Goal: Task Accomplishment & Management: Manage account settings

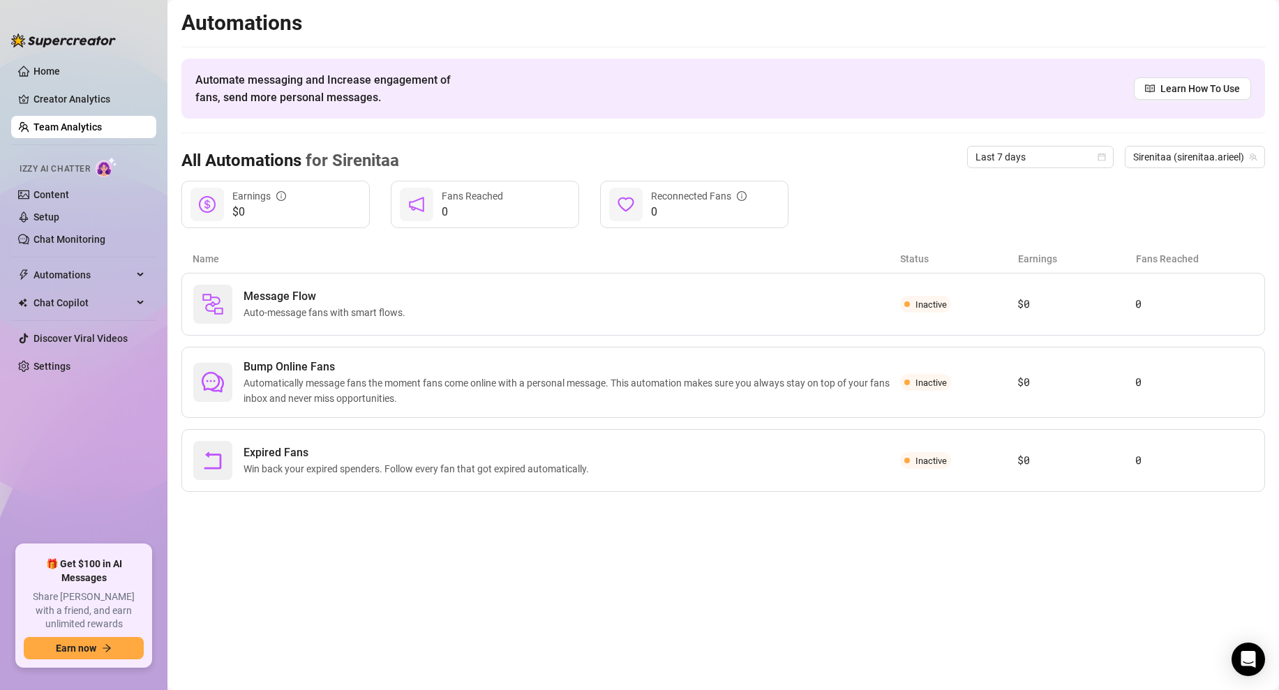
click at [69, 197] on link "Content" at bounding box center [51, 194] width 36 height 11
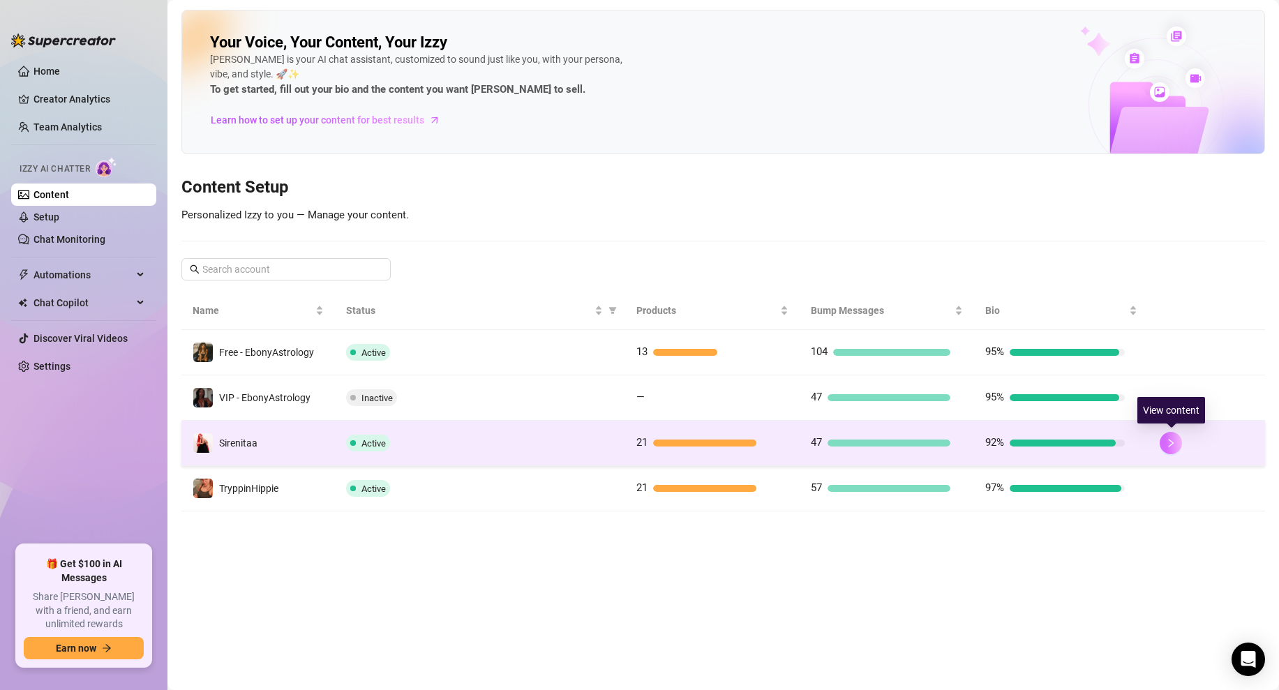
click at [1175, 444] on icon "right" at bounding box center [1171, 443] width 10 height 10
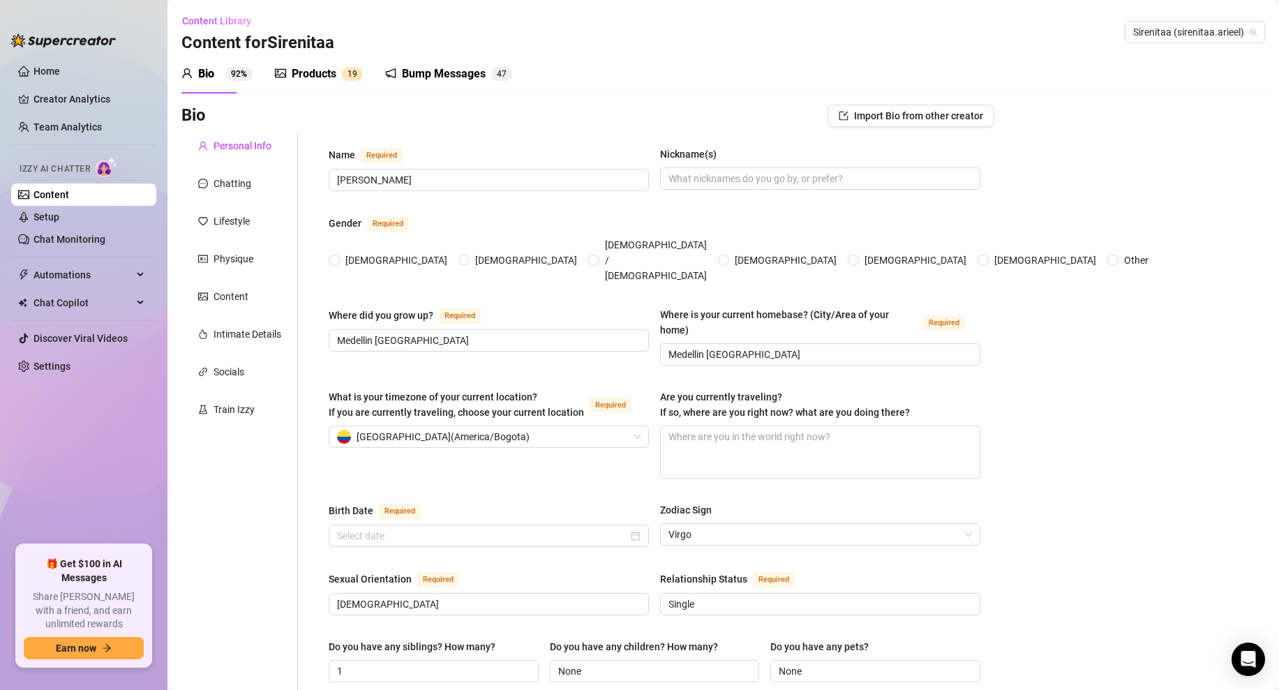
radio input "true"
type input "[DATE]"
click at [322, 66] on div "Products" at bounding box center [314, 74] width 45 height 17
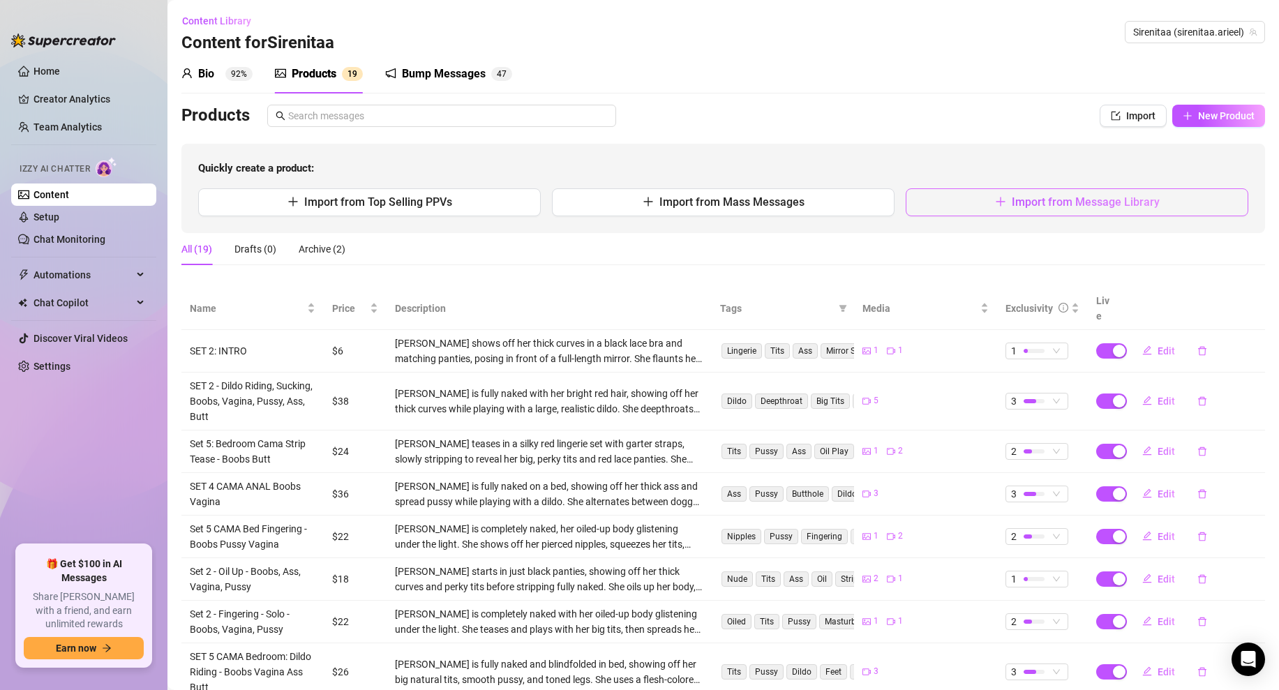
click at [981, 209] on button "Import from Message Library" at bounding box center [1076, 202] width 343 height 28
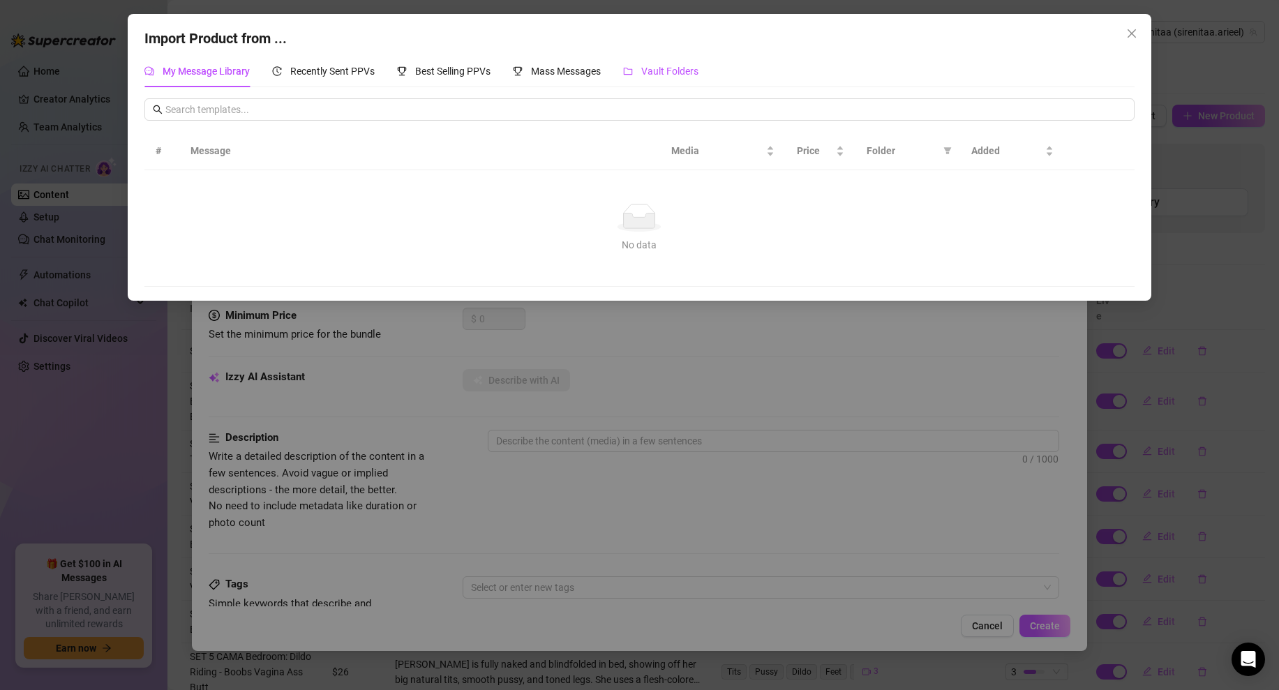
click at [683, 66] on span "Vault Folders" at bounding box center [669, 71] width 57 height 11
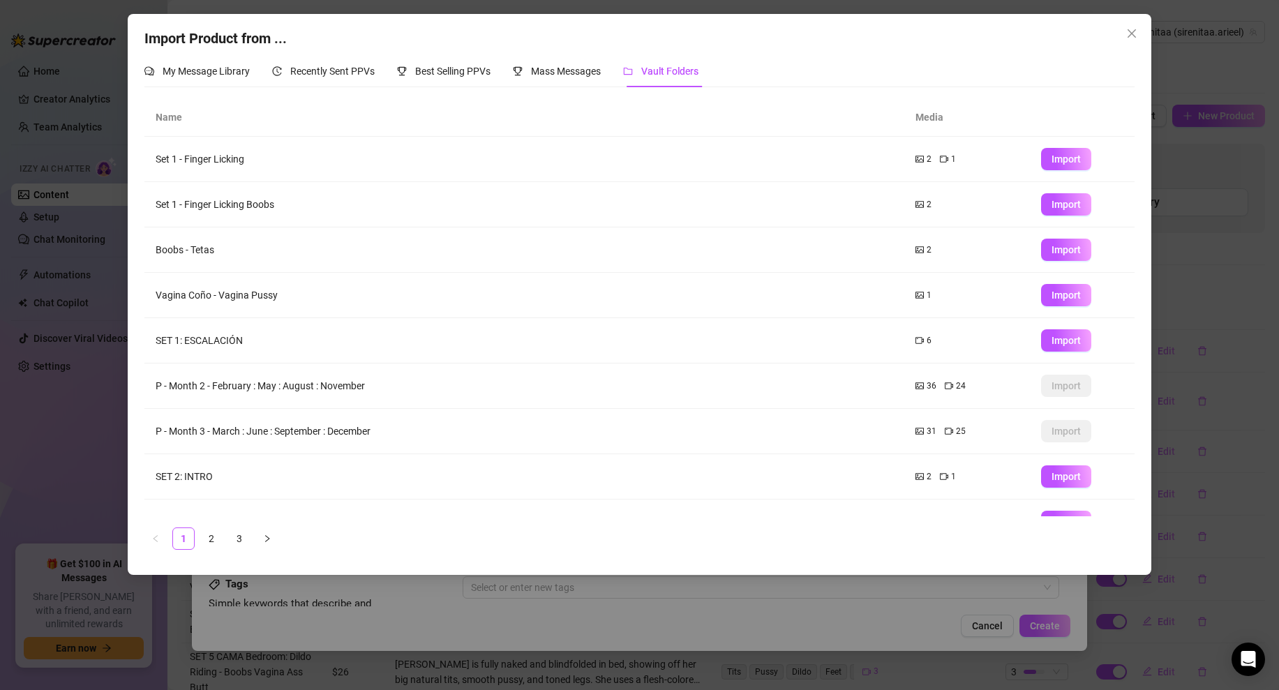
scroll to position [74, 0]
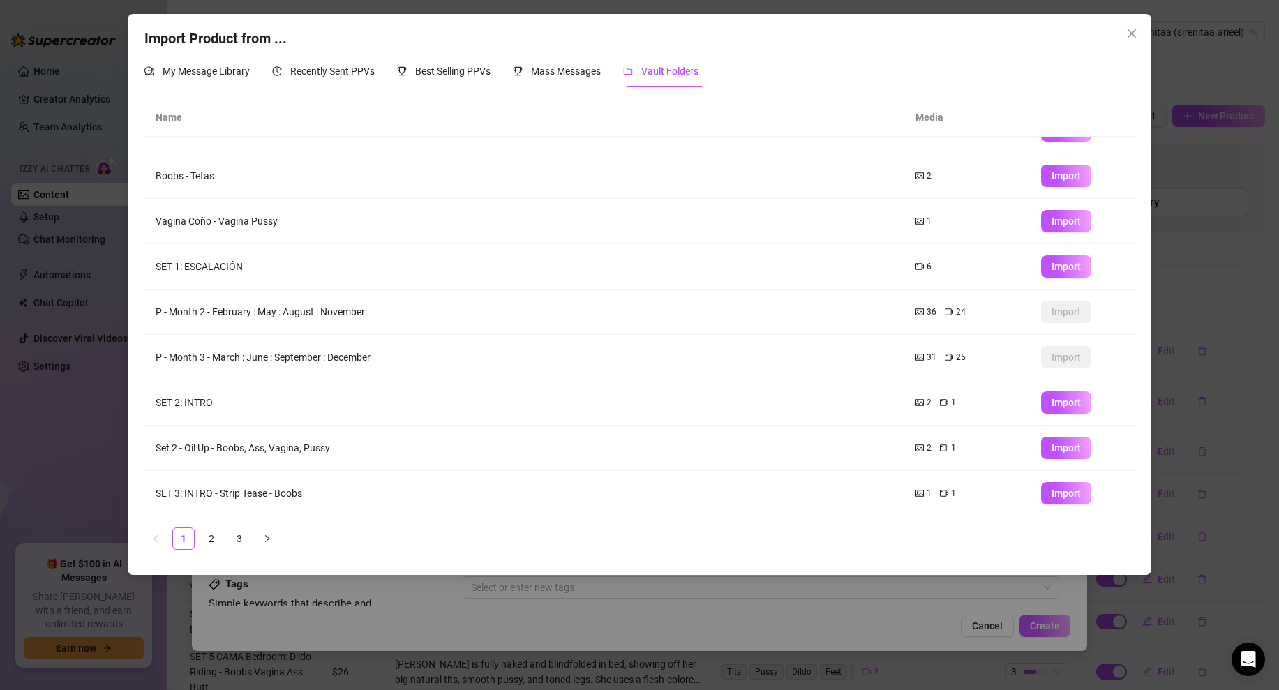
click at [831, 365] on td "P - Month 3 - March : June : September : December" at bounding box center [523, 357] width 759 height 45
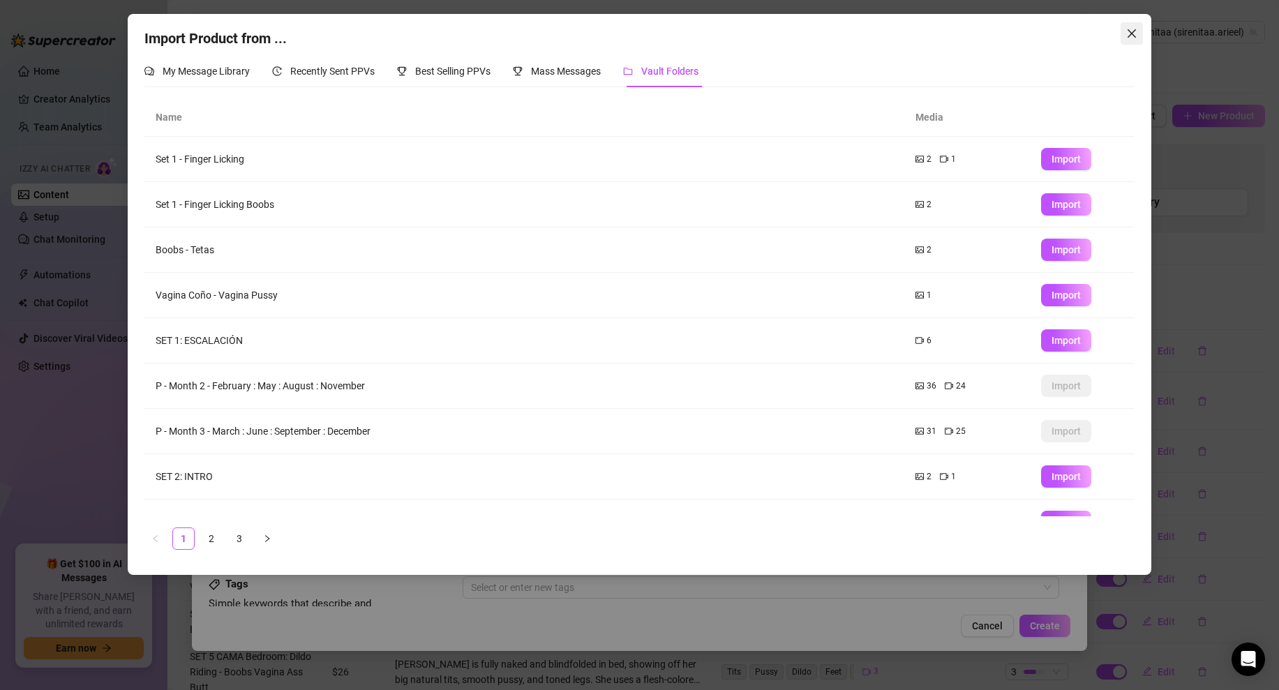
click at [1132, 30] on icon "close" at bounding box center [1131, 33] width 11 height 11
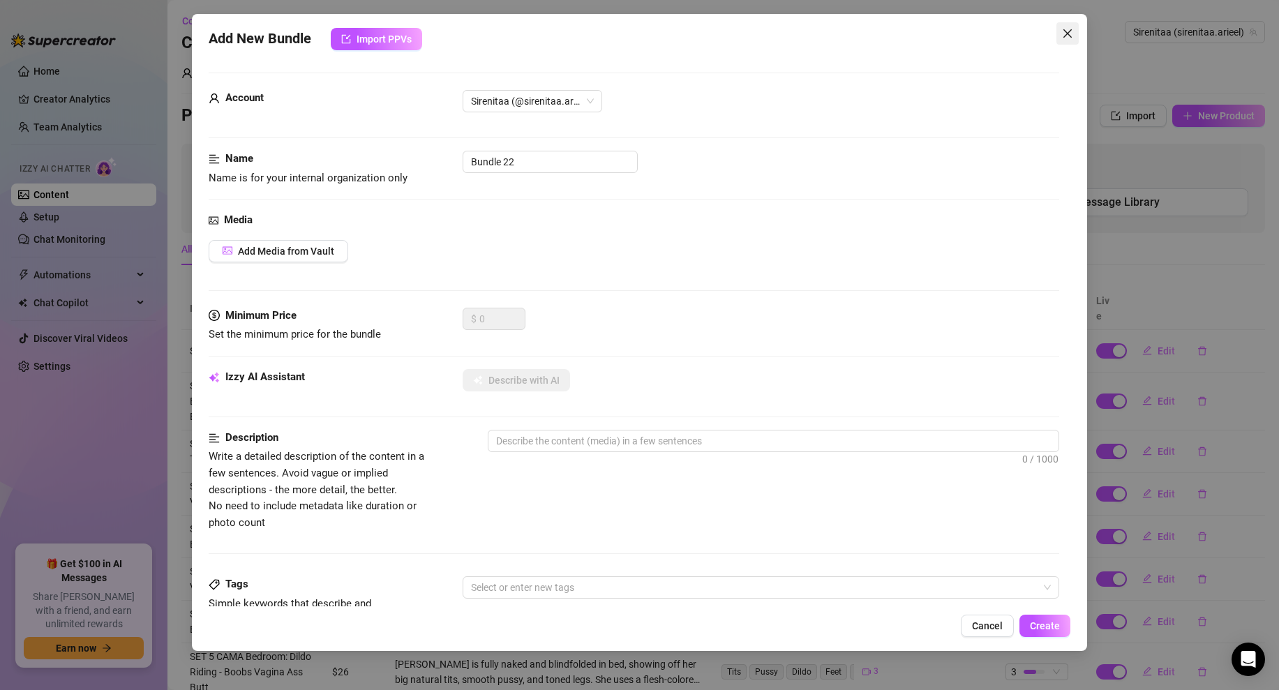
click at [1068, 30] on icon "close" at bounding box center [1067, 33] width 11 height 11
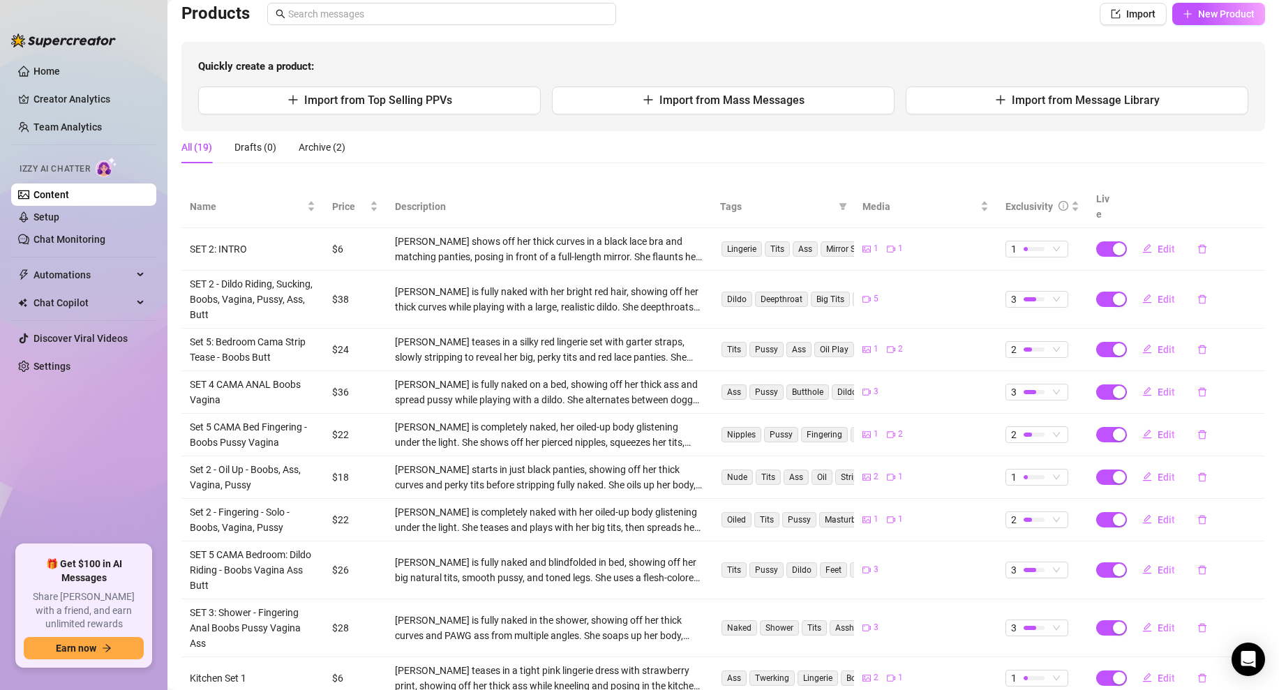
scroll to position [177, 0]
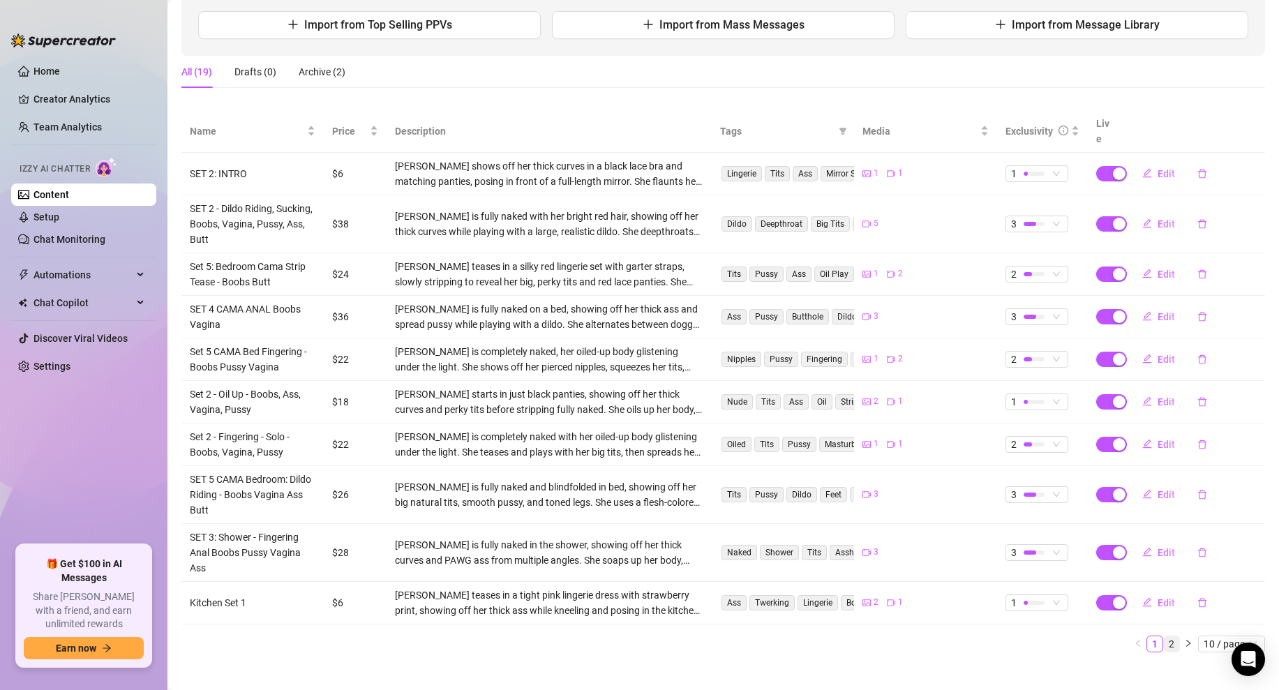
click at [1170, 636] on link "2" at bounding box center [1171, 643] width 15 height 15
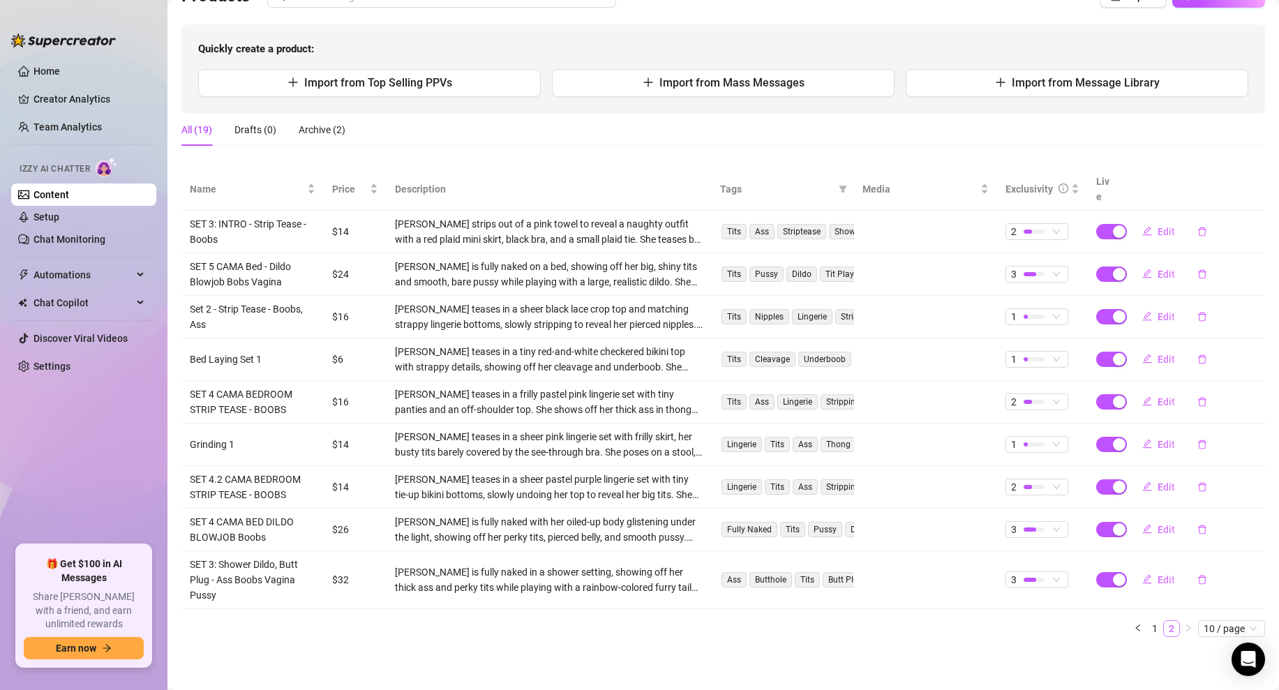
scroll to position [104, 0]
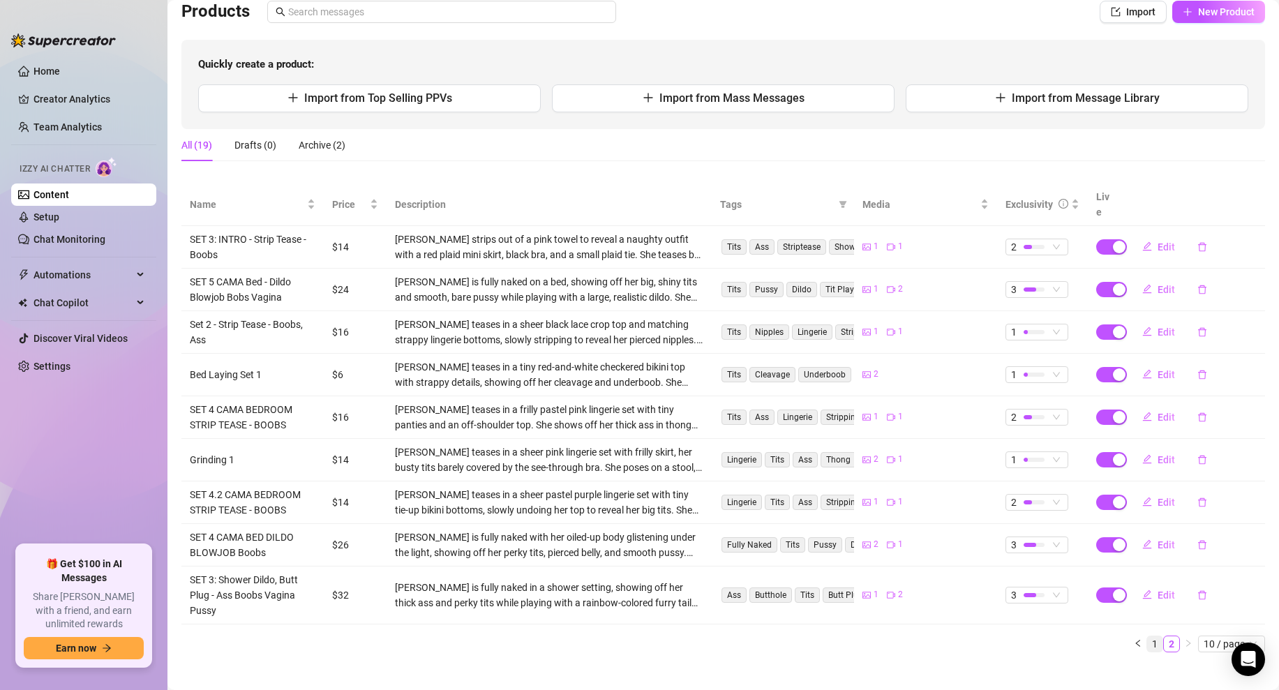
click at [1157, 636] on link "1" at bounding box center [1154, 643] width 15 height 15
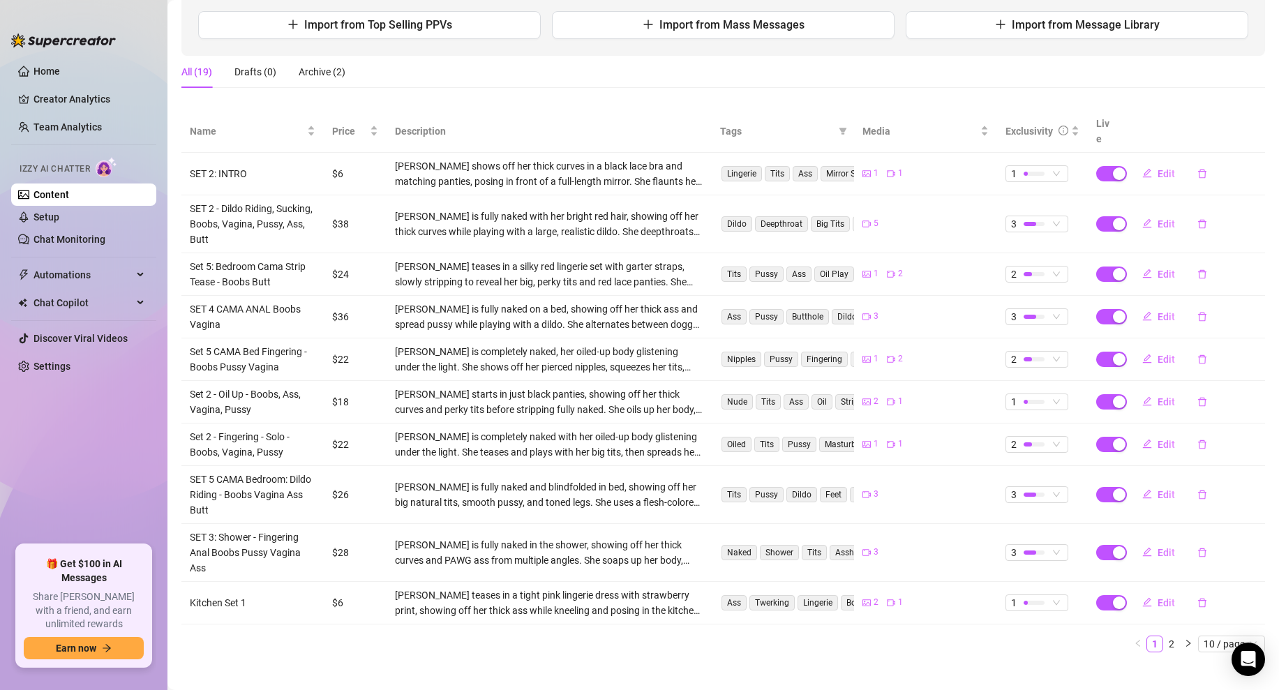
scroll to position [0, 0]
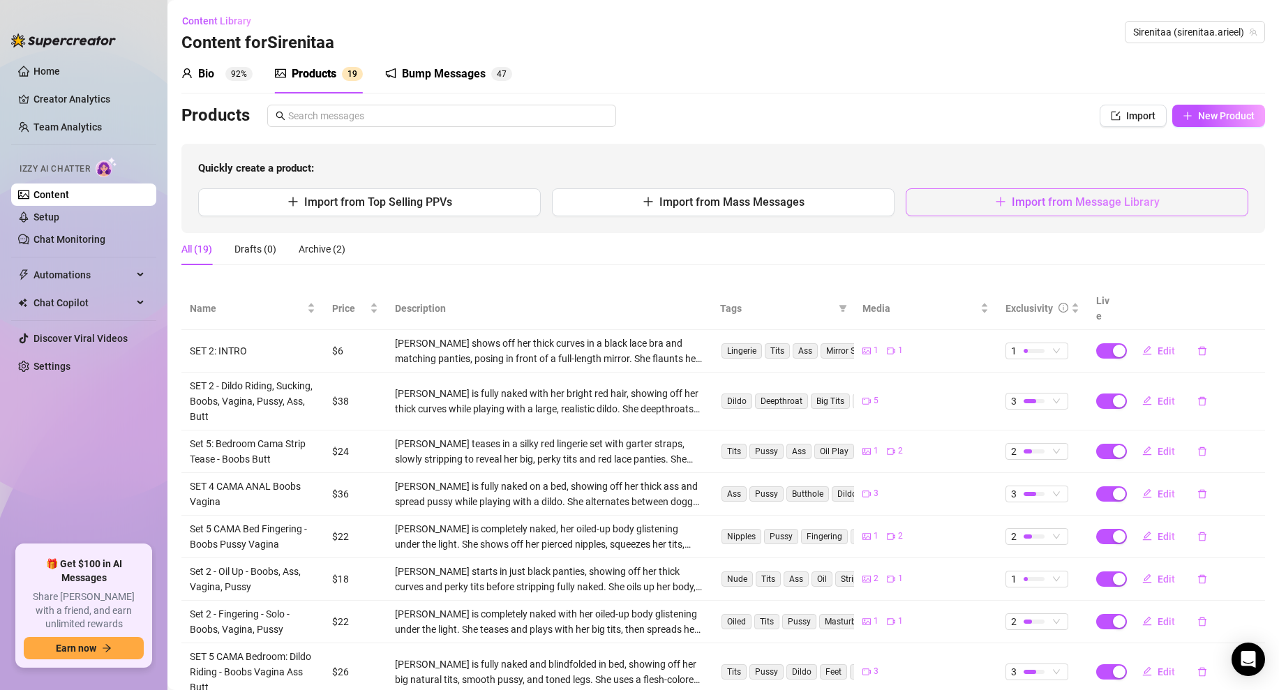
click at [1068, 201] on span "Import from Message Library" at bounding box center [1085, 201] width 148 height 13
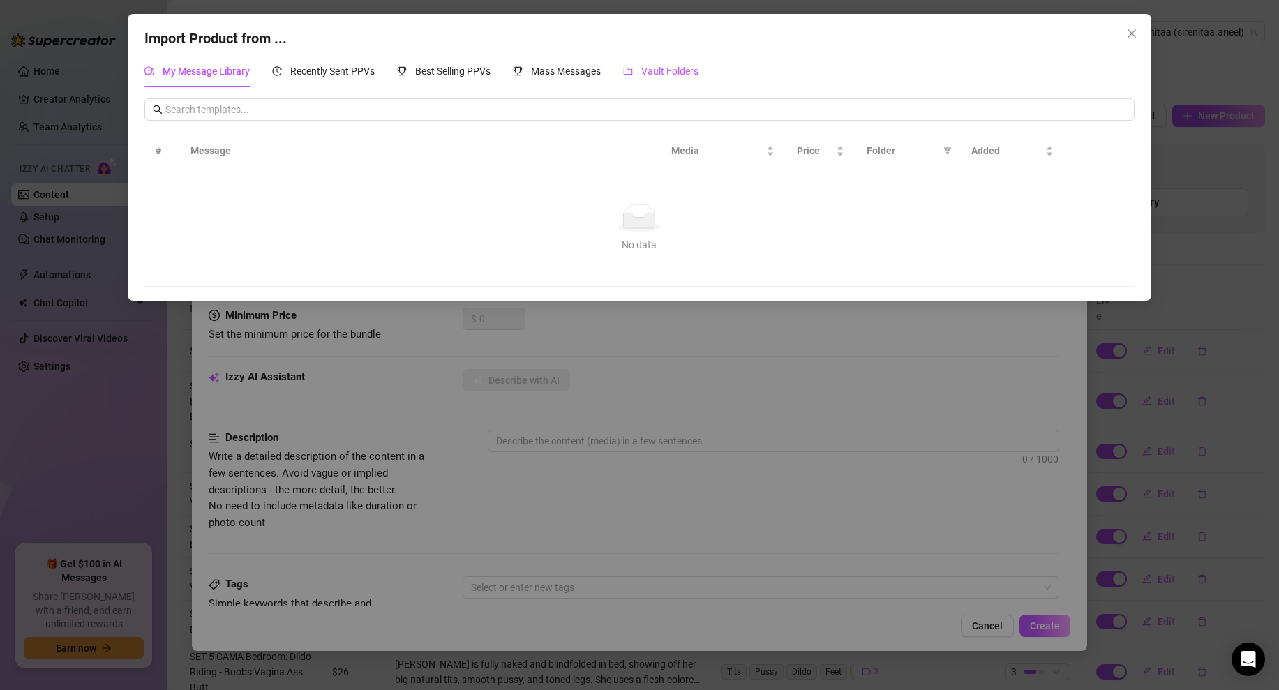
click at [652, 74] on span "Vault Folders" at bounding box center [669, 71] width 57 height 11
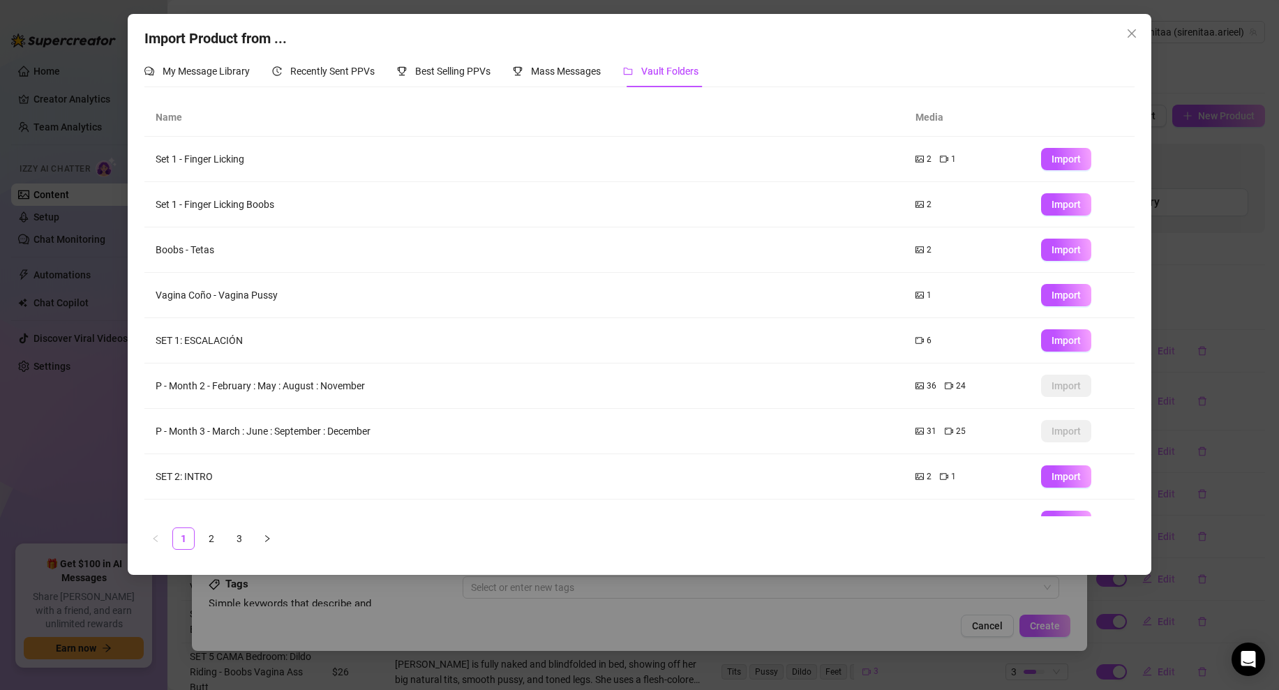
scroll to position [74, 0]
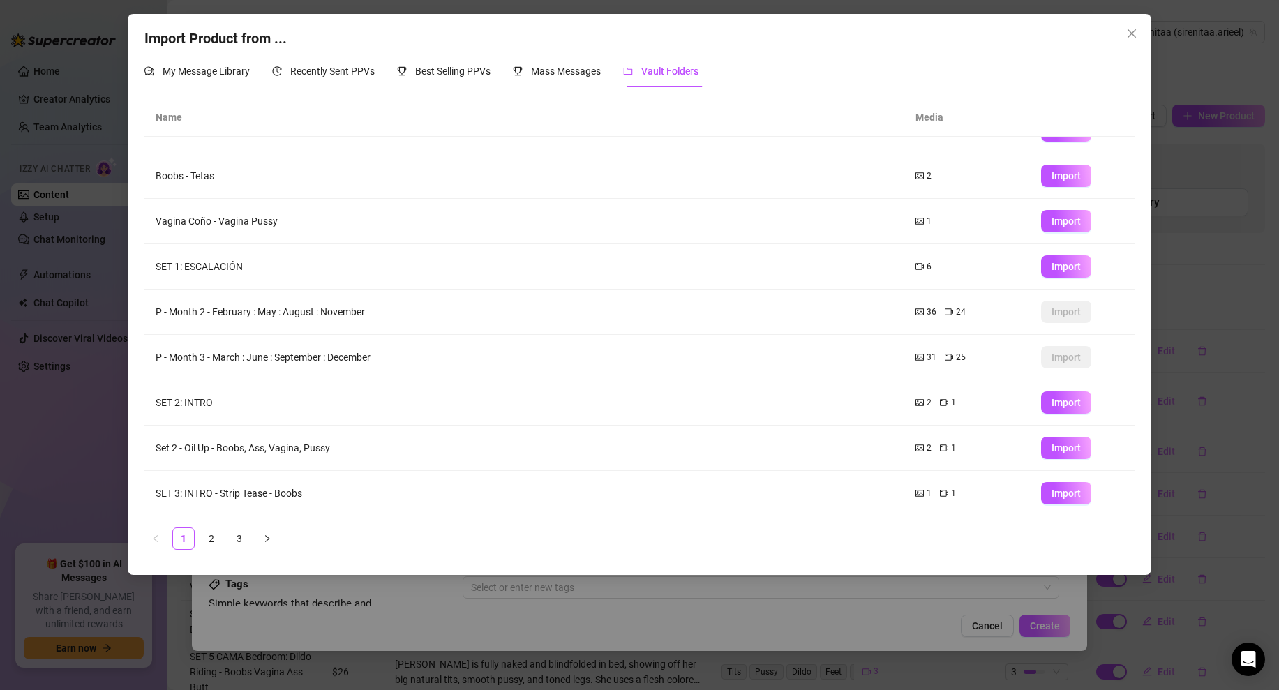
click at [1179, 128] on div "Import Product from ... My Message Library Recently Sent PPVs Best Selling PPVs…" at bounding box center [639, 345] width 1279 height 690
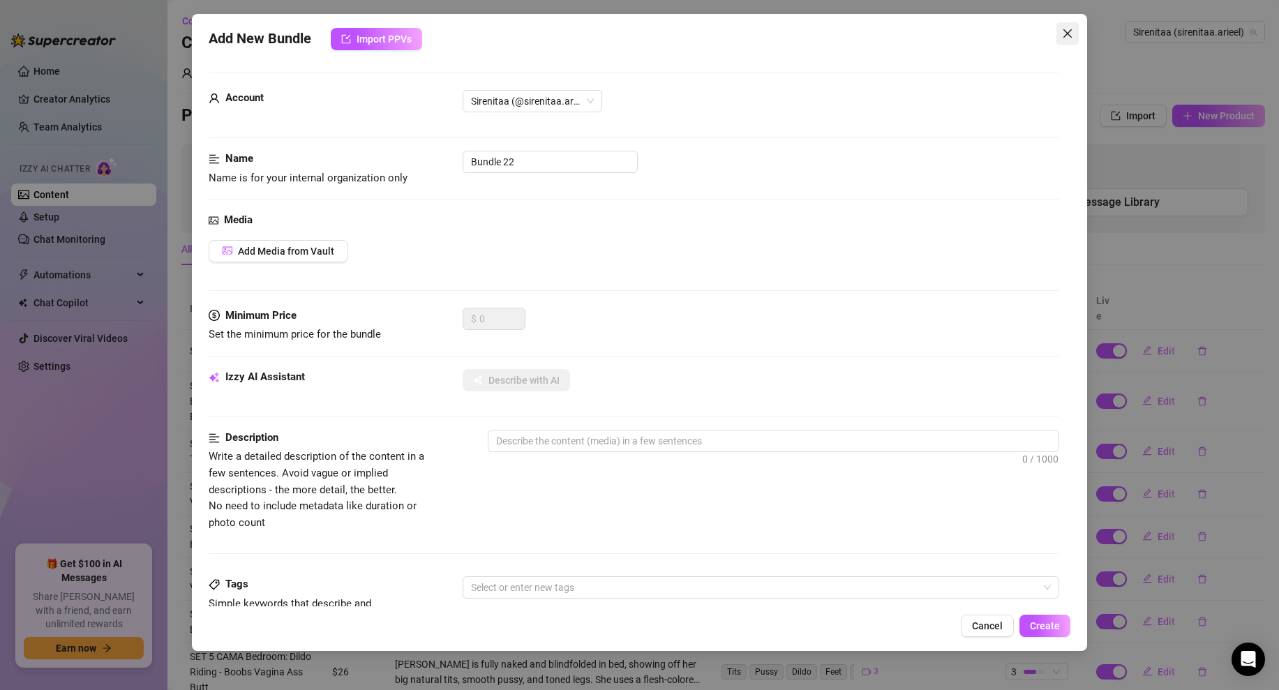
click at [1068, 30] on icon "close" at bounding box center [1067, 33] width 11 height 11
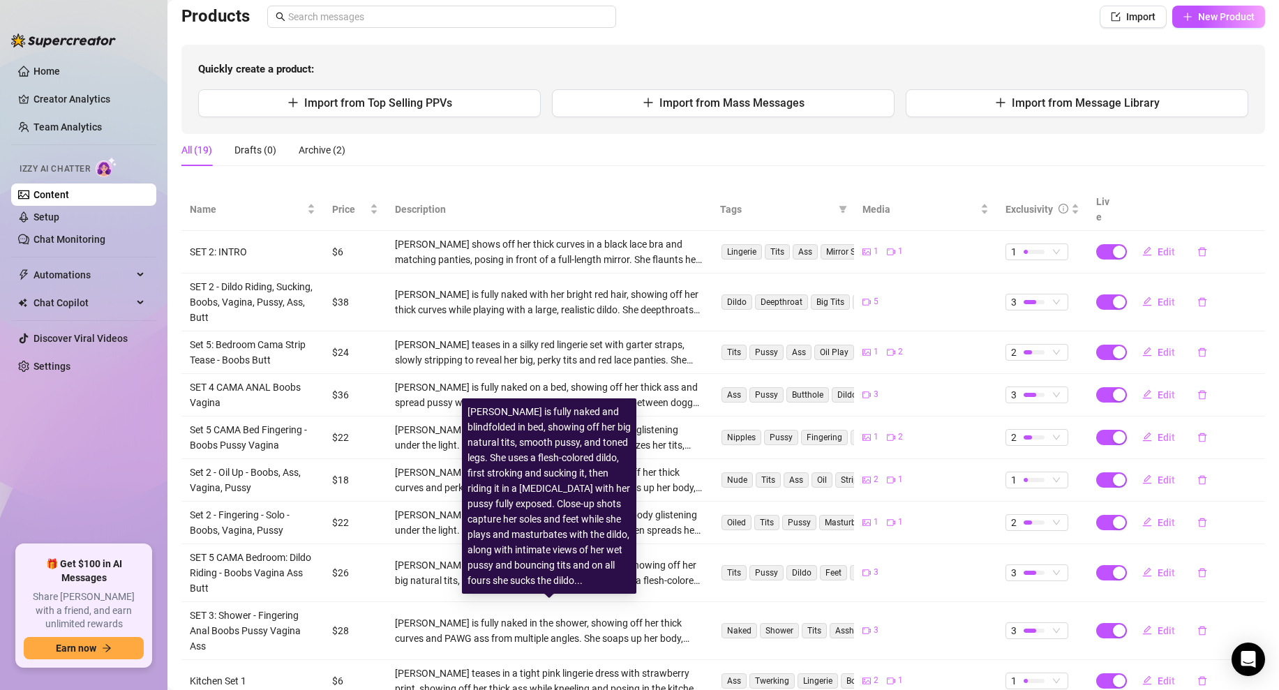
scroll to position [0, 0]
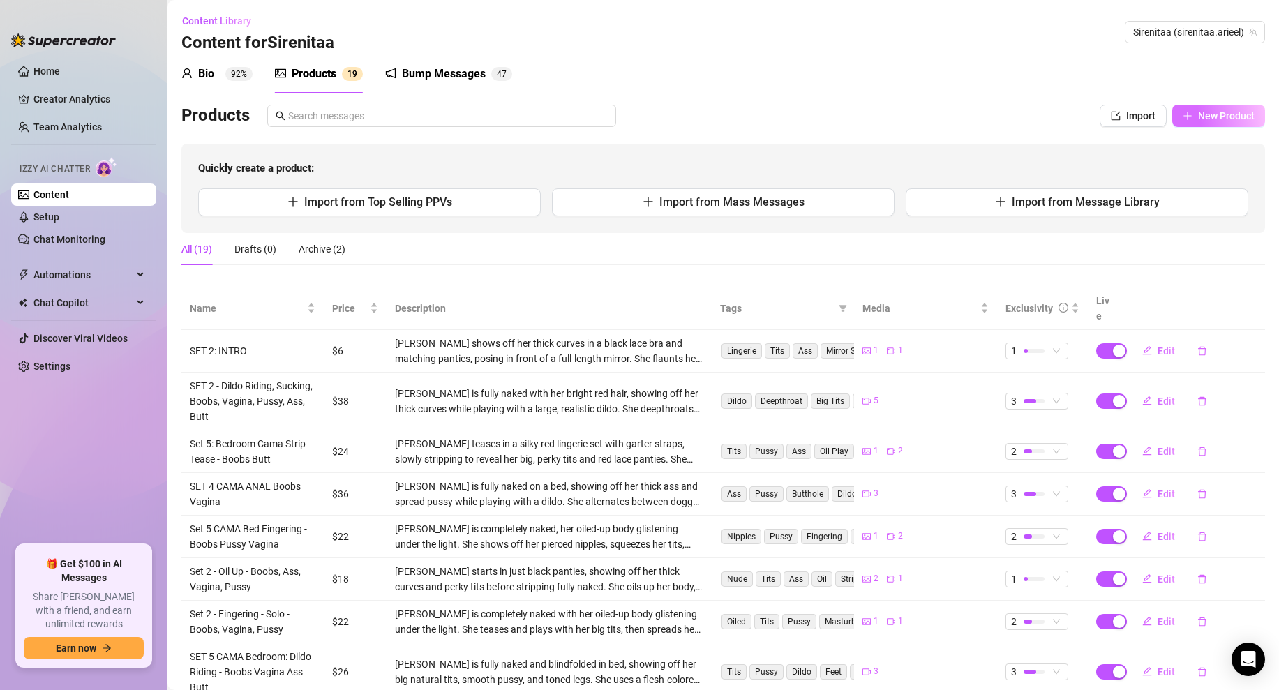
click at [1192, 124] on button "New Product" at bounding box center [1218, 116] width 93 height 22
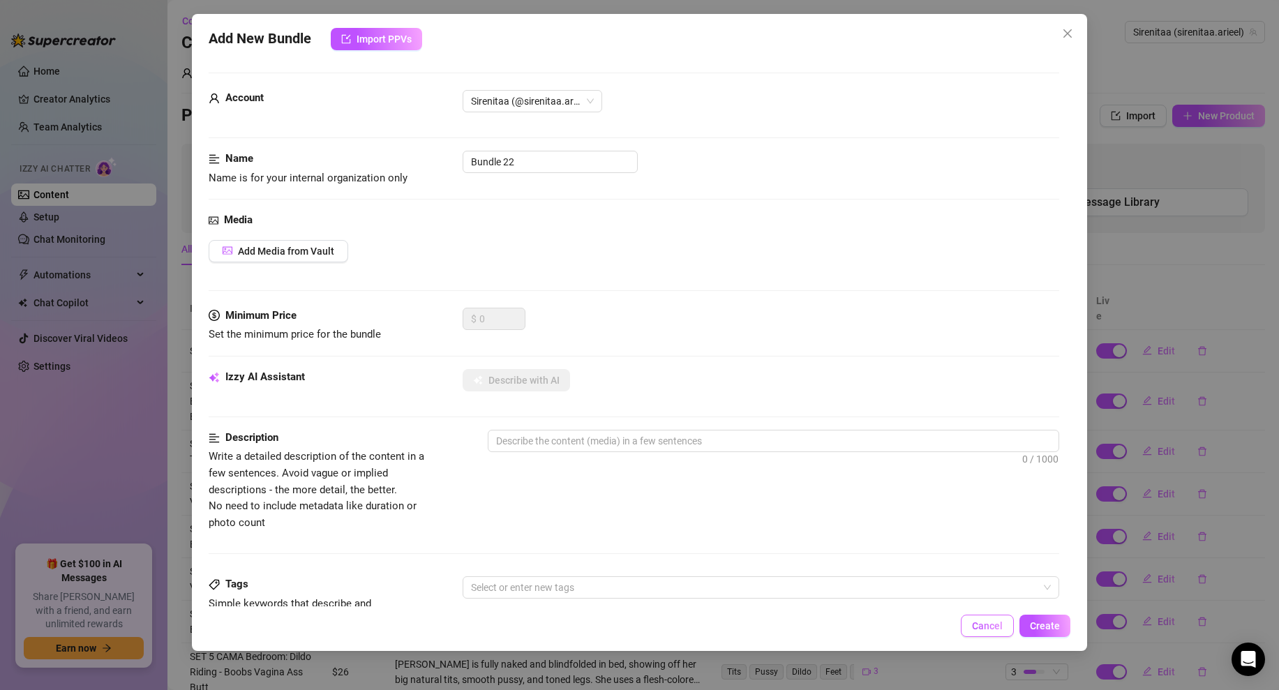
click at [984, 629] on span "Cancel" at bounding box center [987, 625] width 31 height 11
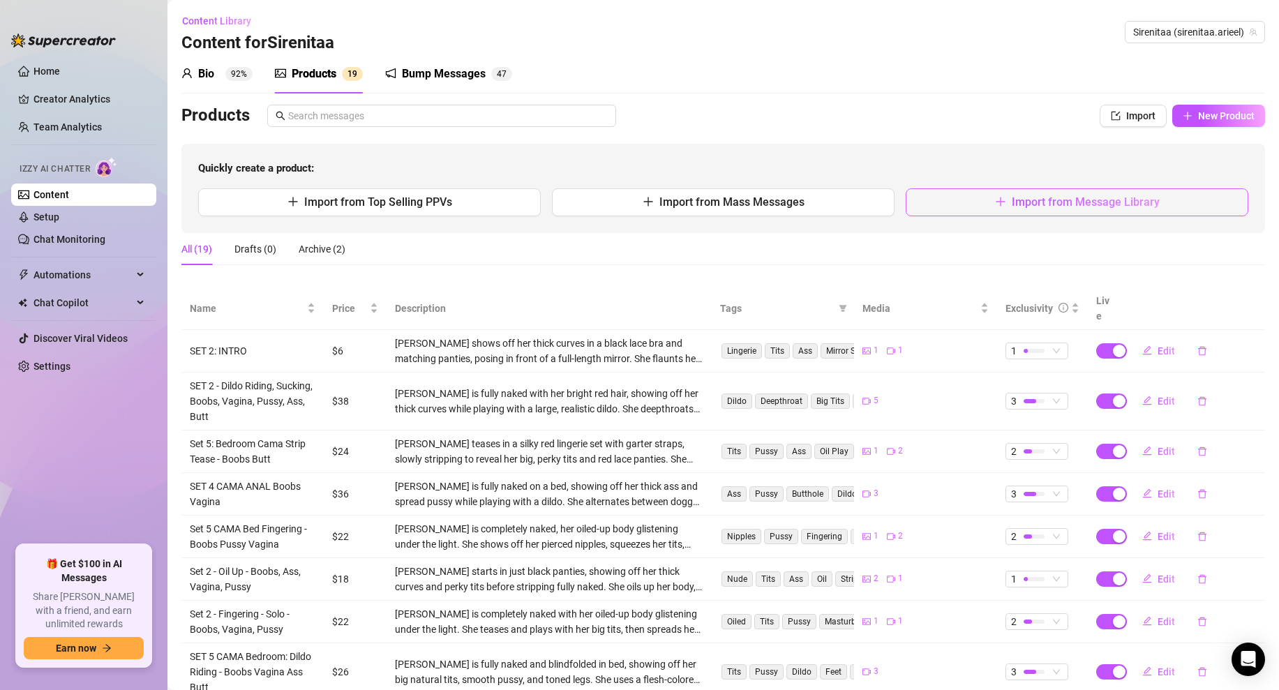
click at [1023, 202] on span "Import from Message Library" at bounding box center [1085, 201] width 148 height 13
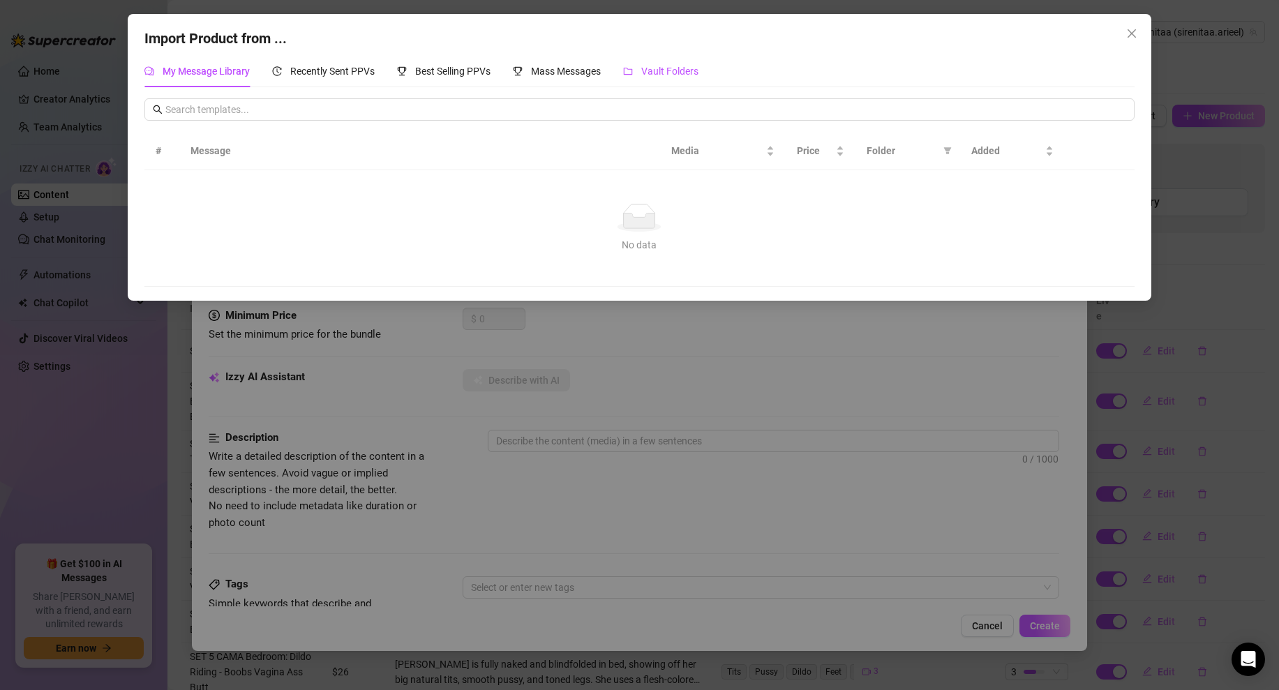
click at [660, 68] on span "Vault Folders" at bounding box center [669, 71] width 57 height 11
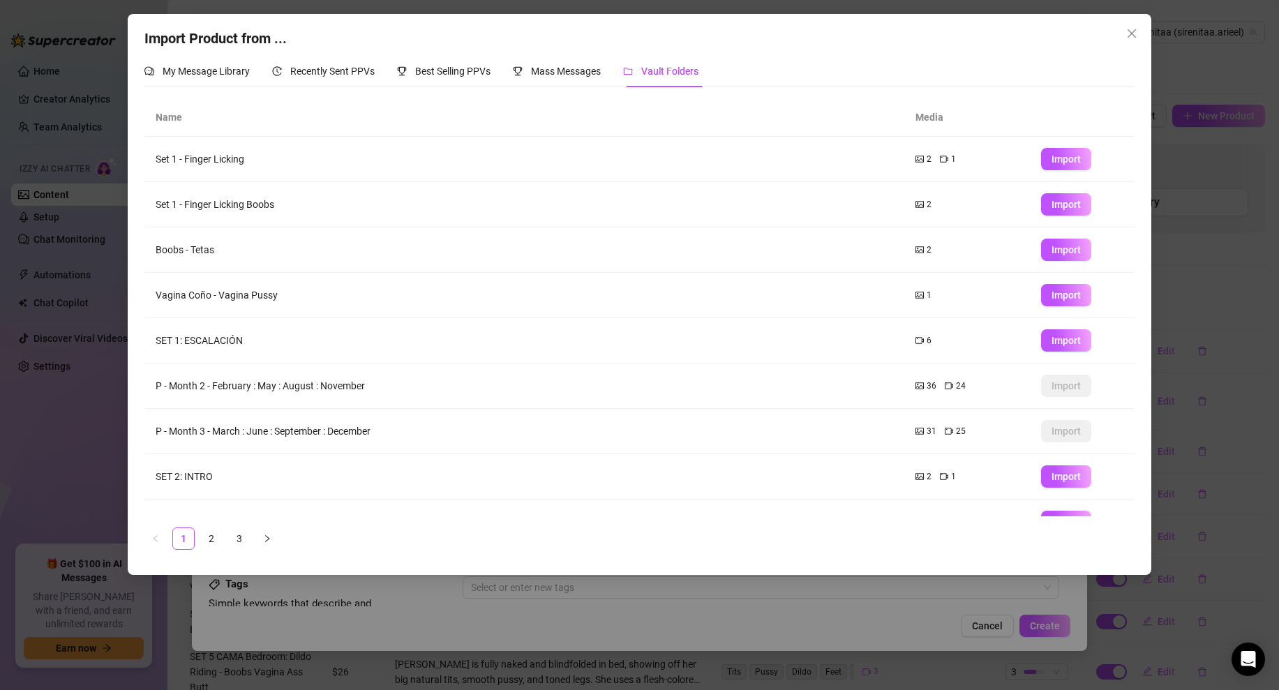
scroll to position [74, 0]
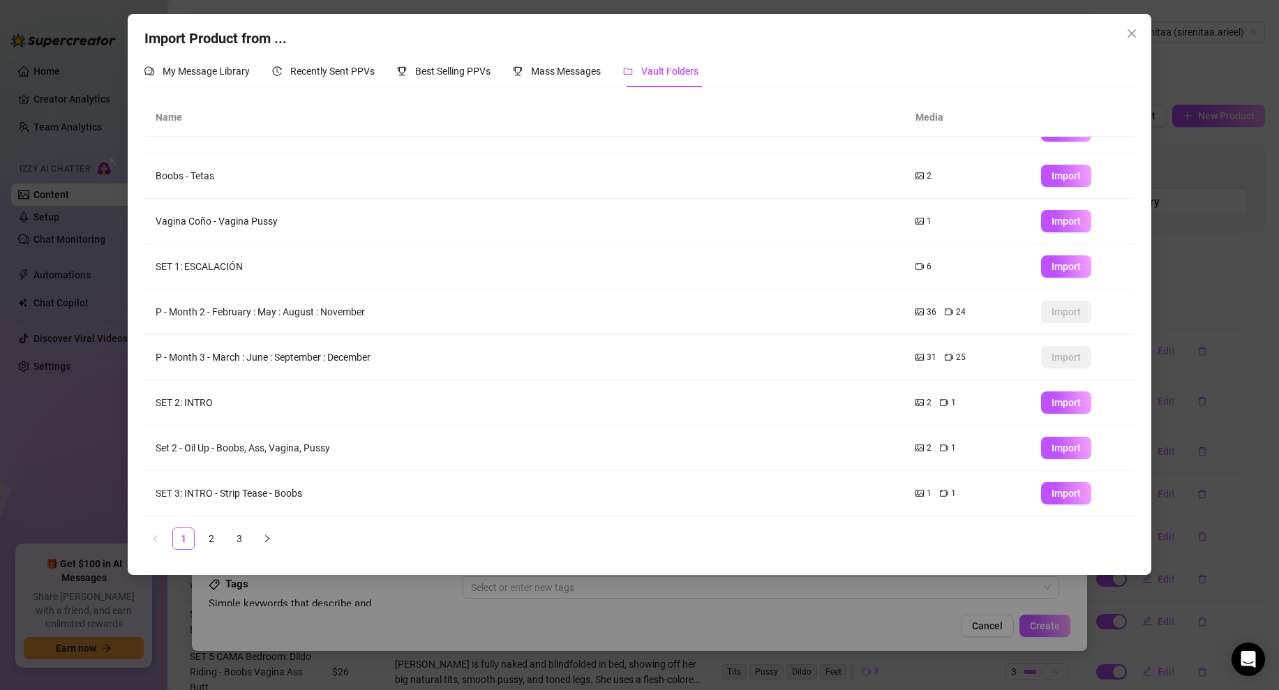
click at [921, 402] on icon "picture" at bounding box center [919, 403] width 8 height 6
click at [931, 402] on span "2" at bounding box center [928, 402] width 5 height 13
click at [1188, 231] on div "Import Product from ... My Message Library Recently Sent PPVs Best Selling PPVs…" at bounding box center [639, 345] width 1279 height 690
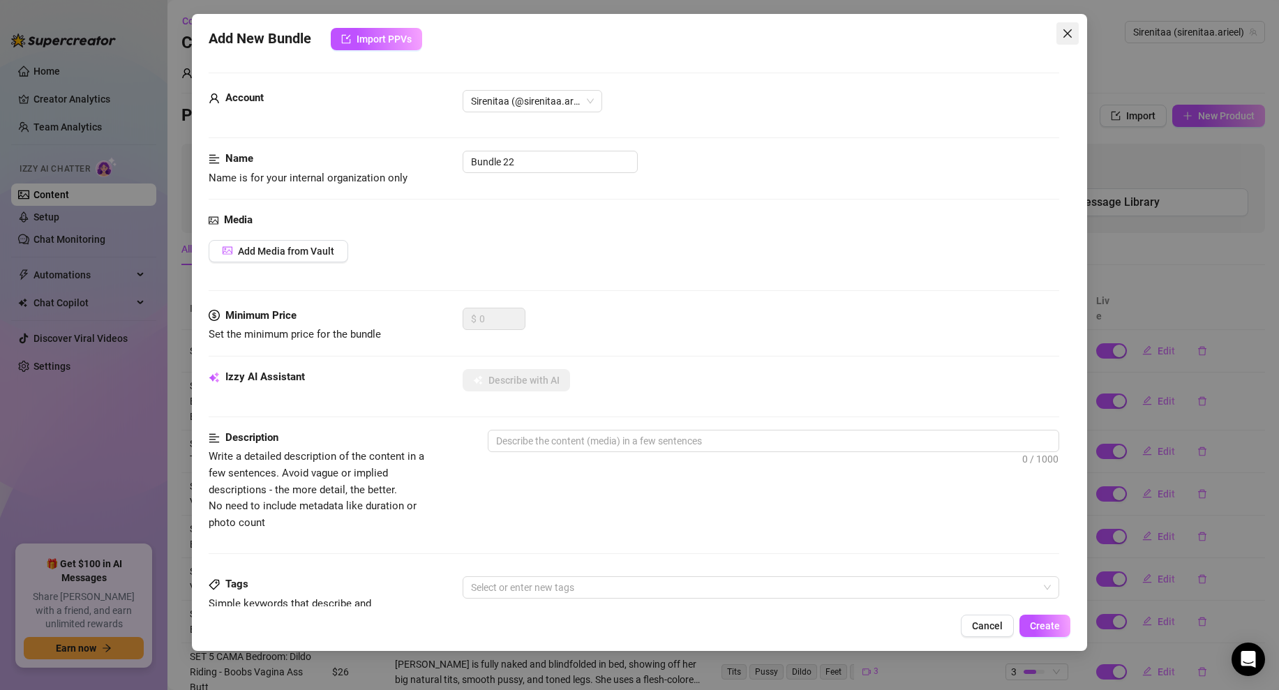
click at [1065, 36] on icon "close" at bounding box center [1067, 33] width 11 height 11
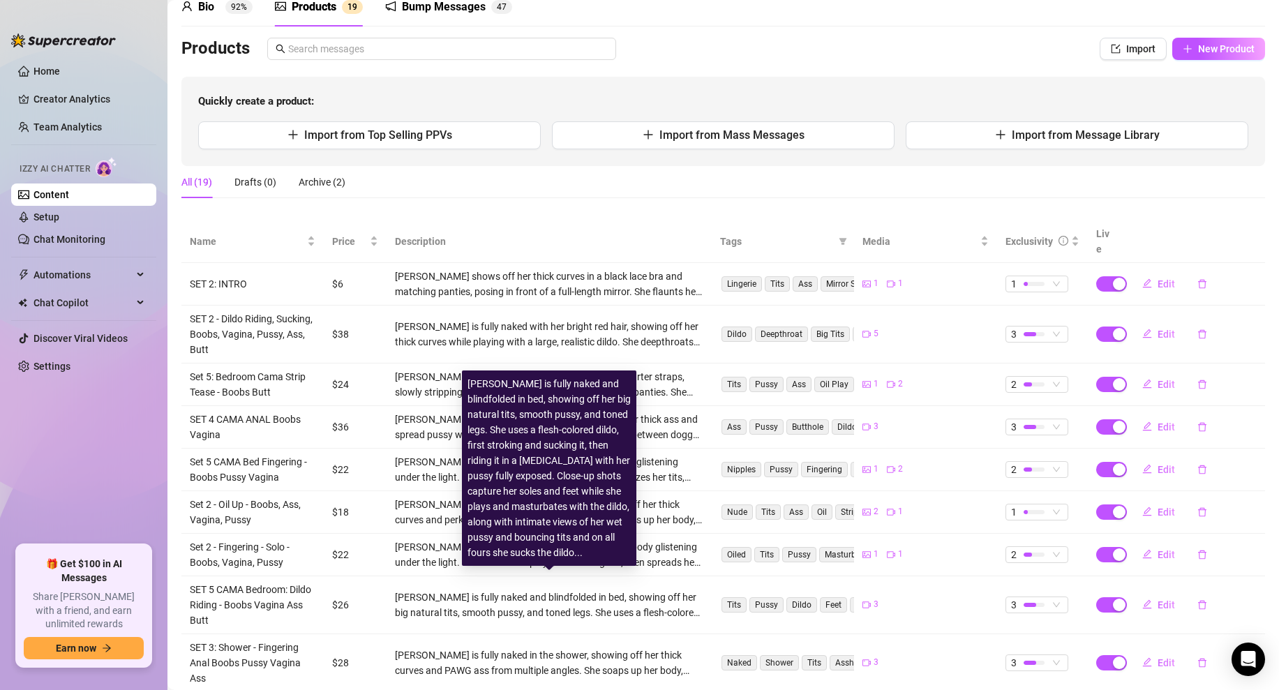
scroll to position [0, 0]
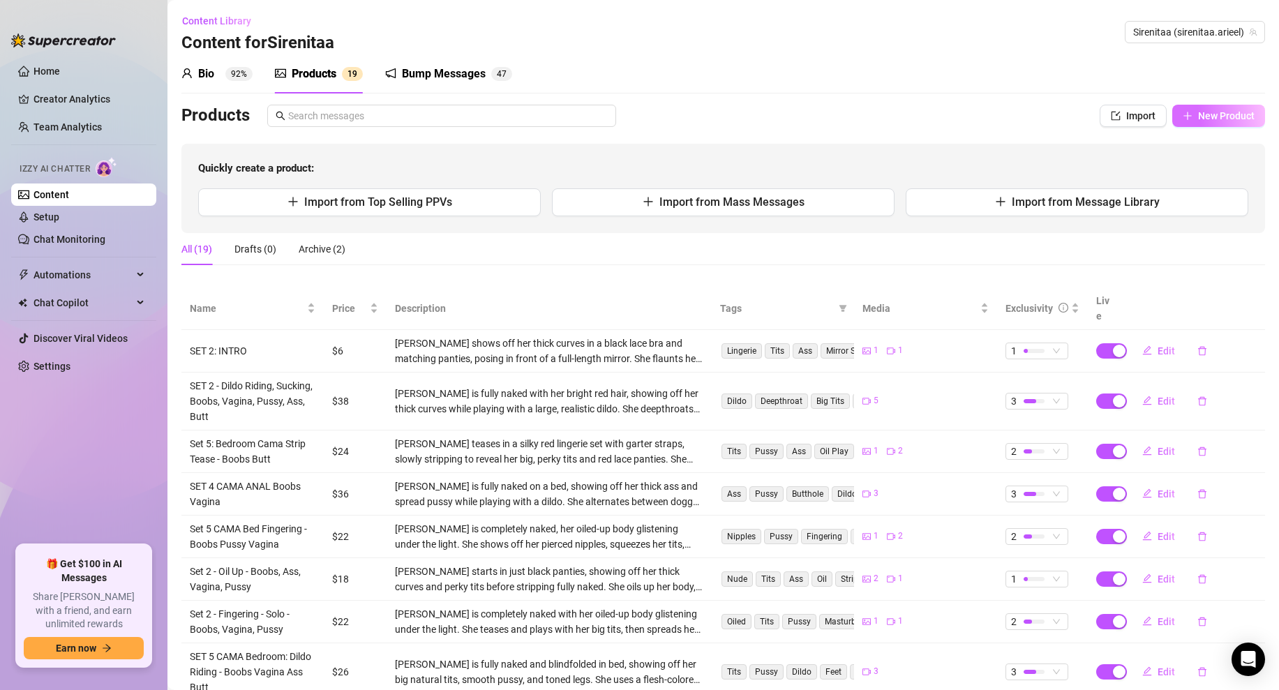
click at [1210, 119] on span "New Product" at bounding box center [1226, 115] width 57 height 11
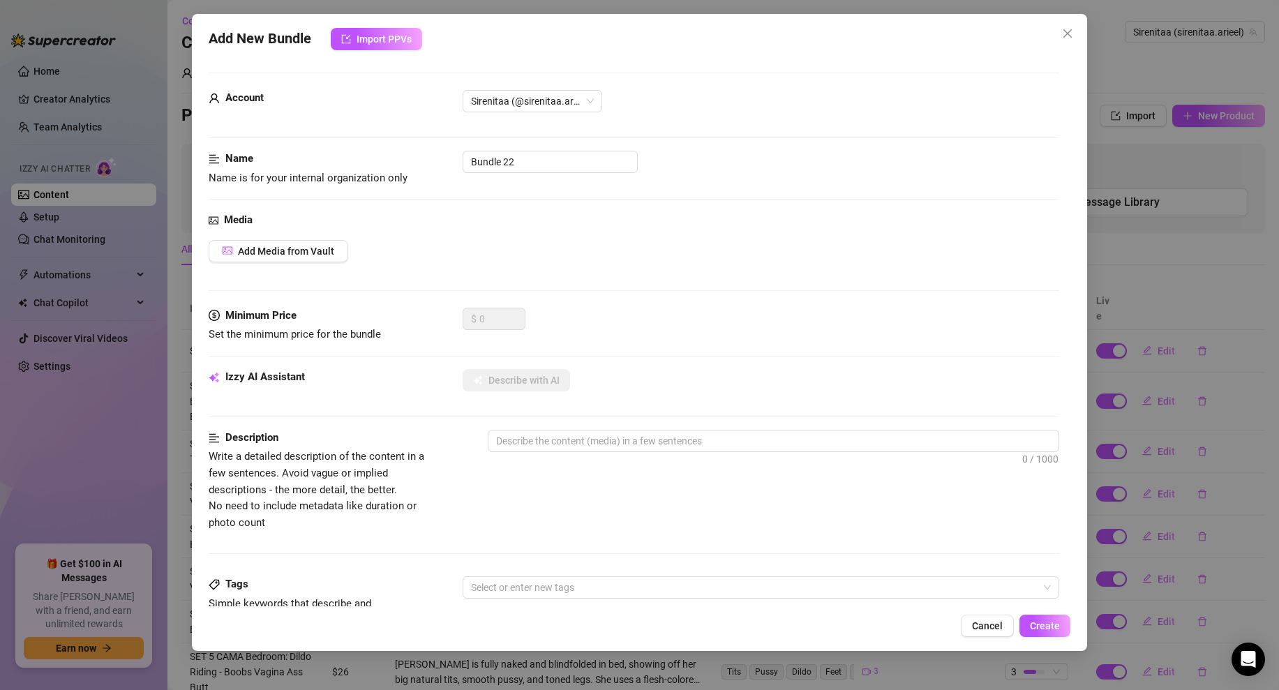
click at [992, 640] on div "Add New Bundle Import PPVs Account Sirenitaa (@sirenitaa.arieel) Name Name is f…" at bounding box center [639, 332] width 895 height 637
click at [1003, 617] on button "Cancel" at bounding box center [987, 626] width 53 height 22
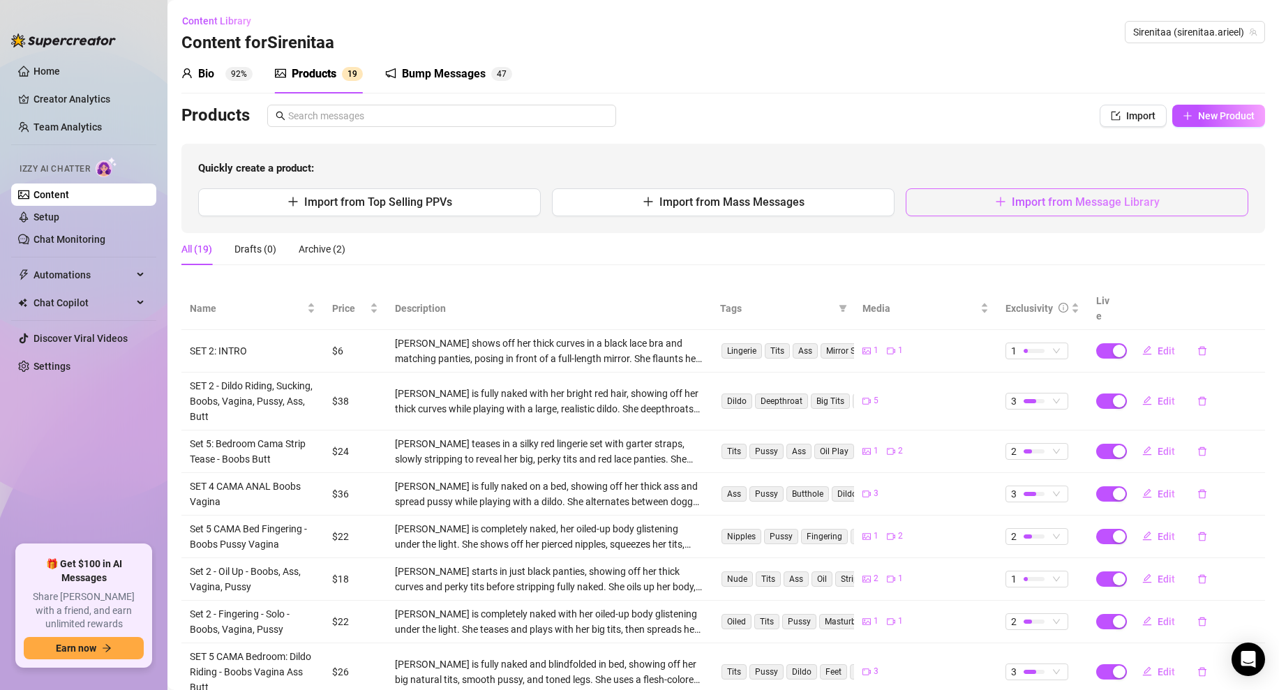
click at [979, 200] on button "Import from Message Library" at bounding box center [1076, 202] width 343 height 28
type textarea "Type your message here..."
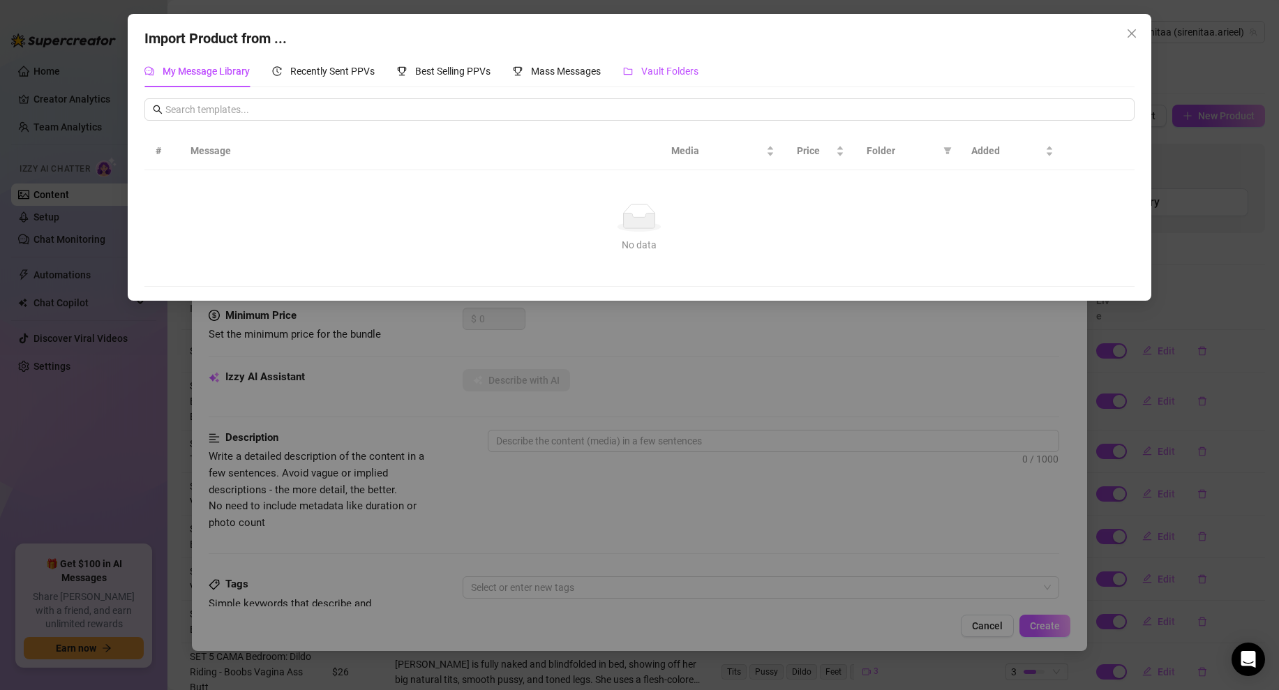
click at [682, 71] on span "Vault Folders" at bounding box center [669, 71] width 57 height 11
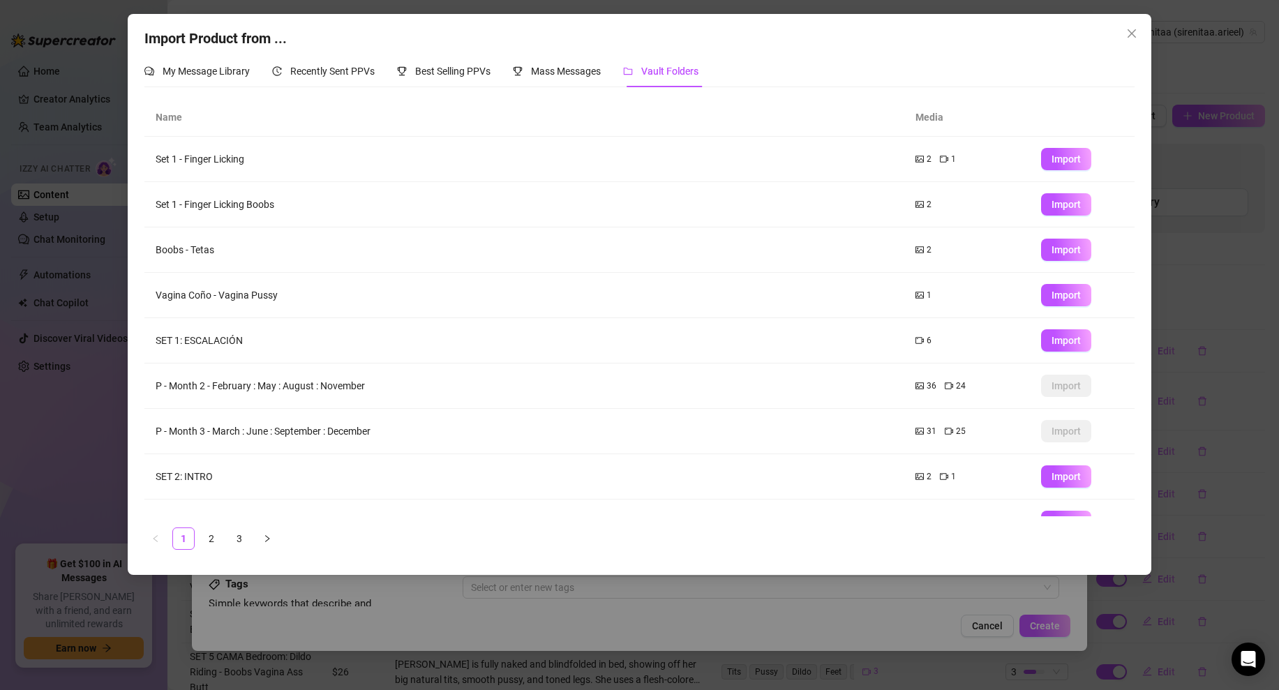
click at [926, 340] on span "6" at bounding box center [928, 340] width 5 height 13
click at [1131, 38] on icon "close" at bounding box center [1131, 33] width 11 height 11
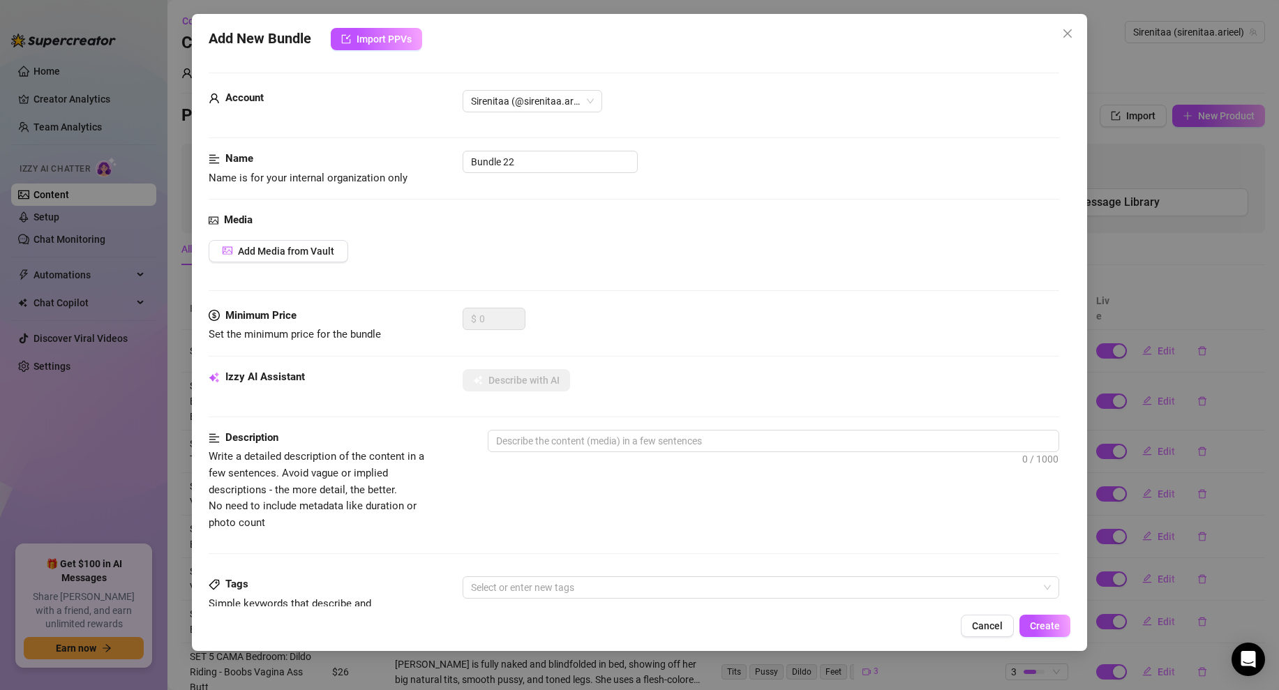
click at [1067, 45] on div "Add New Bundle Import PPVs" at bounding box center [639, 39] width 861 height 22
click at [1069, 34] on icon "close" at bounding box center [1067, 33] width 8 height 8
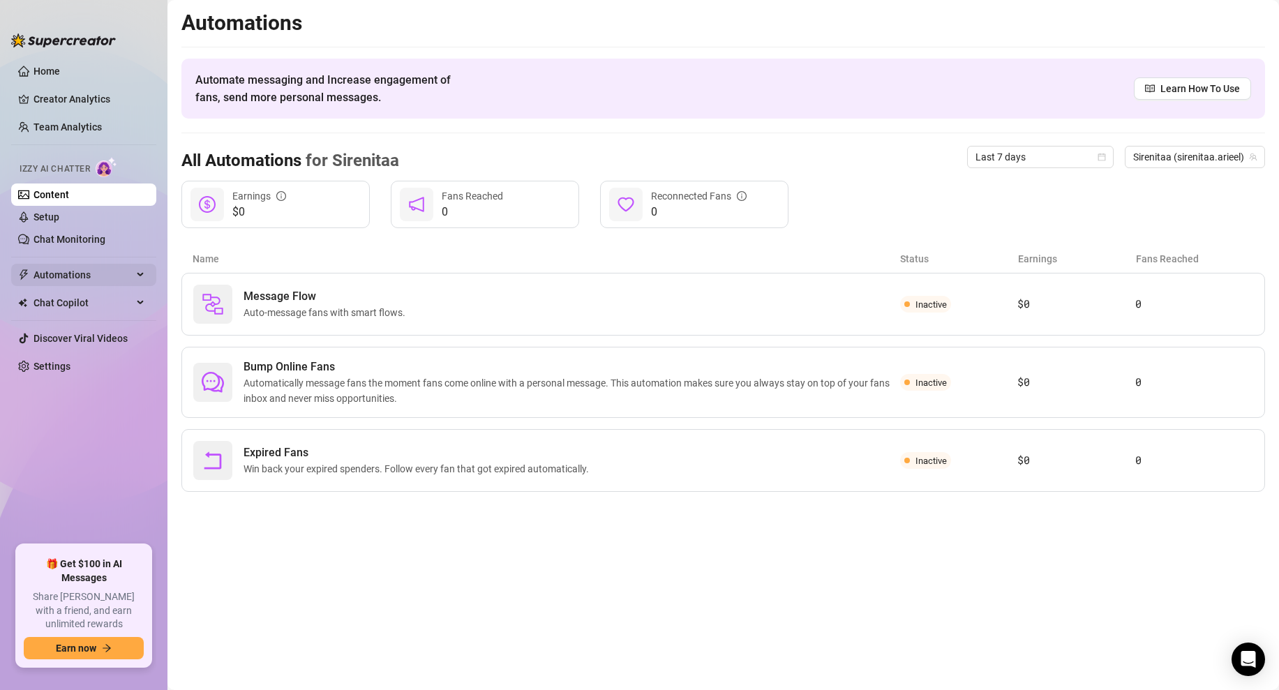
click at [114, 276] on span "Automations" at bounding box center [82, 275] width 99 height 22
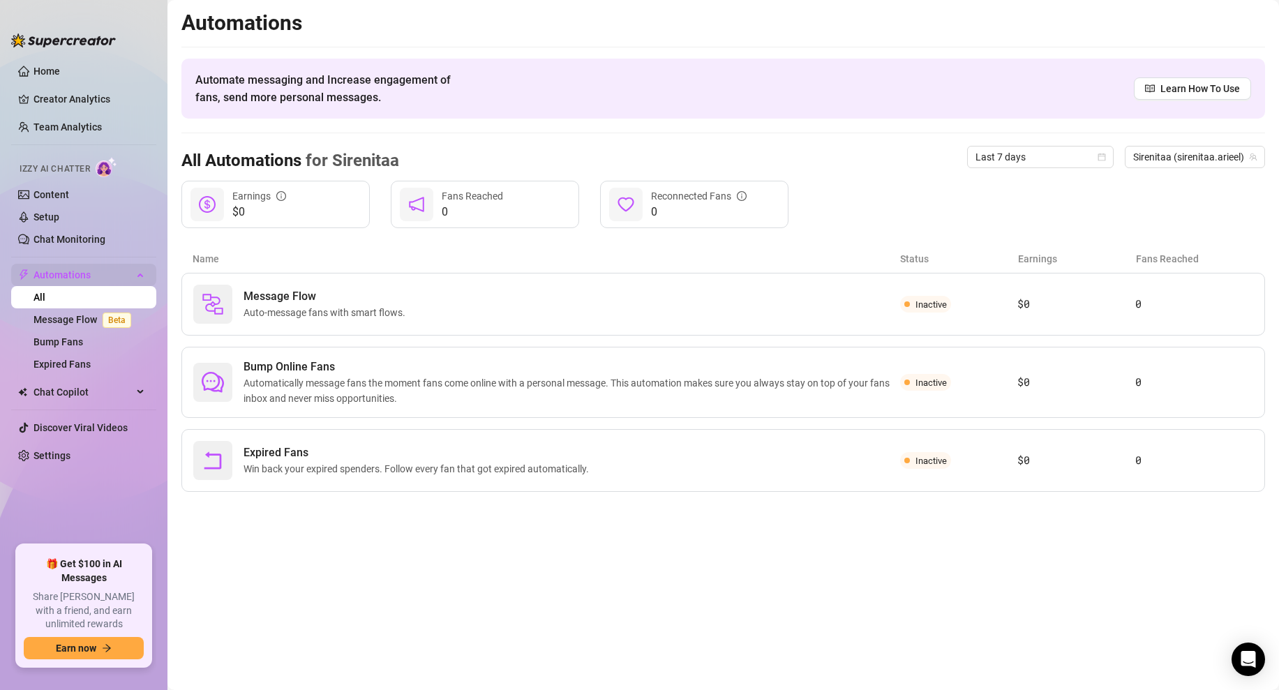
click at [118, 268] on span "Automations" at bounding box center [82, 275] width 99 height 22
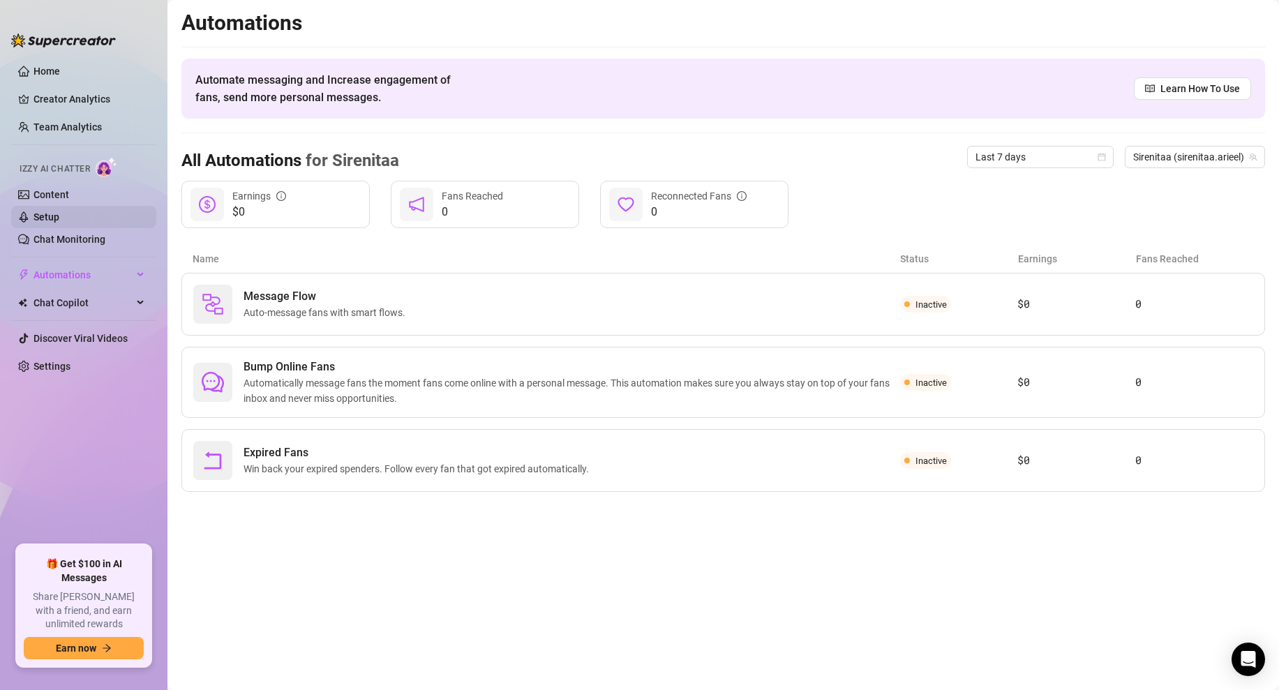
click at [59, 212] on link "Setup" at bounding box center [46, 216] width 26 height 11
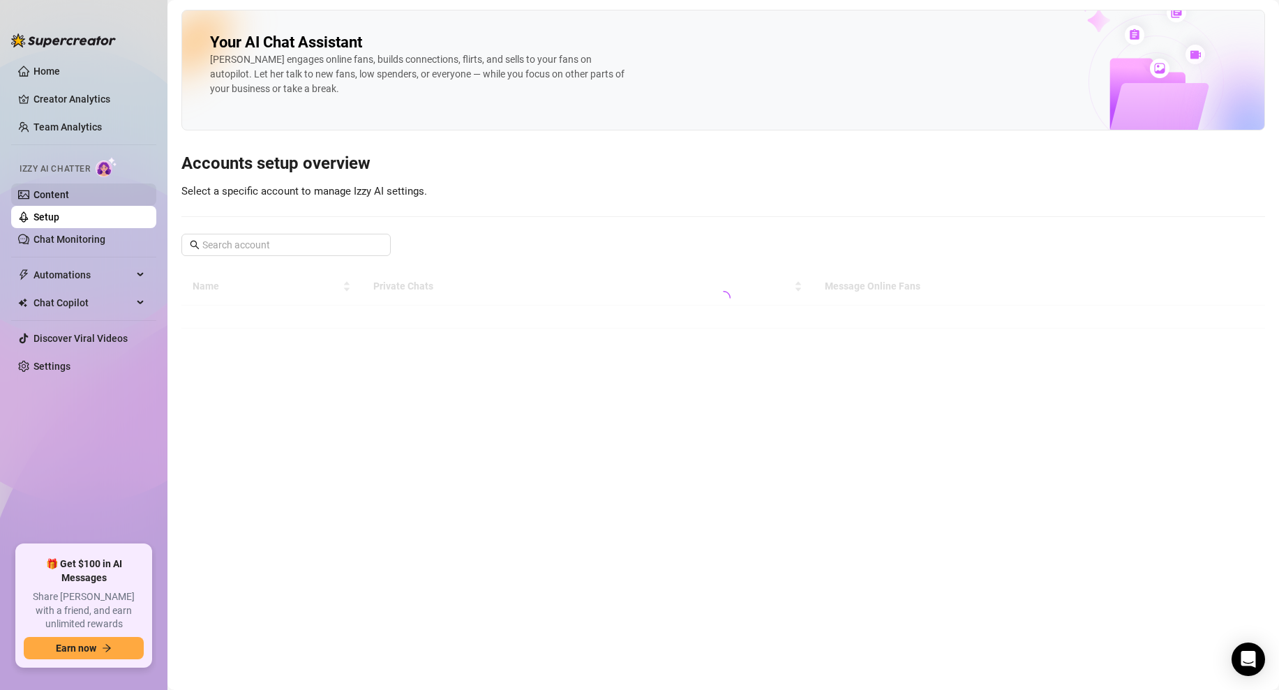
click at [69, 190] on link "Content" at bounding box center [51, 194] width 36 height 11
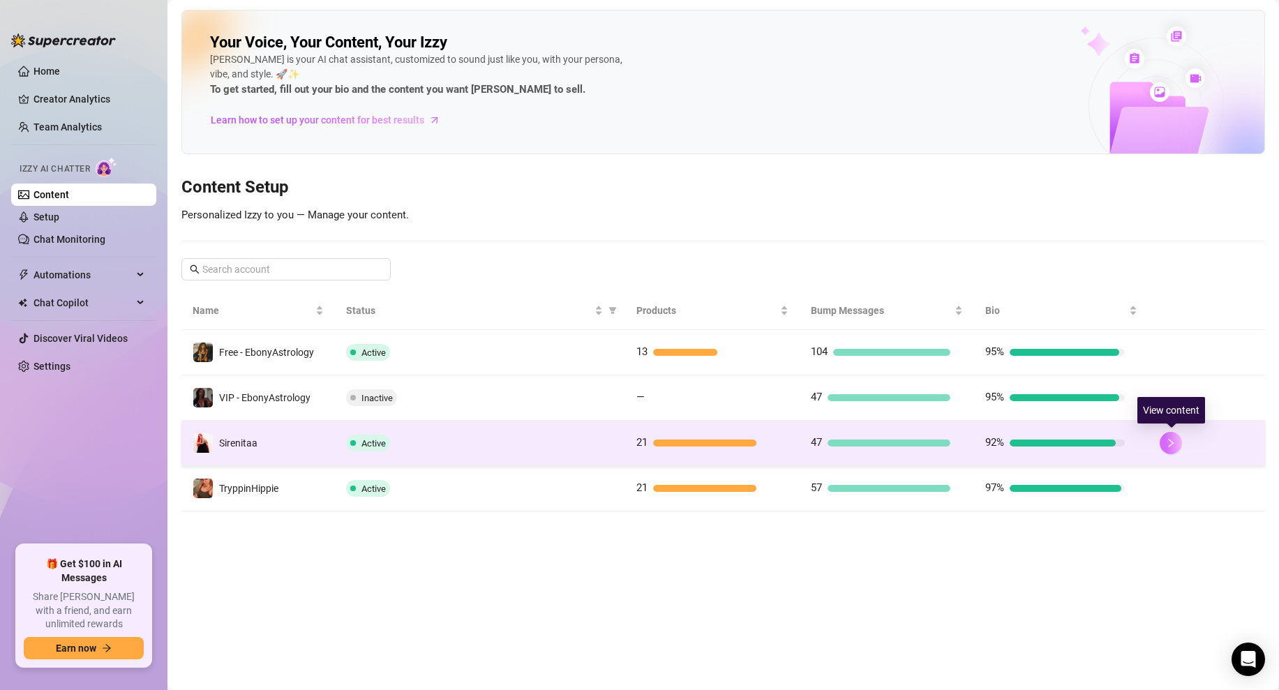
click at [1166, 446] on icon "right" at bounding box center [1171, 443] width 10 height 10
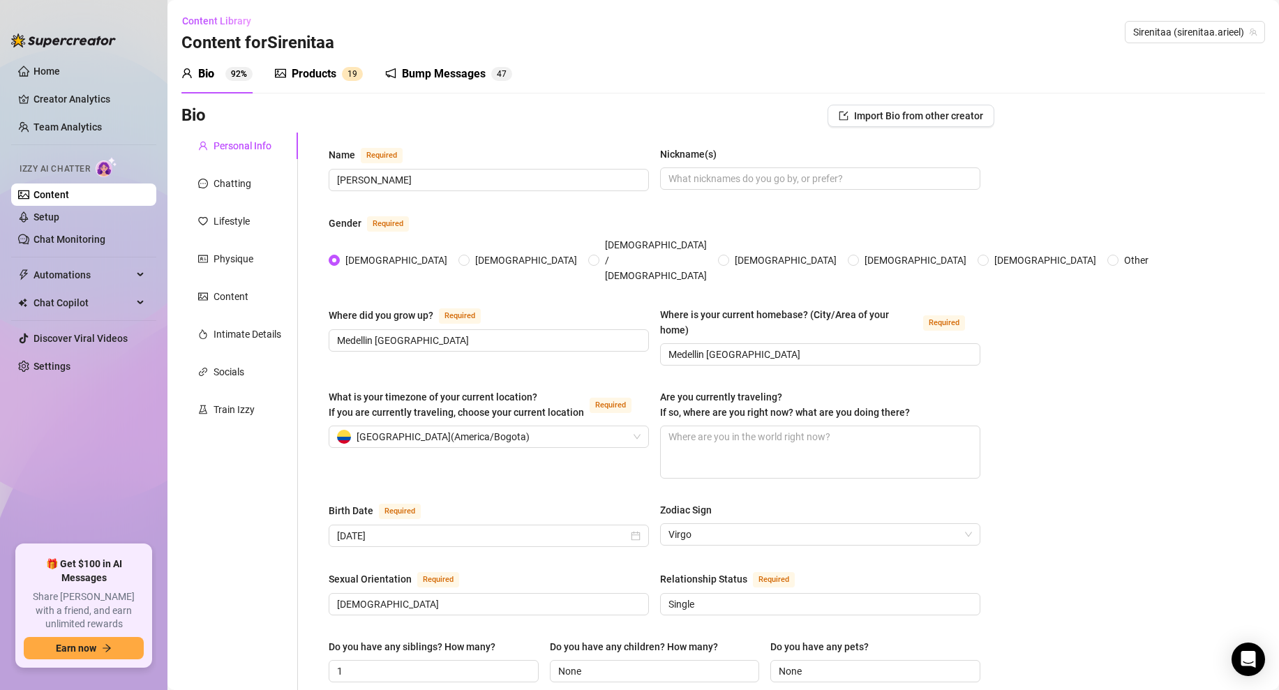
click at [347, 71] on span "1" at bounding box center [349, 74] width 5 height 10
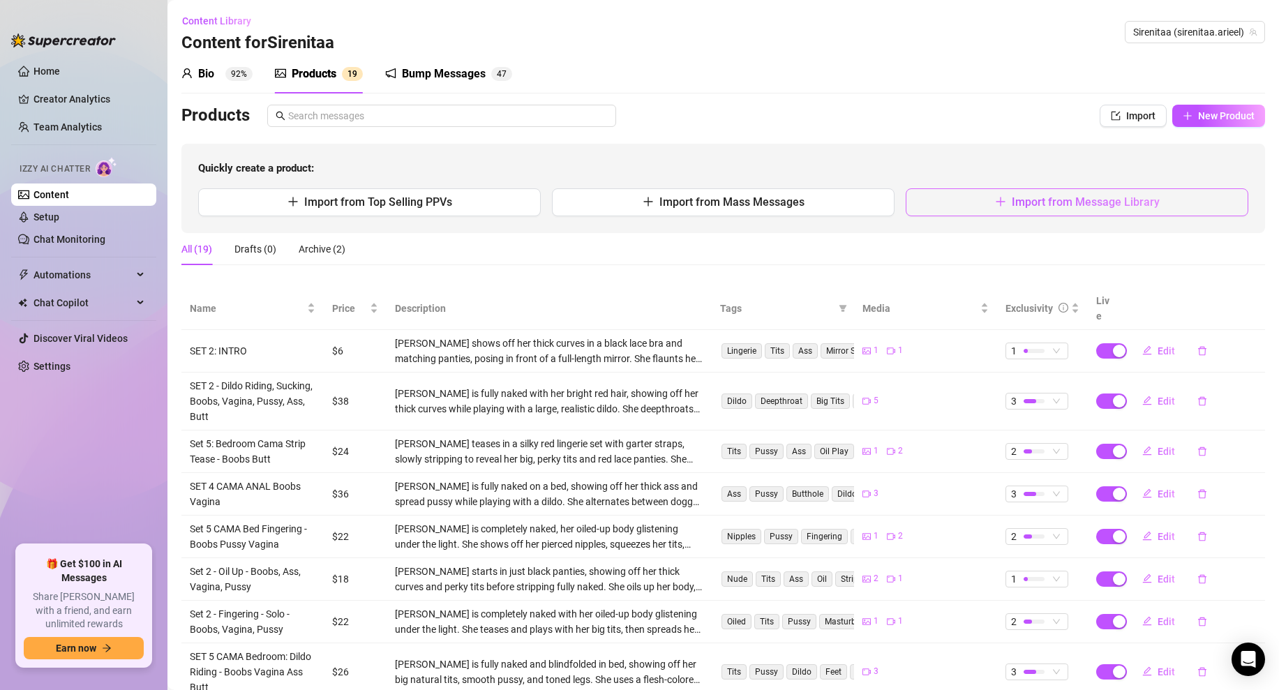
click at [959, 201] on button "Import from Message Library" at bounding box center [1076, 202] width 343 height 28
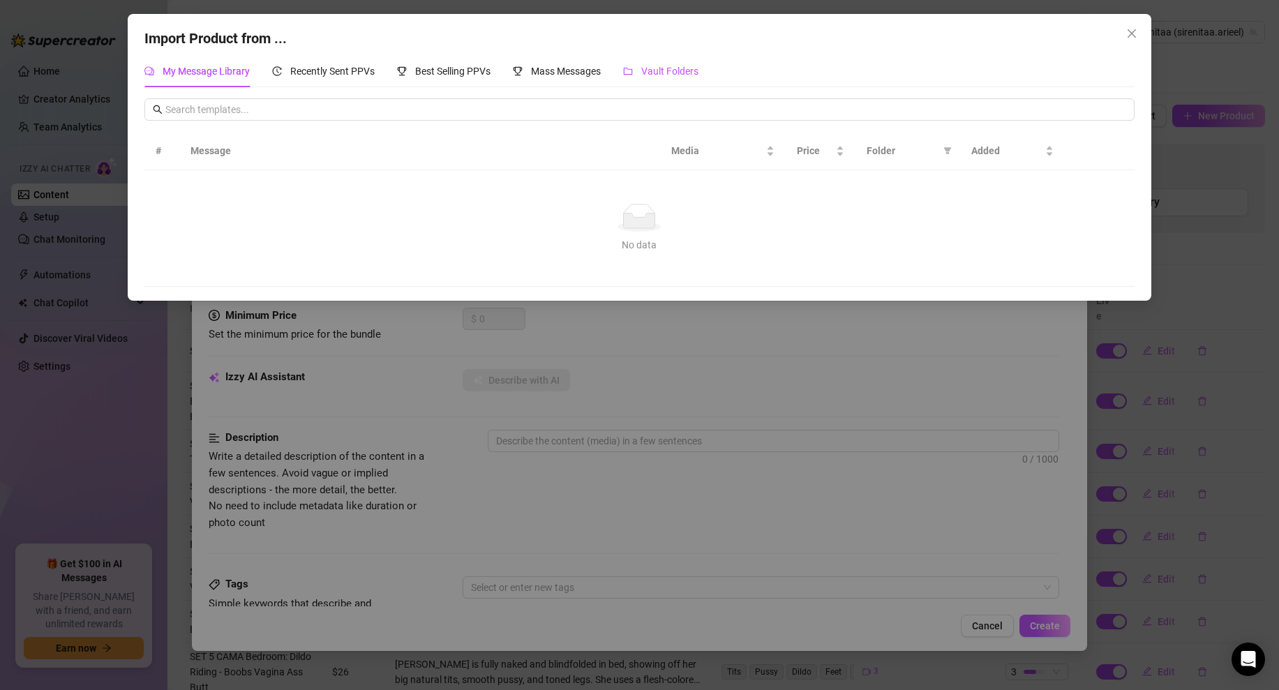
click at [658, 68] on span "Vault Folders" at bounding box center [669, 71] width 57 height 11
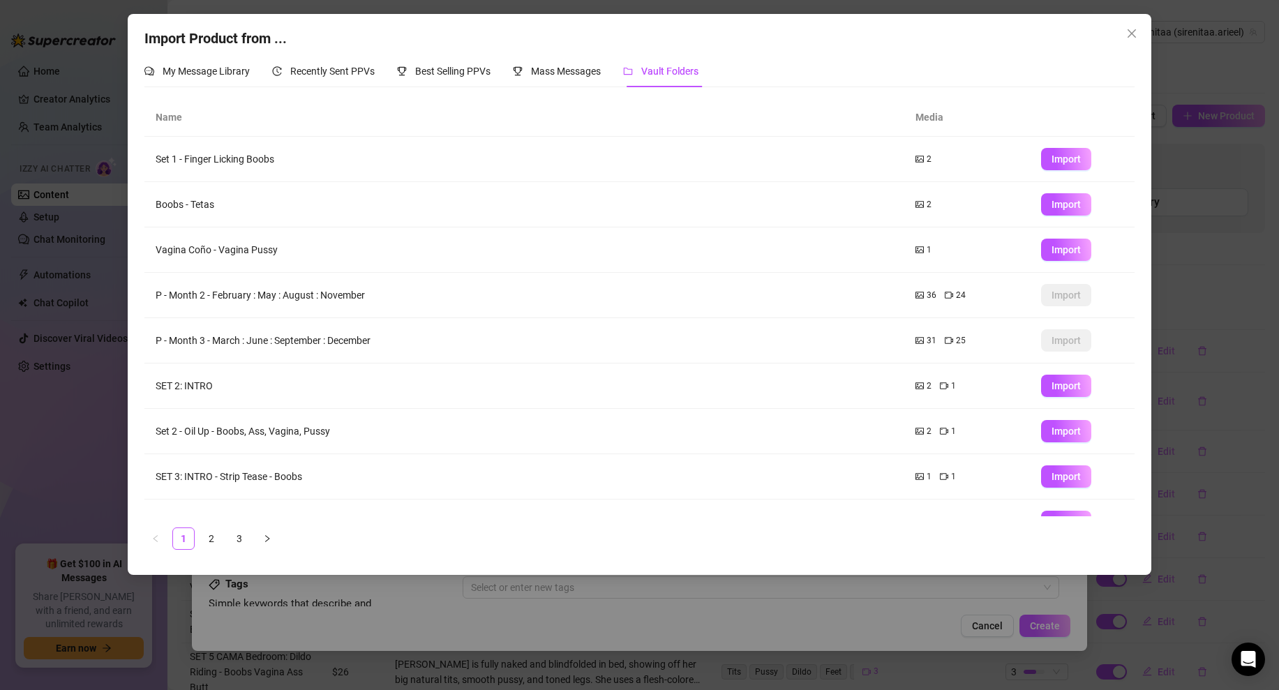
click at [919, 156] on icon "picture" at bounding box center [919, 159] width 8 height 6
click at [242, 540] on link "3" at bounding box center [239, 538] width 21 height 21
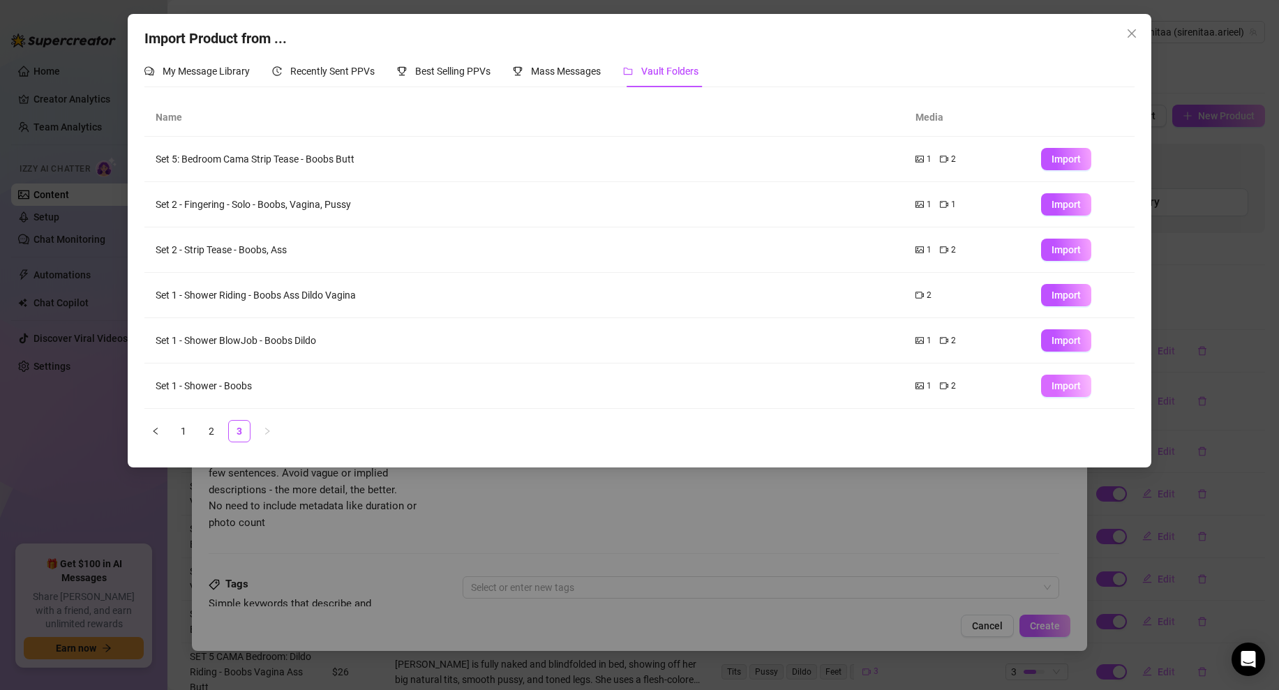
click at [1055, 384] on span "Import" at bounding box center [1065, 385] width 29 height 11
drag, startPoint x: 255, startPoint y: 383, endPoint x: 151, endPoint y: 387, distance: 104.7
click at [151, 387] on td "Set 1 - Shower - Boobs" at bounding box center [523, 385] width 759 height 45
copy td "Set 1 - Shower - Boobs"
type textarea "Type your message here..."
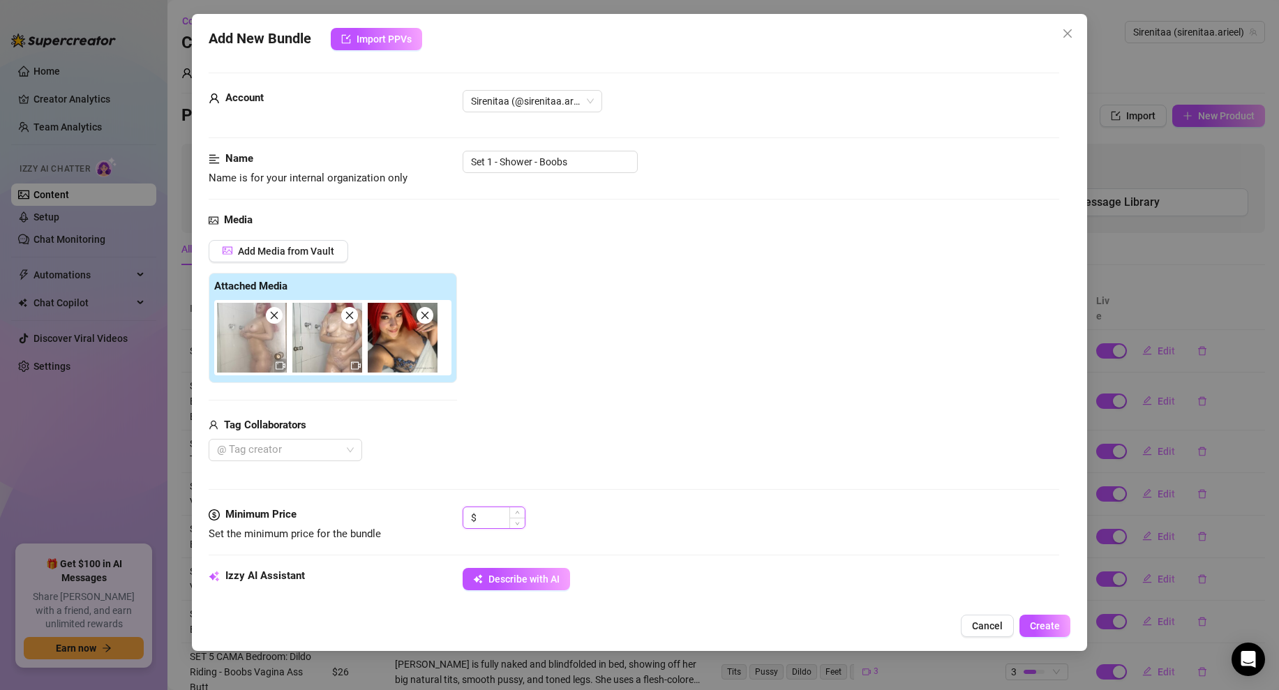
click at [483, 517] on input at bounding box center [501, 517] width 45 height 21
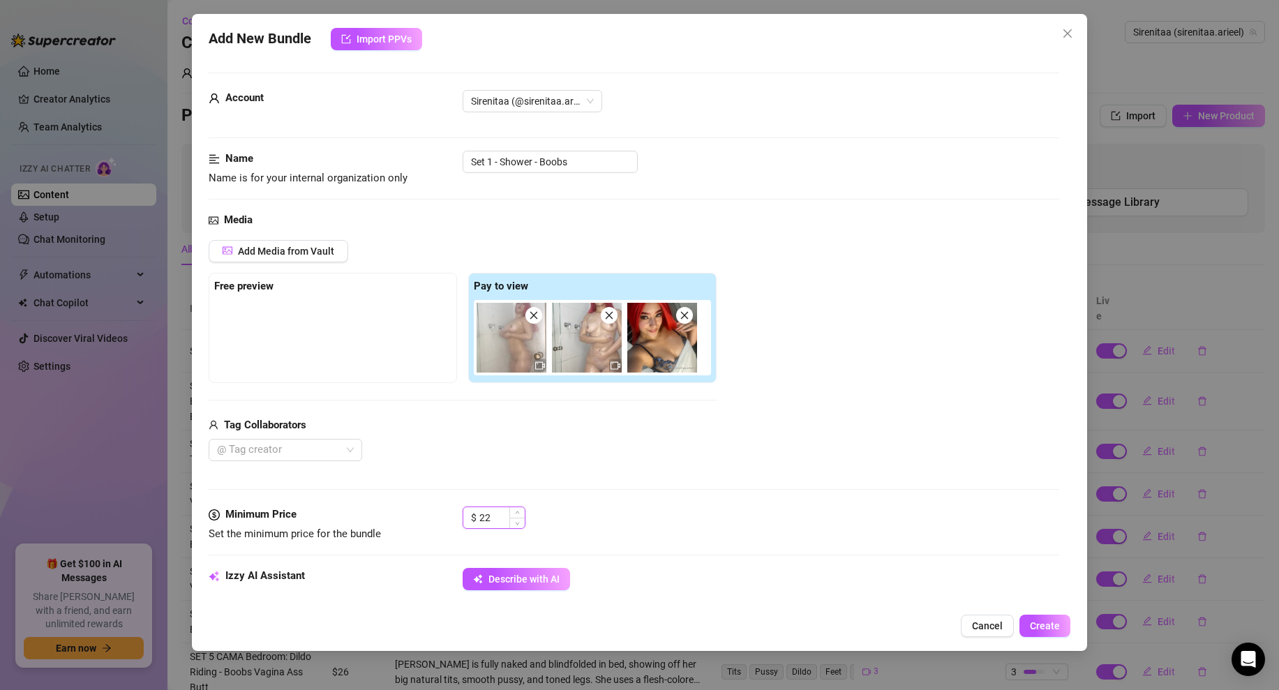
type input "2"
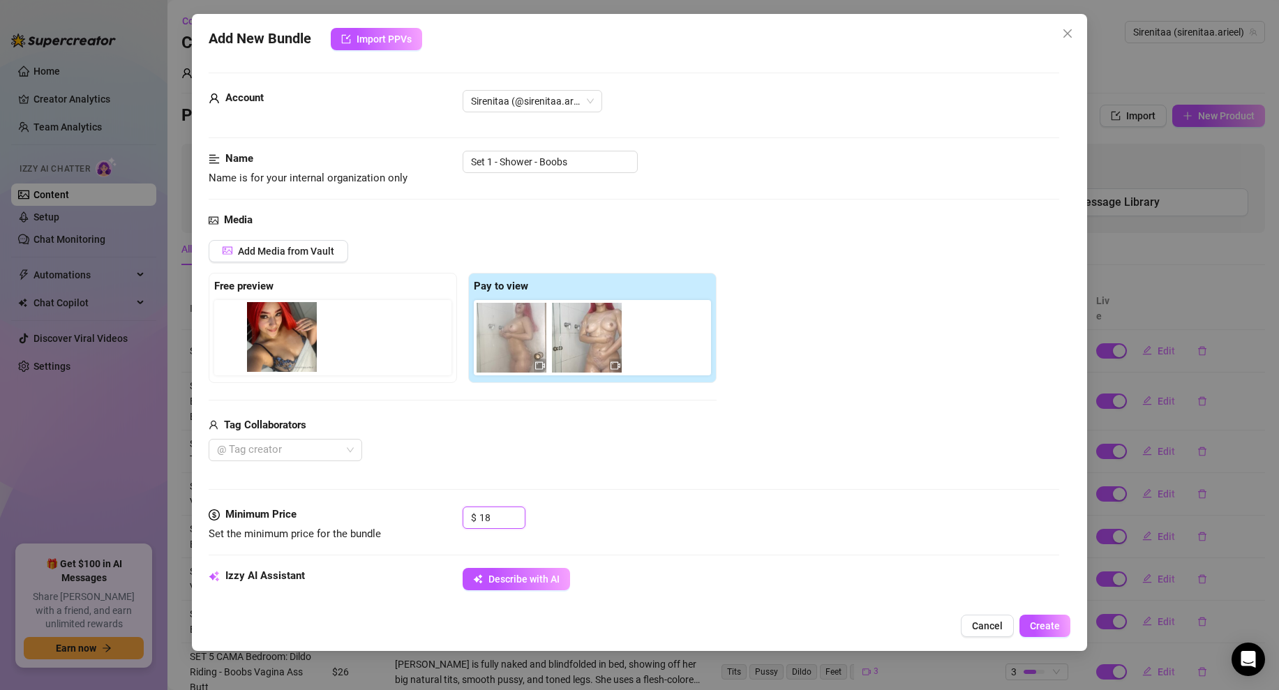
drag, startPoint x: 657, startPoint y: 340, endPoint x: 266, endPoint y: 342, distance: 391.3
click at [266, 342] on div "Free preview Pay to view" at bounding box center [463, 328] width 508 height 110
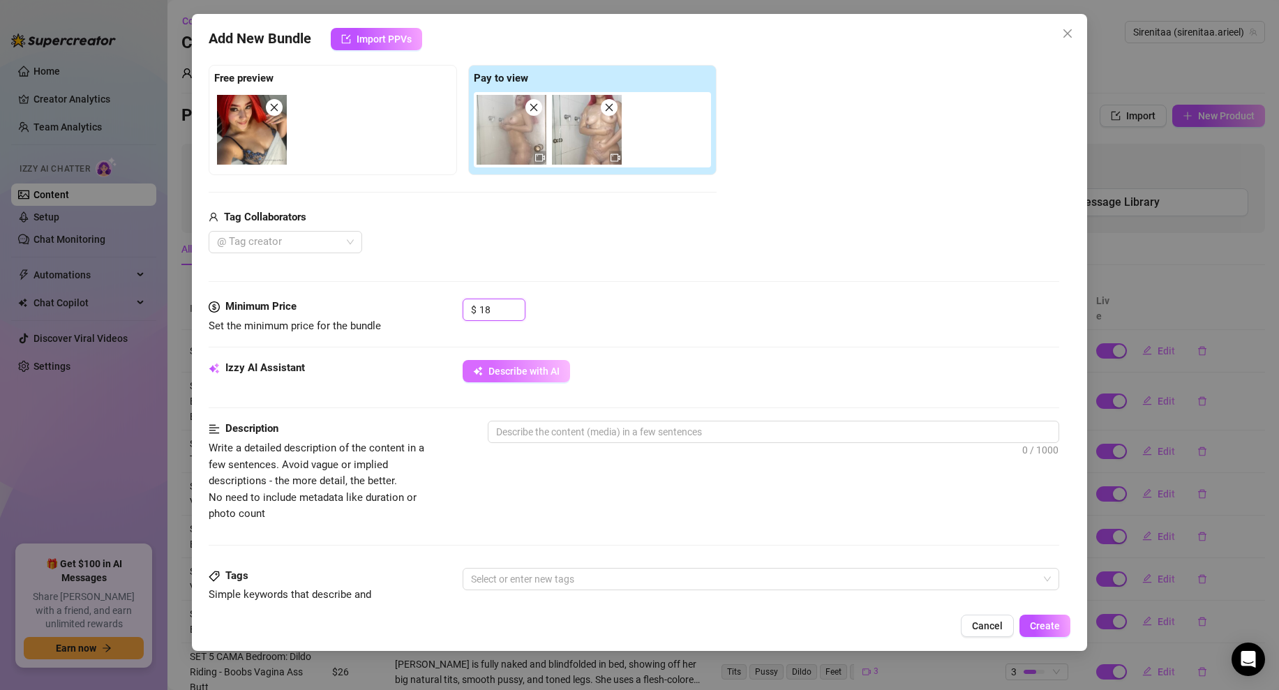
scroll to position [225, 0]
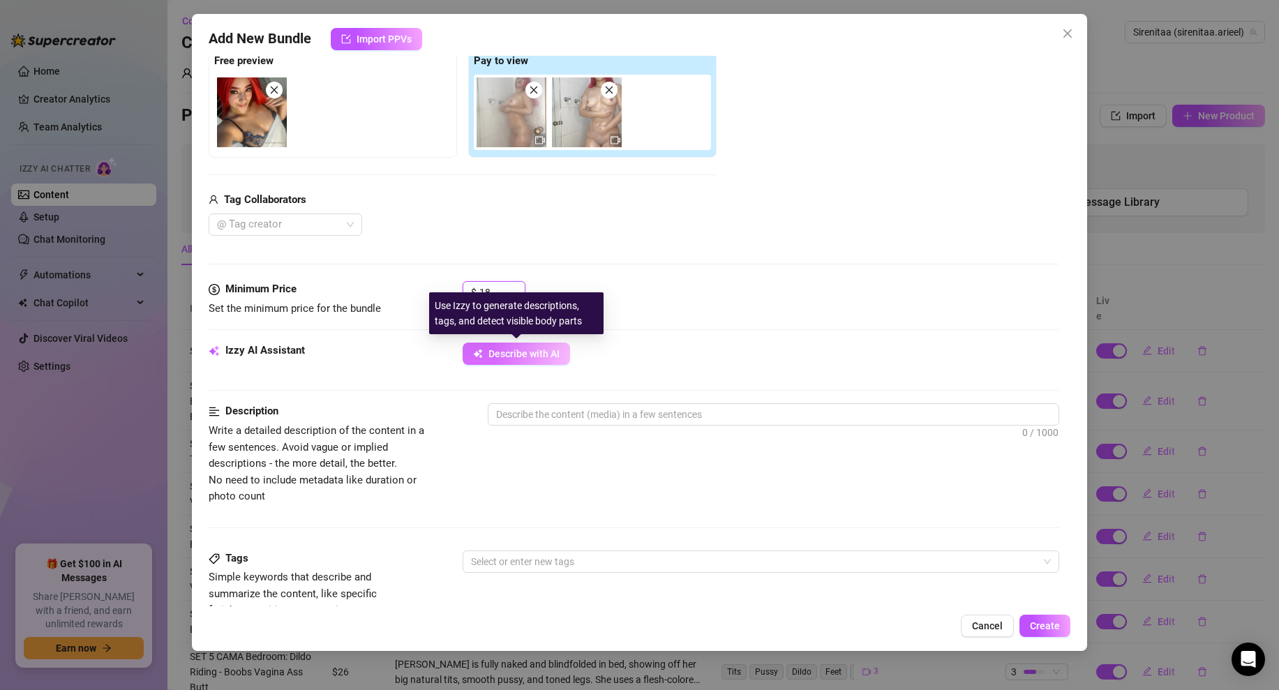
type input "18"
click at [506, 349] on span "Describe with AI" at bounding box center [523, 353] width 71 height 11
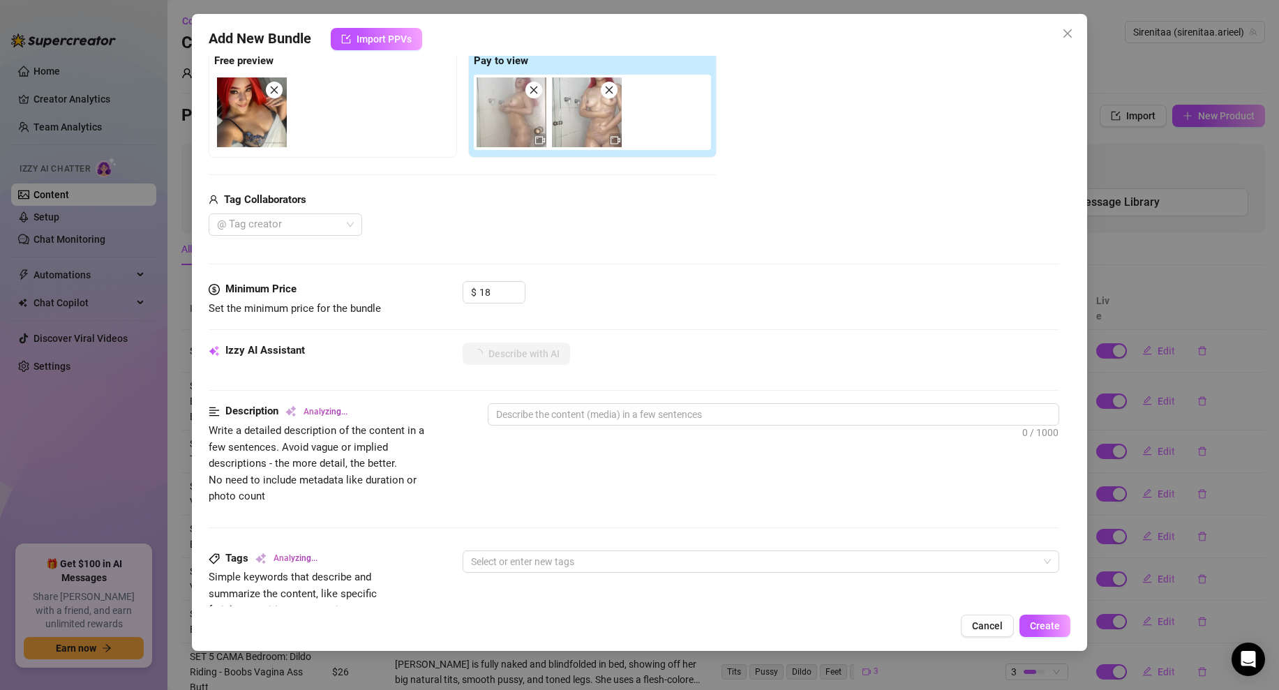
scroll to position [641, 0]
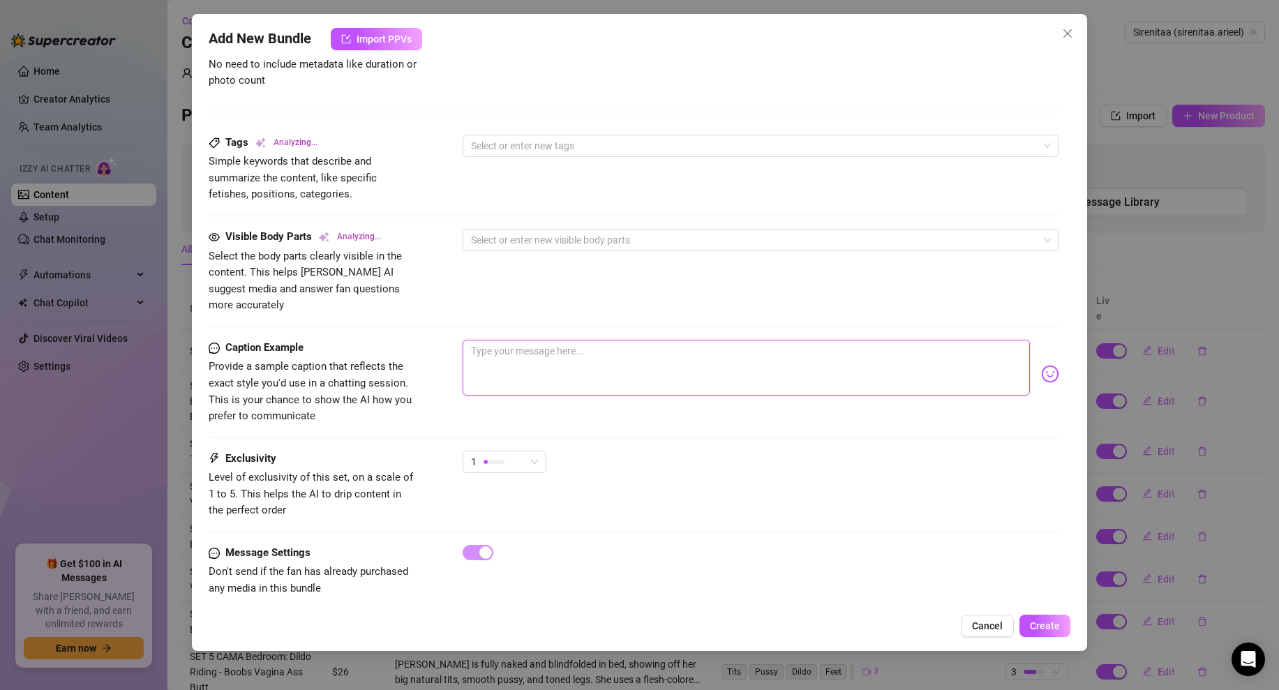
click at [520, 355] on textarea at bounding box center [745, 368] width 567 height 56
type textarea "W"
type textarea "Wn"
type textarea "Wna"
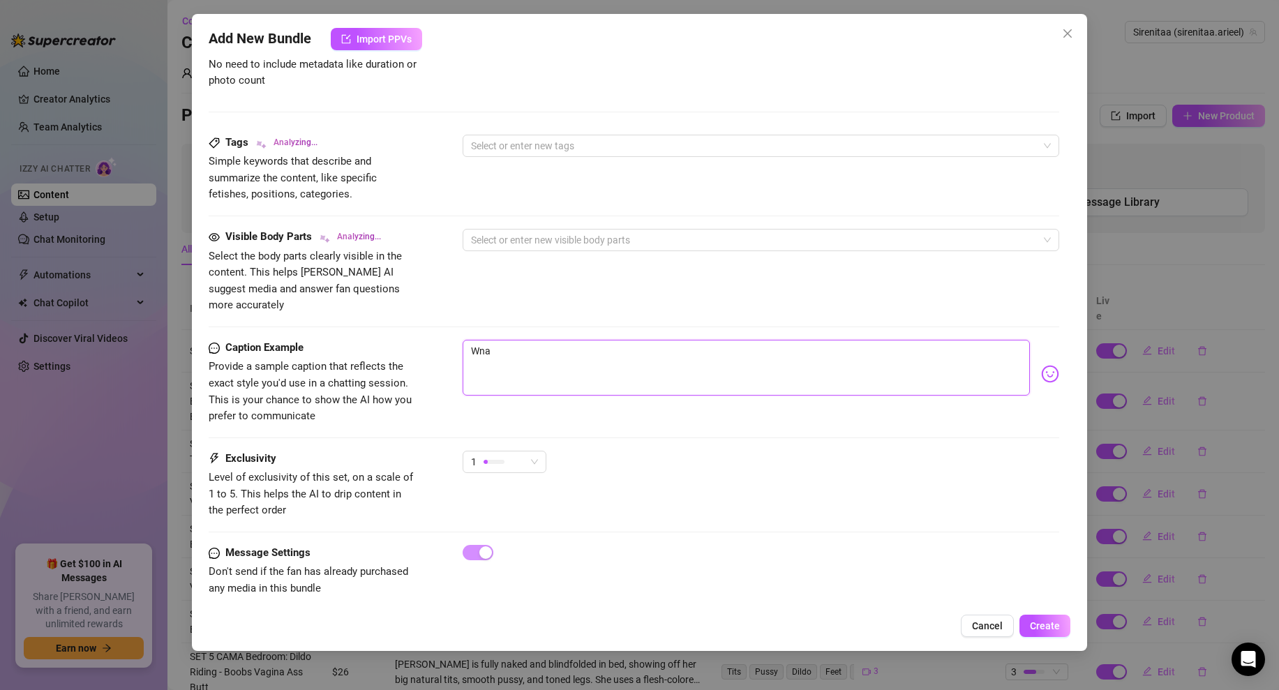
type textarea "Wnat"
type textarea "Wnat t"
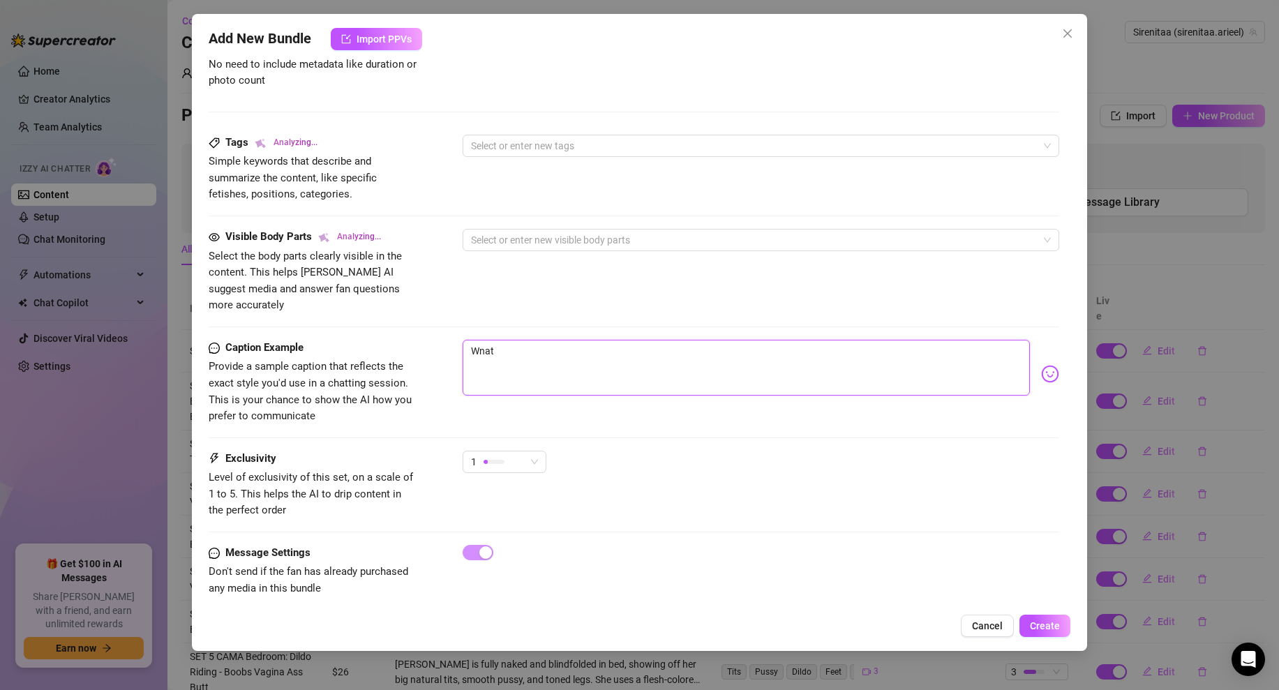
type textarea "Wnat t"
type textarea "Wnat to"
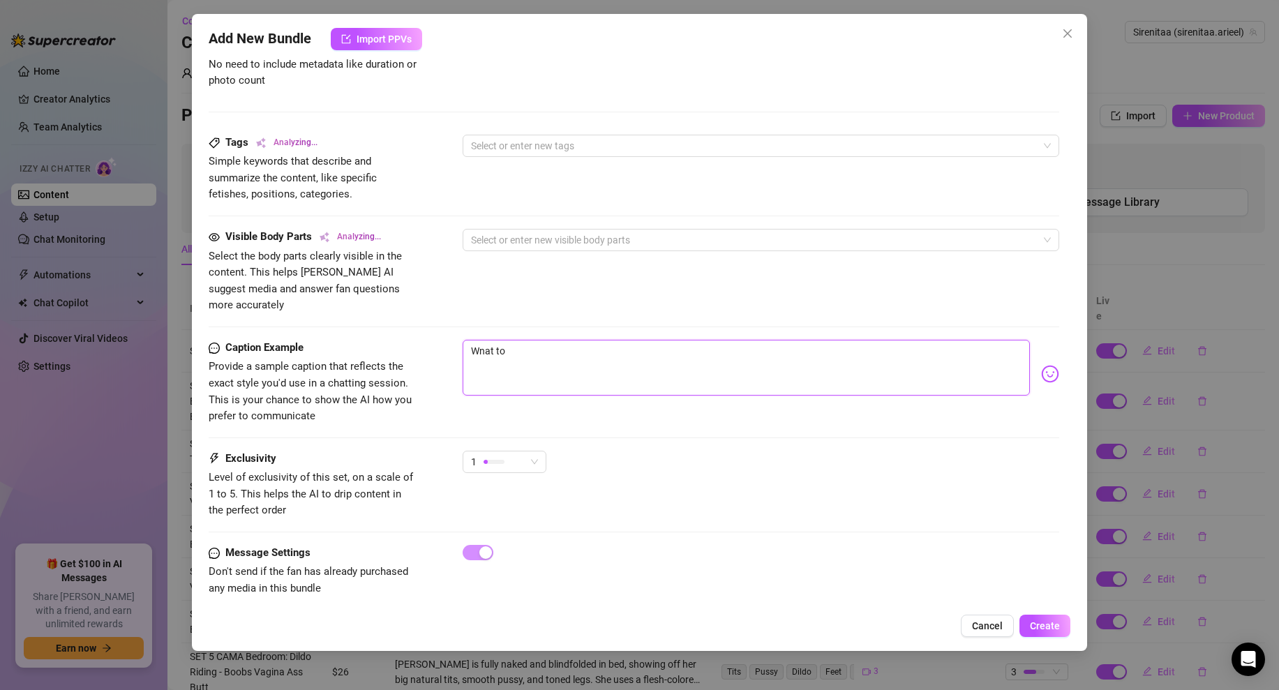
type textarea "Wnat to w"
type textarea "Wnat to wa"
type textarea "Wnat to wat"
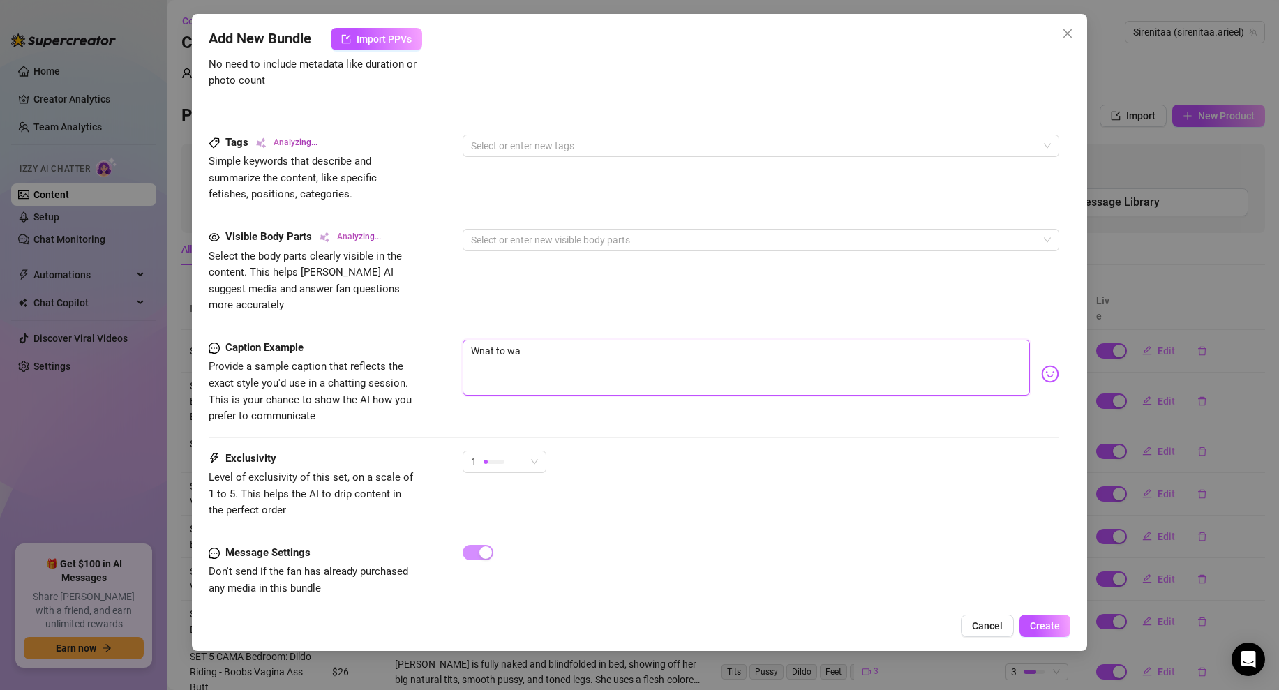
type textarea "Wnat to wat"
type textarea "Wnat to watc"
type textarea "Wnat to watch"
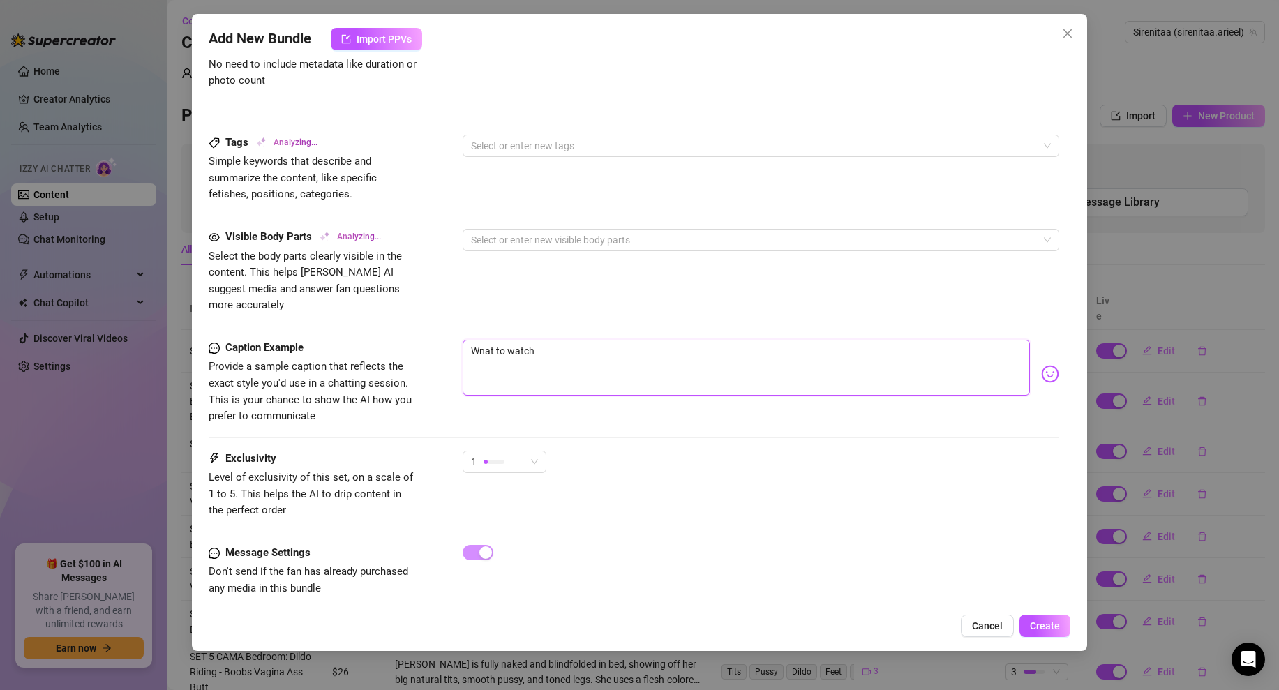
type textarea "Wnat to watch"
type textarea "Wnat to watch m"
type textarea "Wnat to watch me"
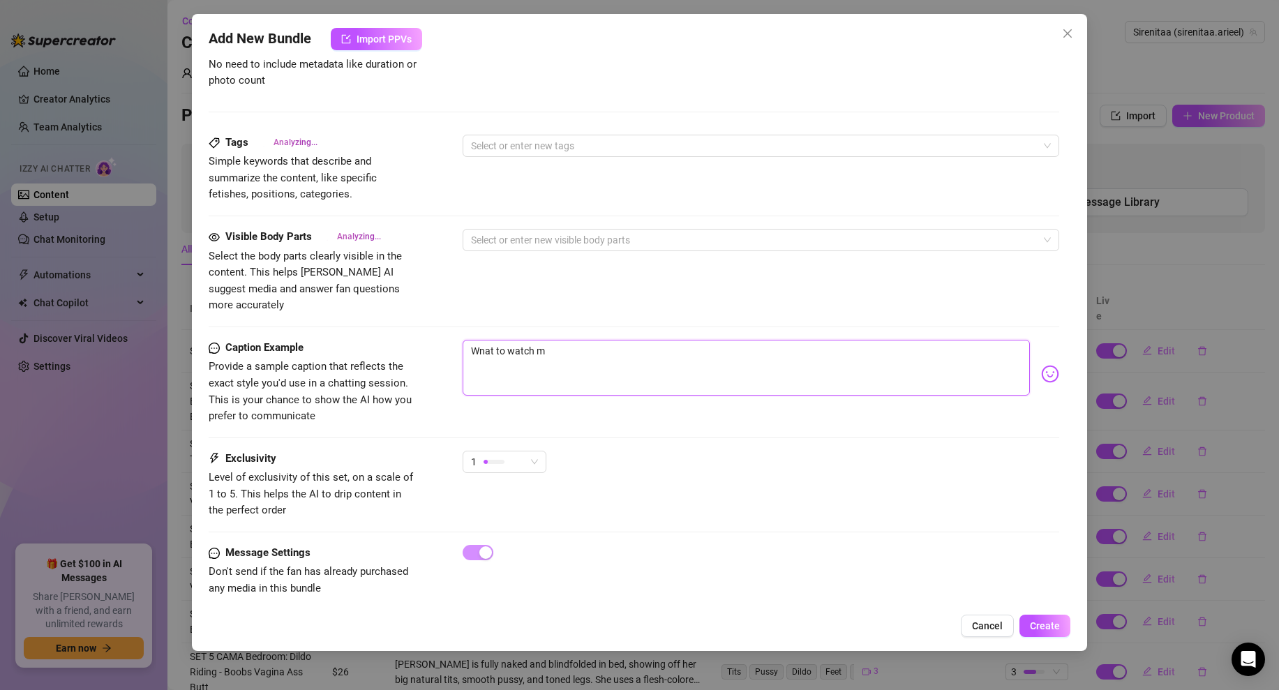
type textarea "Wnat to watch me"
type textarea "Wnat to watch me g"
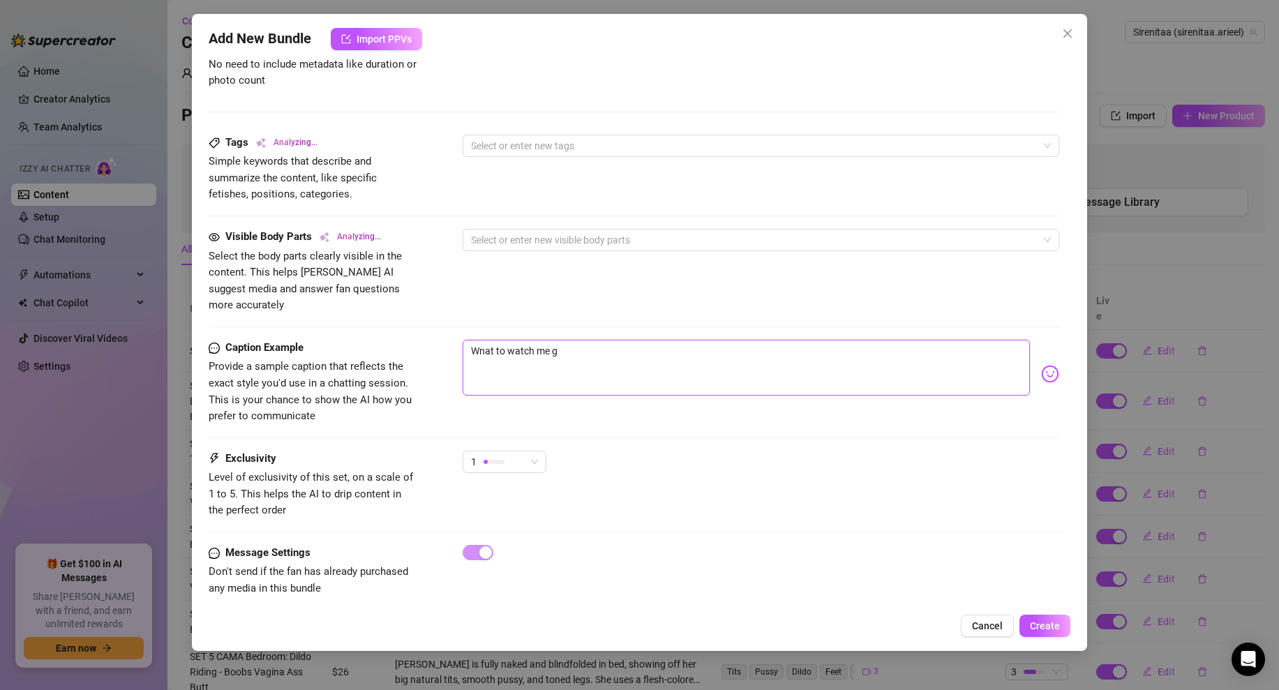
type textarea "Wnat to watch me ge"
type textarea "Wnat to watch me get"
type textarea "Wnat to watch me get c"
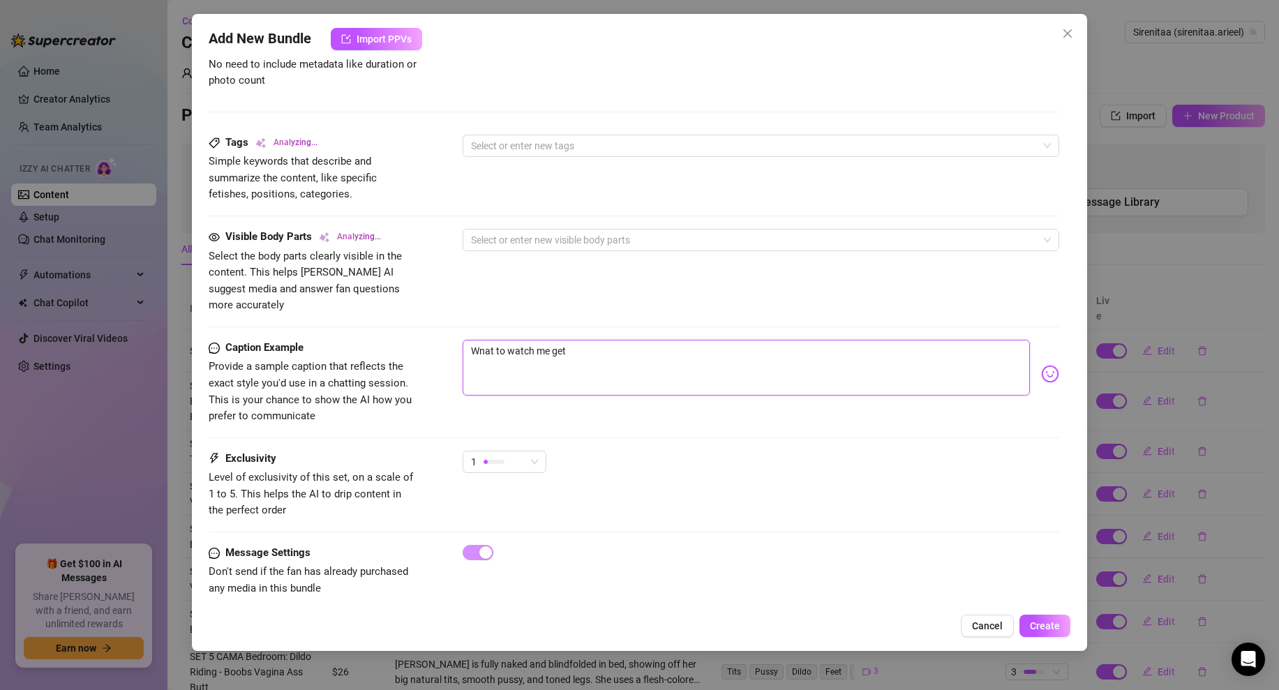
type textarea "Wnat to watch me get c"
type textarea "Wnat to watch me get cl"
type textarea "Wnat to watch me get cle"
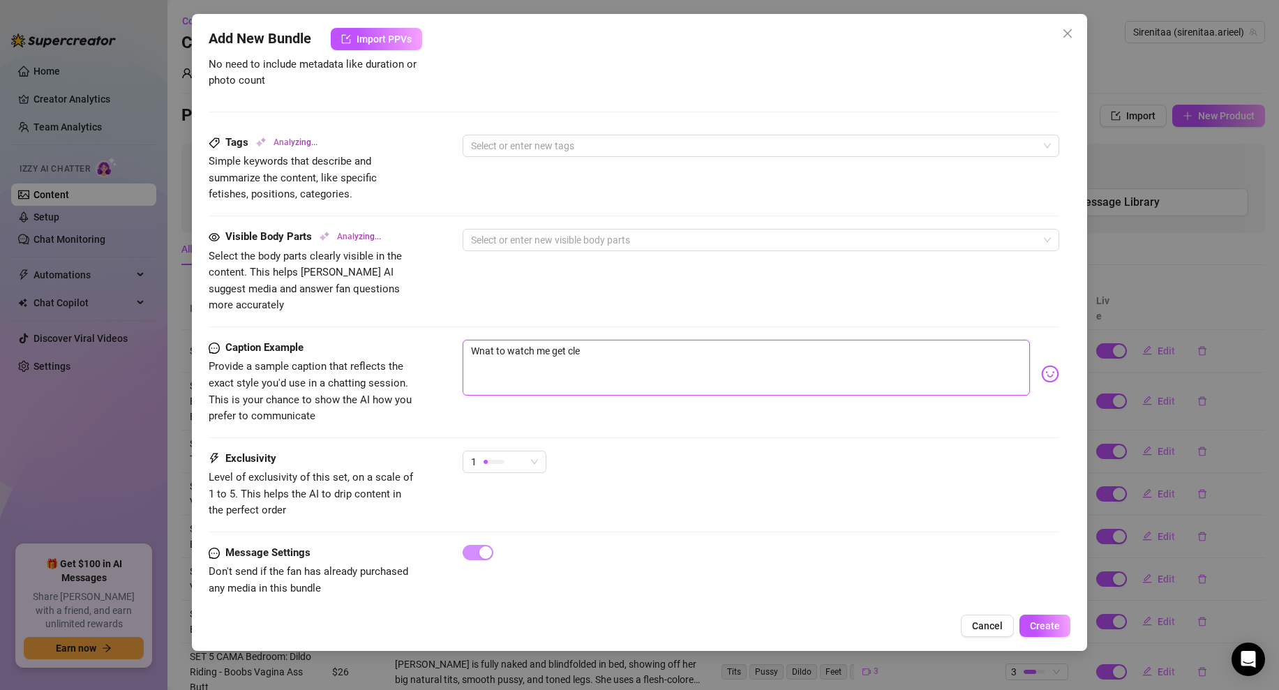
type textarea "Wnat to watch me get clea"
type textarea "Wnat to watch me get clean"
type textarea "Wnat to watch me get clean?"
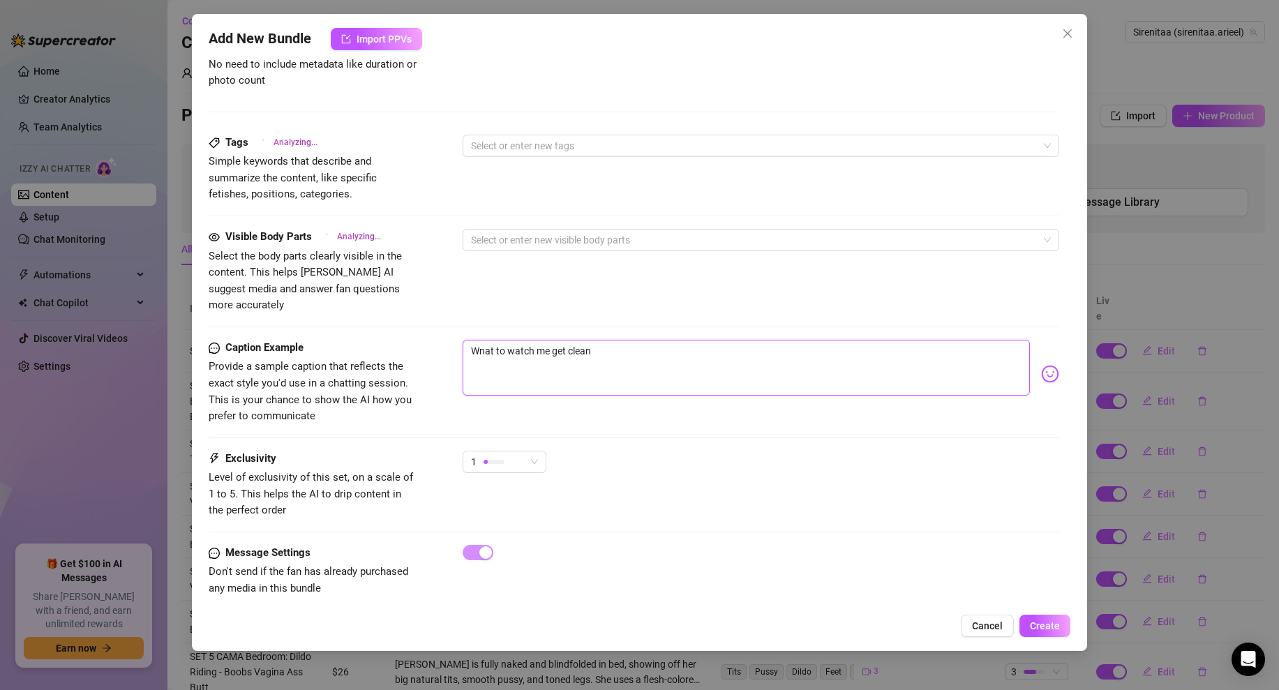
type textarea "Wnat to watch me get clean?"
click at [486, 340] on textarea "Wnat to watch me get clean?" at bounding box center [745, 368] width 567 height 56
type textarea "Wat to watch me get clean?"
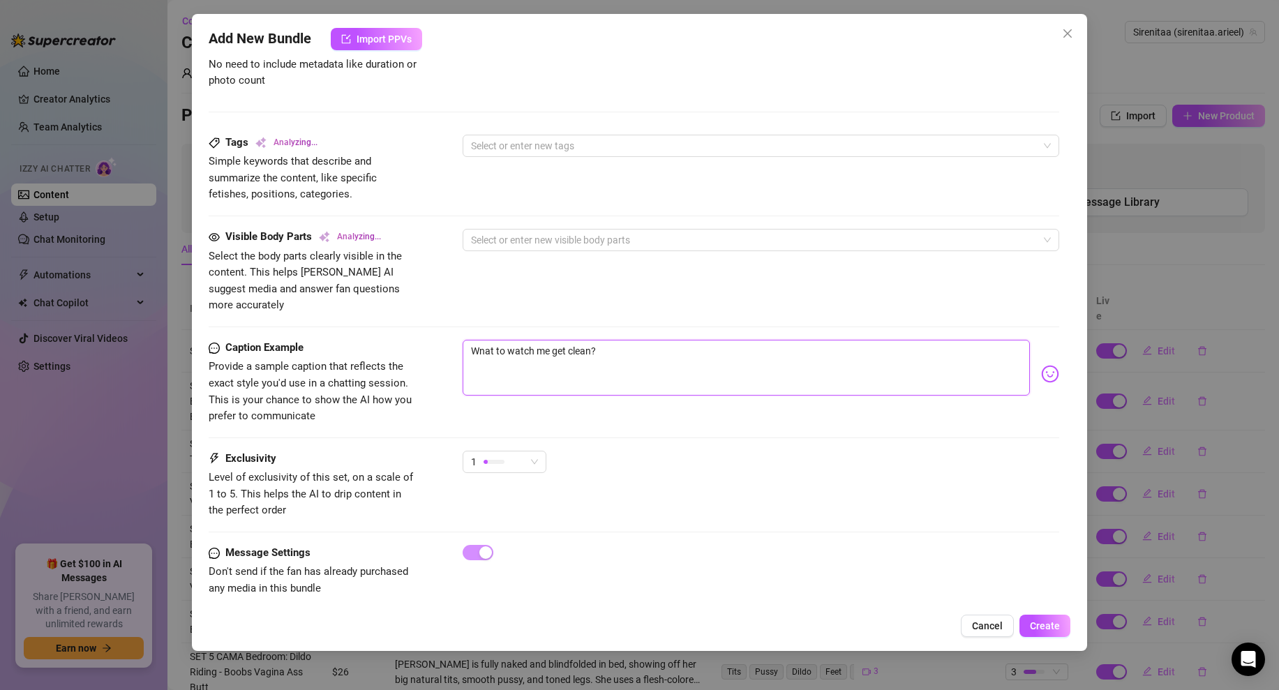
type textarea "Wat to watch me get clean?"
type textarea "Want to watch me get clean?"
drag, startPoint x: 608, startPoint y: 330, endPoint x: 508, endPoint y: 331, distance: 99.8
click at [508, 340] on textarea "Want to watch me get clean?" at bounding box center [745, 368] width 567 height 56
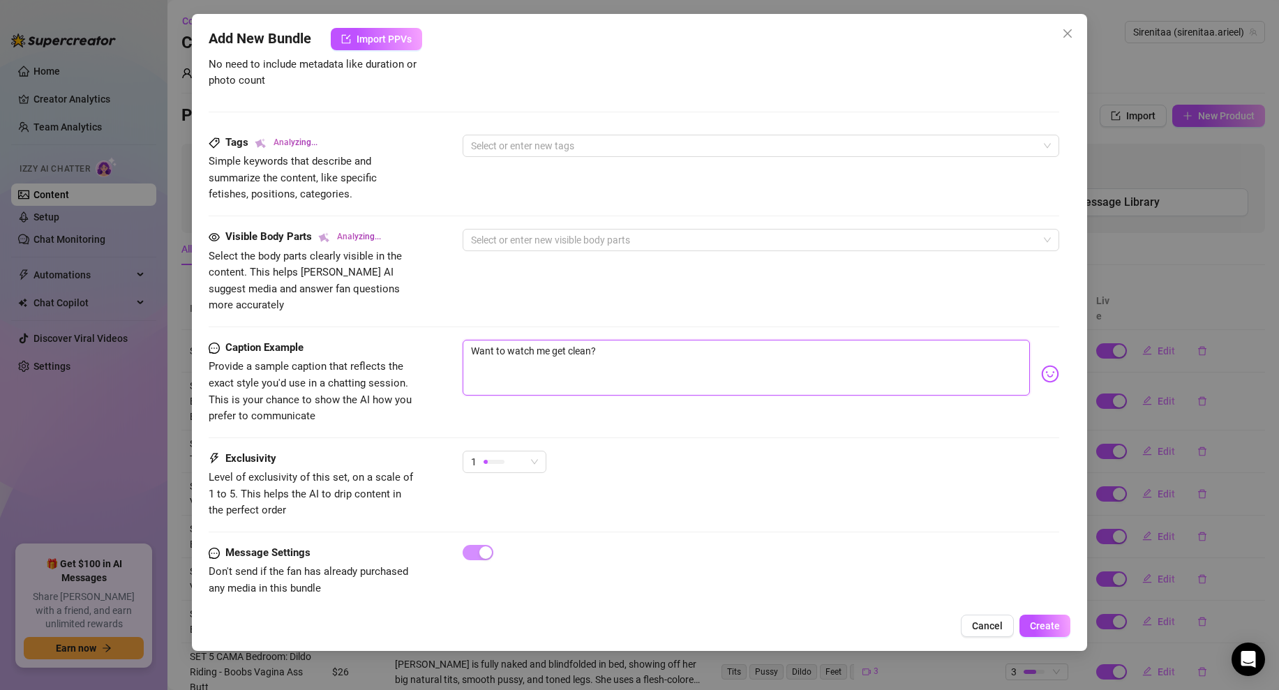
type textarea "Want to j"
type textarea "Want to [PERSON_NAME]"
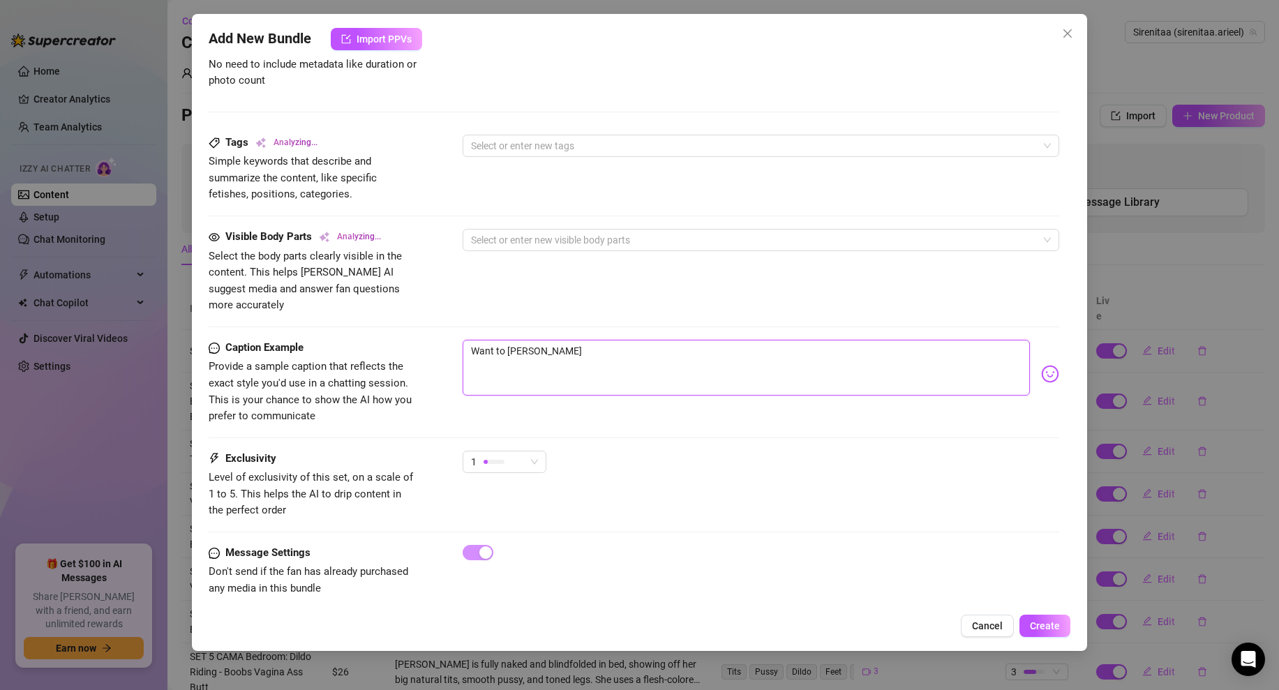
type textarea "Want to [PERSON_NAME]"
type textarea "Want to join"
type textarea "Want to join m"
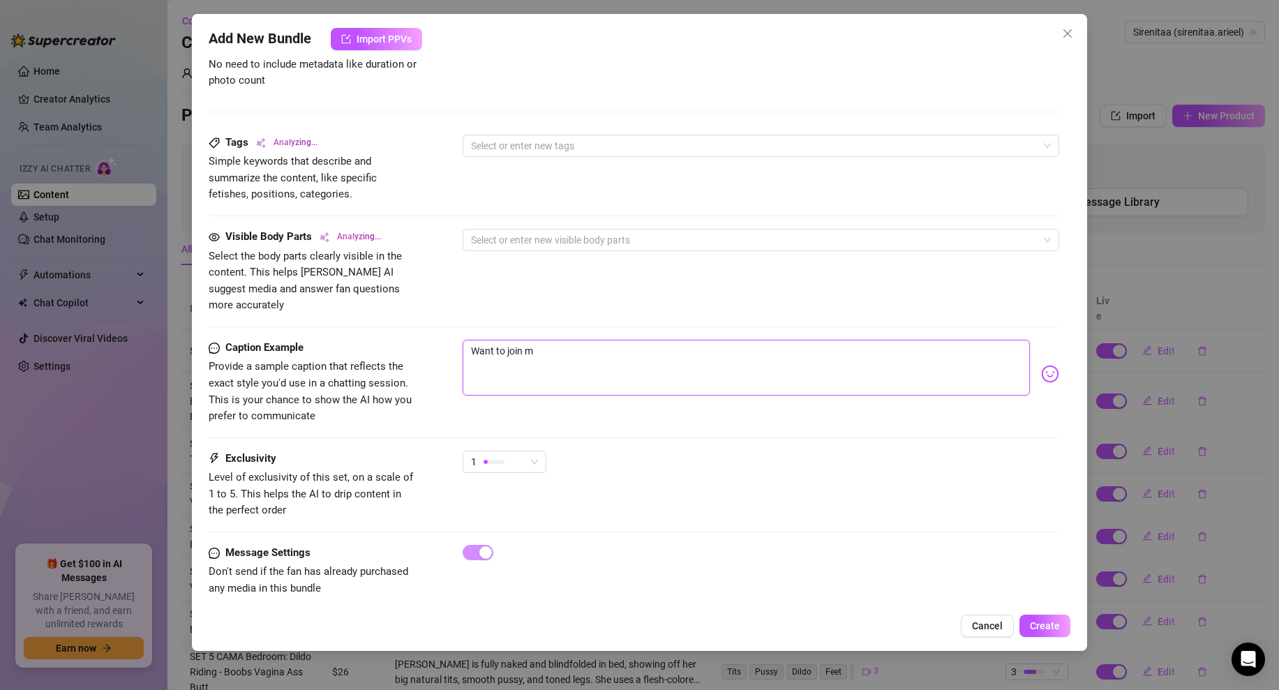
type textarea "Want to join me"
type textarea "Want to join me i"
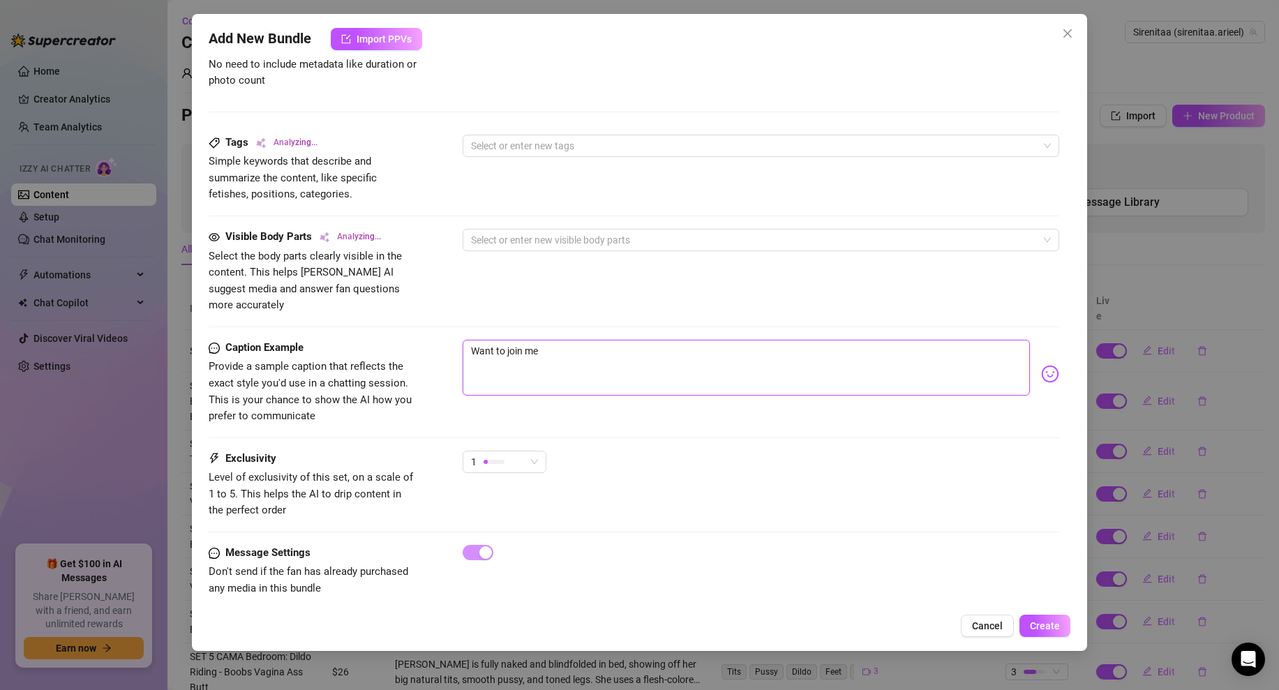
type textarea "Want to join me i"
type textarea "Want to join me in"
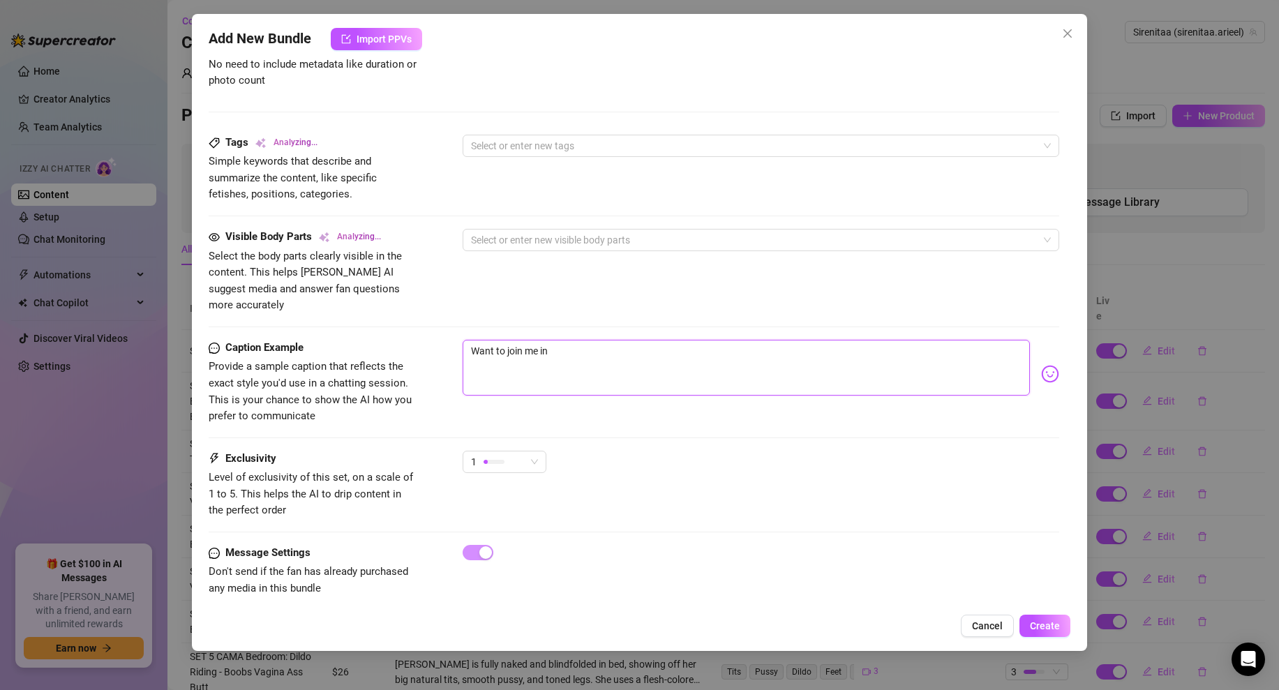
type textarea "Want to join me in t"
type textarea "Want to join me in th"
type textarea "Want to join me in the"
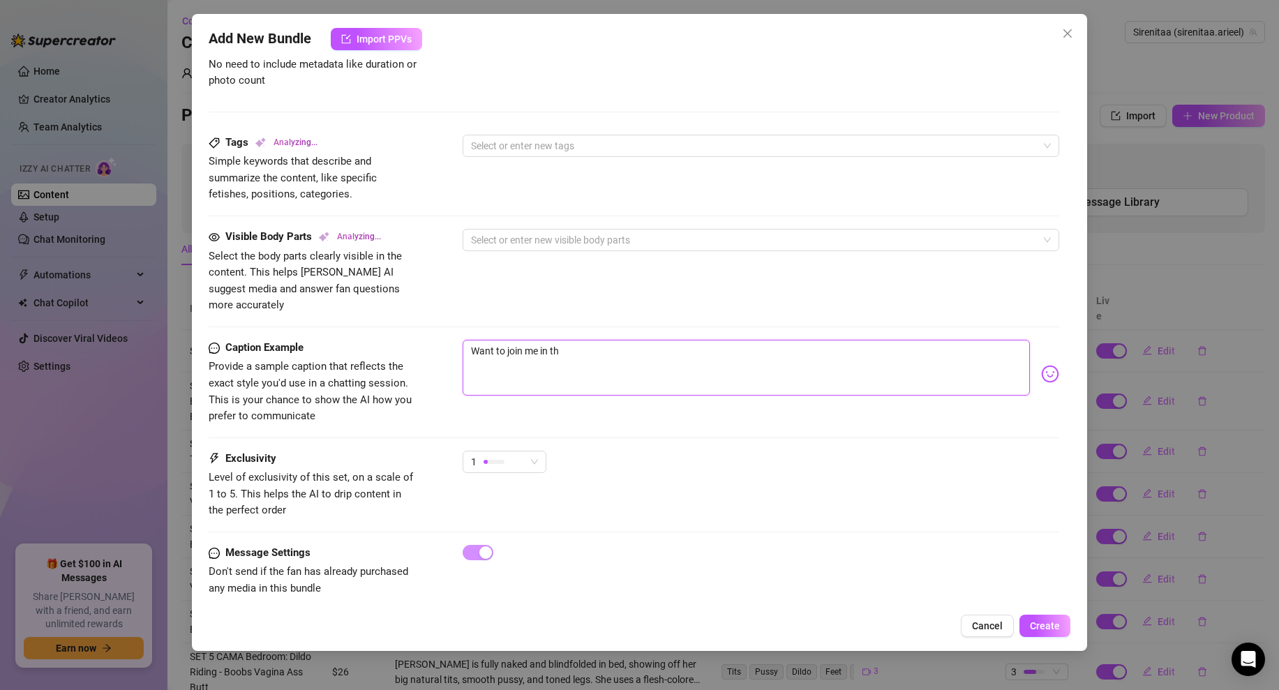
type textarea "Want to join me in the"
type textarea "Want to join me in the s"
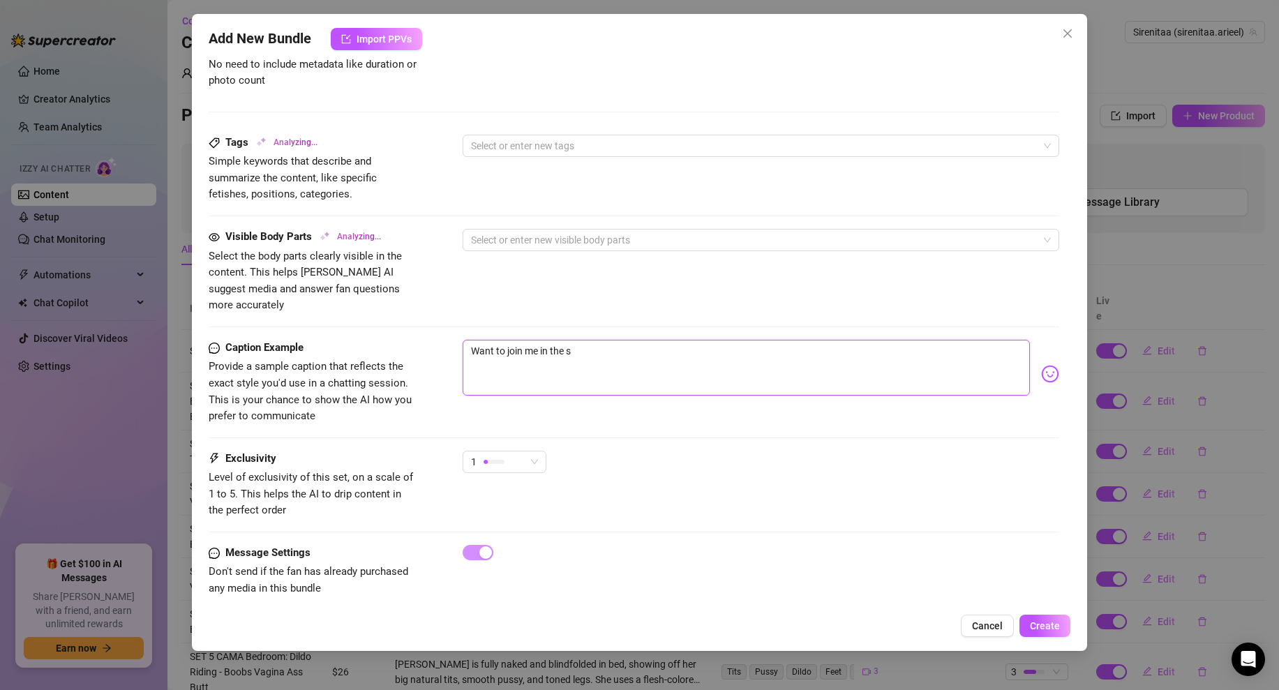
type textarea "Want to join me in the sh"
type textarea "Want to join me in the sho"
type textarea "Want to join me in the show"
type textarea "Want to join me in the showe"
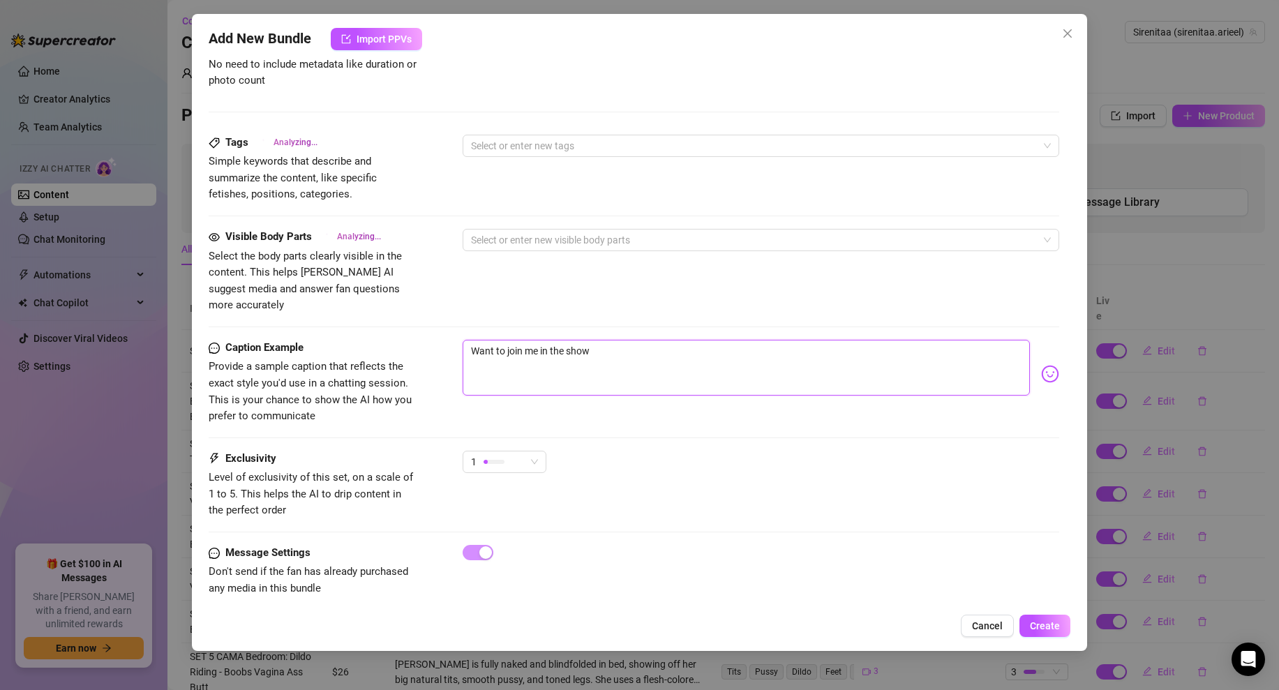
type textarea "Want to join me in the showe"
type textarea "Want to join me in the shower"
type textarea "Want to join me in the shower?"
click at [531, 451] on span "1" at bounding box center [504, 461] width 67 height 21
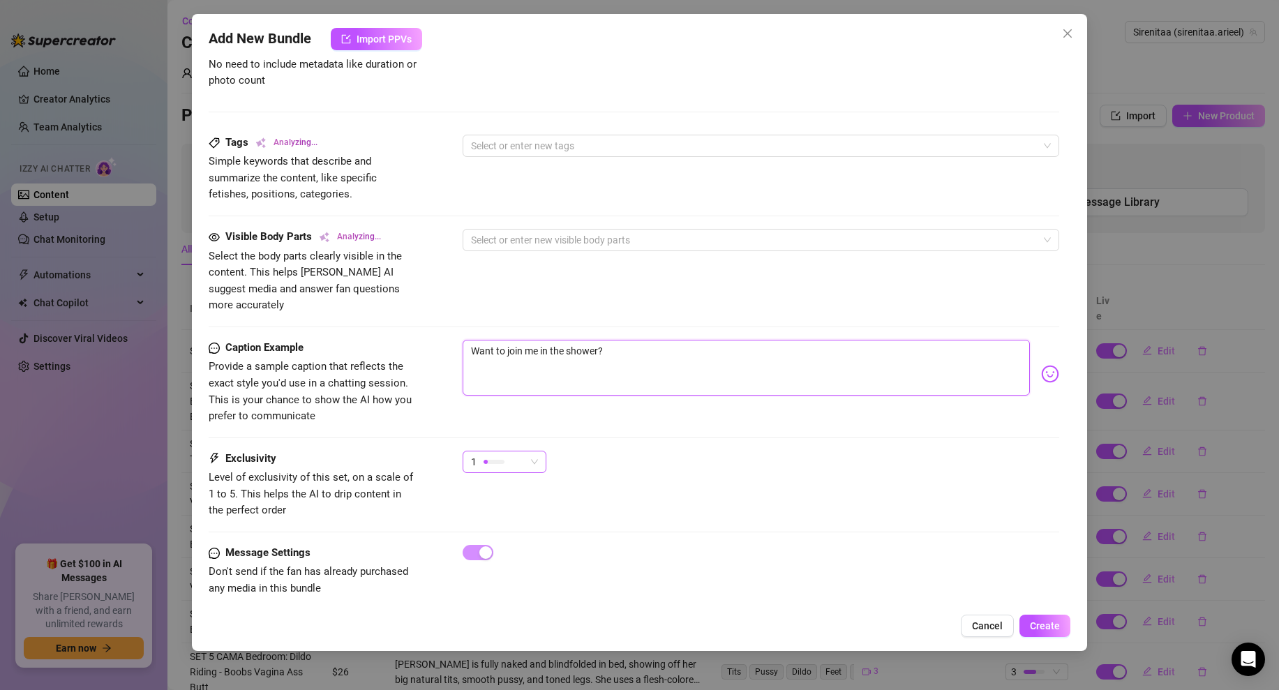
type textarea "Want to join me in the shower?"
click at [503, 490] on span "2" at bounding box center [519, 495] width 91 height 15
click at [681, 451] on div "2 2" at bounding box center [760, 468] width 596 height 35
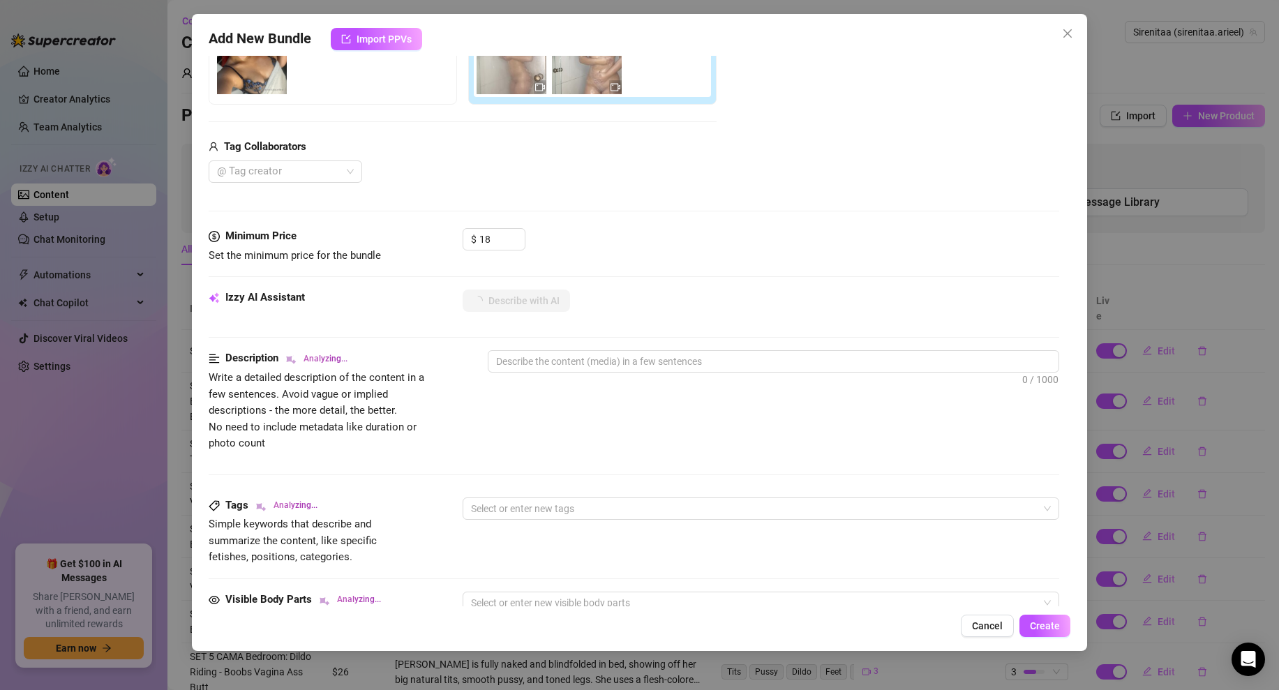
scroll to position [177, 0]
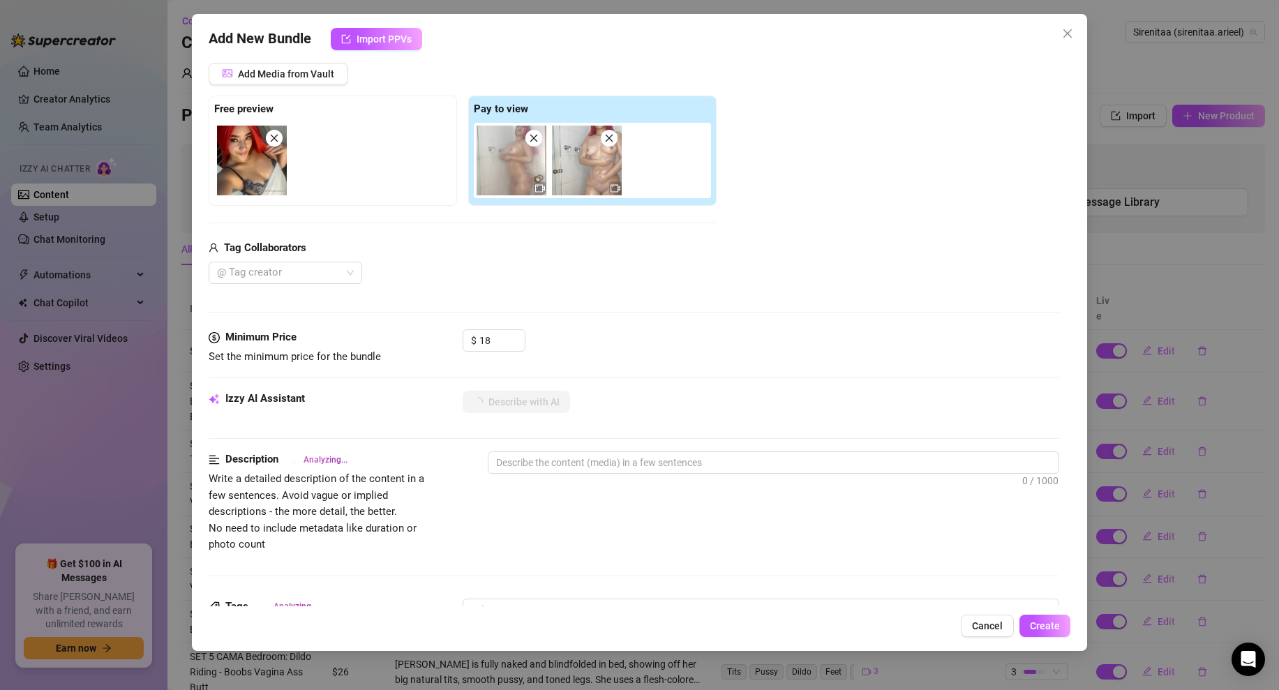
type textarea "[PERSON_NAME]"
type textarea "Ariel is"
type textarea "[PERSON_NAME] is fully"
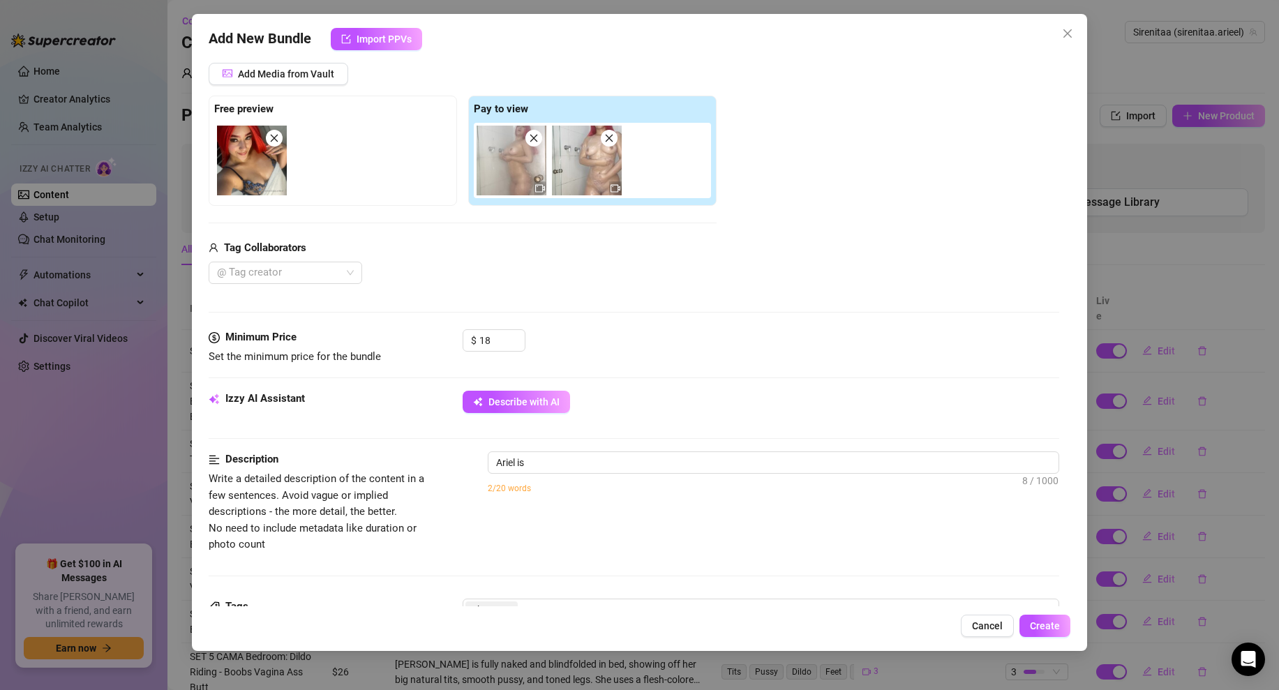
type textarea "[PERSON_NAME] is fully"
type textarea "[PERSON_NAME] is fully naked"
type textarea "[PERSON_NAME] is fully naked in"
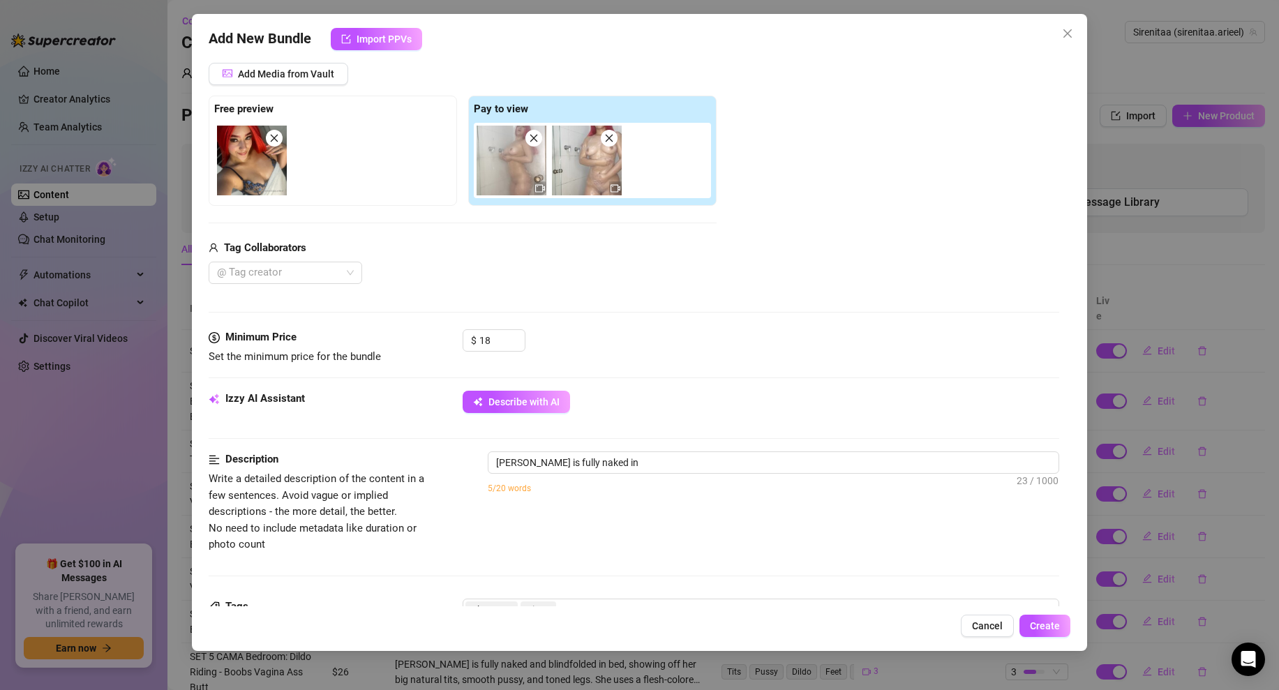
type textarea "[PERSON_NAME] is fully naked in the"
type textarea "[PERSON_NAME] is fully naked in the shower,"
type textarea "[PERSON_NAME] is fully naked in the shower, her"
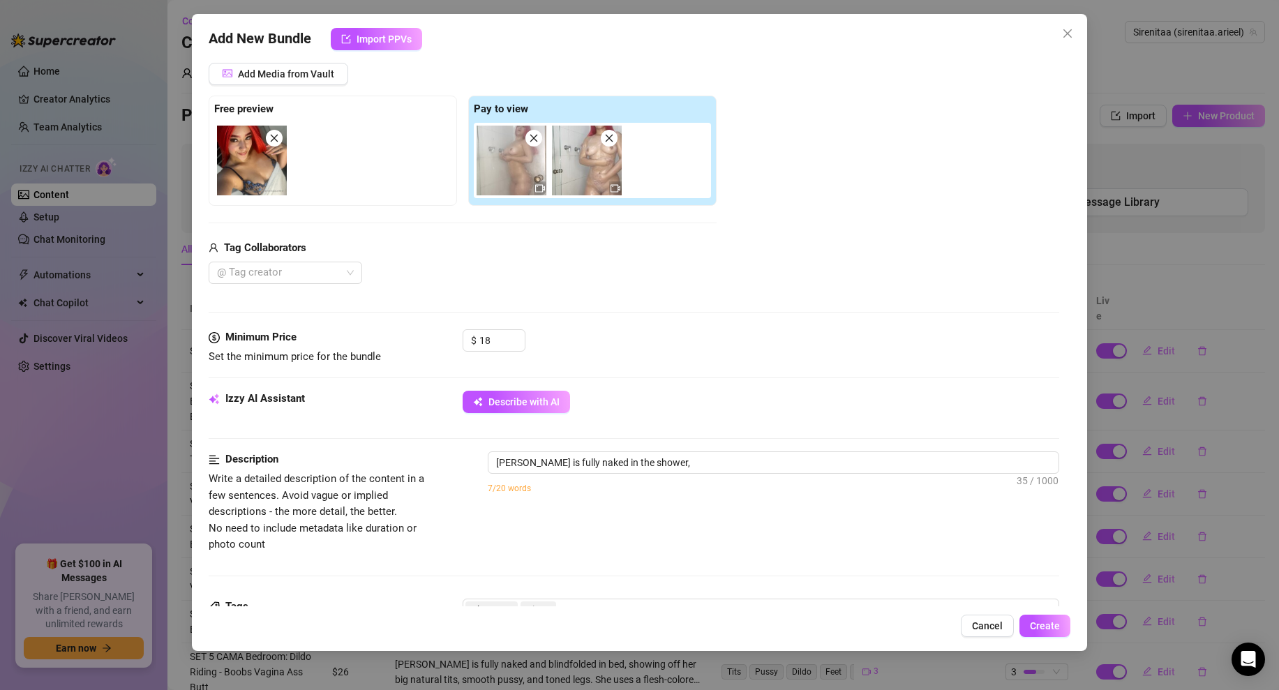
type textarea "[PERSON_NAME] is fully naked in the shower, her"
type textarea "[PERSON_NAME] is fully naked in the shower, her wet"
type textarea "[PERSON_NAME] is fully naked in the shower, her wet skin"
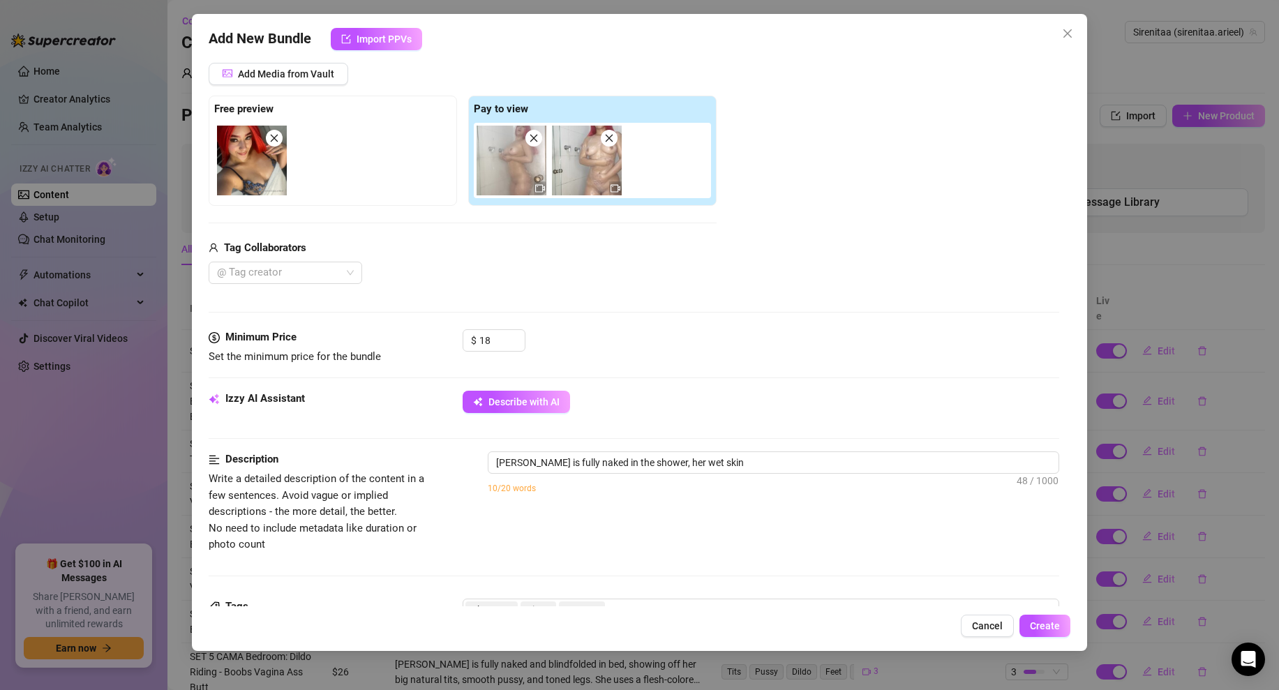
type textarea "[PERSON_NAME] is fully naked in the shower, her wet skin glistening"
type textarea "[PERSON_NAME] is fully naked in the shower, her wet skin glistening as"
type textarea "[PERSON_NAME] is fully naked in the shower, her wet skin glistening as she"
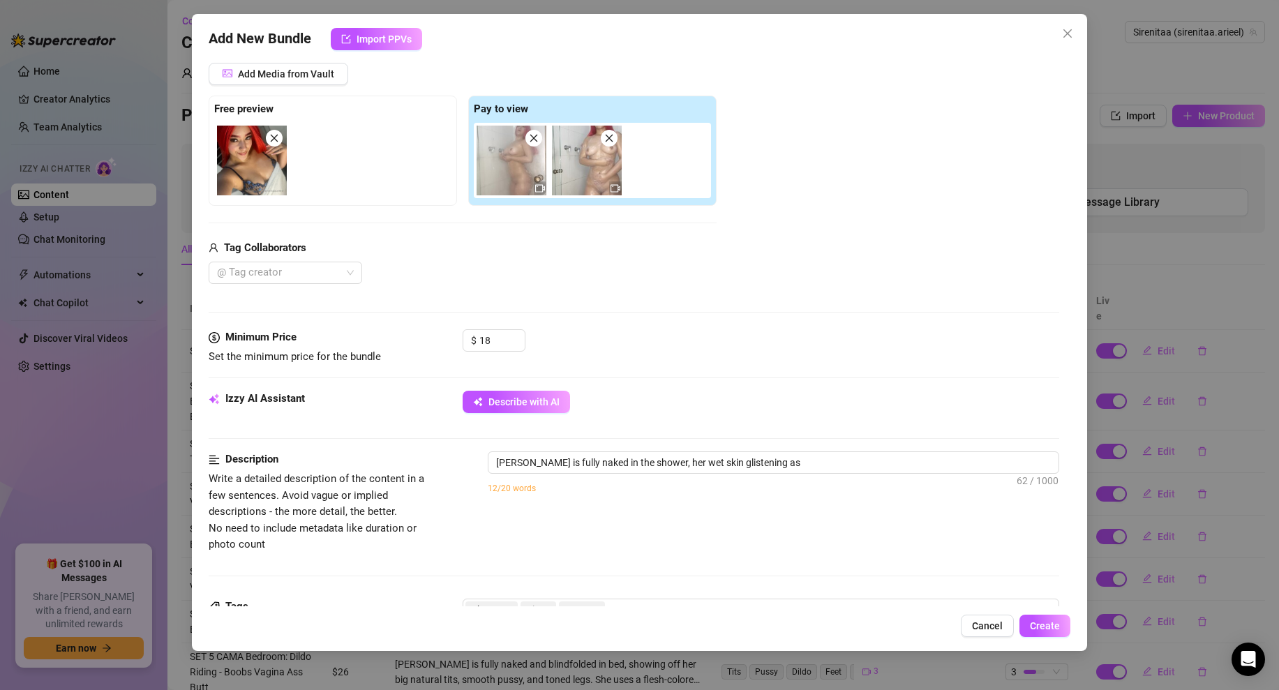
type textarea "[PERSON_NAME] is fully naked in the shower, her wet skin glistening as she"
type textarea "[PERSON_NAME] is fully naked in the shower, her wet skin glistening as she soaps"
type textarea "[PERSON_NAME] is fully naked in the shower, her wet skin glistening as she soap…"
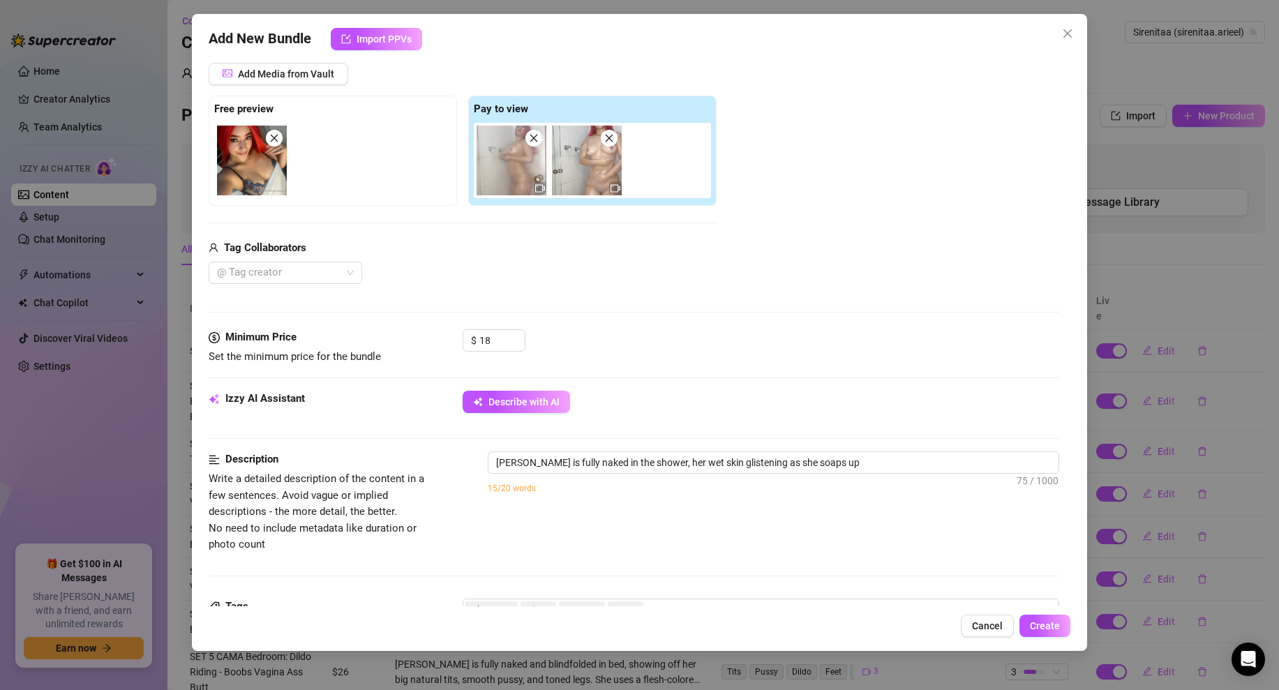
type textarea "[PERSON_NAME] is fully naked in the shower, her wet skin glistening as she soap…"
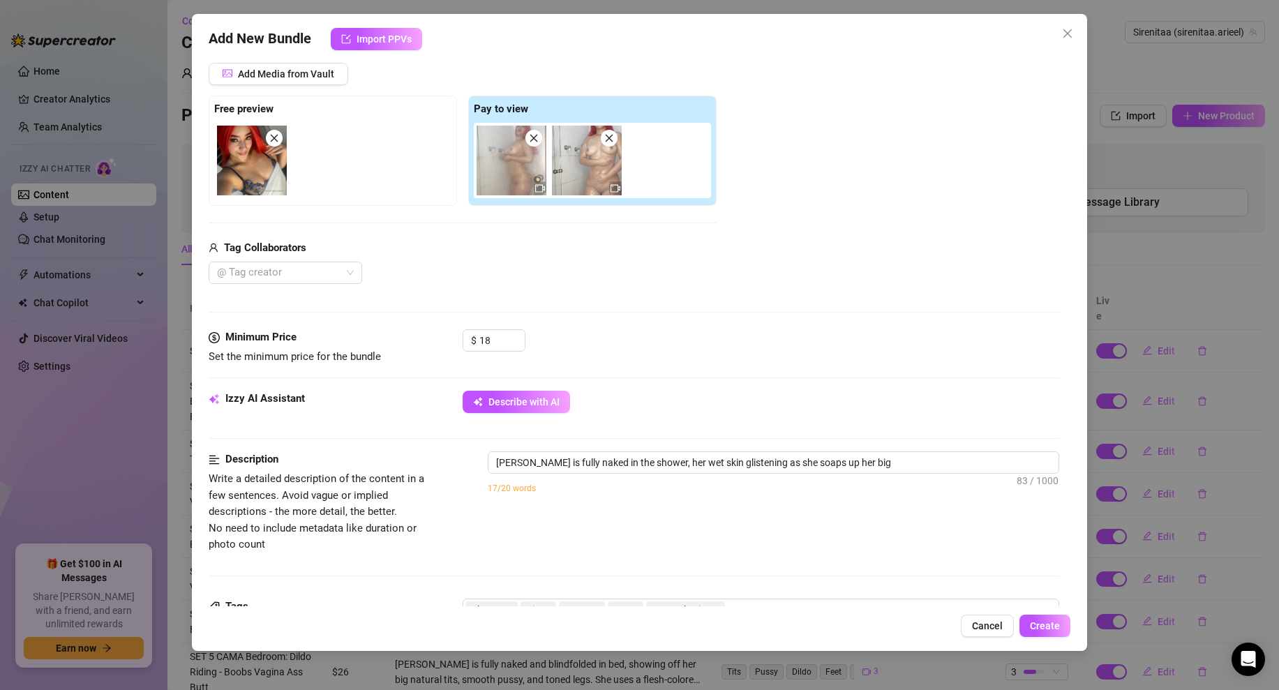
type textarea "[PERSON_NAME] is fully naked in the shower, her wet skin glistening as she soap…"
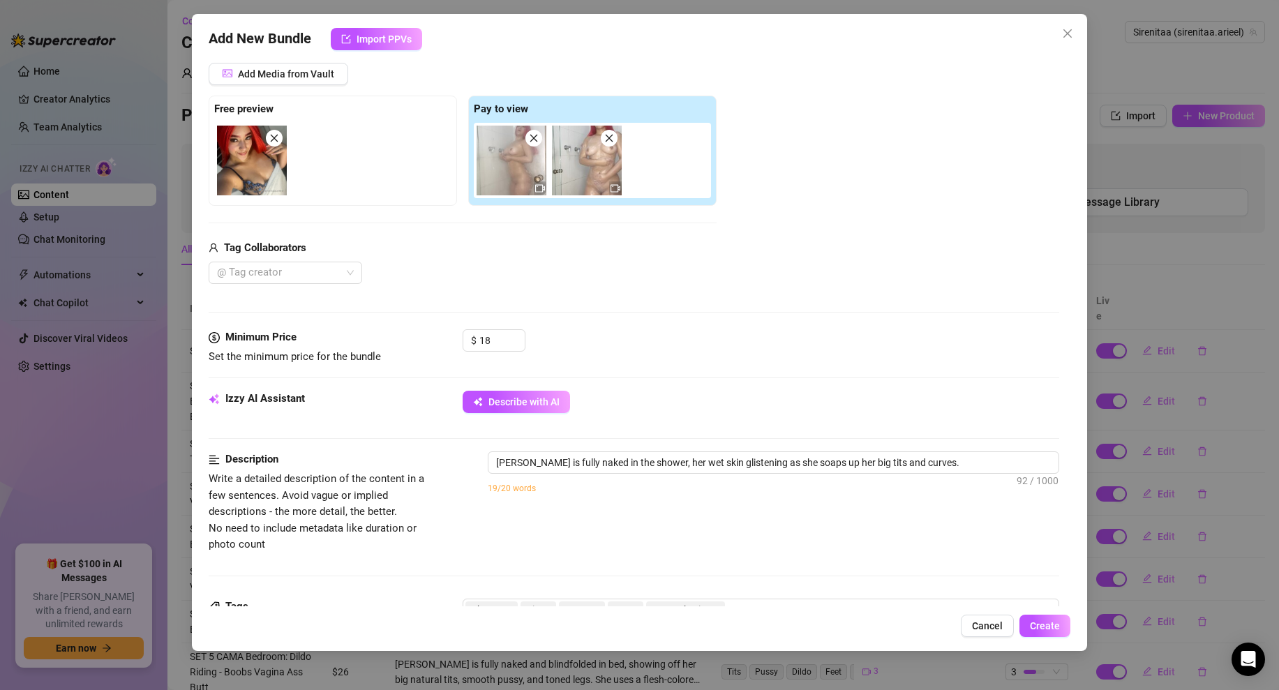
type textarea "[PERSON_NAME] is fully naked in the shower, her wet skin glistening as she soap…"
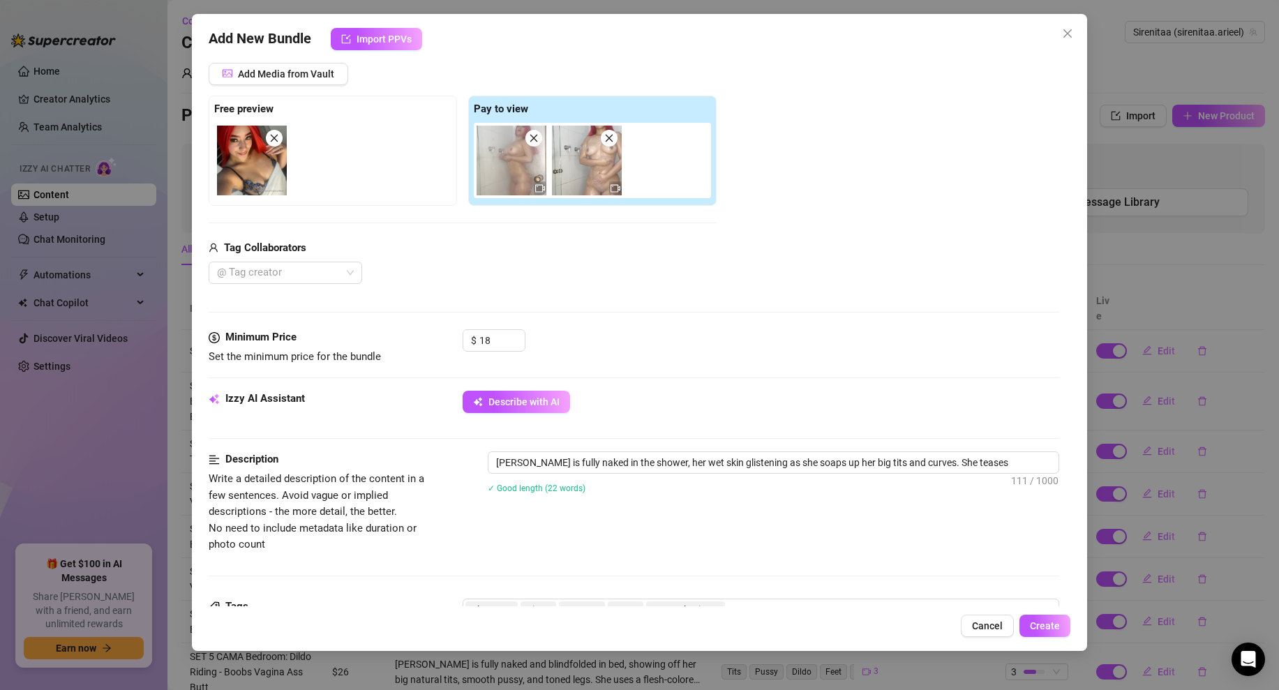
type textarea "[PERSON_NAME] is fully naked in the shower, her wet skin glistening as she soap…"
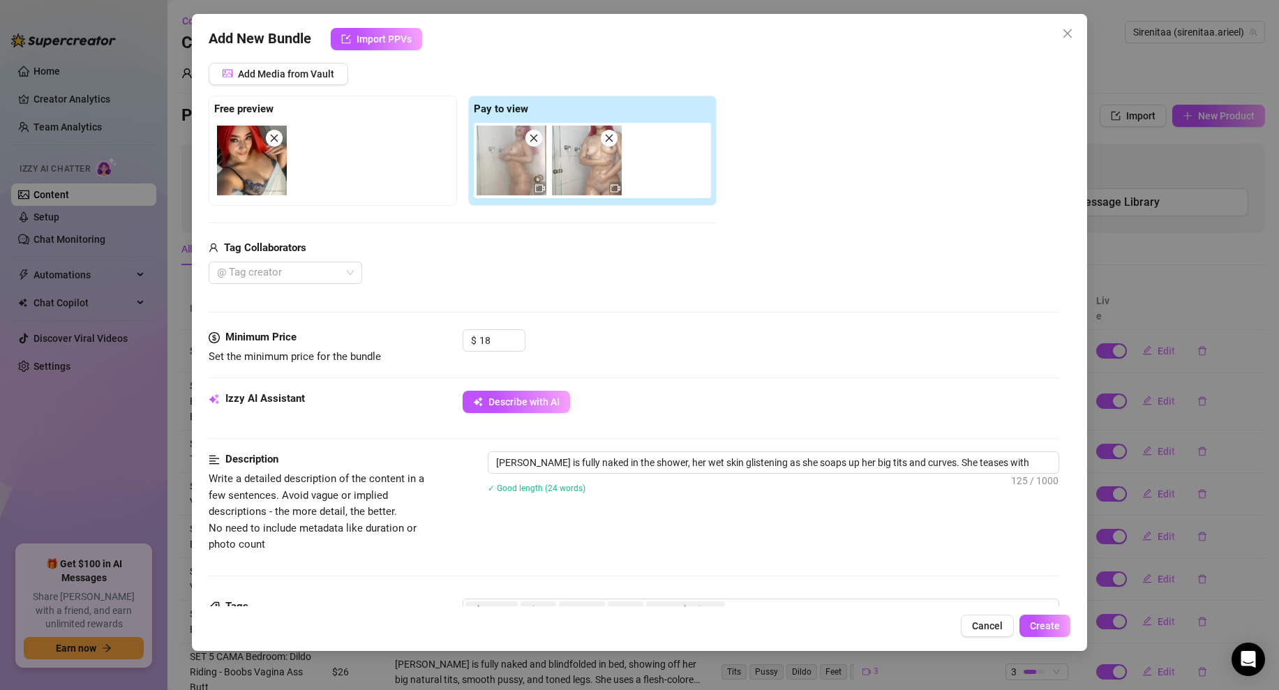
type textarea "[PERSON_NAME] is fully naked in the shower, her wet skin glistening as she soap…"
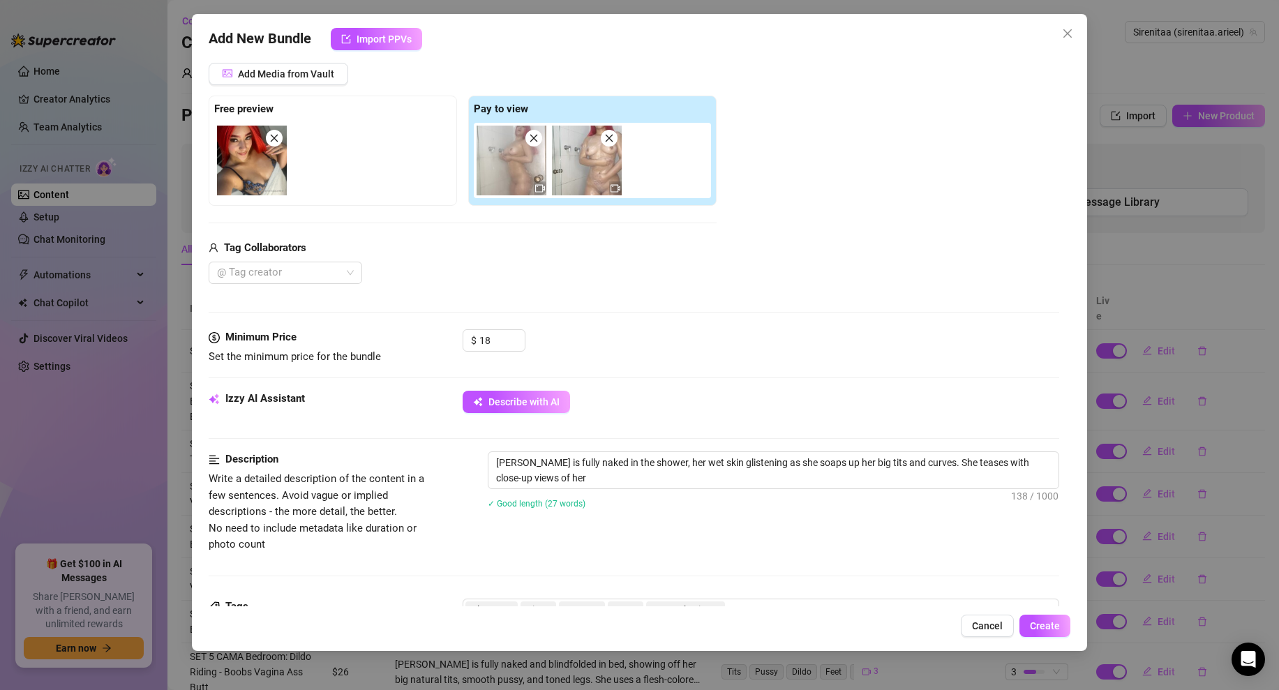
type textarea "[PERSON_NAME] is fully naked in the shower, her wet skin glistening as she soap…"
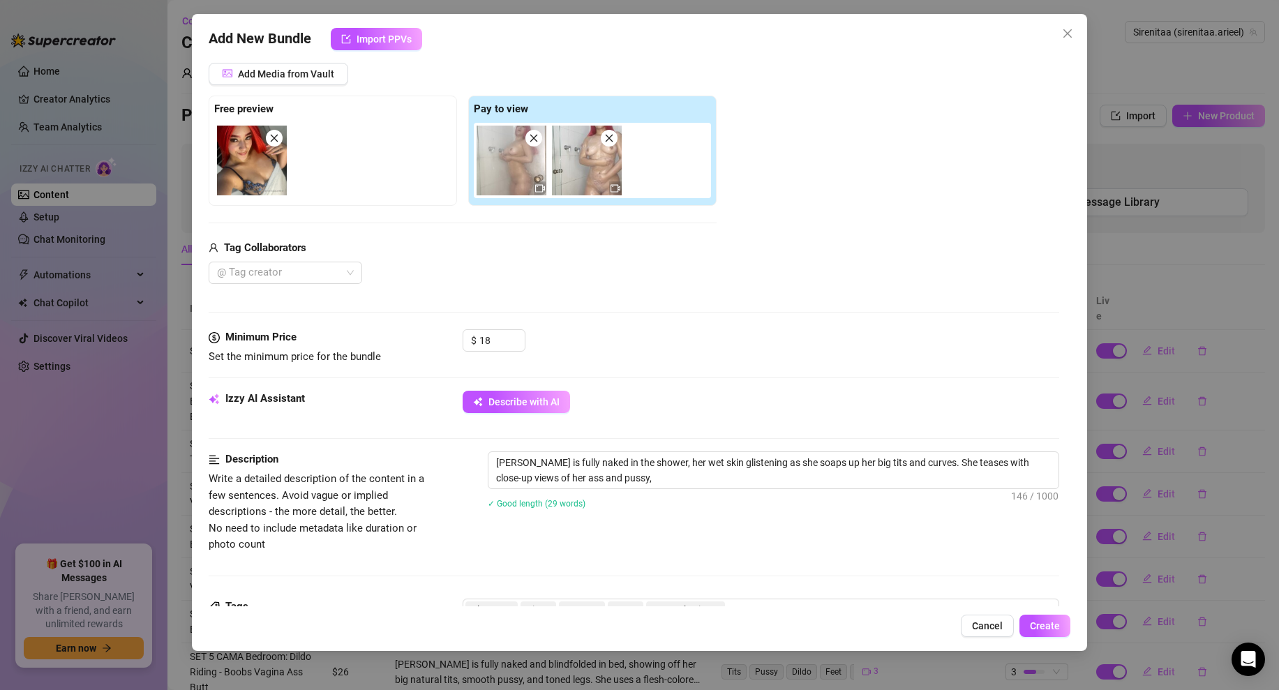
type textarea "[PERSON_NAME] is fully naked in the shower, her wet skin glistening as she soap…"
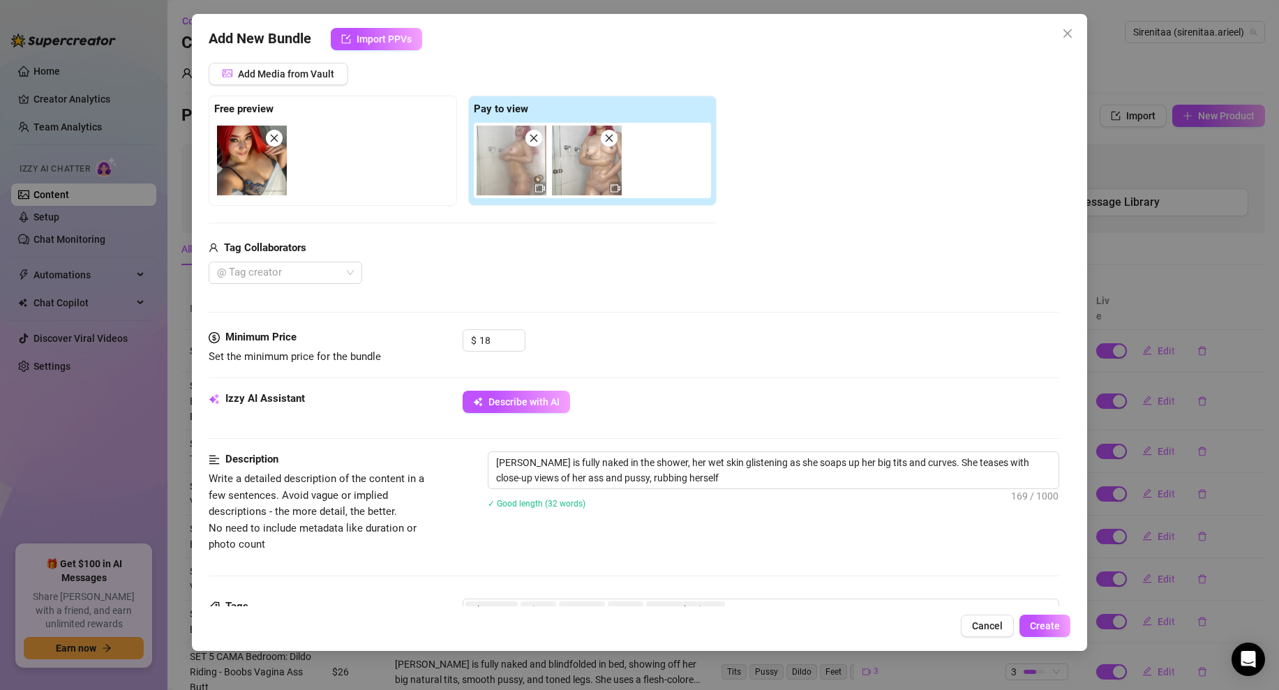
type textarea "[PERSON_NAME] is fully naked in the shower, her wet skin glistening as she soap…"
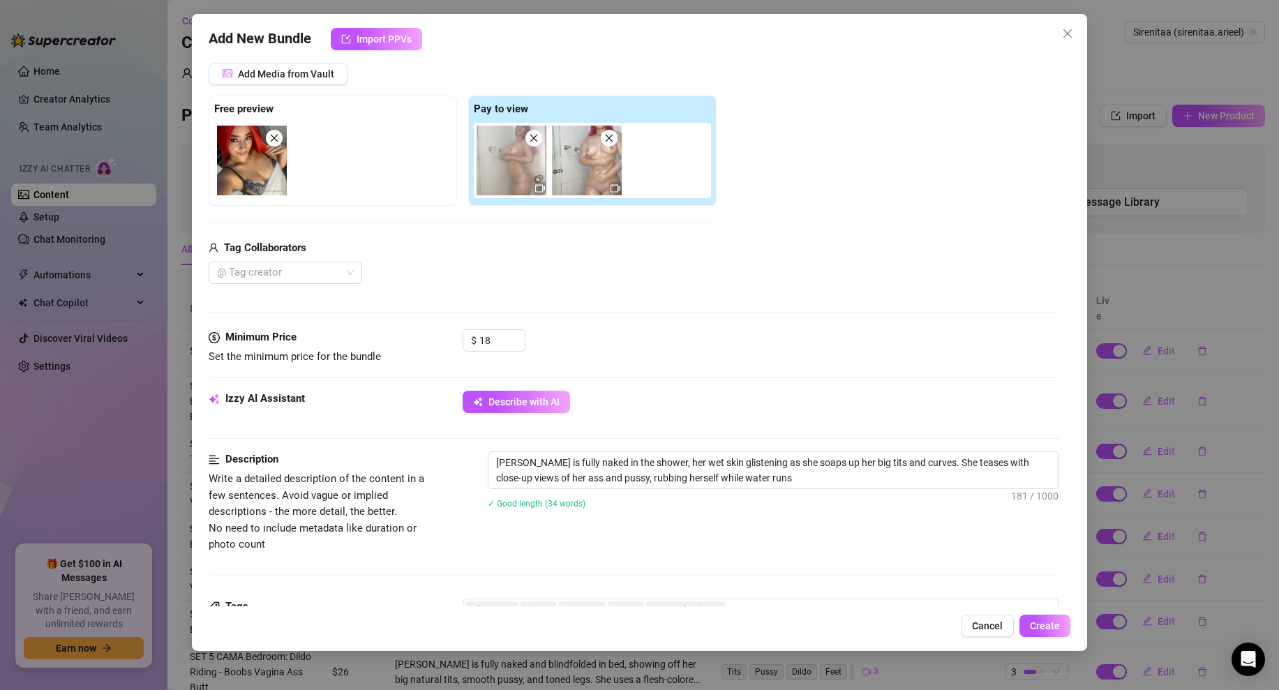
type textarea "[PERSON_NAME] is fully naked in the shower, her wet skin glistening as she soap…"
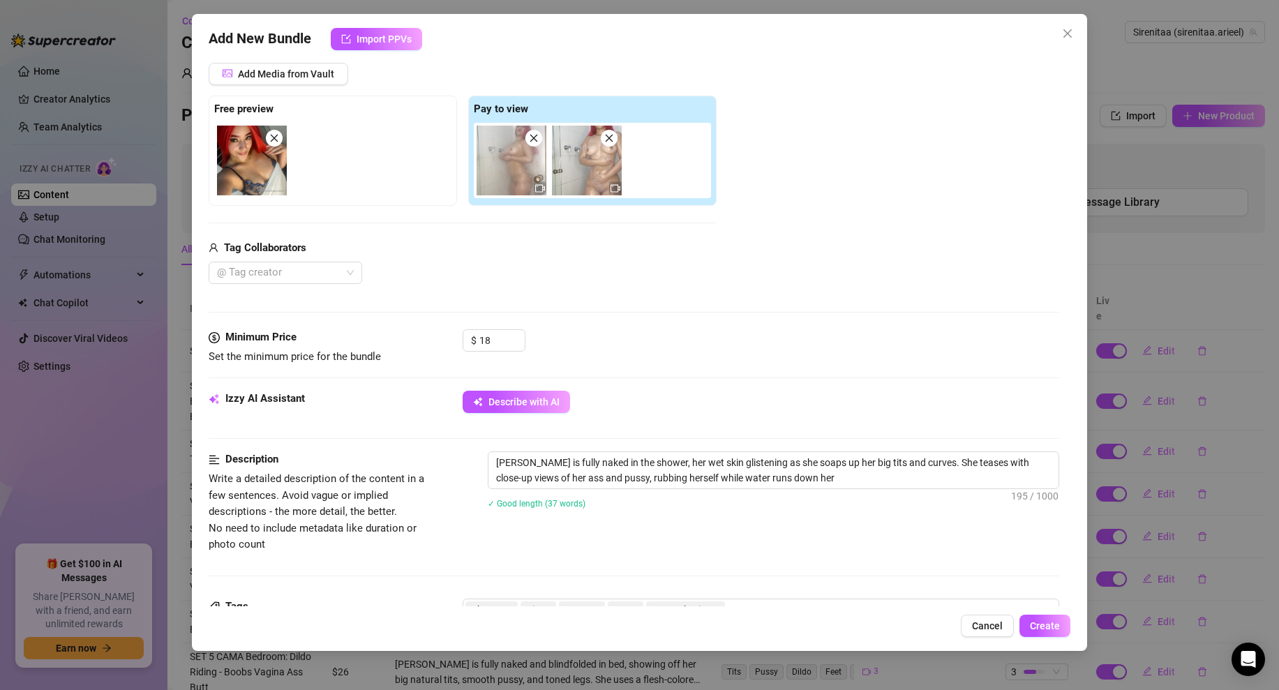
type textarea "[PERSON_NAME] is fully naked in the shower, her wet skin glistening as she soap…"
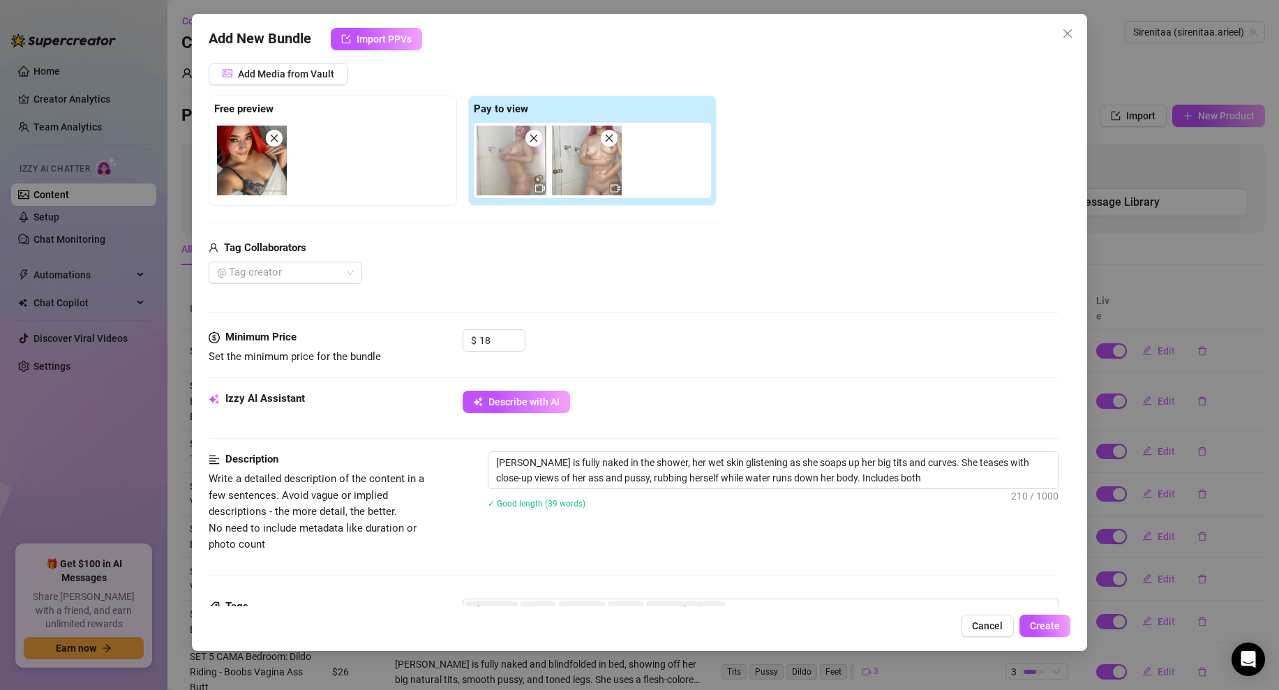
type textarea "[PERSON_NAME] is fully naked in the shower, her wet skin glistening as she soap…"
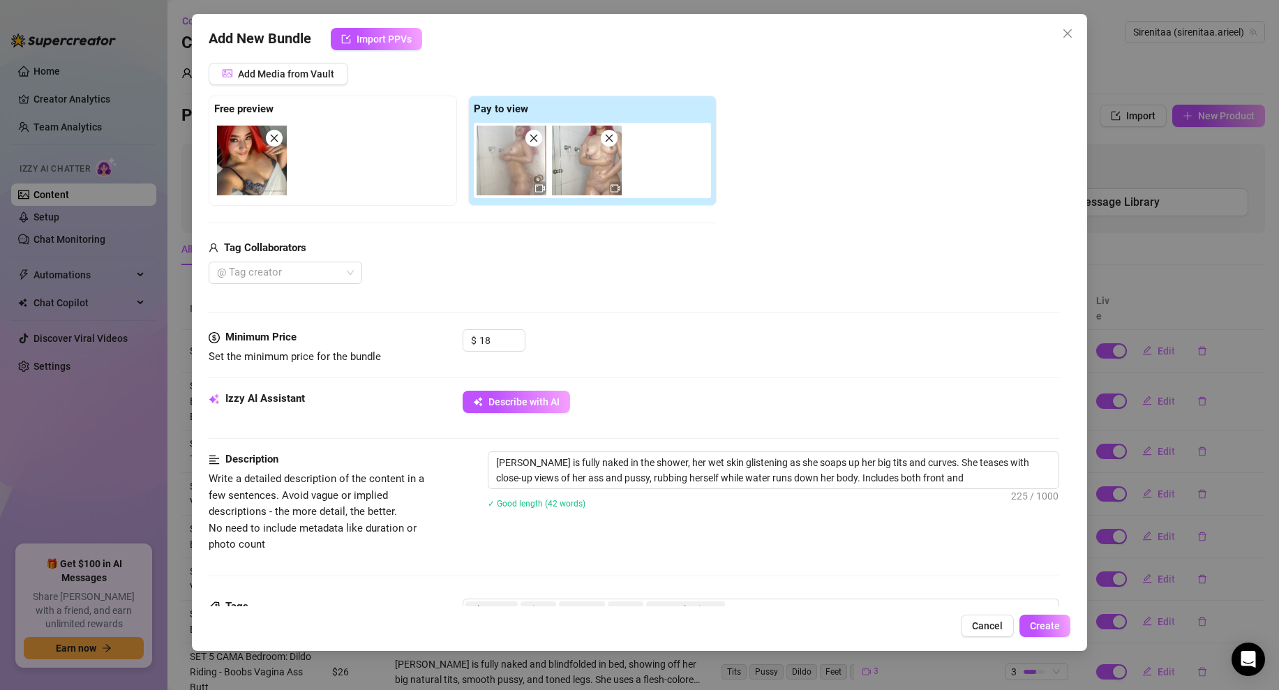
type textarea "[PERSON_NAME] is fully naked in the shower, her wet skin glistening as she soap…"
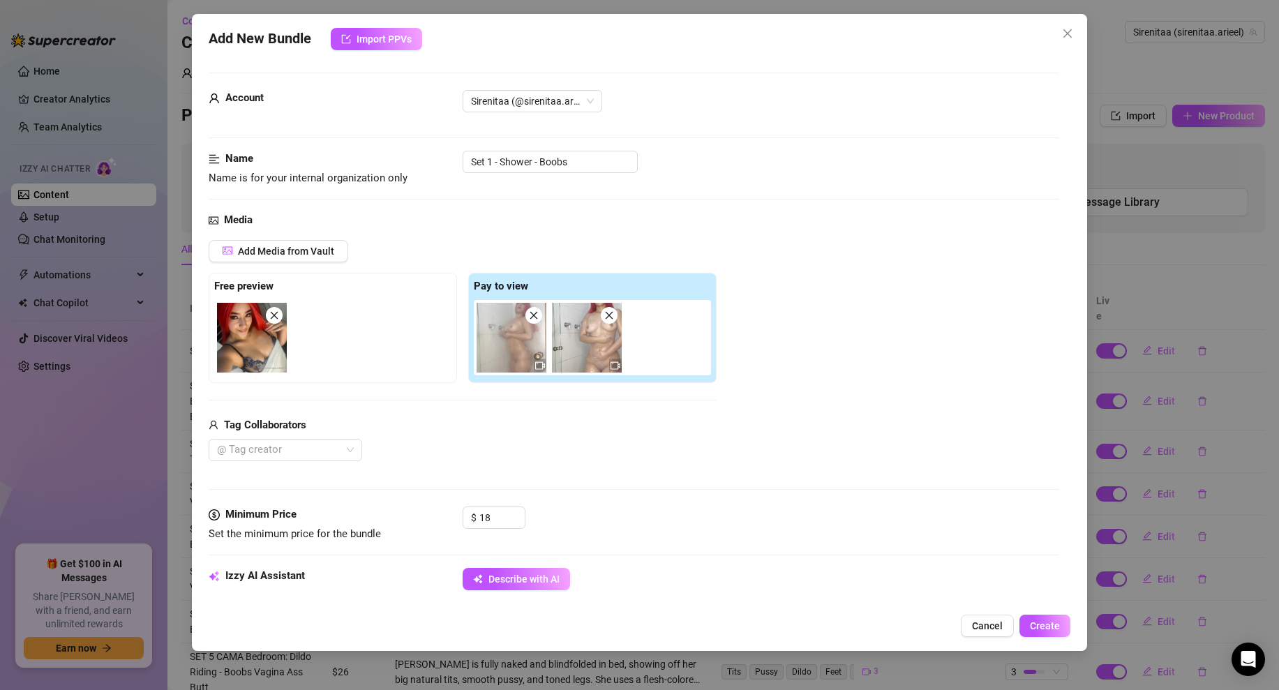
type textarea "[PERSON_NAME] is fully naked in the shower, her wet skin glistening as she soap…"
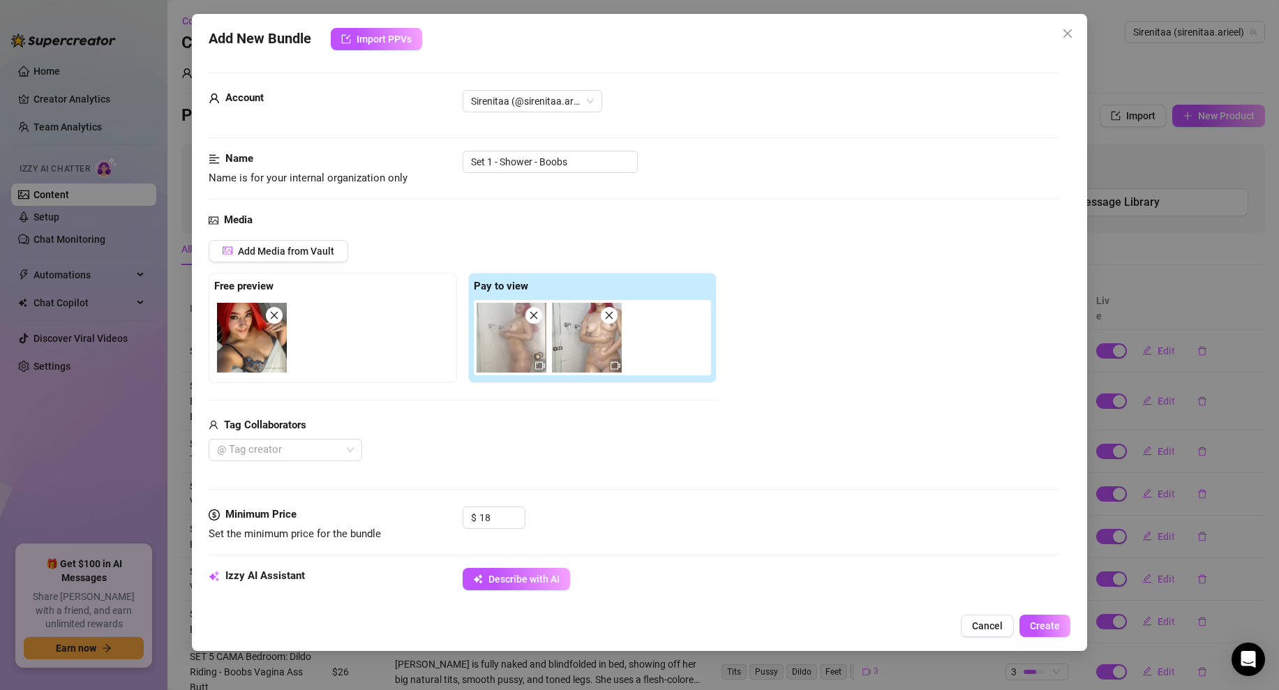
type textarea "[PERSON_NAME] is fully naked in the shower, her wet skin glistening as she soap…"
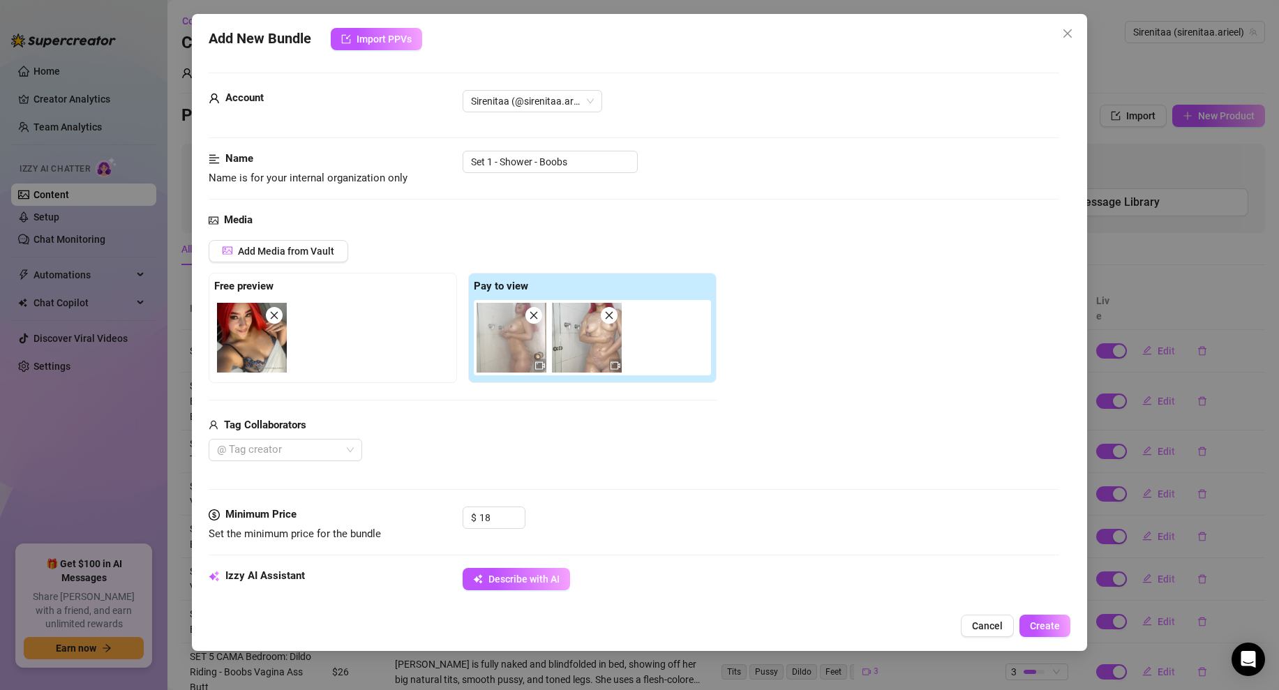
type textarea "[PERSON_NAME] is fully naked in the shower, her wet skin glistening as she soap…"
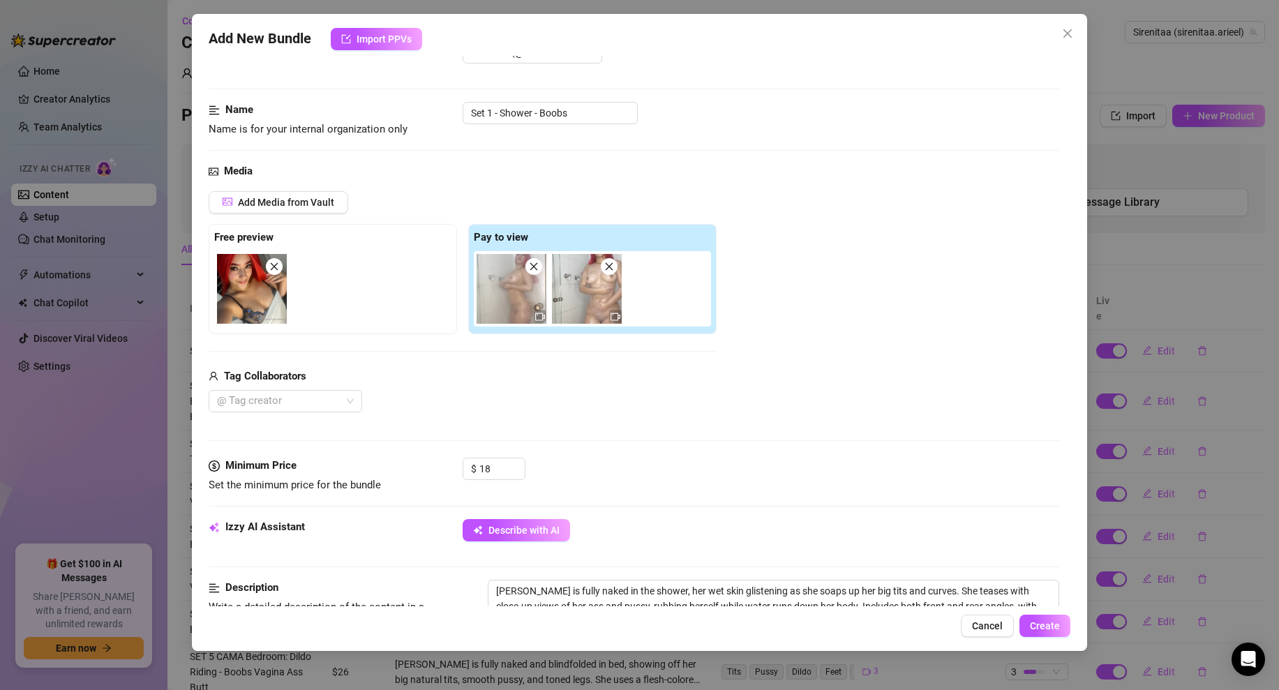
scroll to position [42, 0]
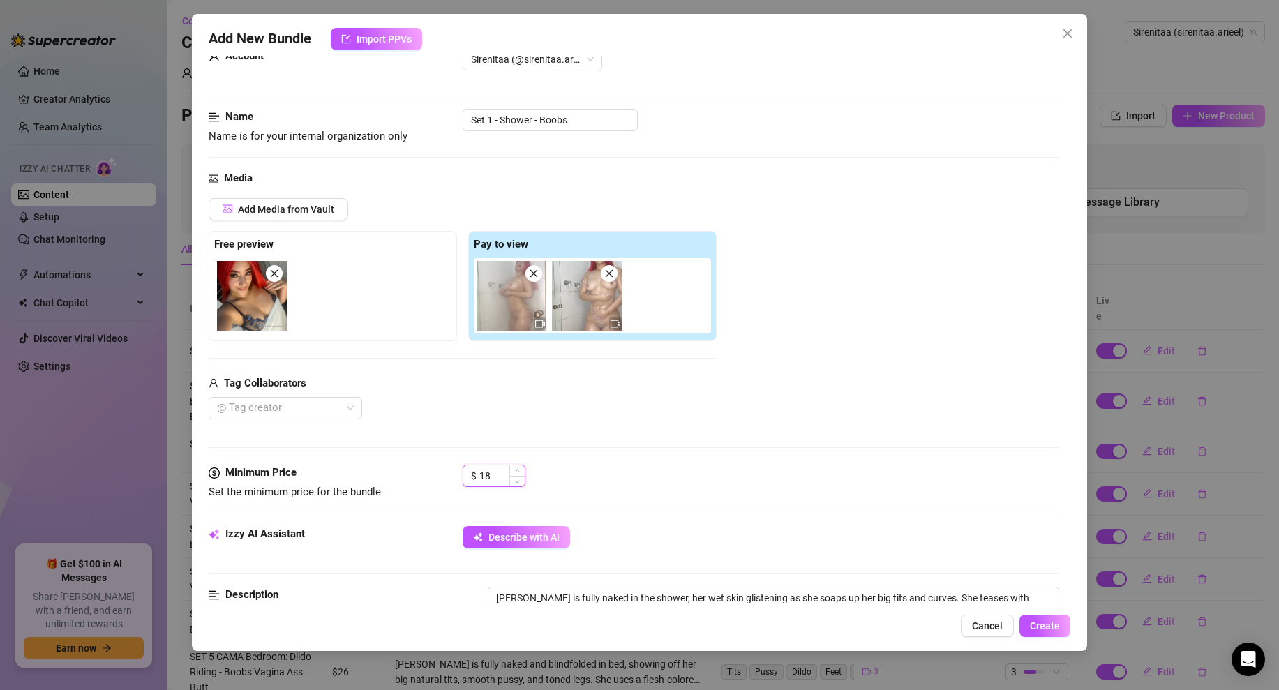
click at [497, 470] on input "18" at bounding box center [501, 475] width 45 height 21
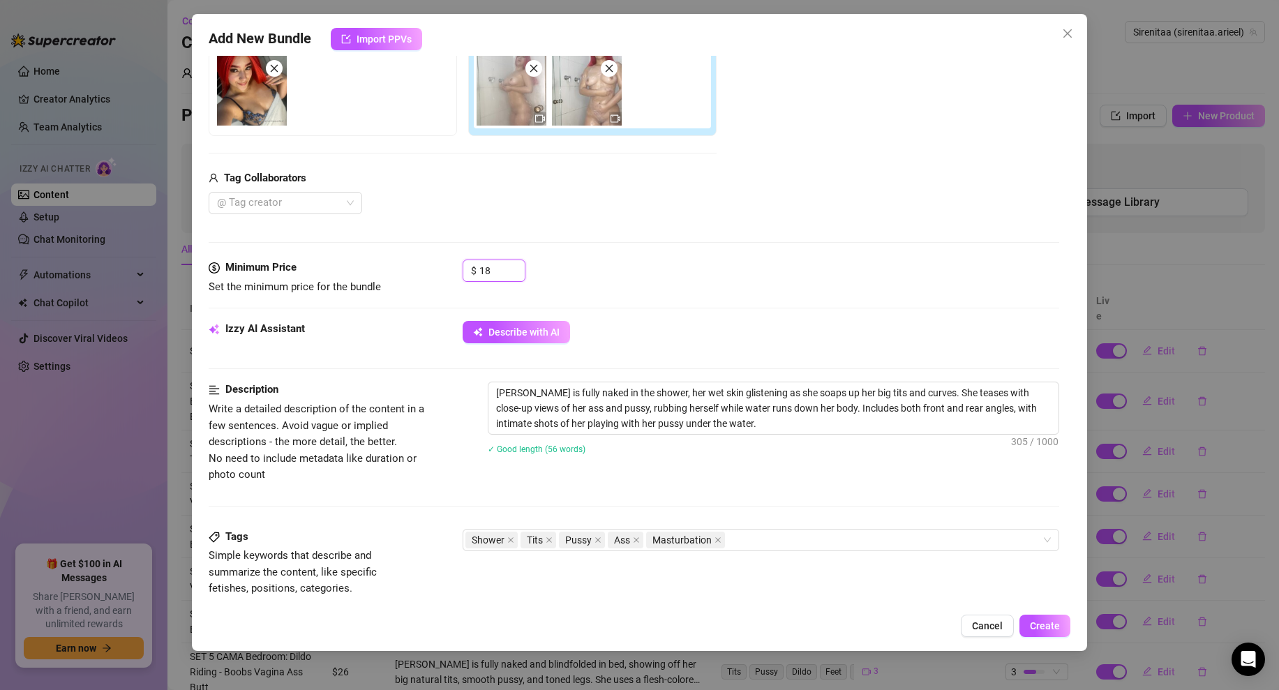
scroll to position [641, 0]
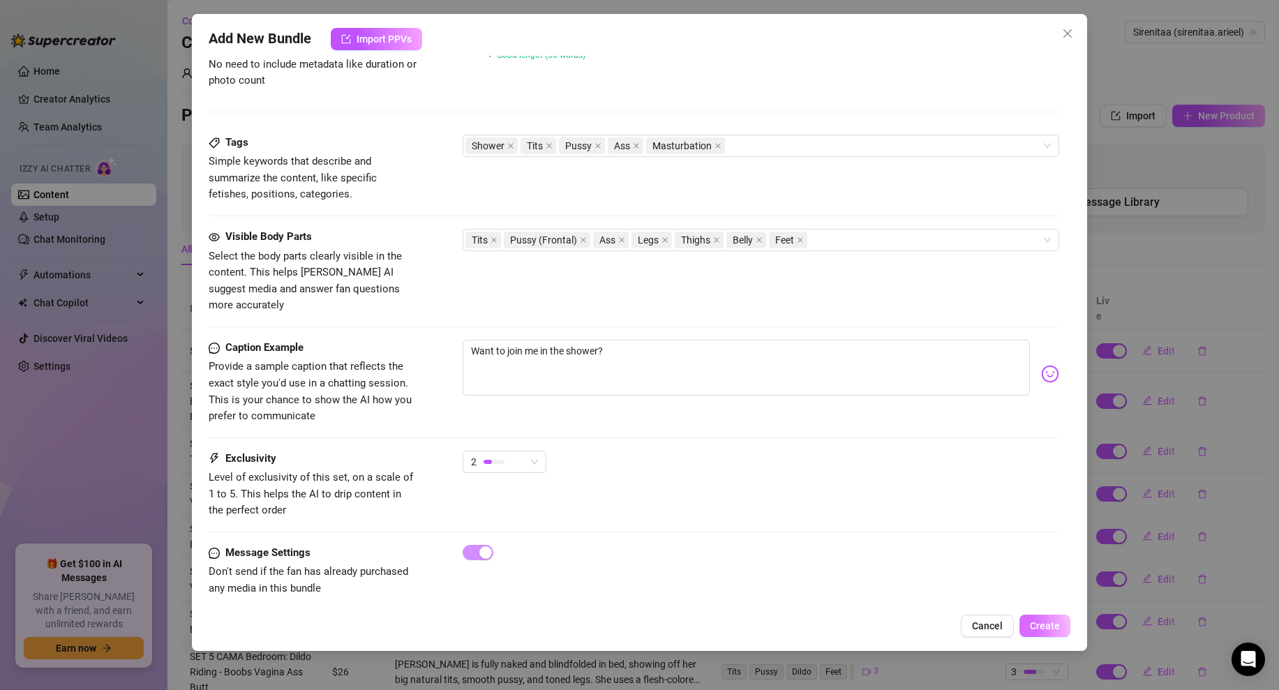
click at [1037, 624] on span "Create" at bounding box center [1045, 625] width 30 height 11
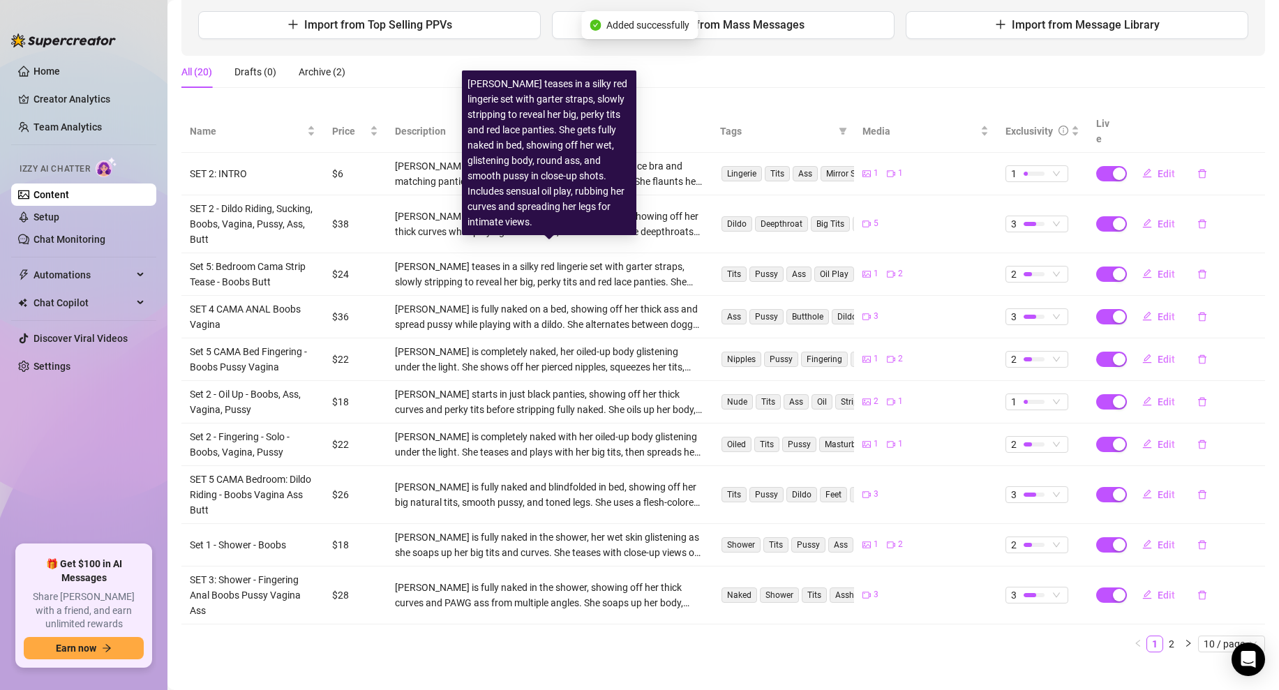
scroll to position [0, 0]
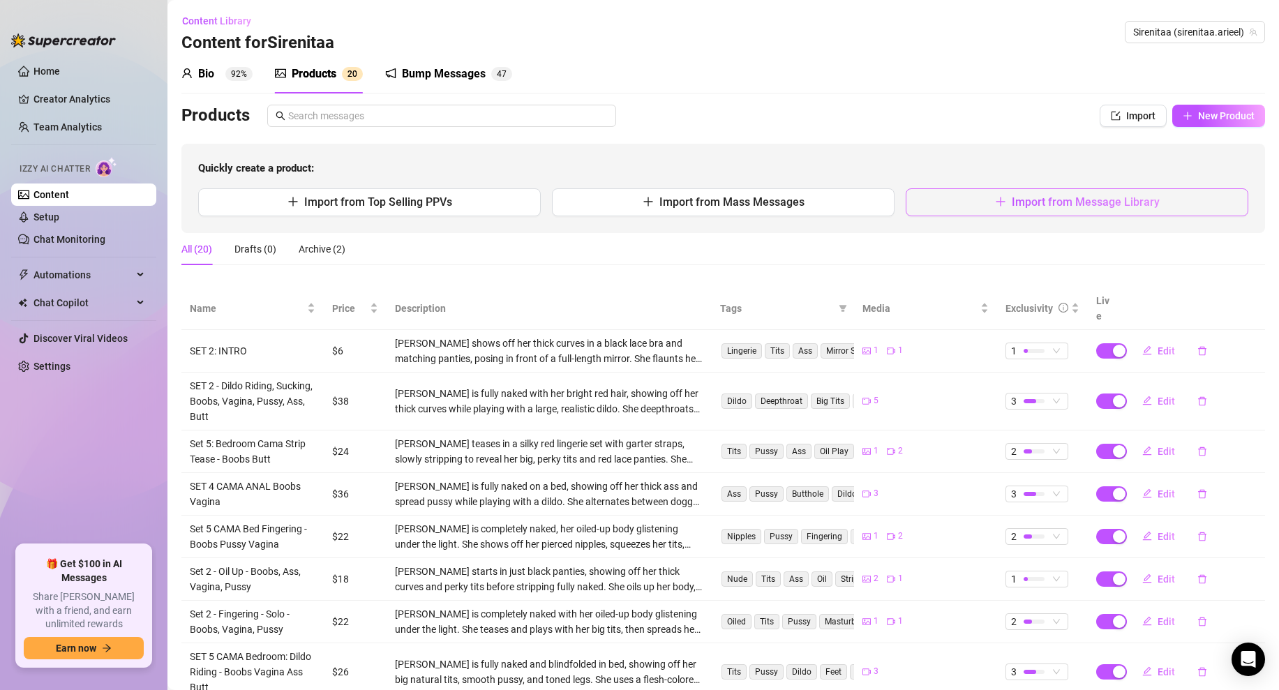
click at [991, 207] on button "Import from Message Library" at bounding box center [1076, 202] width 343 height 28
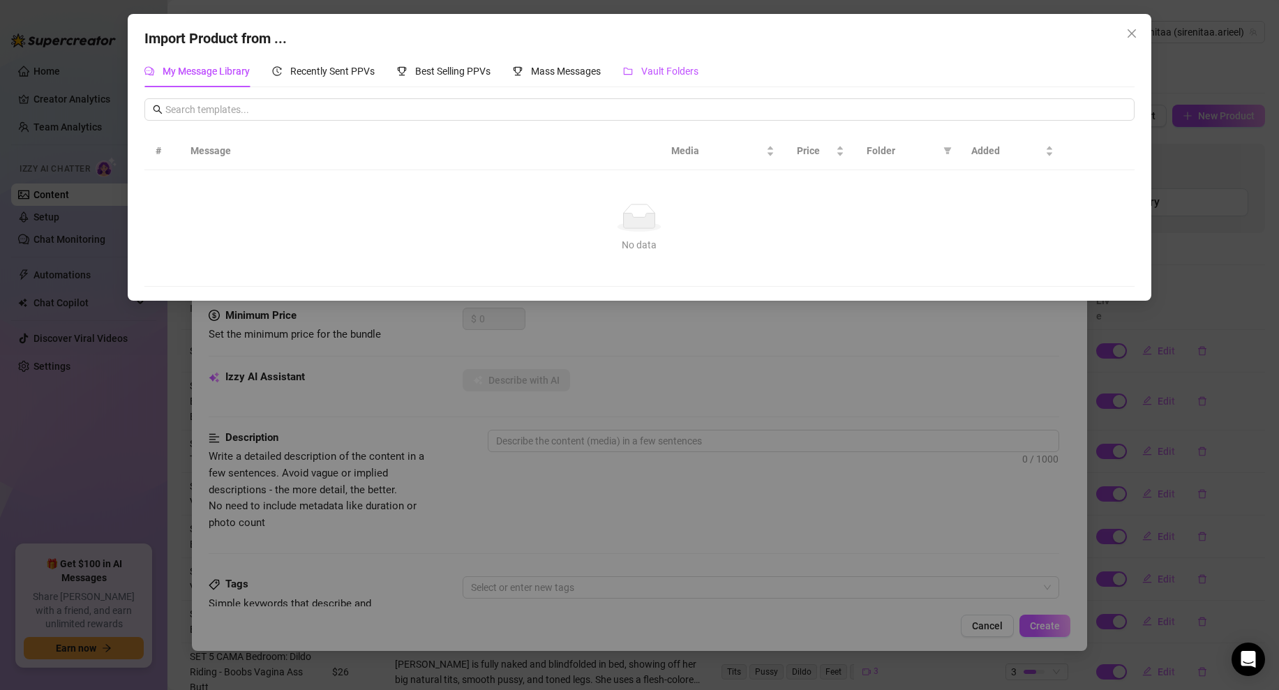
click at [673, 67] on span "Vault Folders" at bounding box center [669, 71] width 57 height 11
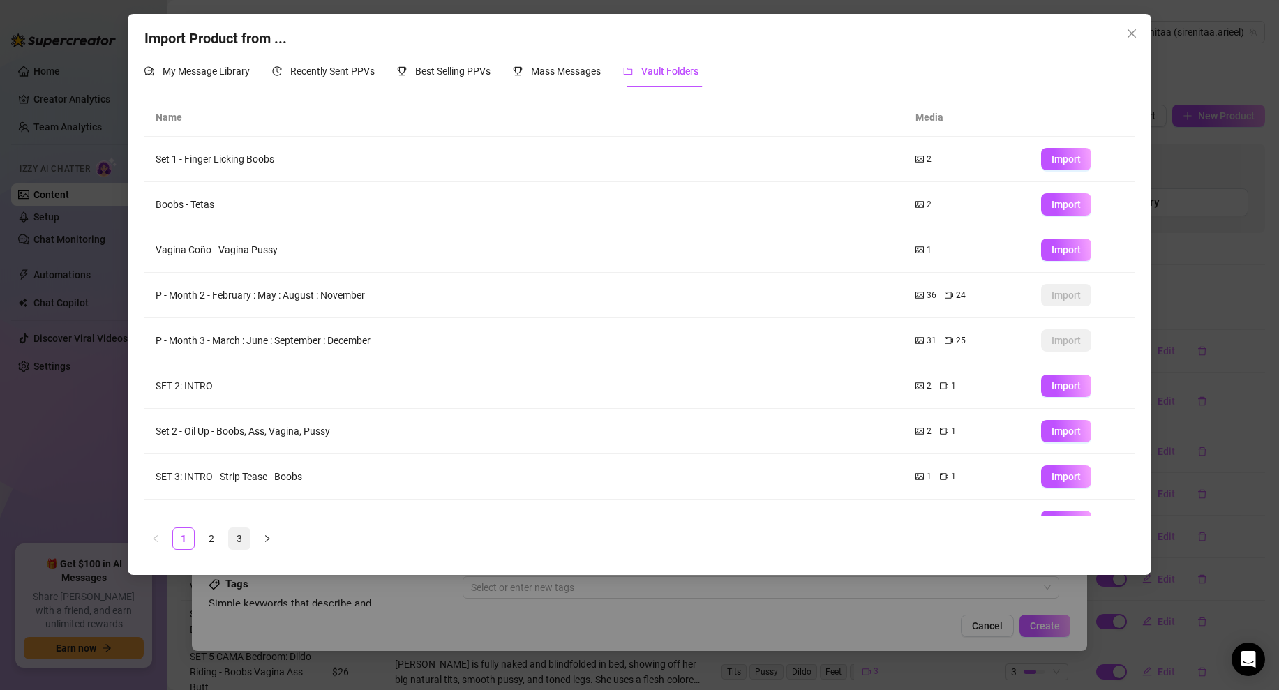
click at [240, 531] on link "3" at bounding box center [239, 538] width 21 height 21
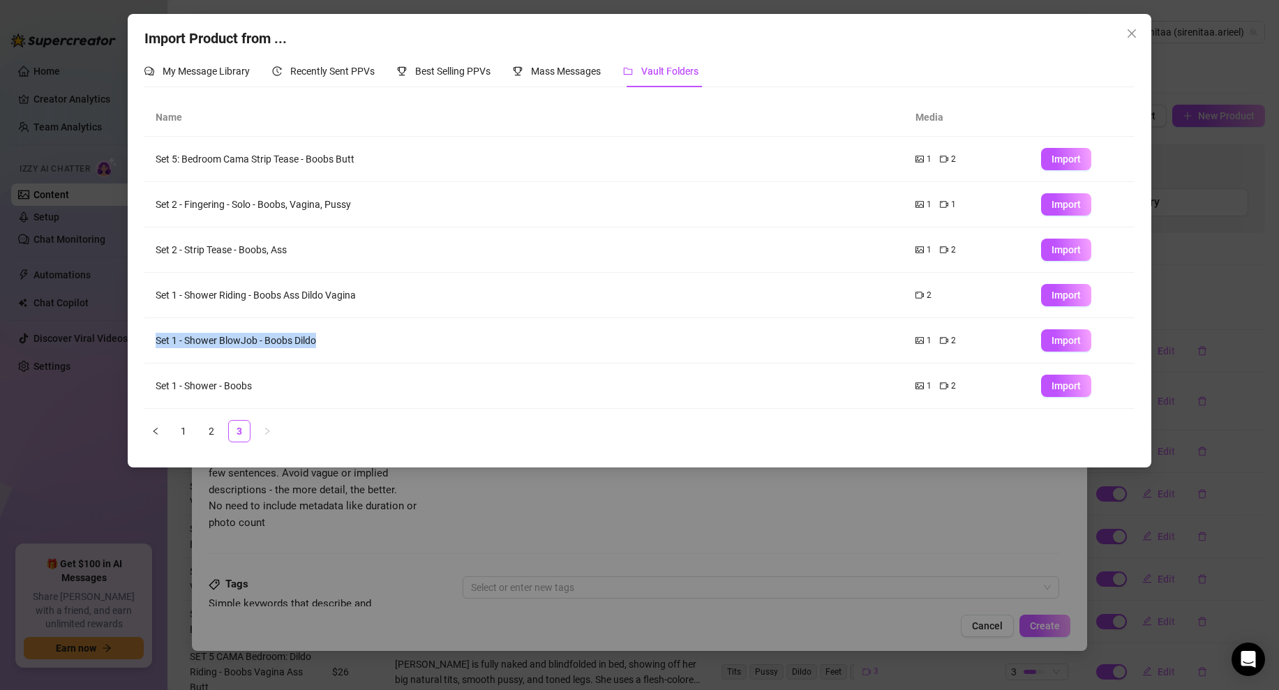
drag, startPoint x: 328, startPoint y: 342, endPoint x: 146, endPoint y: 343, distance: 182.1
click at [146, 343] on td "Set 1 - Shower BlowJob - Boobs Dildo" at bounding box center [523, 340] width 759 height 45
copy td "Set 1 - Shower BlowJob - Boobs Dildo"
click at [1062, 334] on button "Import" at bounding box center [1066, 340] width 50 height 22
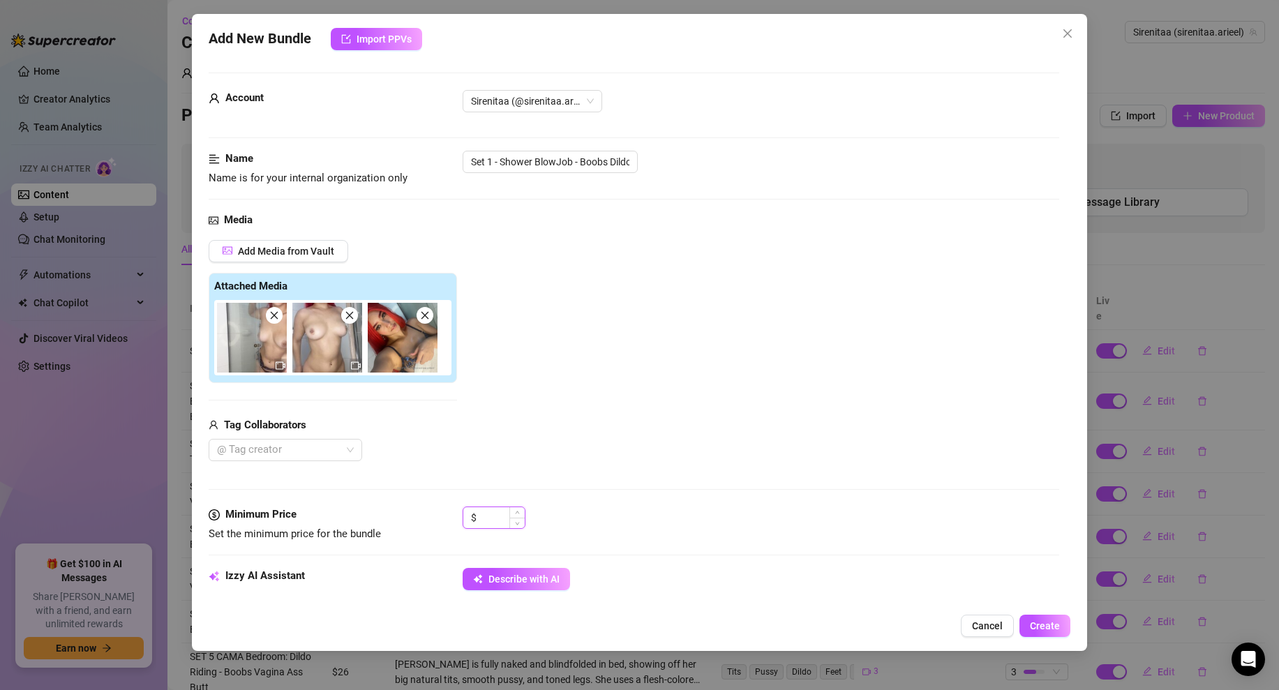
click at [502, 519] on input at bounding box center [501, 517] width 45 height 21
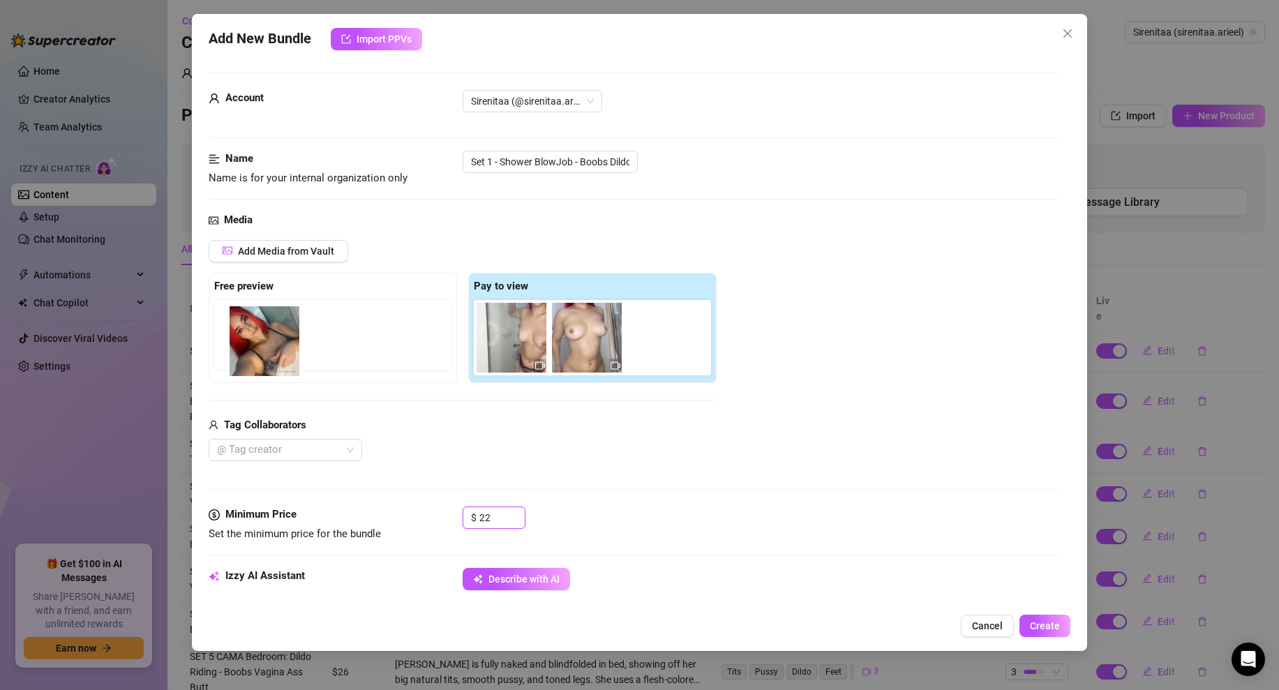
drag, startPoint x: 648, startPoint y: 333, endPoint x: 251, endPoint y: 340, distance: 397.0
click at [251, 340] on div "Free preview Pay to view" at bounding box center [463, 328] width 508 height 110
drag, startPoint x: 685, startPoint y: 356, endPoint x: 270, endPoint y: 356, distance: 415.0
click at [270, 356] on div "Free preview Pay to view" at bounding box center [463, 328] width 508 height 110
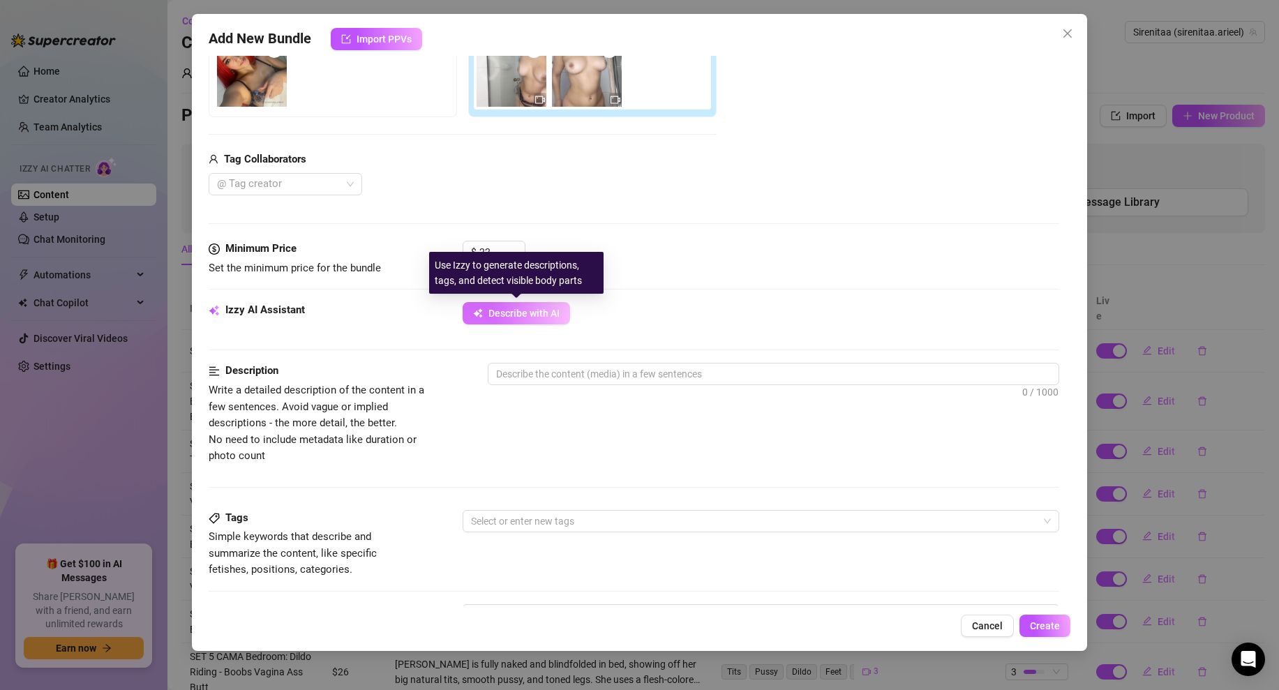
click at [525, 308] on span "Describe with AI" at bounding box center [523, 313] width 71 height 11
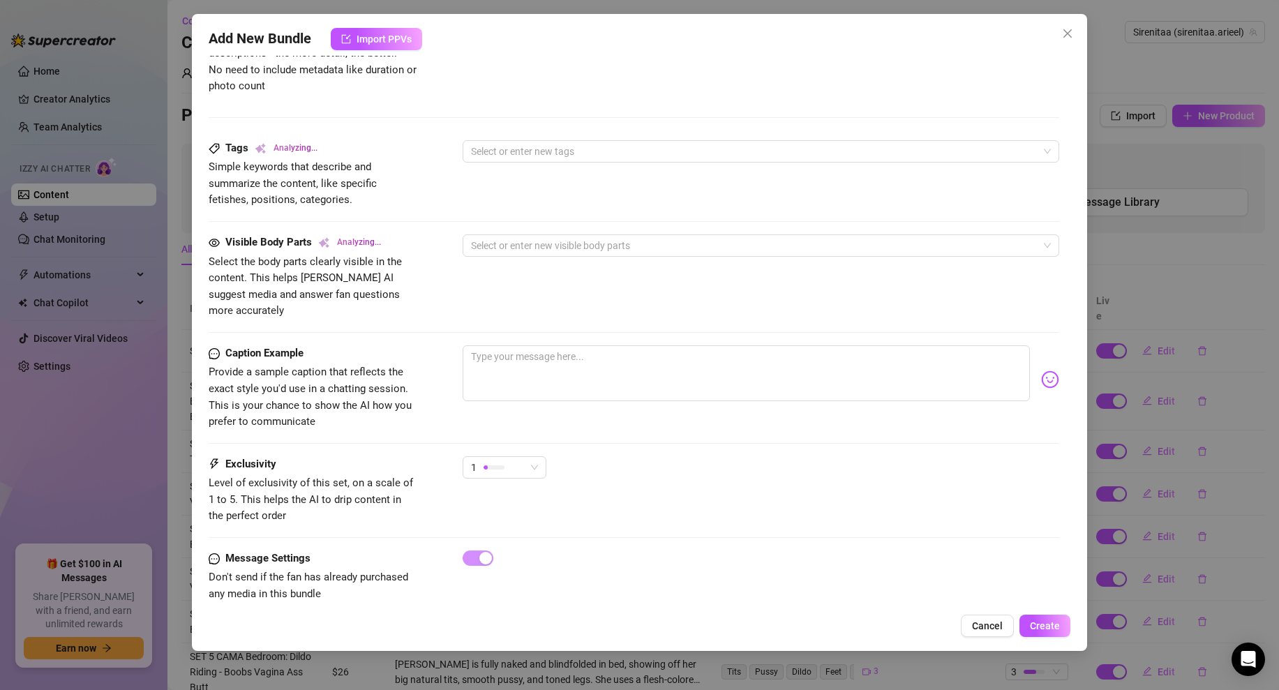
scroll to position [641, 0]
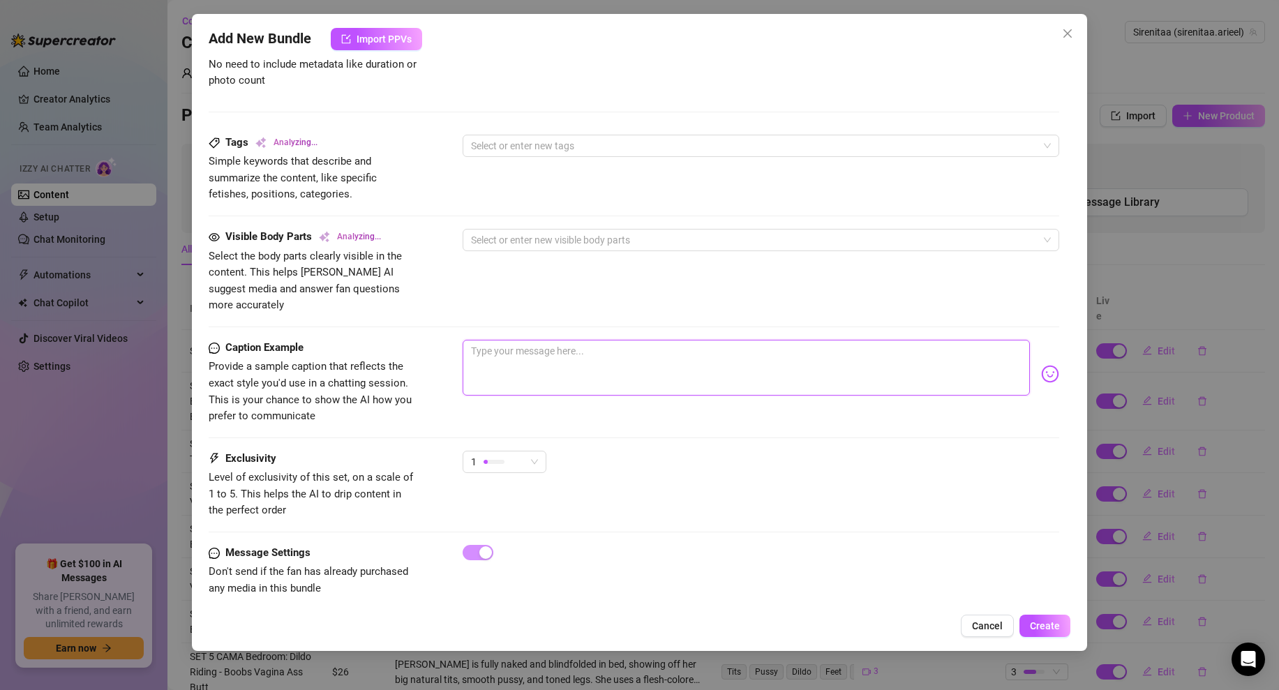
click at [531, 356] on textarea at bounding box center [745, 368] width 567 height 56
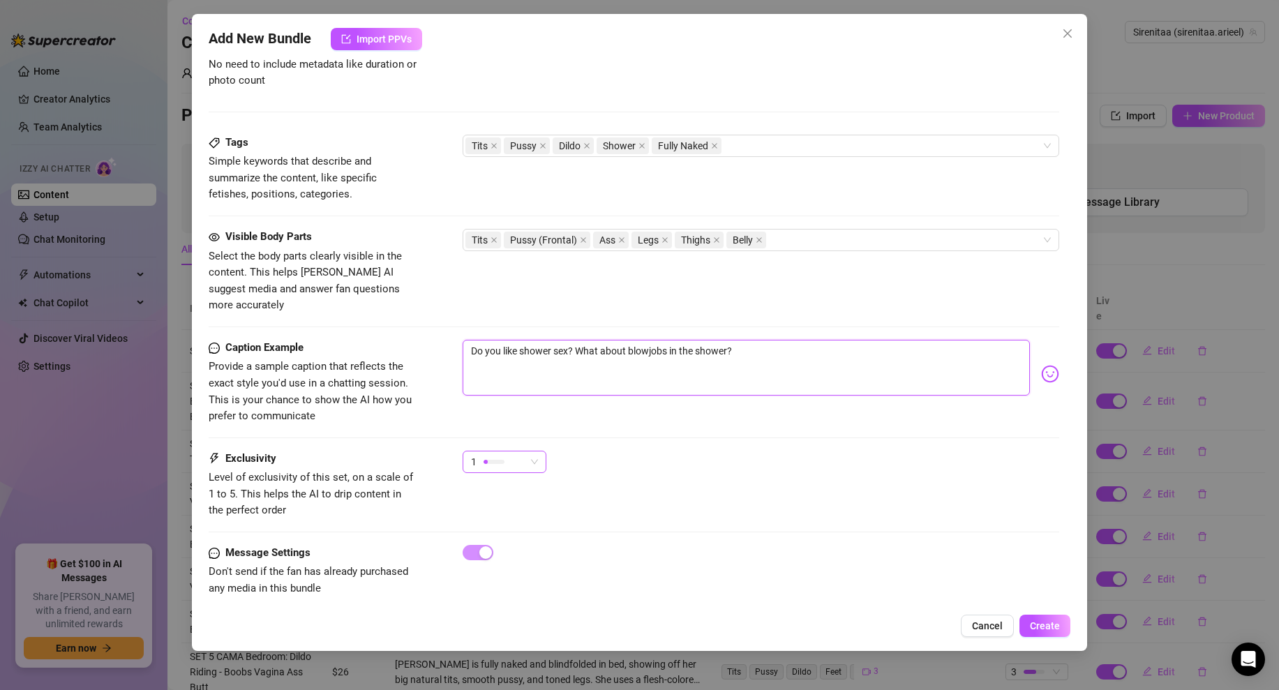
click at [520, 451] on div "1" at bounding box center [498, 461] width 54 height 21
click at [500, 496] on span "2" at bounding box center [519, 495] width 91 height 15
click at [652, 459] on div "2 2" at bounding box center [760, 468] width 596 height 35
click at [1030, 619] on button "Create" at bounding box center [1044, 626] width 51 height 22
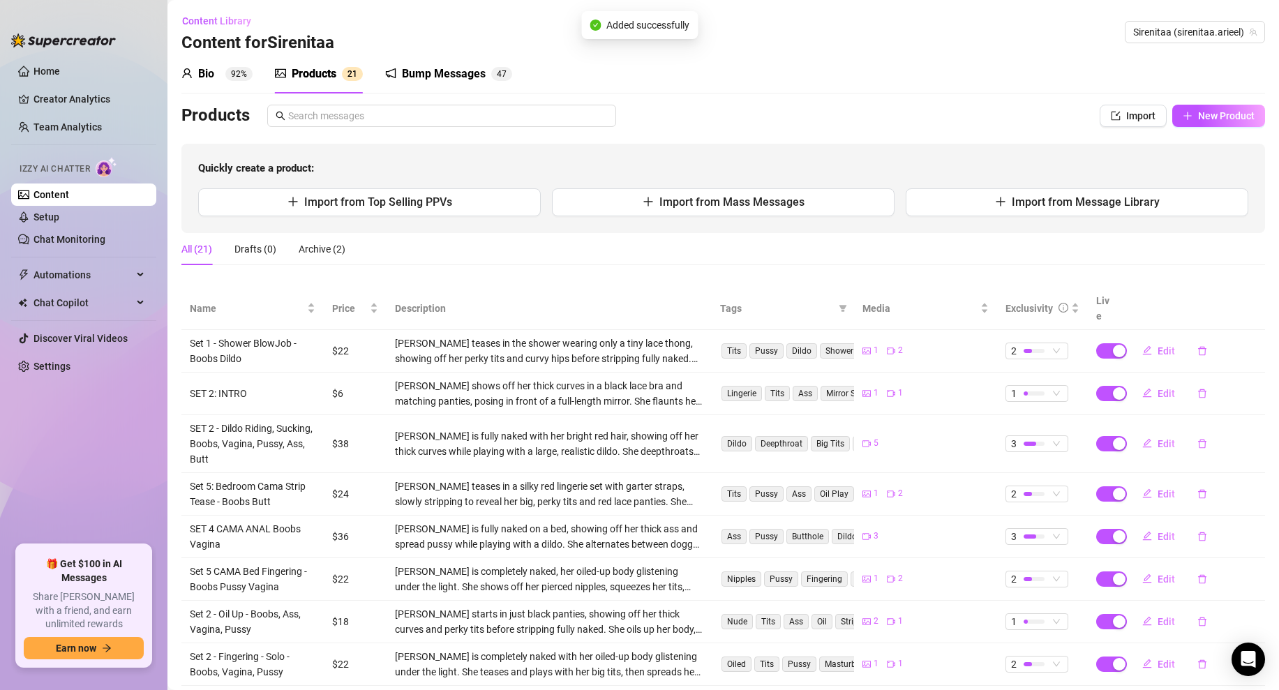
click at [476, 250] on div "All (21) Drafts (0) Archive (2)" at bounding box center [722, 249] width 1083 height 32
click at [680, 245] on div "All (21) Drafts (0) Archive (2)" at bounding box center [722, 249] width 1083 height 32
click at [1025, 191] on button "Import from Message Library" at bounding box center [1076, 202] width 343 height 28
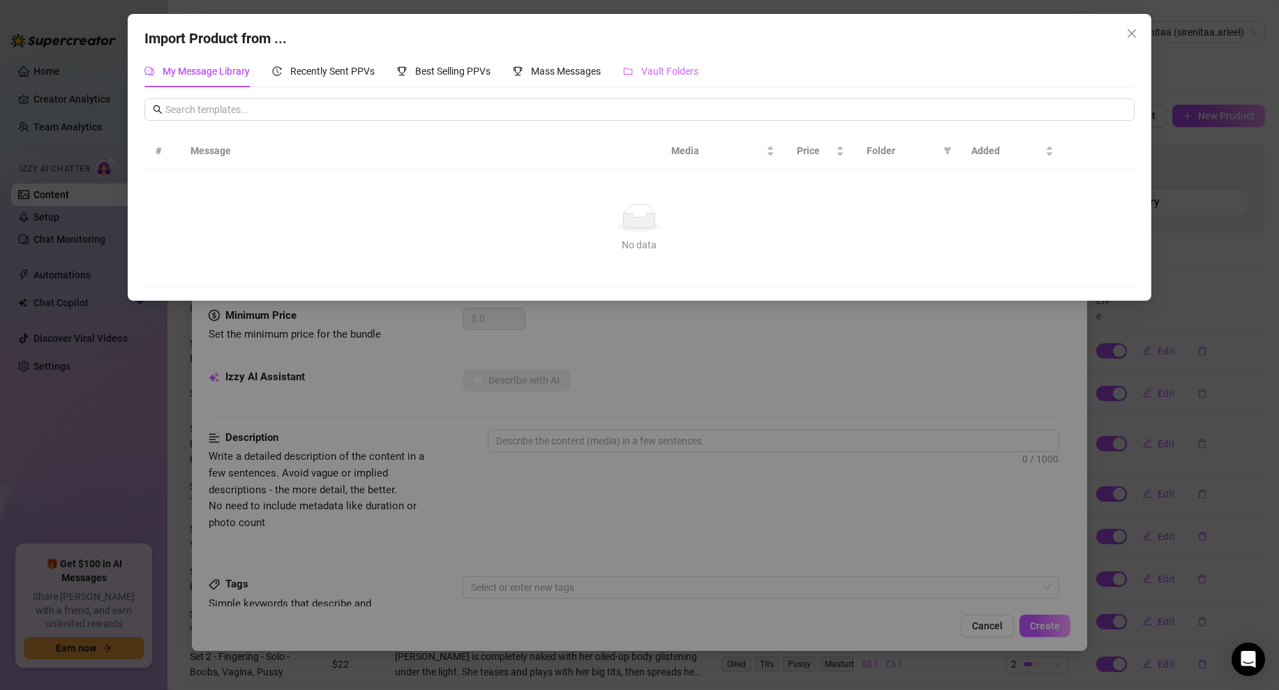
click at [648, 79] on div "Vault Folders" at bounding box center [660, 71] width 75 height 32
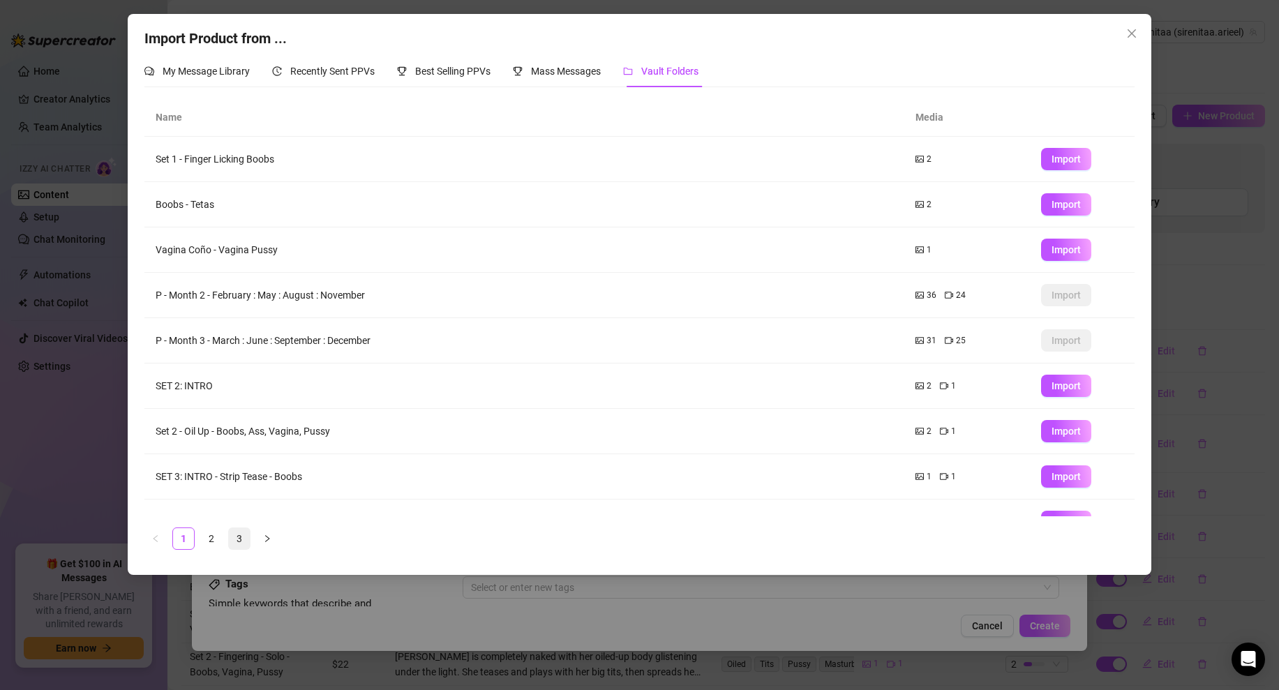
click at [232, 547] on link "3" at bounding box center [239, 538] width 21 height 21
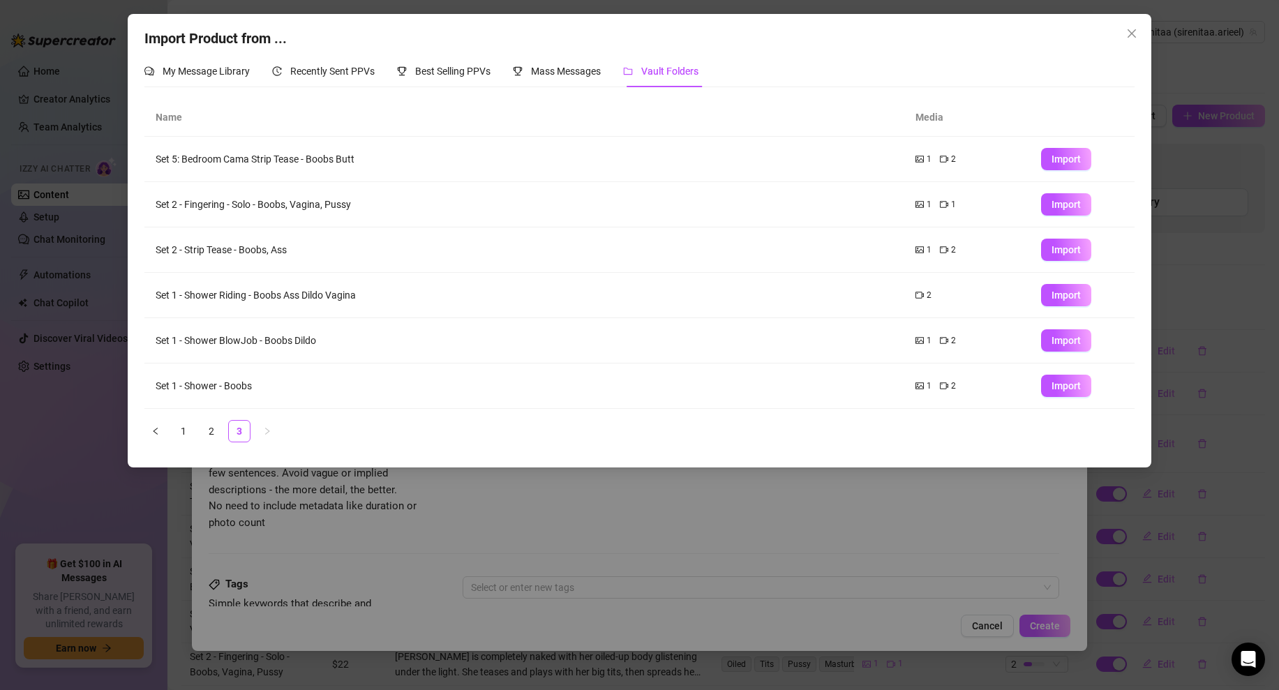
click at [961, 284] on td "2" at bounding box center [967, 295] width 126 height 45
click at [1044, 292] on button "Import" at bounding box center [1066, 295] width 50 height 22
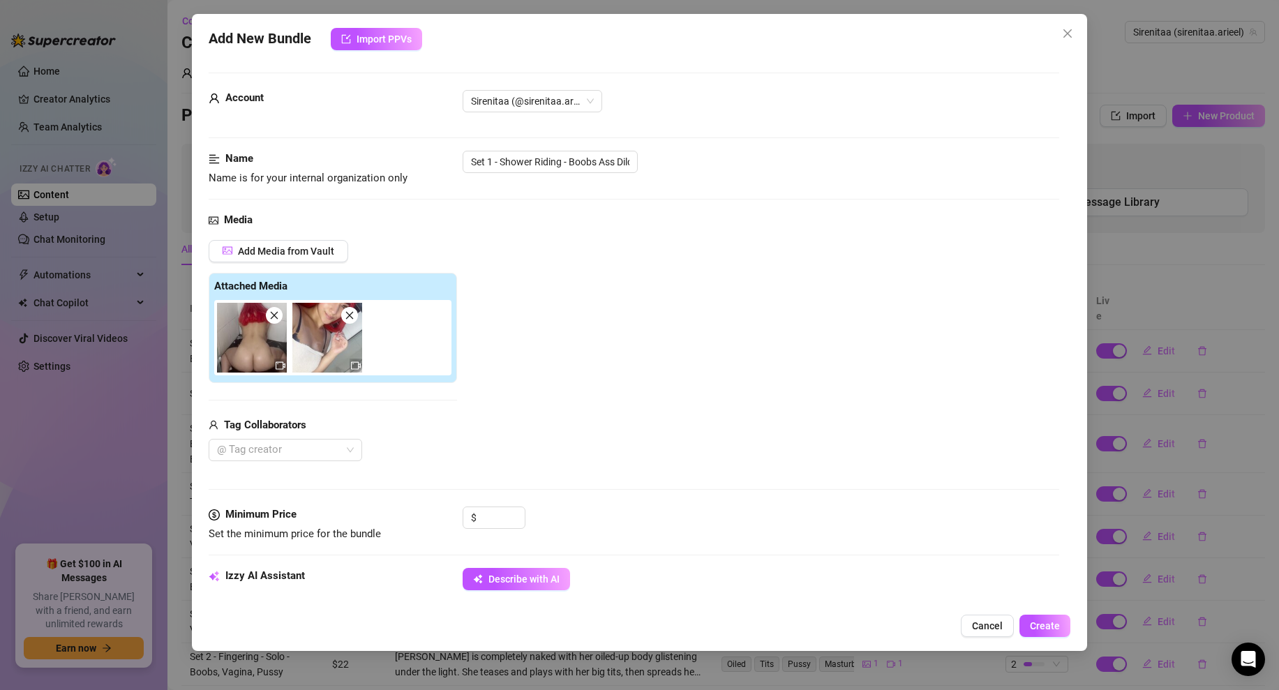
click at [326, 333] on img at bounding box center [327, 338] width 70 height 70
click at [498, 522] on input at bounding box center [501, 517] width 45 height 21
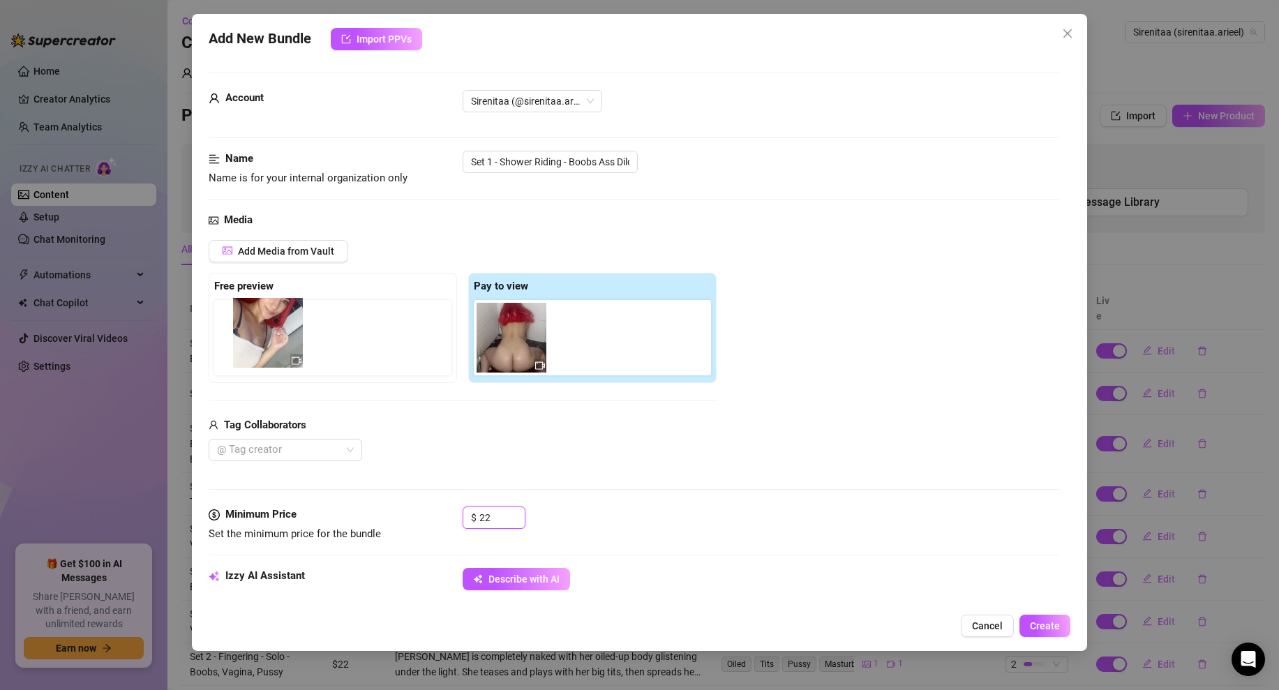
drag, startPoint x: 539, startPoint y: 382, endPoint x: 250, endPoint y: 362, distance: 290.1
click at [250, 362] on div "Free preview Pay to view" at bounding box center [463, 328] width 508 height 110
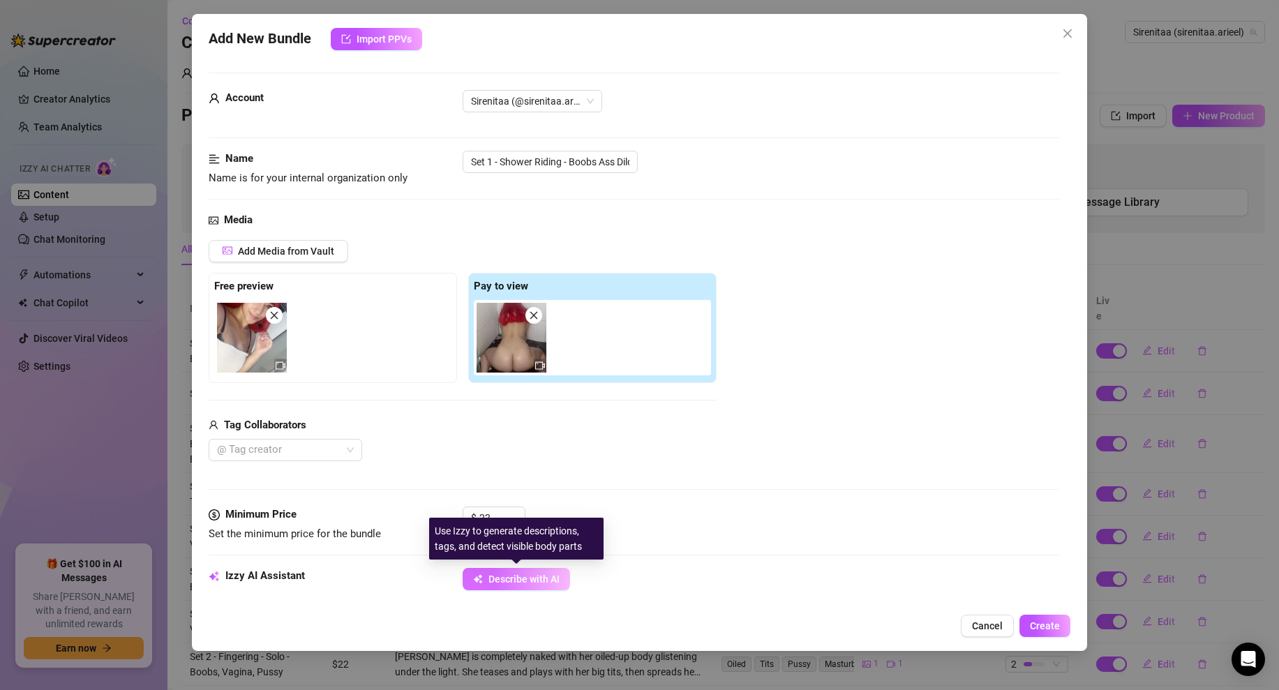
click at [537, 573] on span "Describe with AI" at bounding box center [523, 578] width 71 height 11
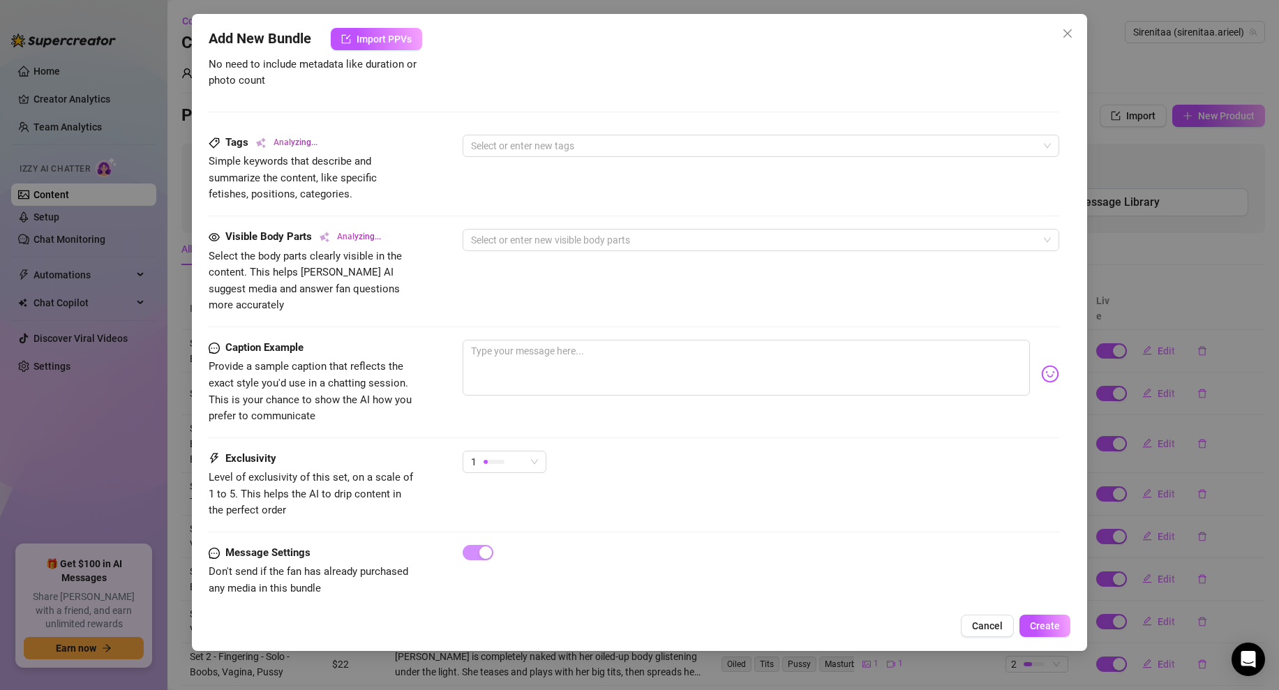
click at [519, 321] on div "Visible Body Parts Analyzing... Select the body parts clearly visible in the co…" at bounding box center [634, 284] width 850 height 111
click at [529, 347] on textarea at bounding box center [745, 368] width 567 height 56
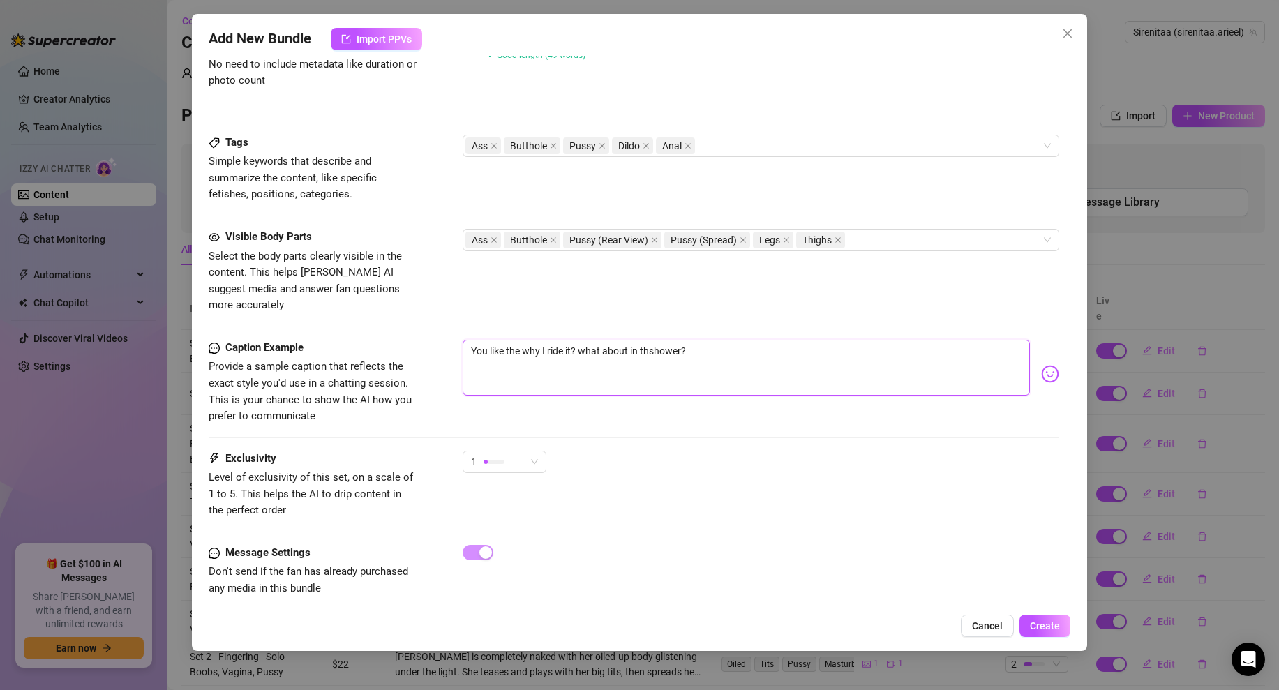
click at [654, 340] on textarea "You like the why I ride it? what about in thshower?" at bounding box center [745, 368] width 567 height 56
click at [513, 451] on div "1" at bounding box center [498, 461] width 54 height 21
click at [490, 509] on div "3" at bounding box center [539, 517] width 148 height 22
click at [511, 454] on div "3" at bounding box center [498, 461] width 54 height 21
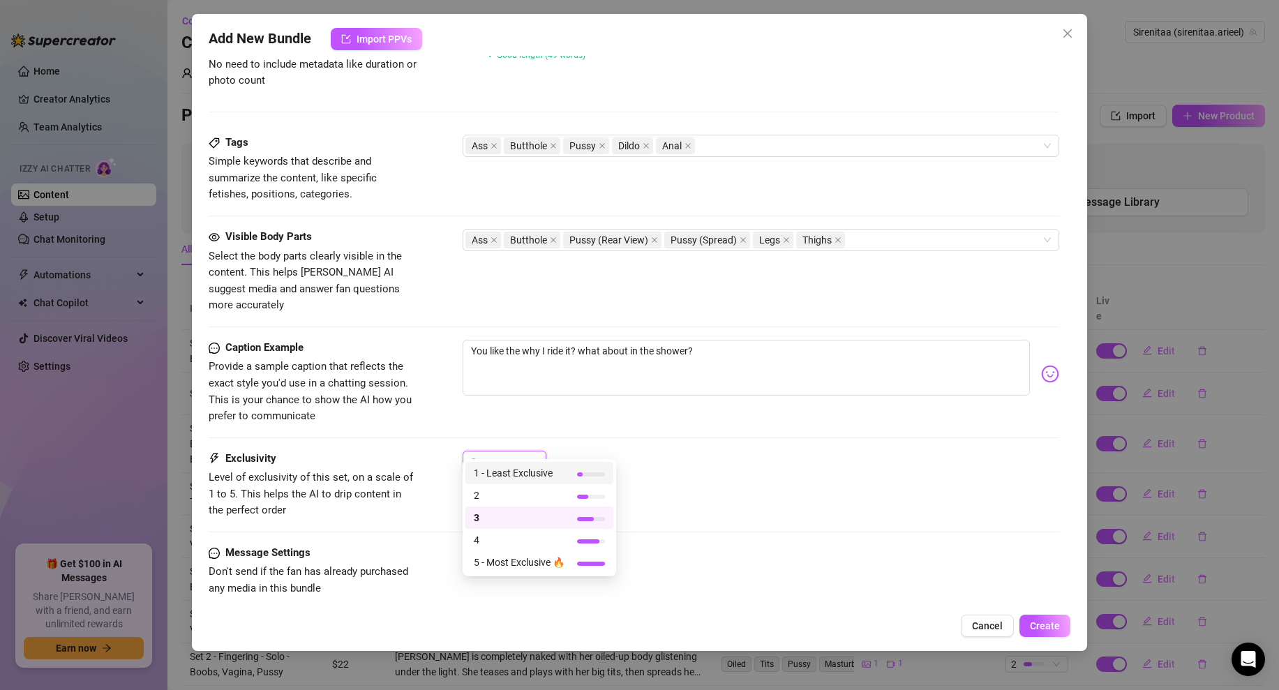
click at [694, 451] on div "3" at bounding box center [760, 468] width 596 height 35
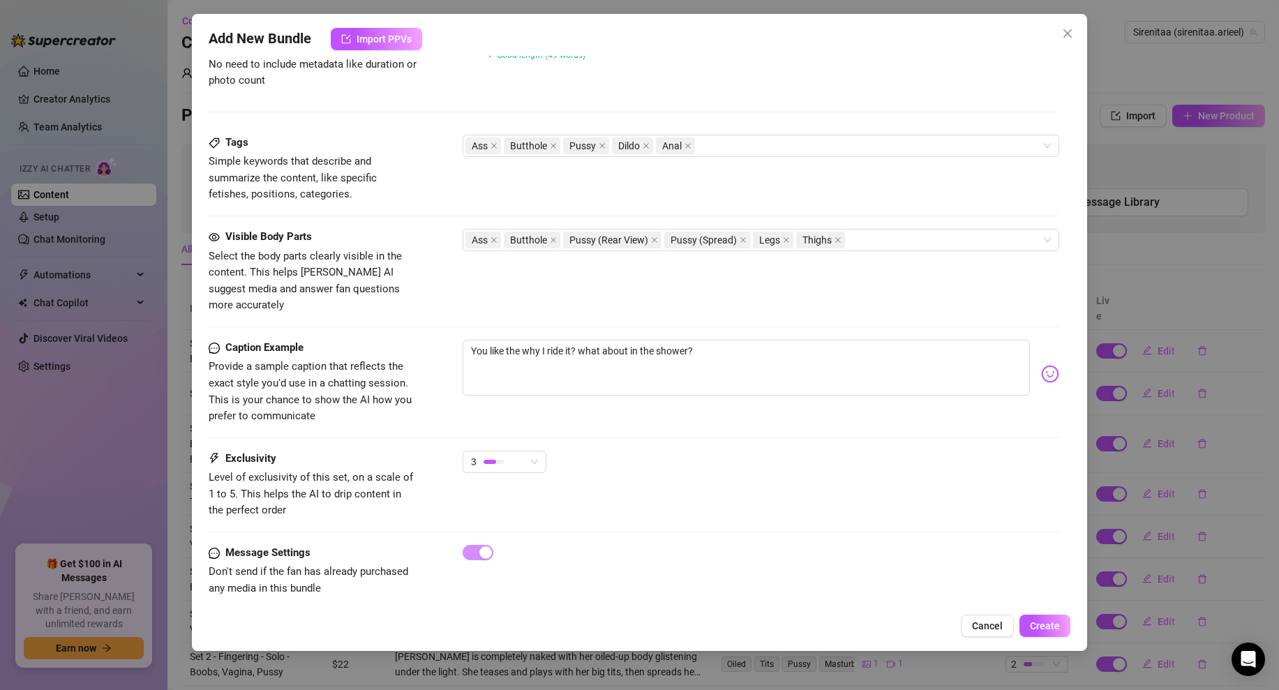
click at [732, 451] on div "3" at bounding box center [760, 468] width 596 height 35
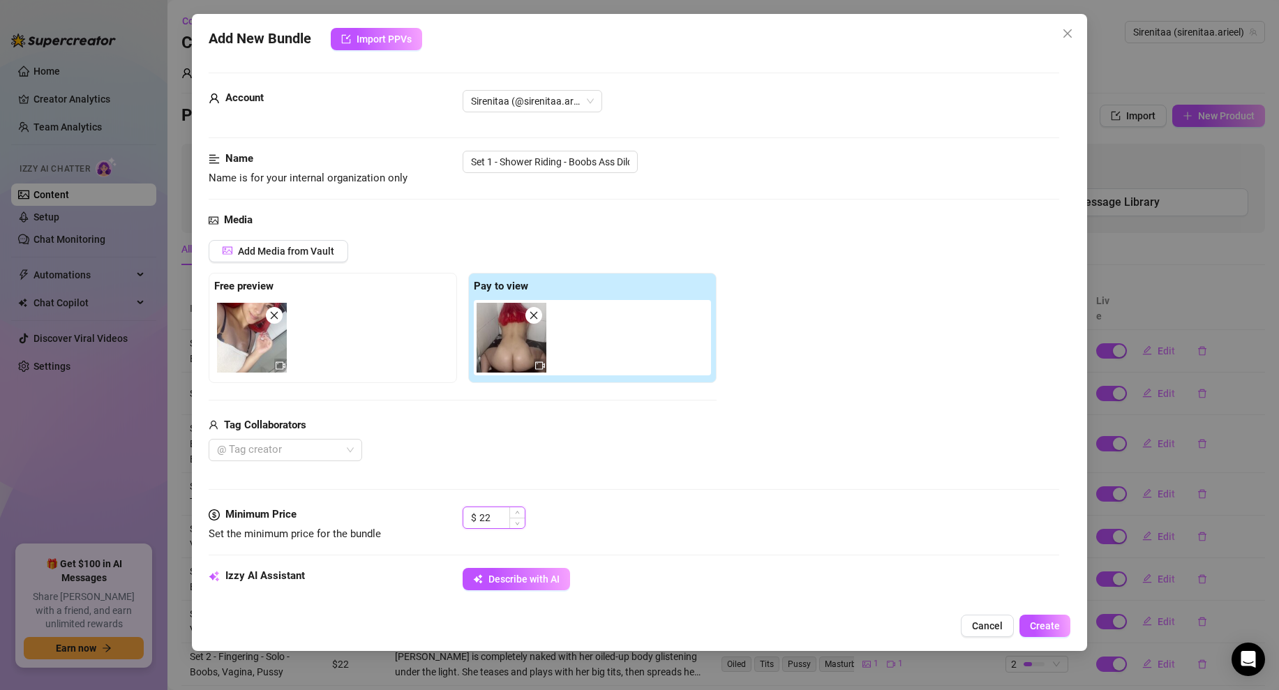
click at [494, 519] on input "22" at bounding box center [501, 517] width 45 height 21
click at [625, 505] on div "Media Add Media from Vault Free preview Pay to view Tag Collaborators @ Tag cre…" at bounding box center [634, 359] width 850 height 294
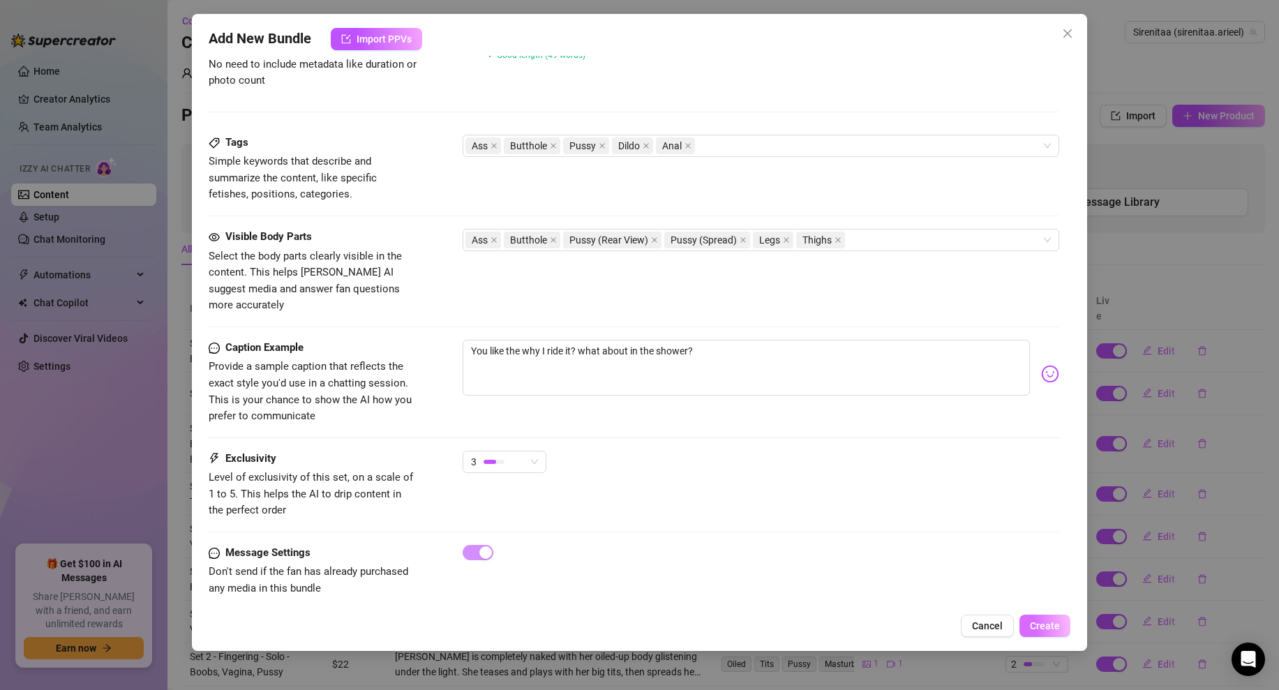
click at [1047, 624] on span "Create" at bounding box center [1045, 625] width 30 height 11
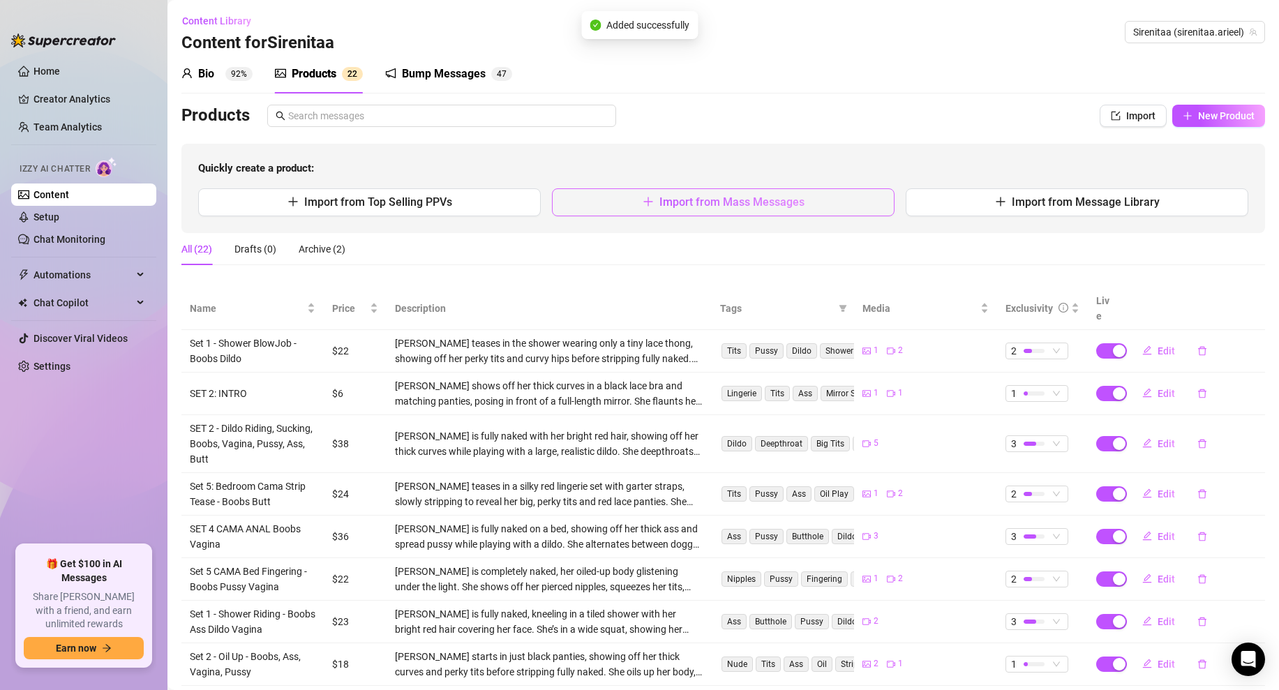
click at [588, 212] on button "Import from Mass Messages" at bounding box center [723, 202] width 343 height 28
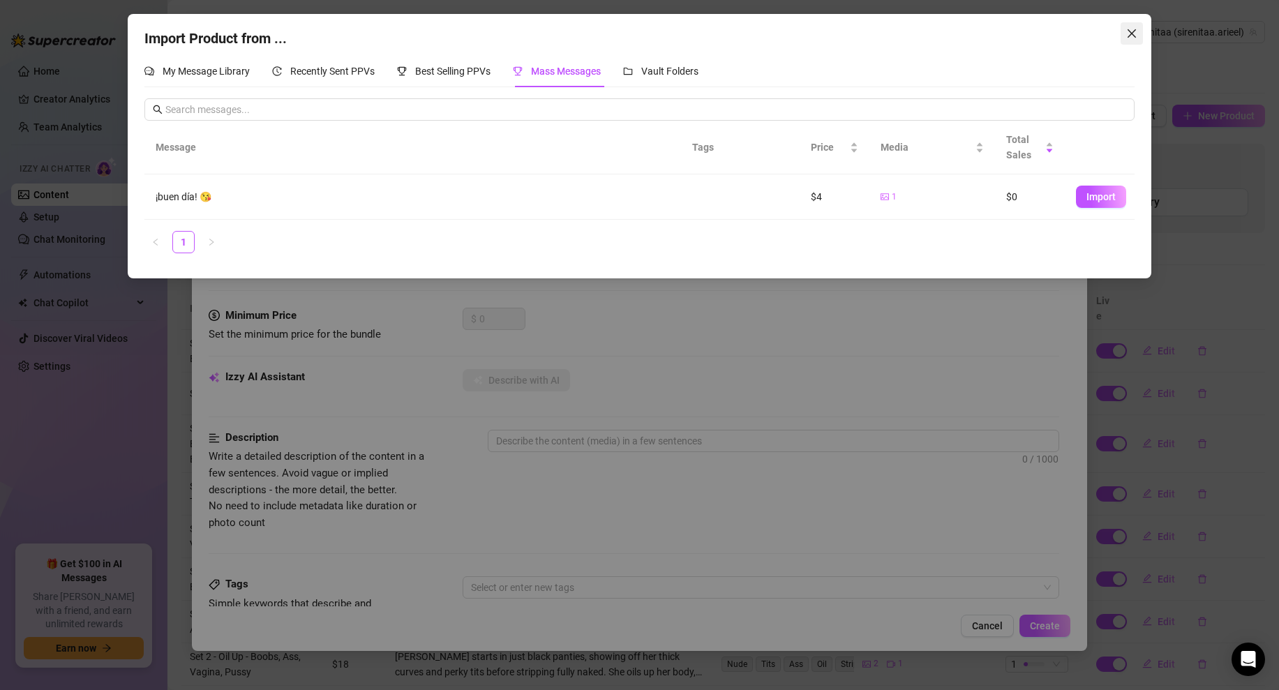
click at [1125, 22] on button "Close" at bounding box center [1131, 33] width 22 height 22
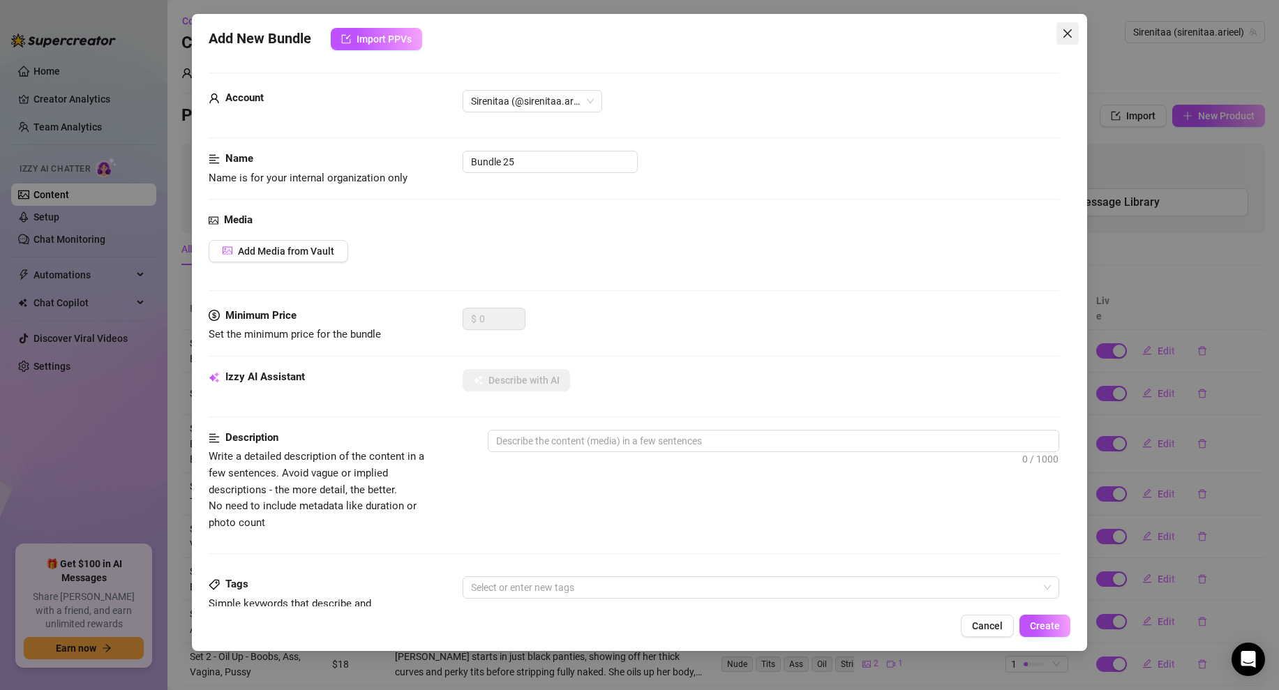
click at [1071, 38] on icon "close" at bounding box center [1067, 33] width 11 height 11
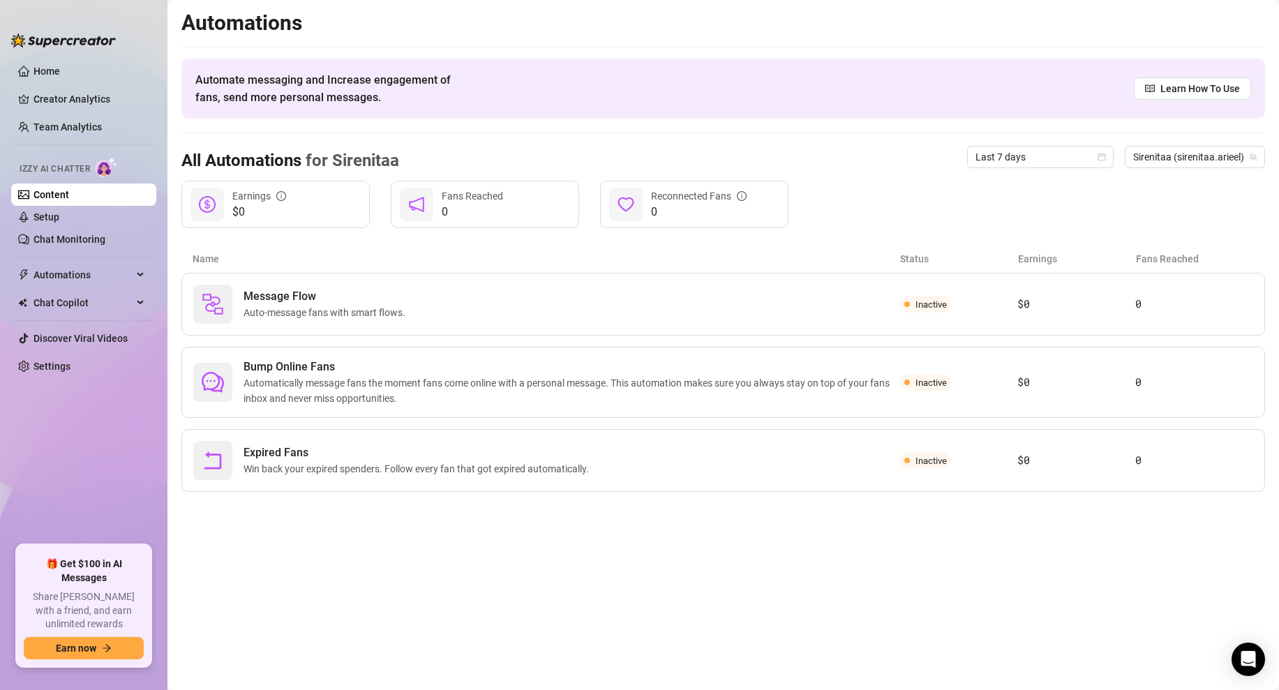
click at [67, 190] on link "Content" at bounding box center [51, 194] width 36 height 11
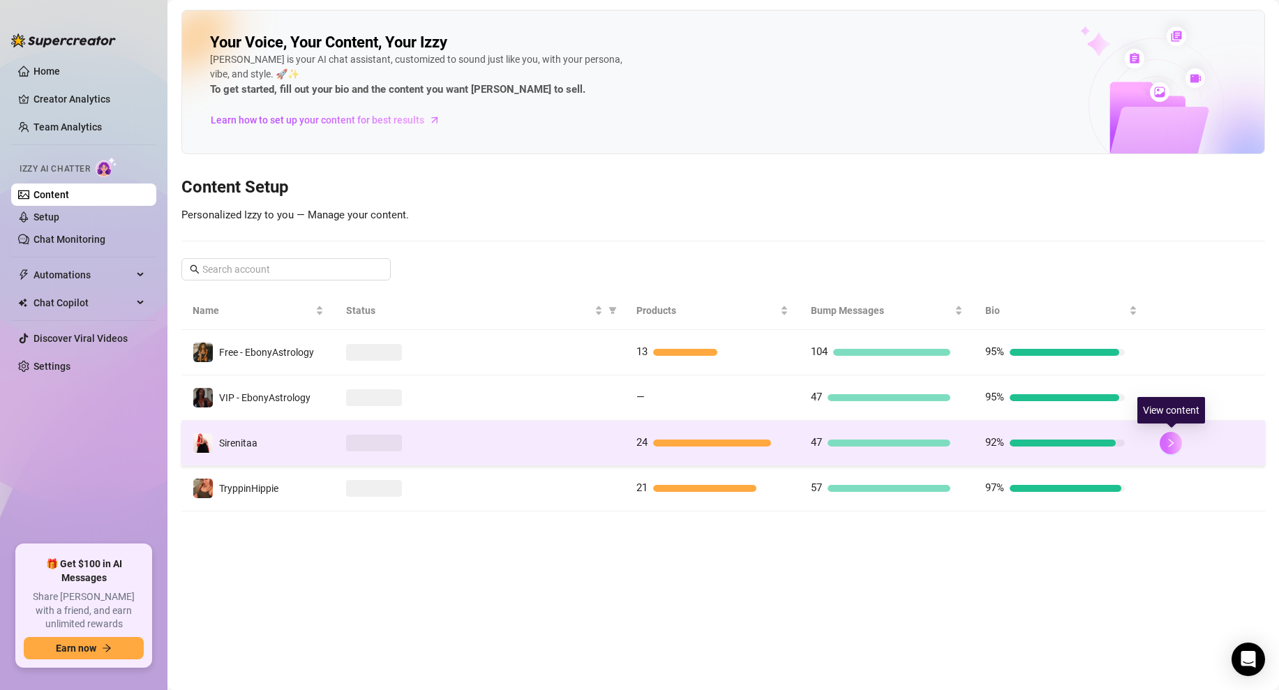
click at [1161, 444] on button "button" at bounding box center [1170, 443] width 22 height 22
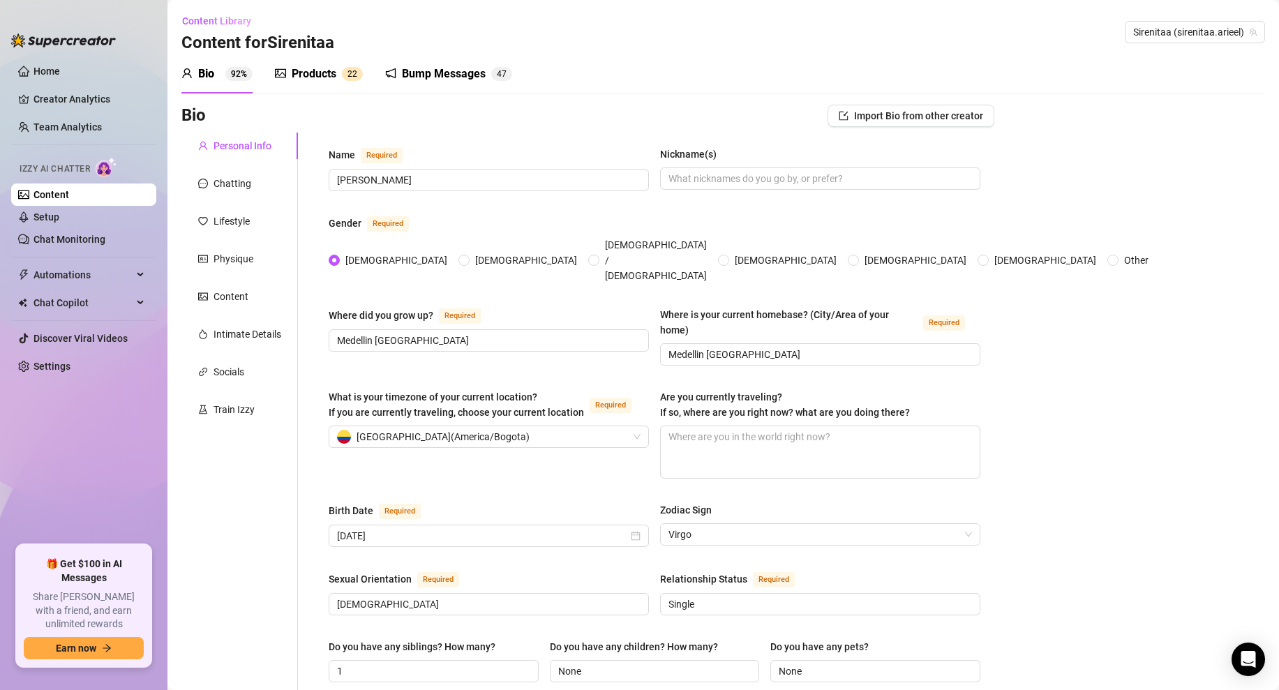
click at [319, 75] on div "Products" at bounding box center [314, 74] width 45 height 17
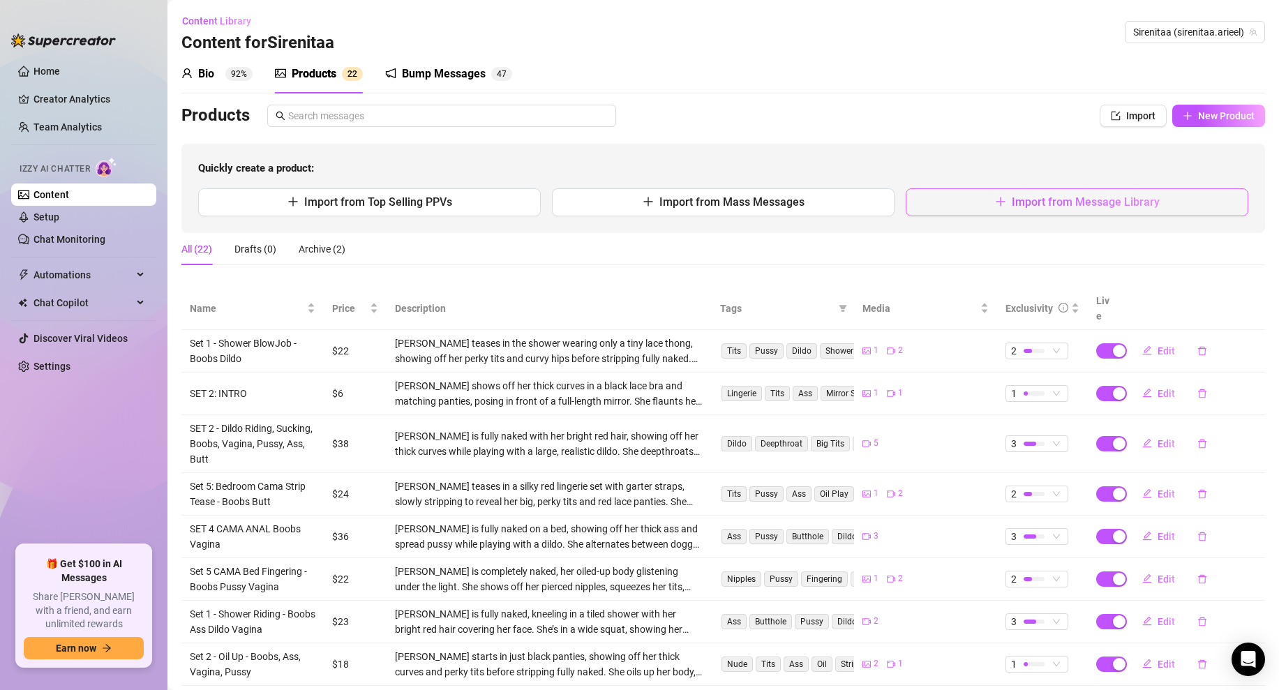
click at [981, 197] on button "Import from Message Library" at bounding box center [1076, 202] width 343 height 28
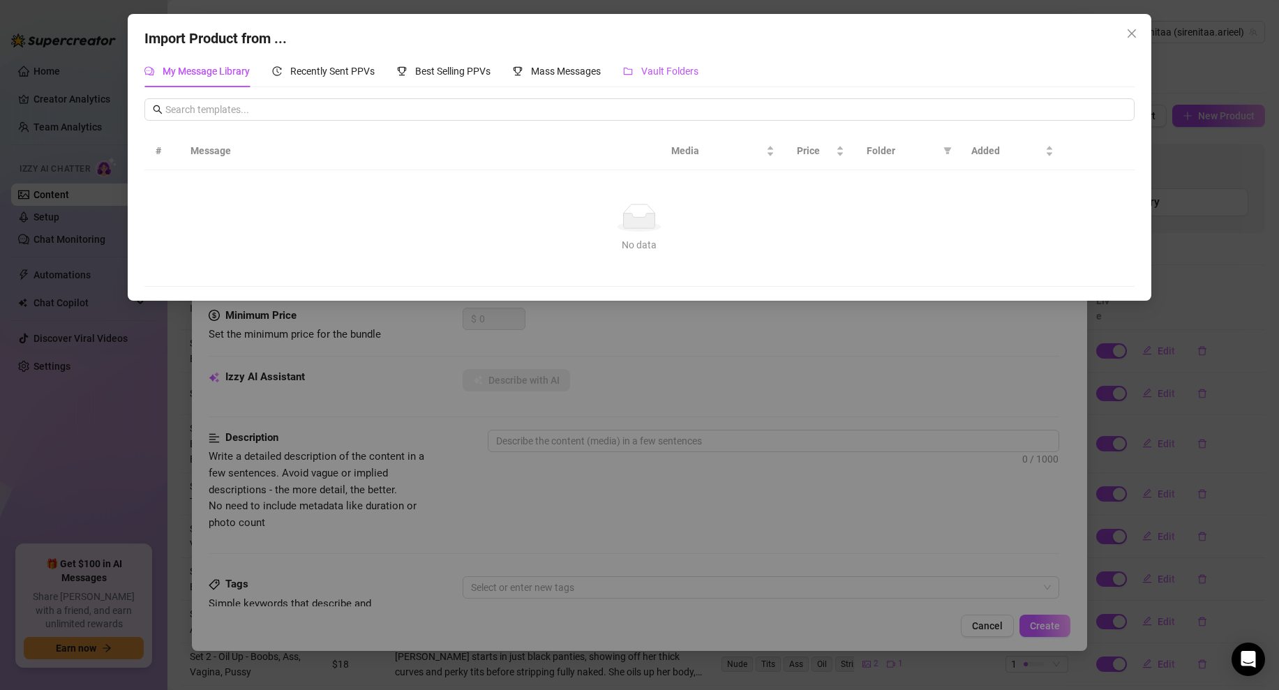
click at [633, 63] on div "Vault Folders" at bounding box center [660, 70] width 75 height 15
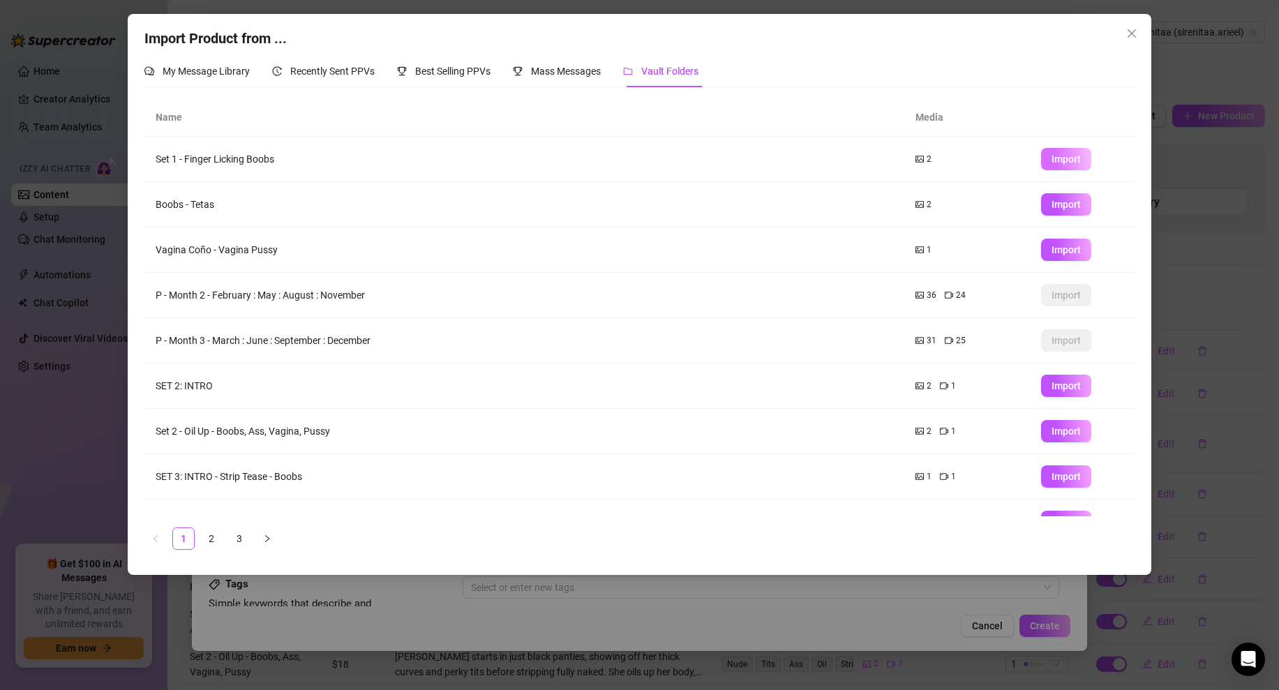
click at [1073, 165] on button "Import" at bounding box center [1066, 159] width 50 height 22
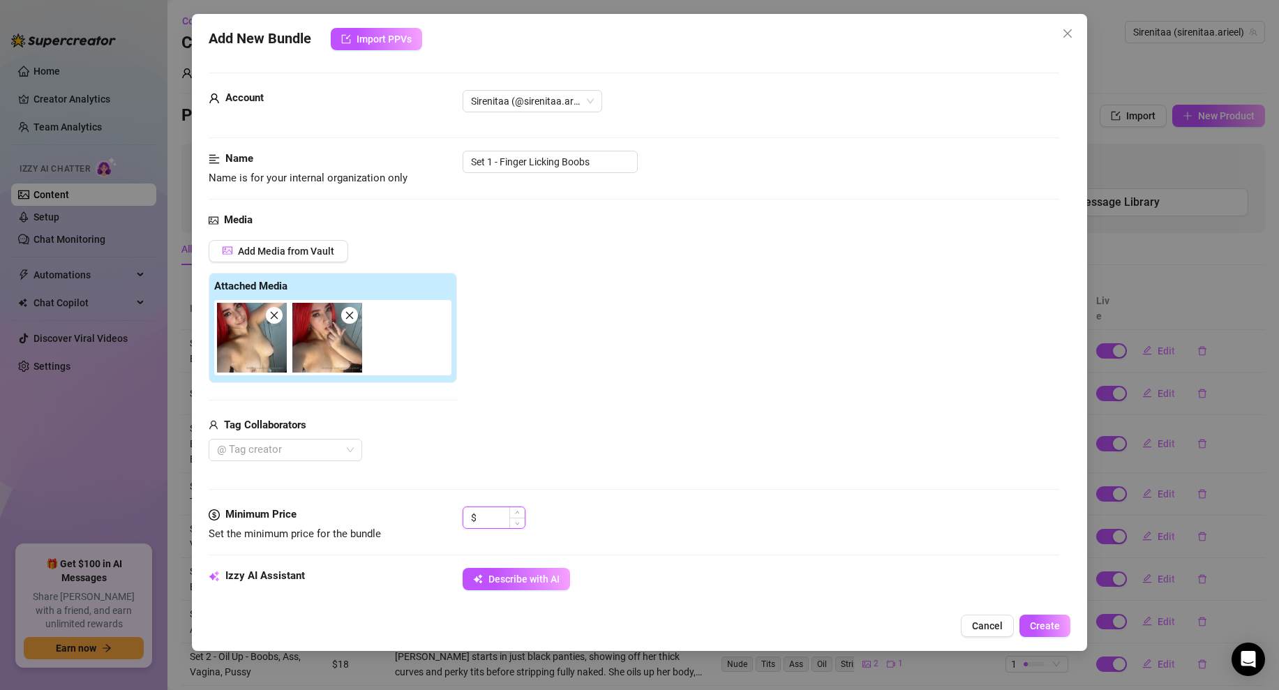
click at [505, 515] on input at bounding box center [501, 517] width 45 height 21
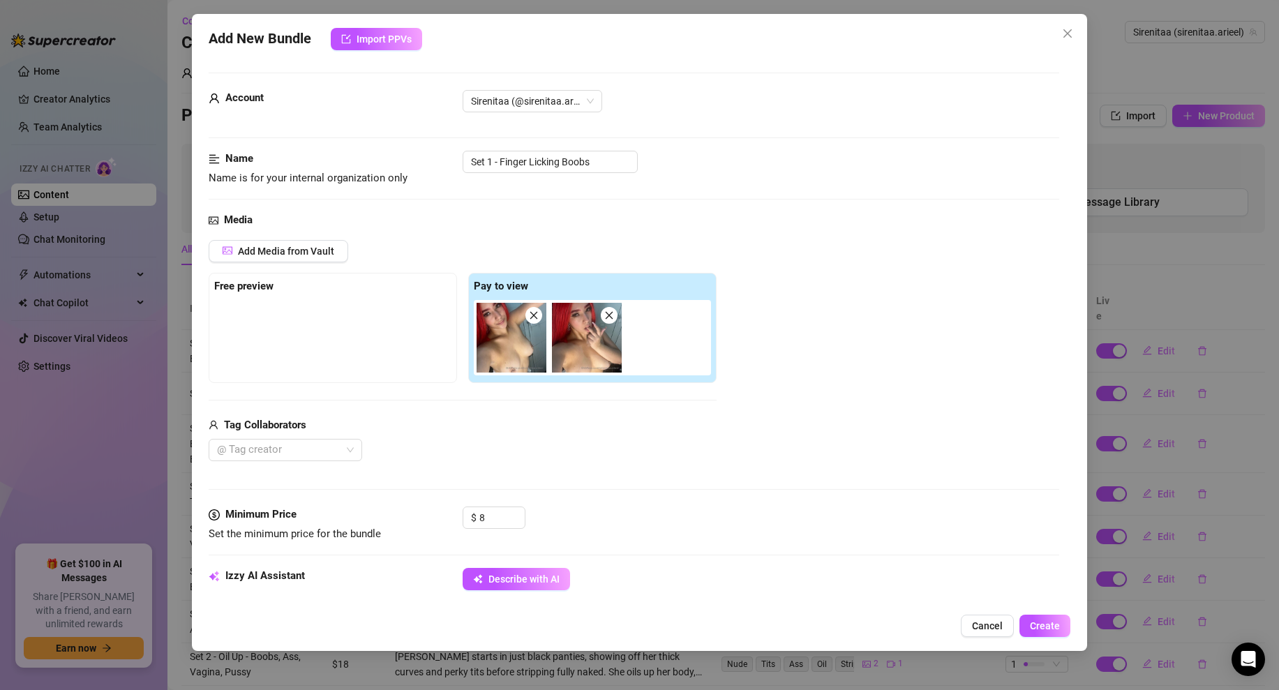
click at [541, 461] on div "Media Add Media from Vault Free preview Pay to view Tag Collaborators @ Tag cre…" at bounding box center [634, 359] width 850 height 294
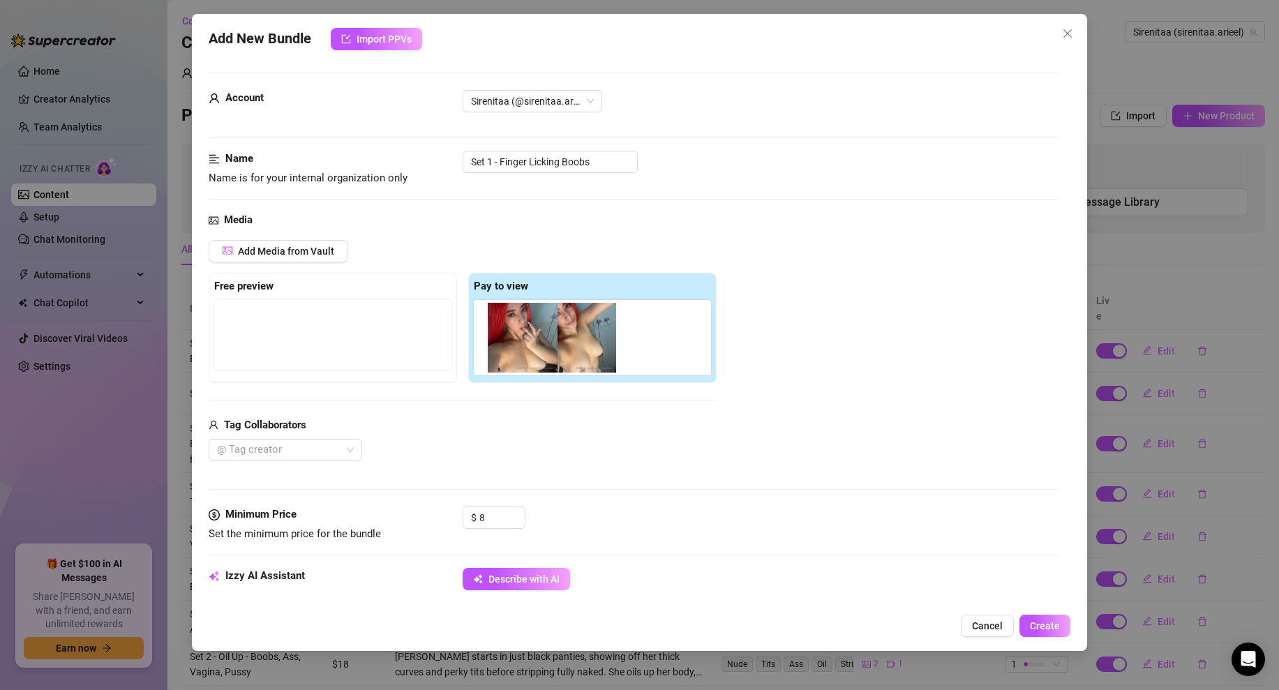
drag, startPoint x: 591, startPoint y: 338, endPoint x: 520, endPoint y: 336, distance: 70.5
click at [520, 337] on div at bounding box center [595, 337] width 243 height 75
drag, startPoint x: 590, startPoint y: 356, endPoint x: 502, endPoint y: 359, distance: 87.9
click at [502, 359] on div at bounding box center [595, 337] width 243 height 75
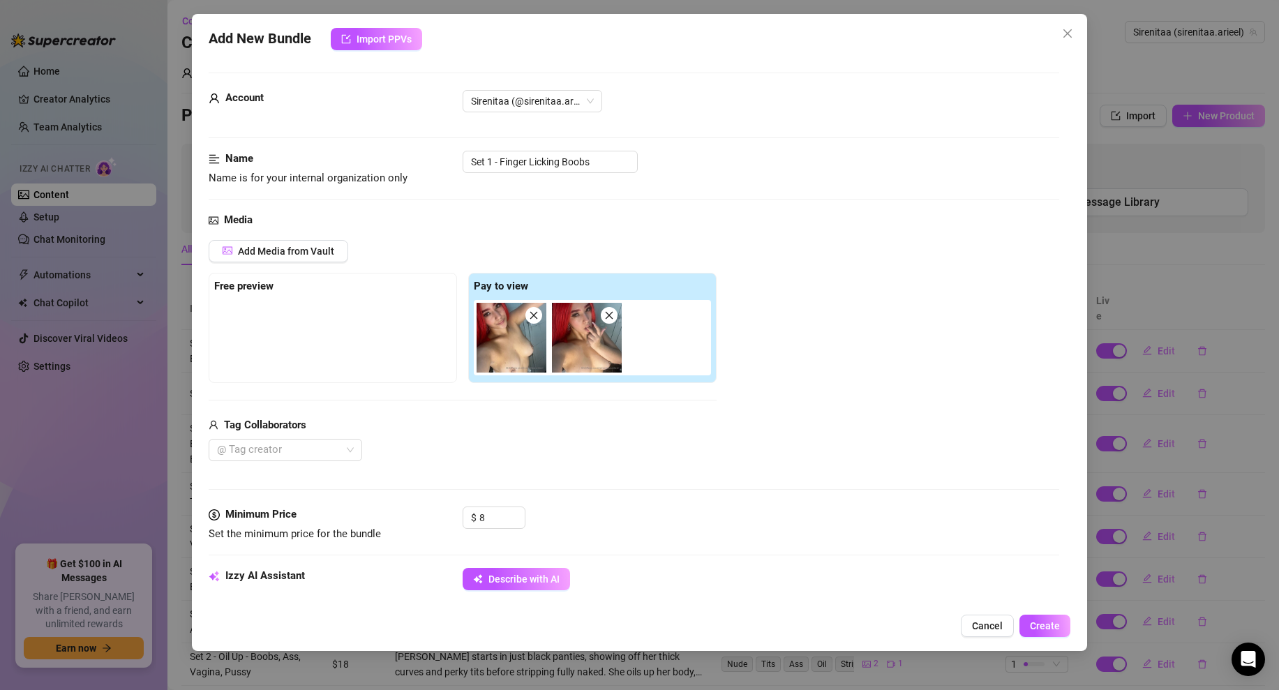
click at [599, 412] on div "Add Media from Vault Free preview Pay to view Tag Collaborators @ Tag creator" at bounding box center [463, 351] width 508 height 222
click at [489, 520] on input "8" at bounding box center [501, 517] width 45 height 21
click at [615, 484] on div "Media Add Media from Vault Free preview Pay to view Tag Collaborators @ Tag cre…" at bounding box center [634, 359] width 850 height 294
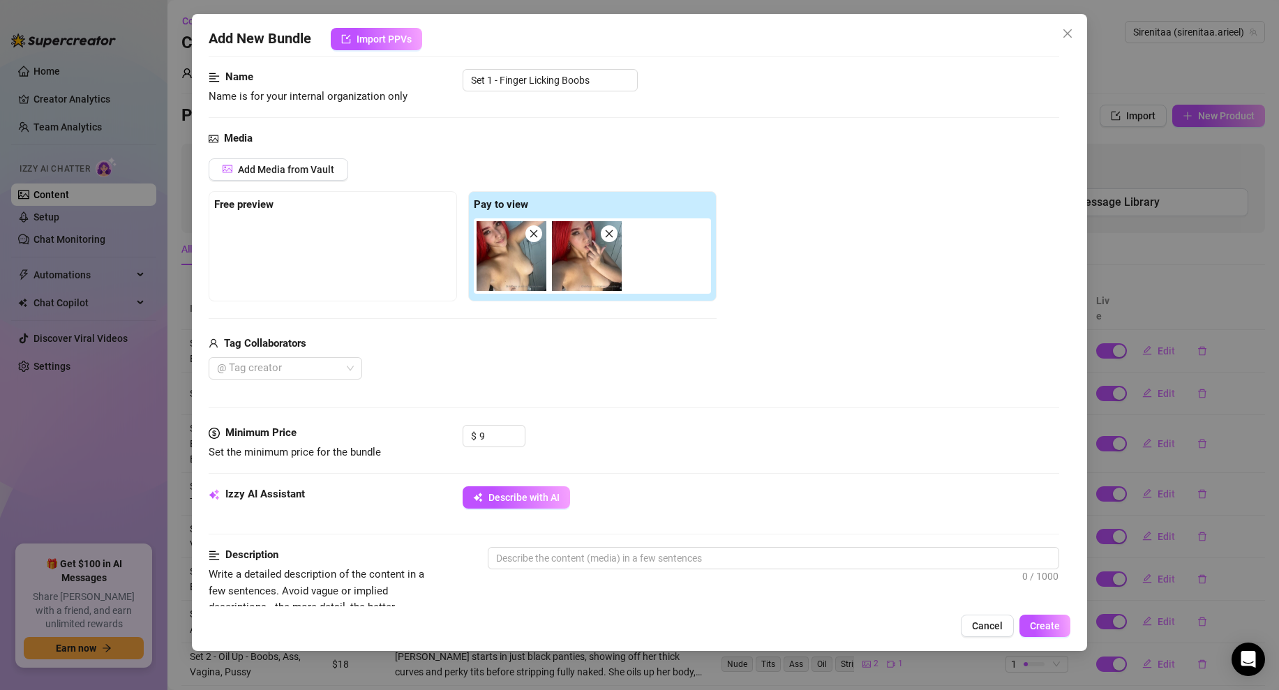
scroll to position [163, 0]
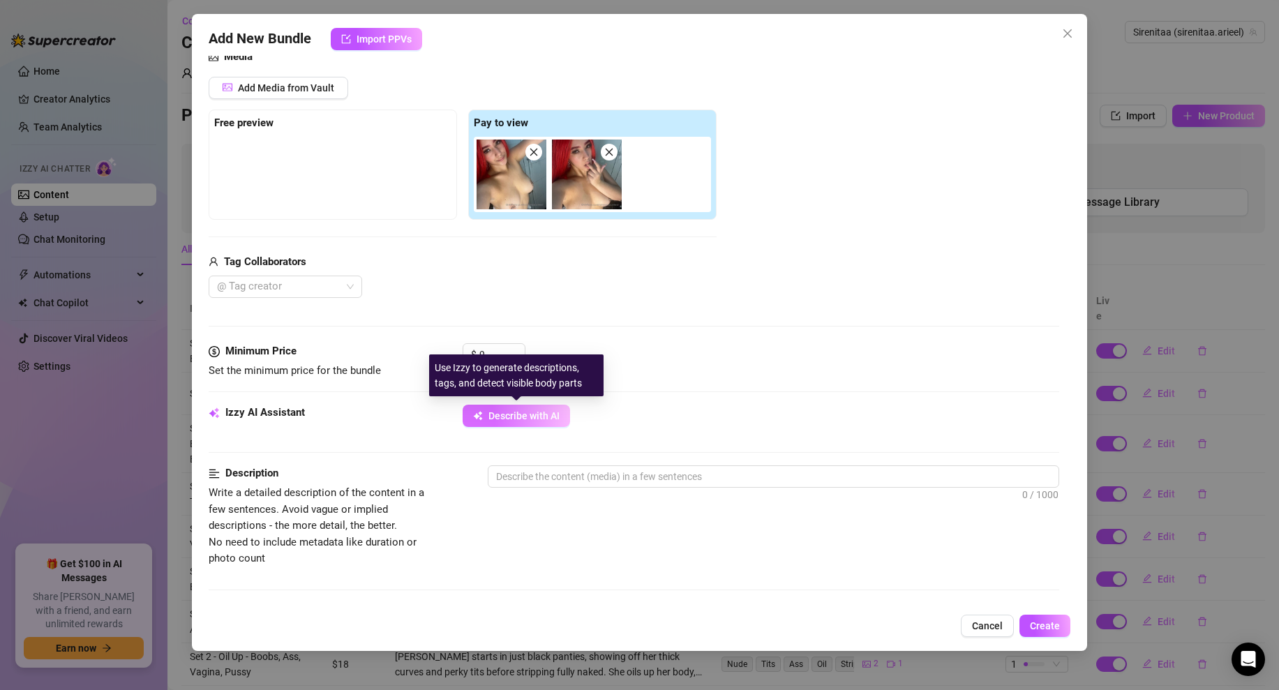
click at [527, 416] on span "Describe with AI" at bounding box center [523, 415] width 71 height 11
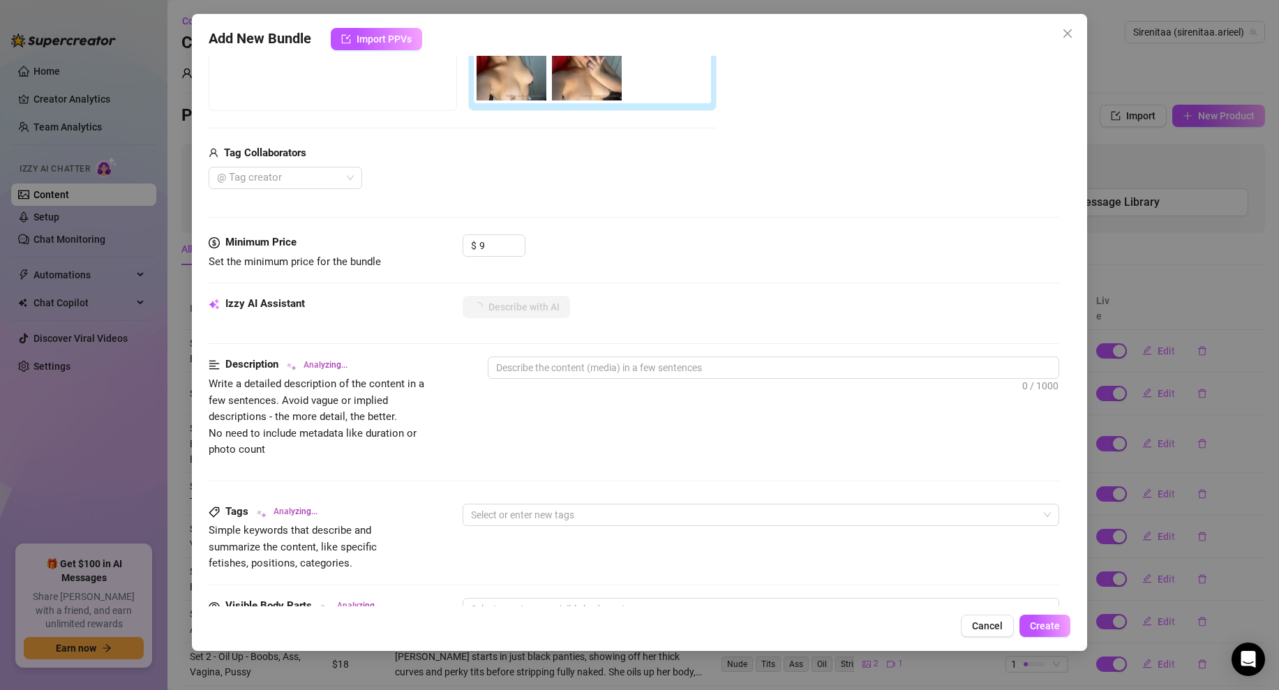
scroll to position [547, 0]
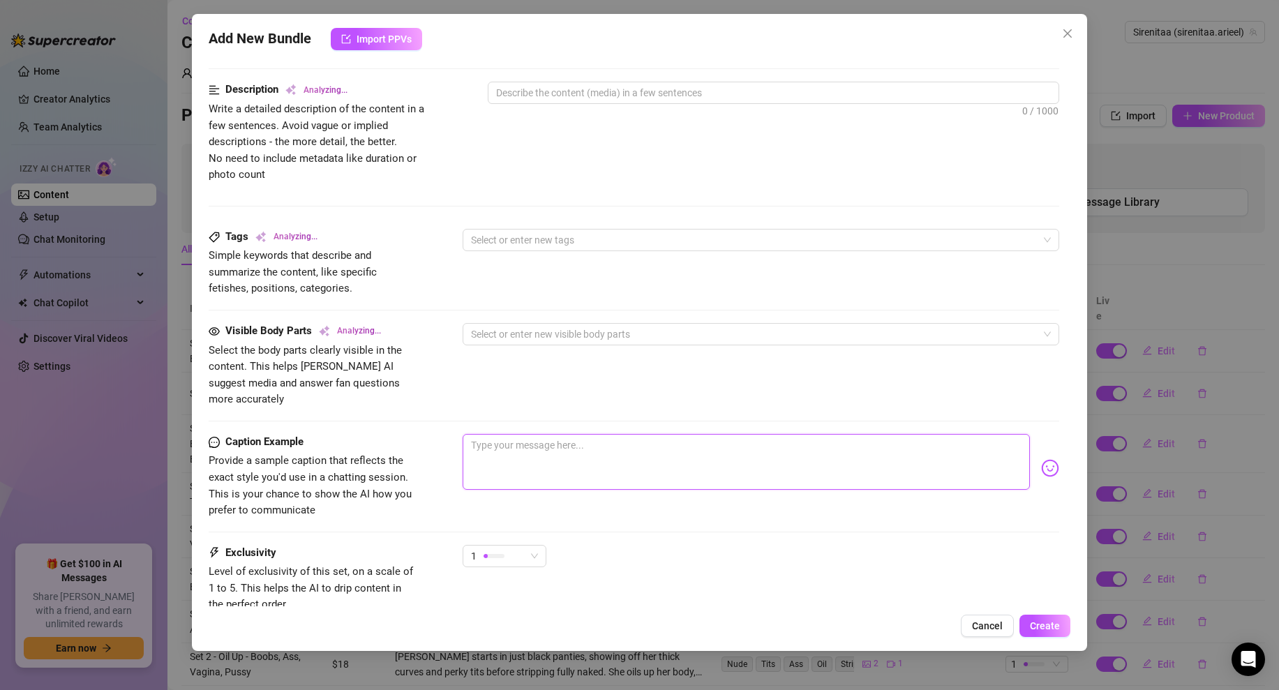
click at [545, 449] on textarea at bounding box center [745, 462] width 567 height 56
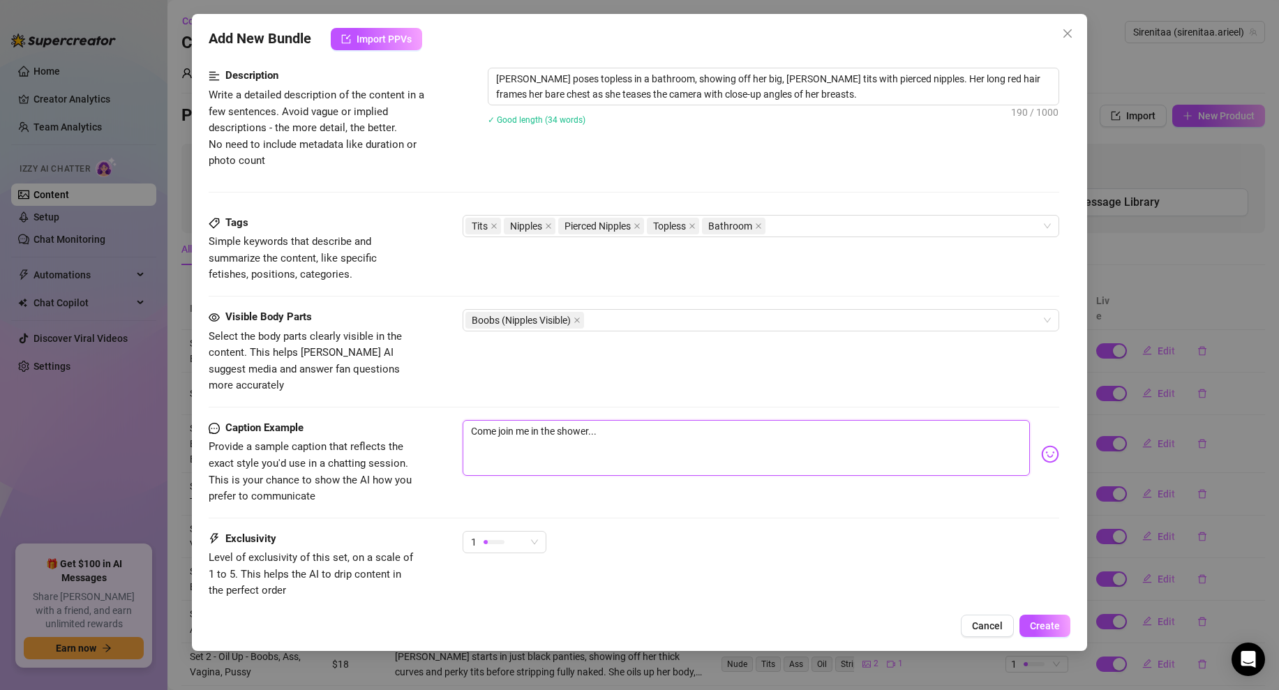
scroll to position [641, 0]
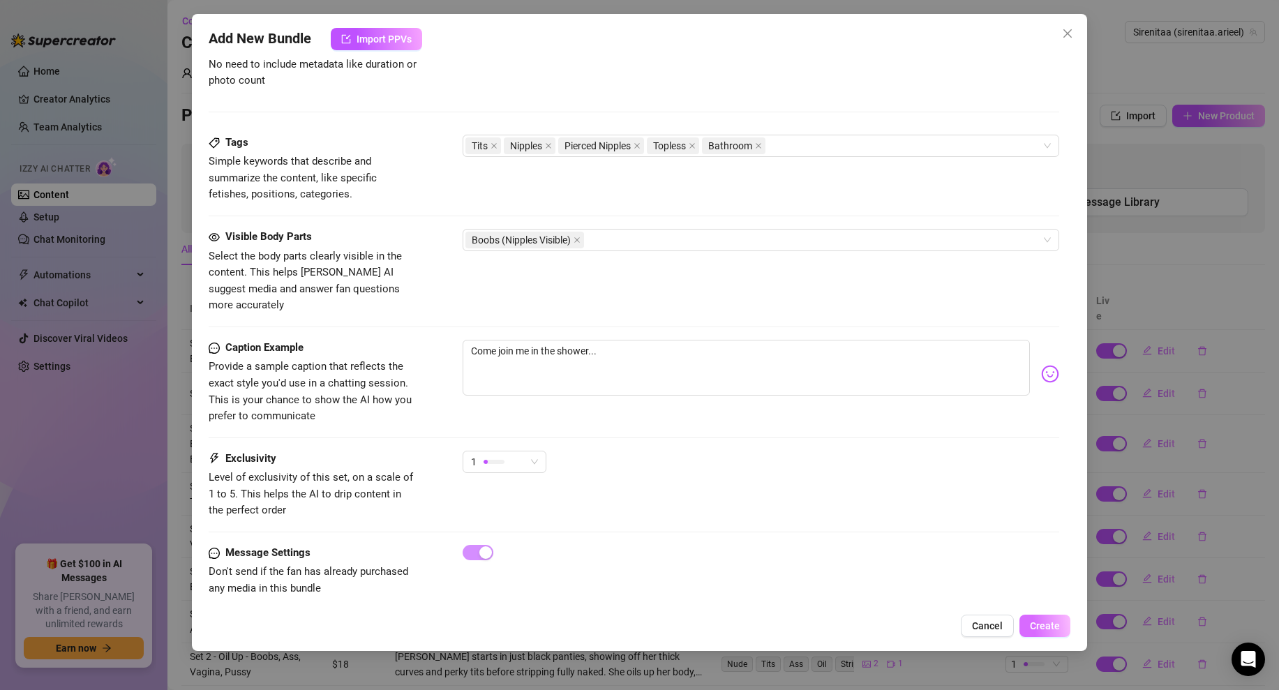
click at [1034, 625] on span "Create" at bounding box center [1045, 625] width 30 height 11
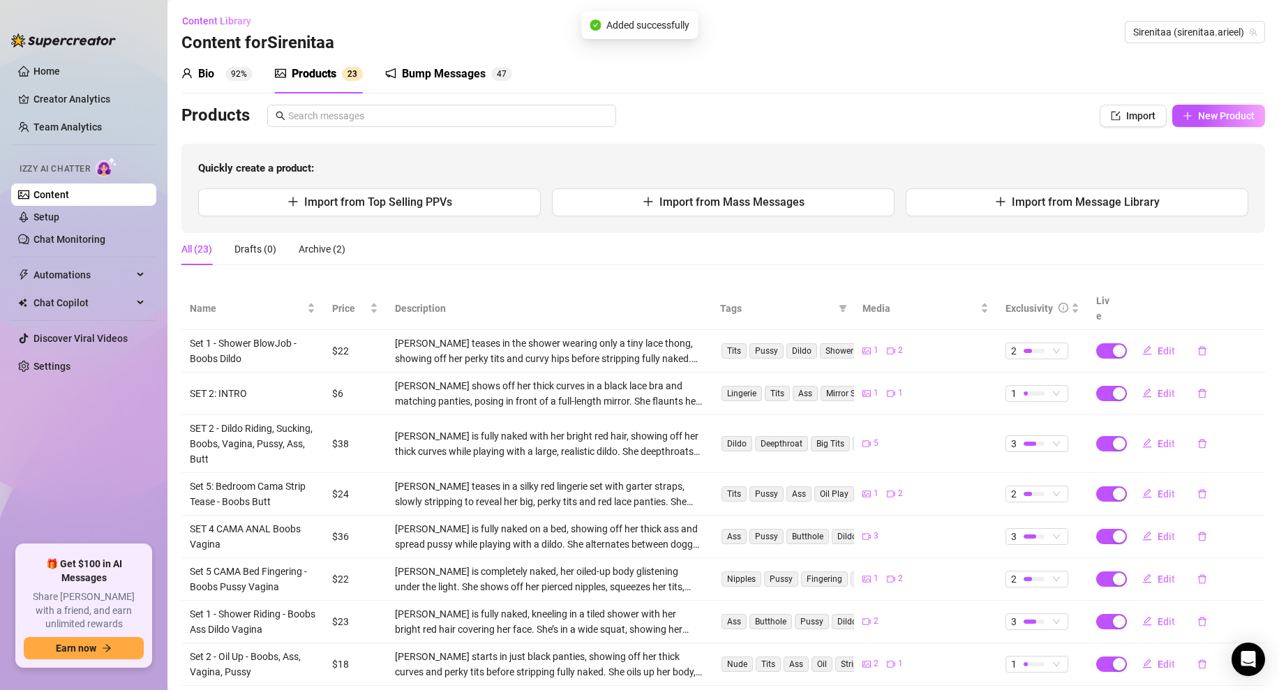
click at [711, 245] on div "All (23) Drafts (0) Archive (2)" at bounding box center [722, 249] width 1083 height 32
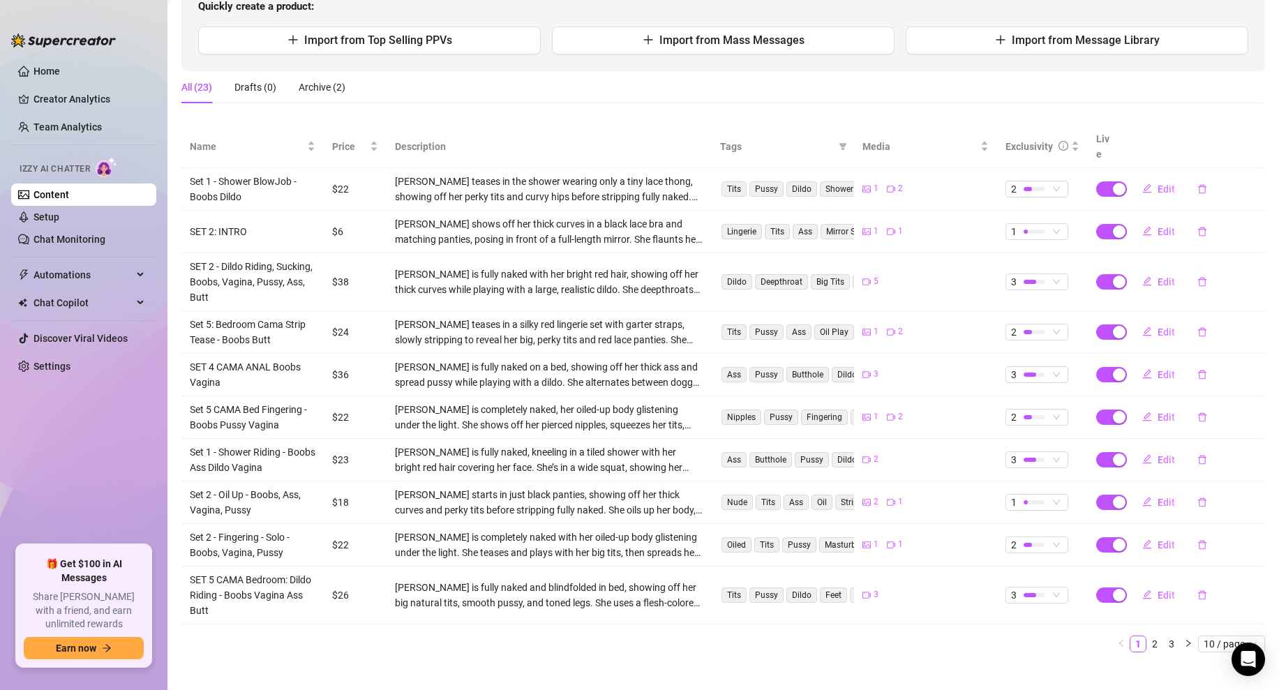
scroll to position [0, 0]
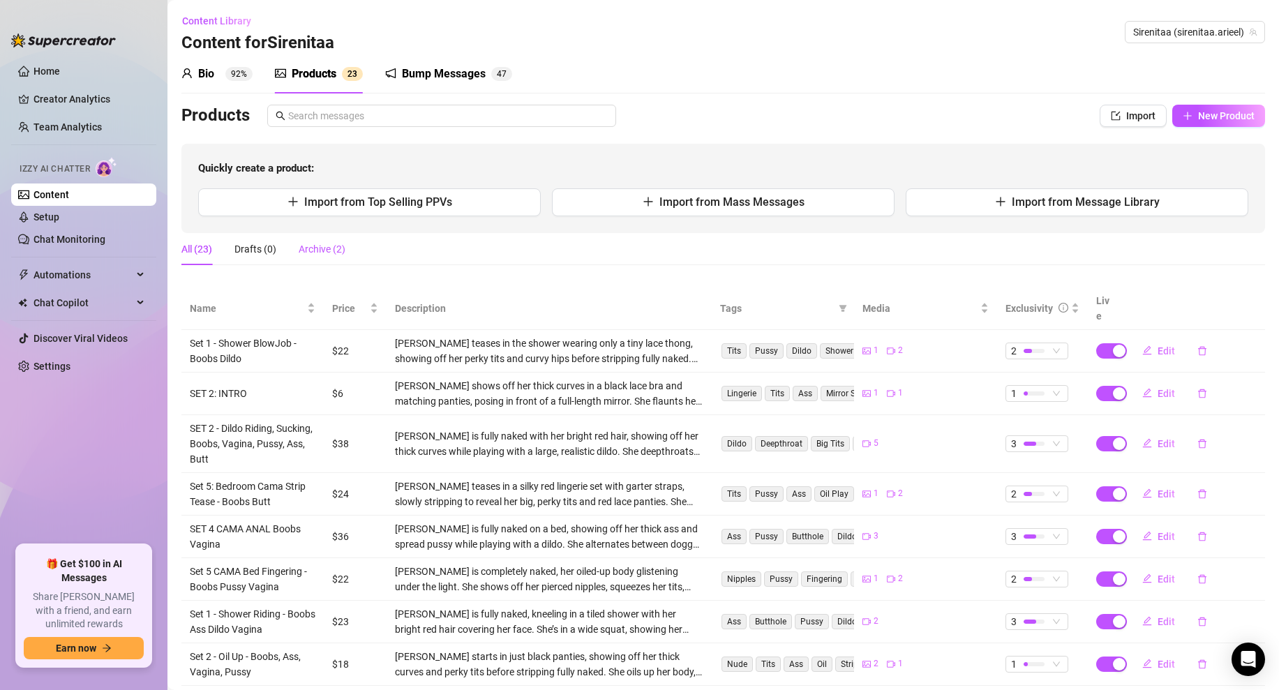
click at [331, 248] on div "Archive (2)" at bounding box center [322, 248] width 47 height 15
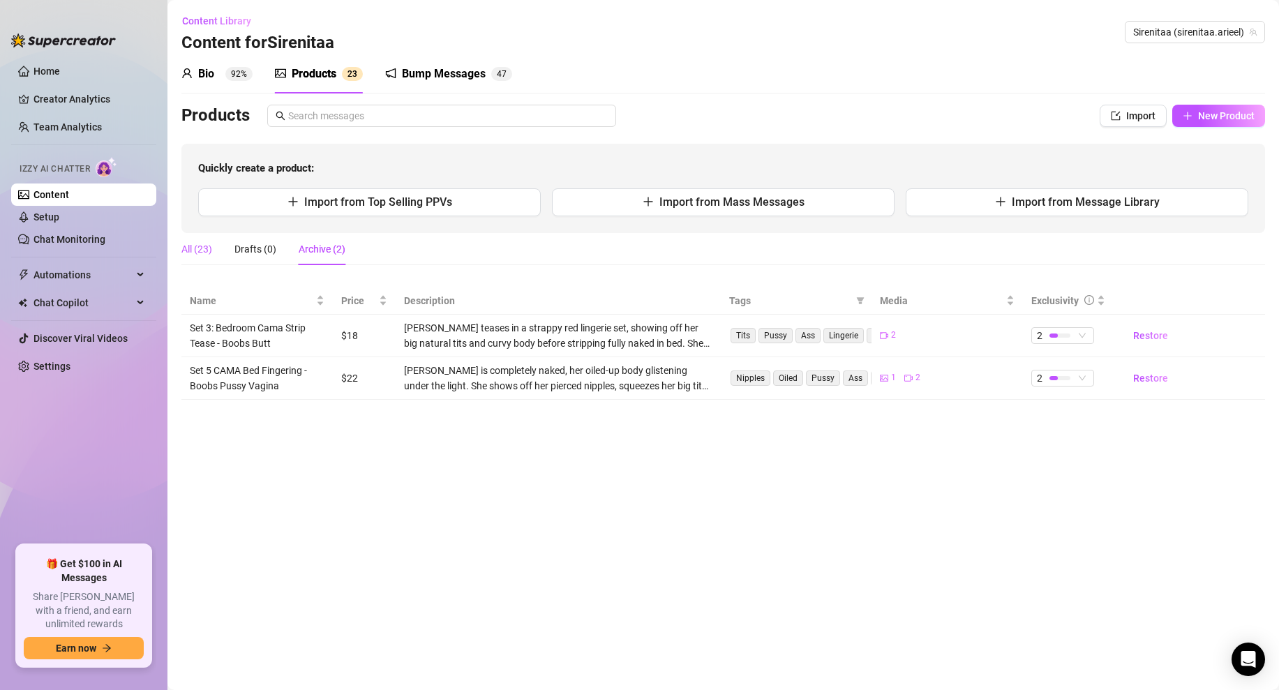
click at [197, 251] on div "All (23)" at bounding box center [196, 248] width 31 height 15
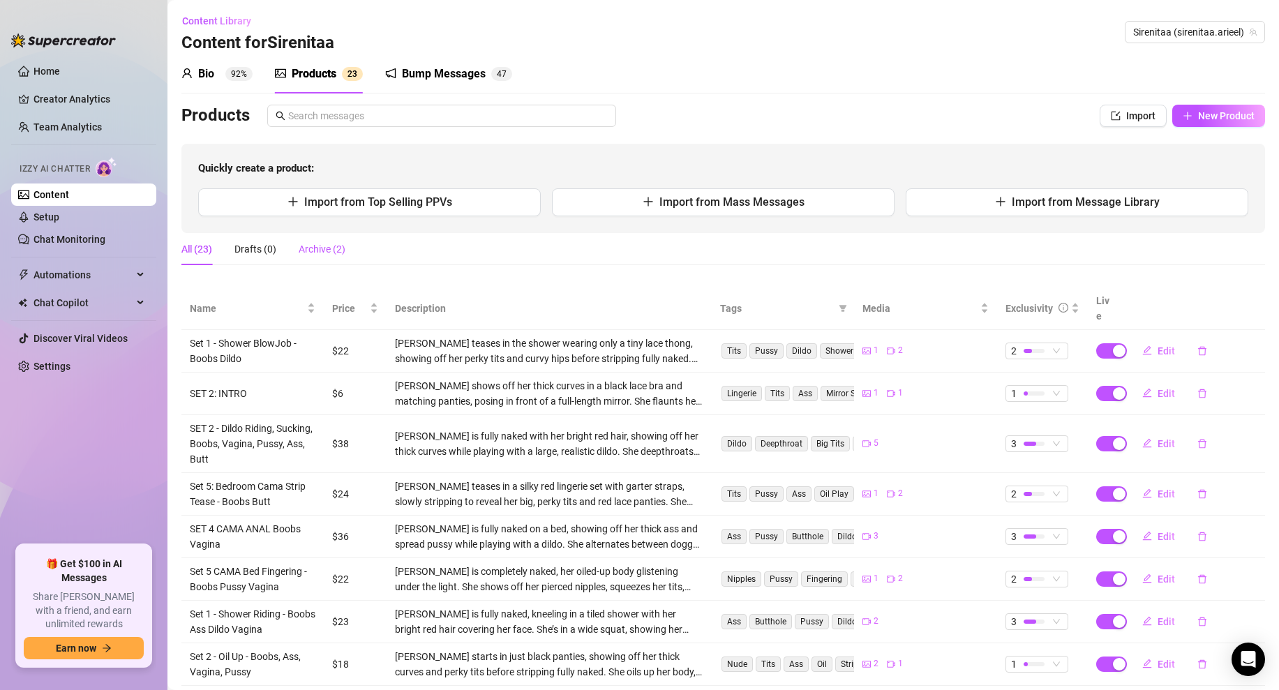
click at [323, 246] on div "Archive (2)" at bounding box center [322, 248] width 47 height 15
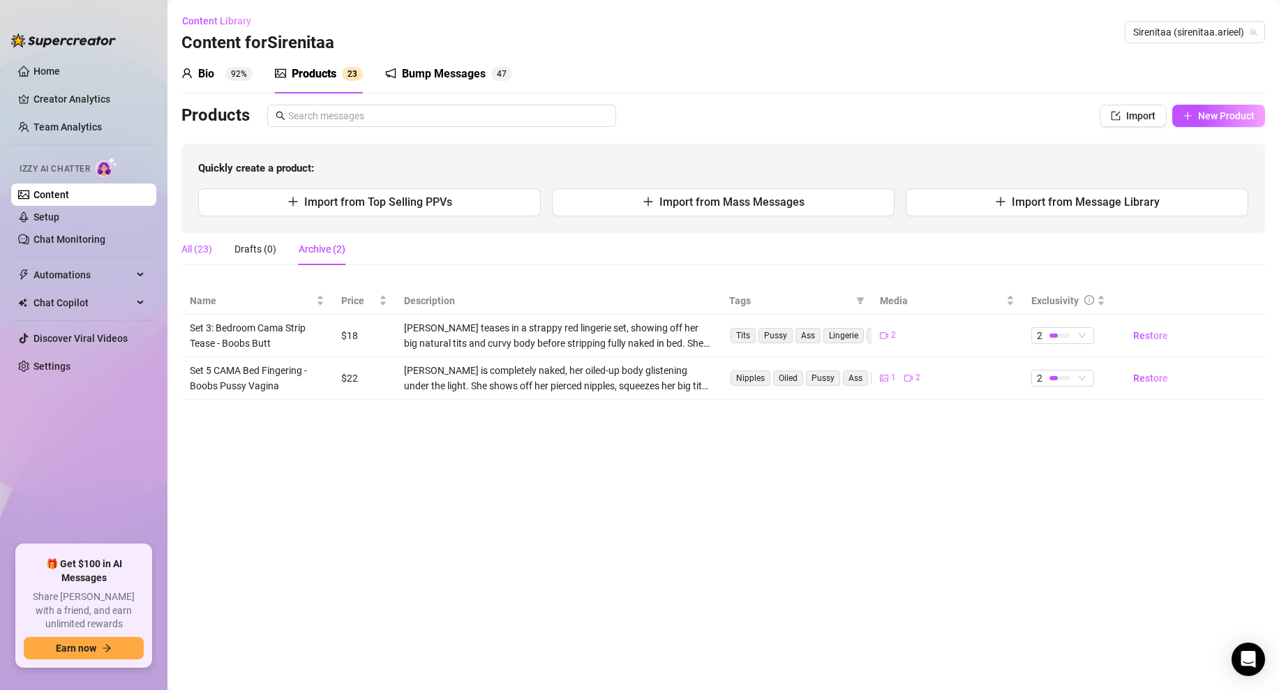
click at [206, 243] on div "All (23)" at bounding box center [196, 248] width 31 height 15
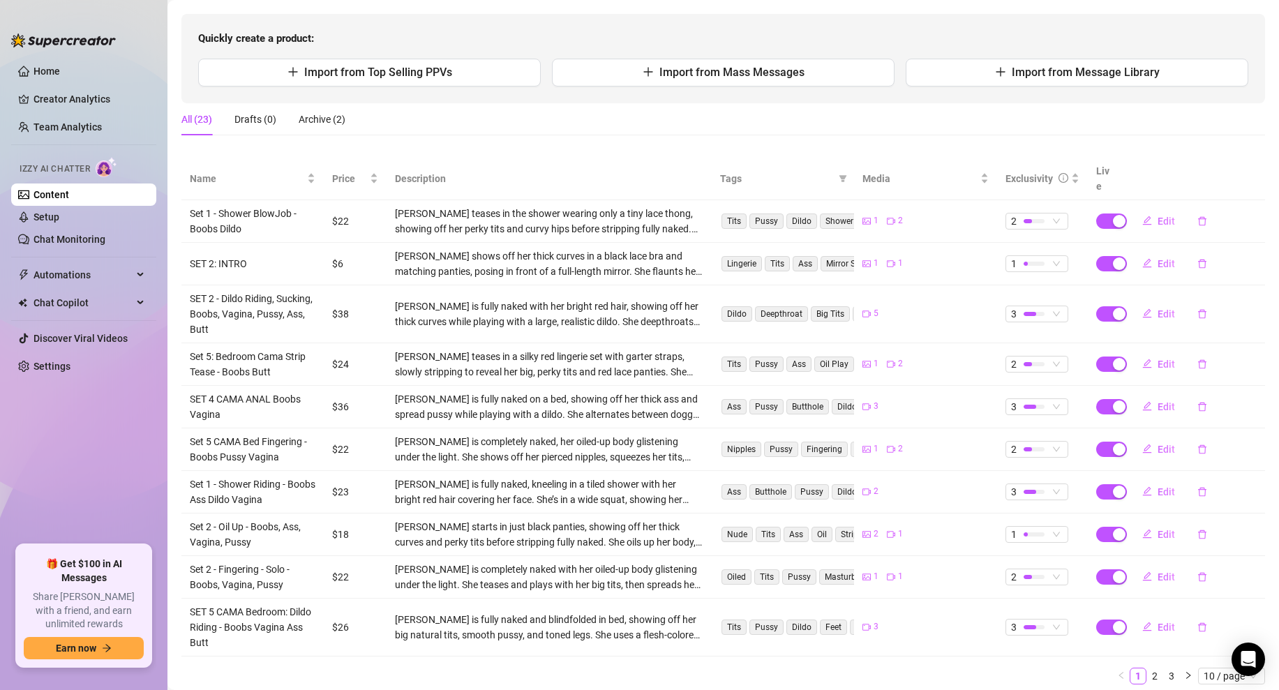
scroll to position [162, 0]
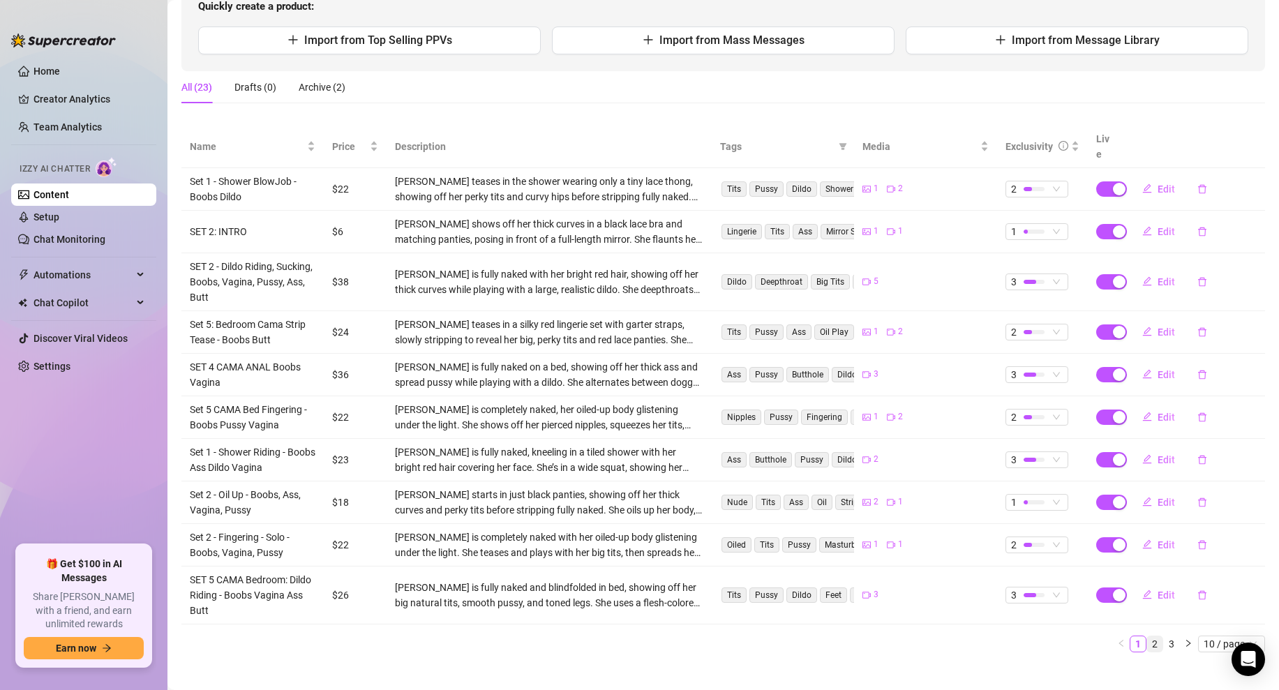
click at [1156, 636] on link "2" at bounding box center [1154, 643] width 15 height 15
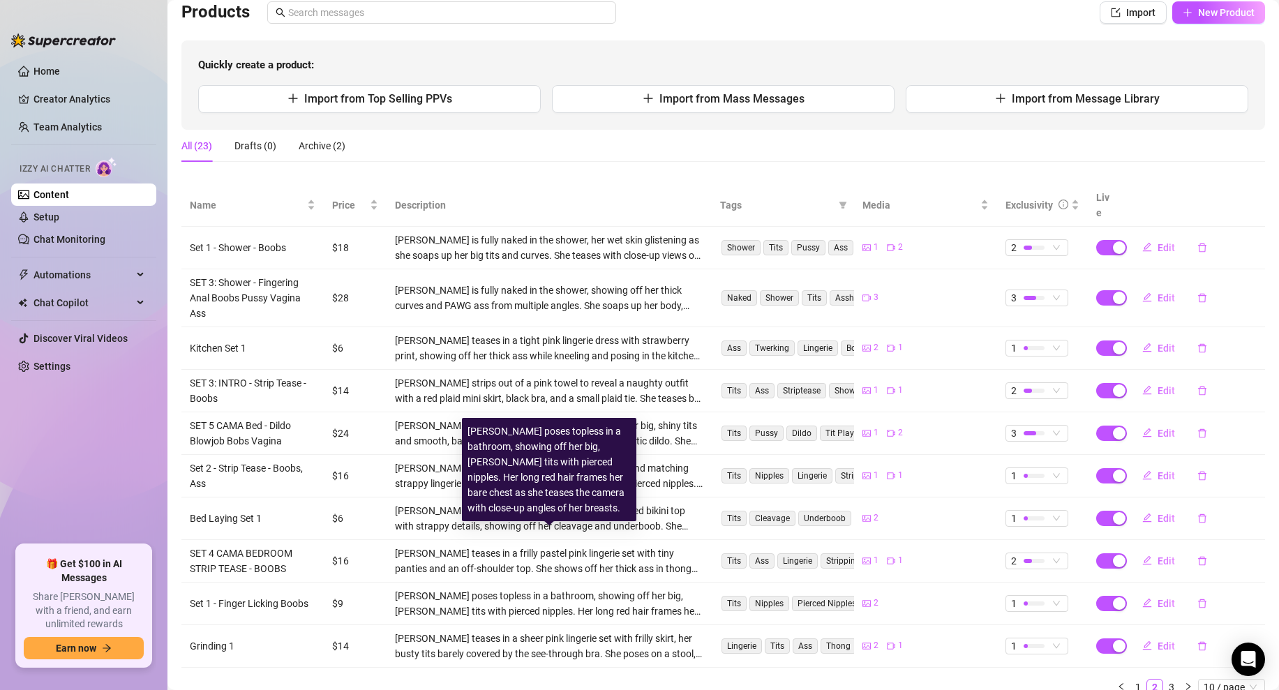
scroll to position [146, 0]
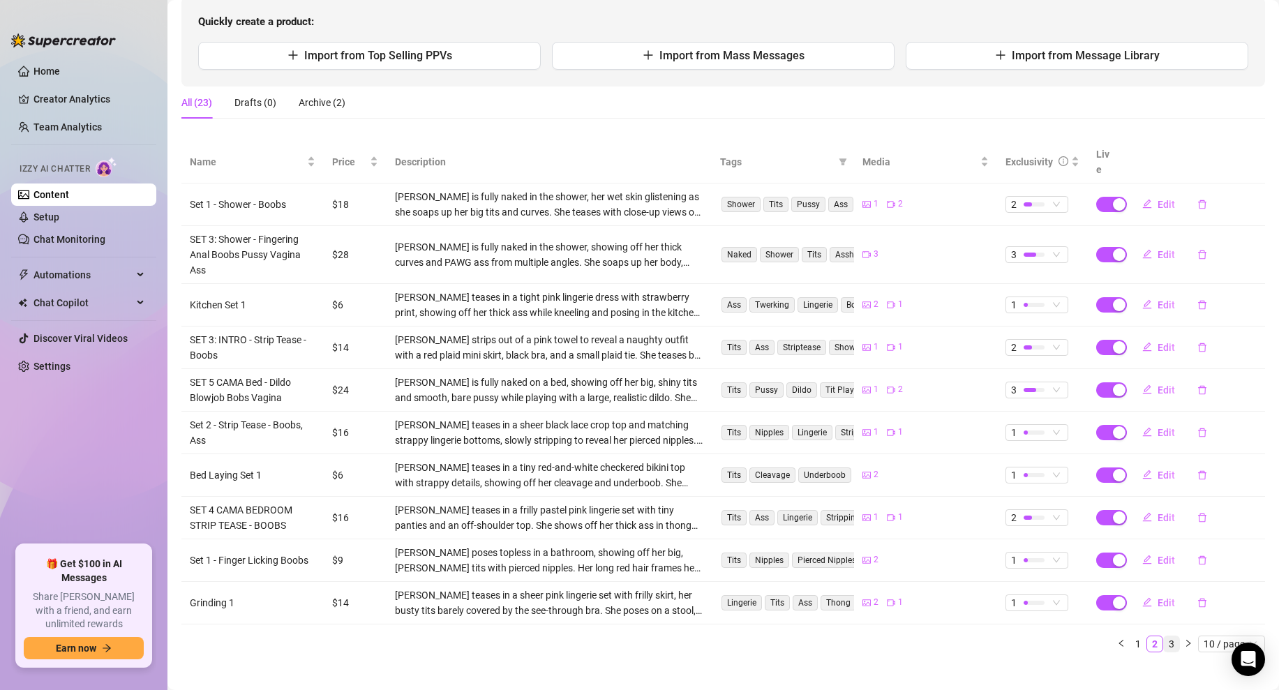
click at [1173, 636] on link "3" at bounding box center [1171, 643] width 15 height 15
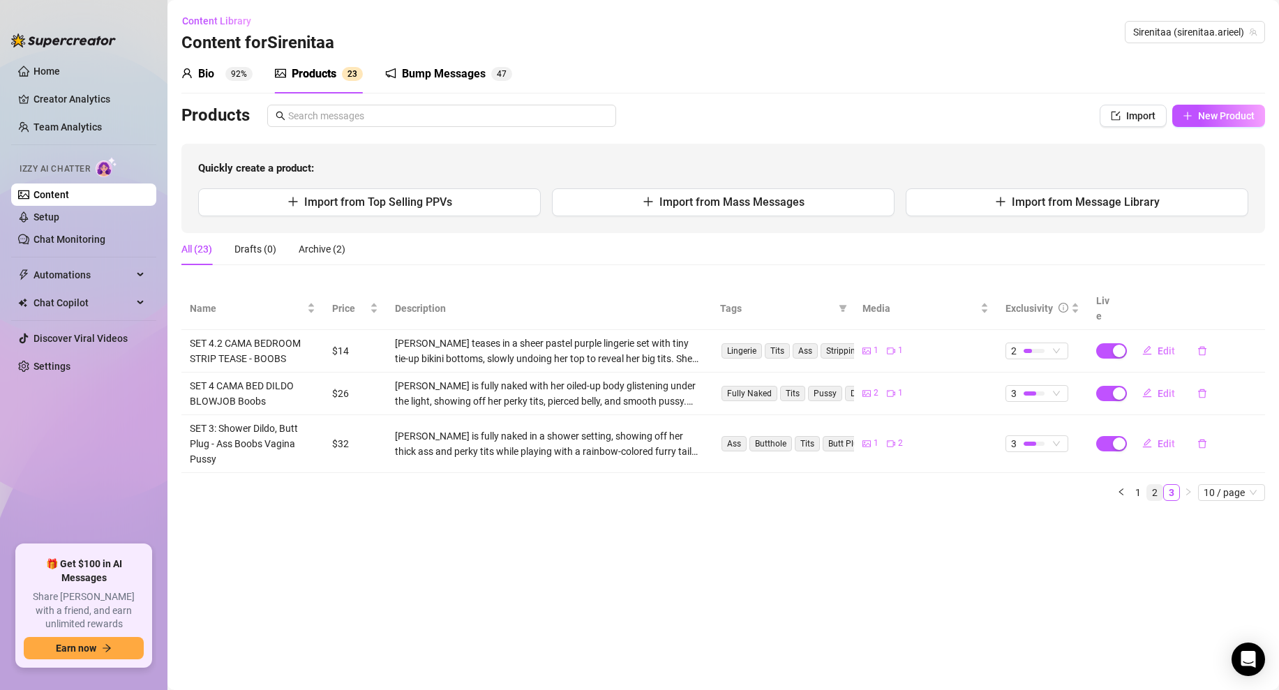
click at [1154, 485] on link "2" at bounding box center [1154, 492] width 15 height 15
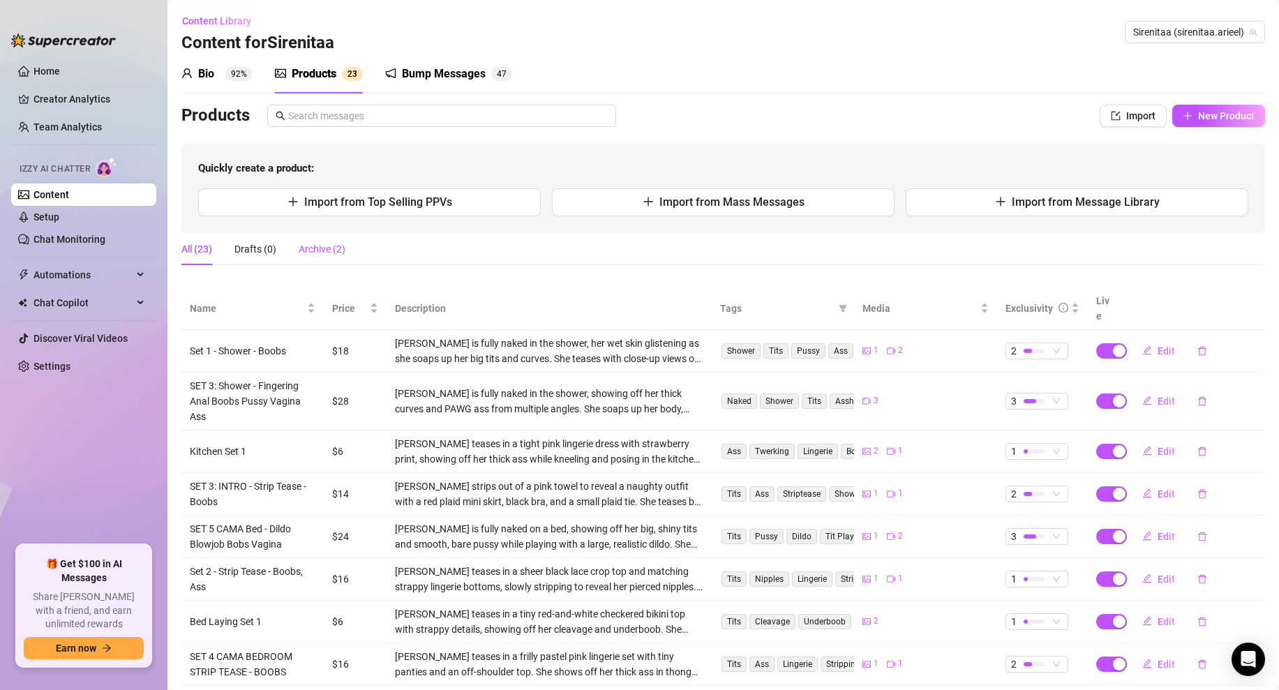
click at [310, 250] on div "Archive (2)" at bounding box center [322, 248] width 47 height 15
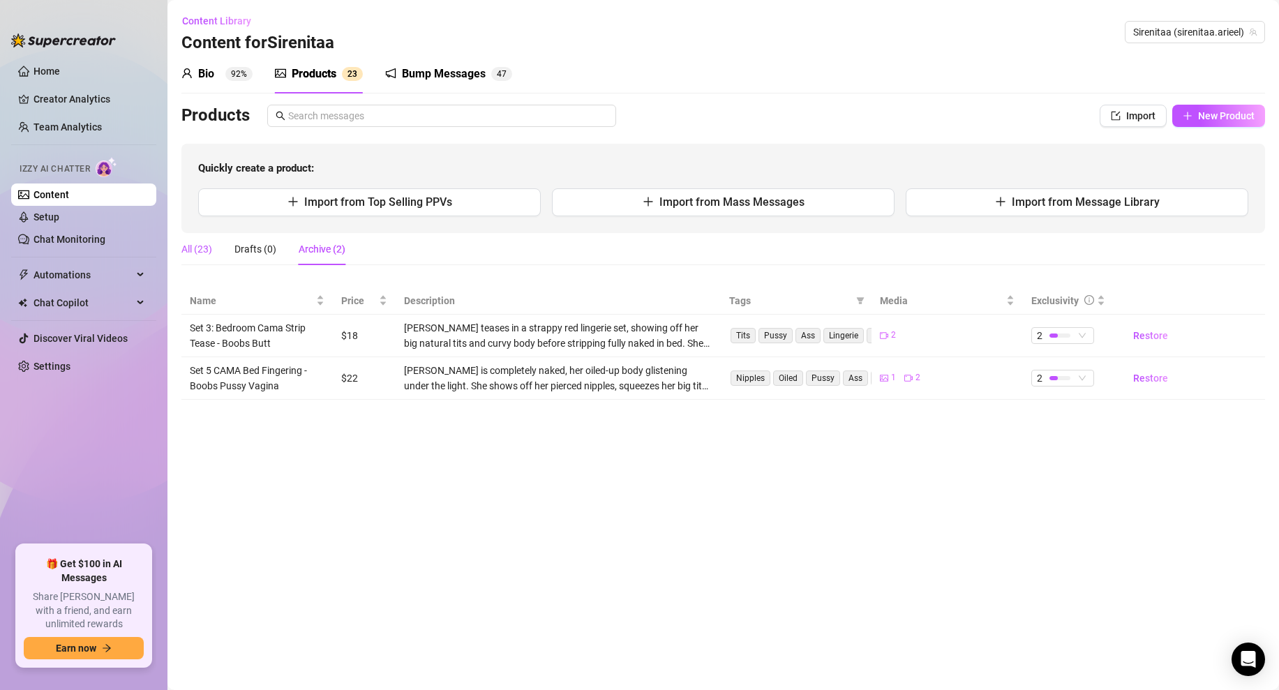
click at [200, 248] on div "All (23)" at bounding box center [196, 248] width 31 height 15
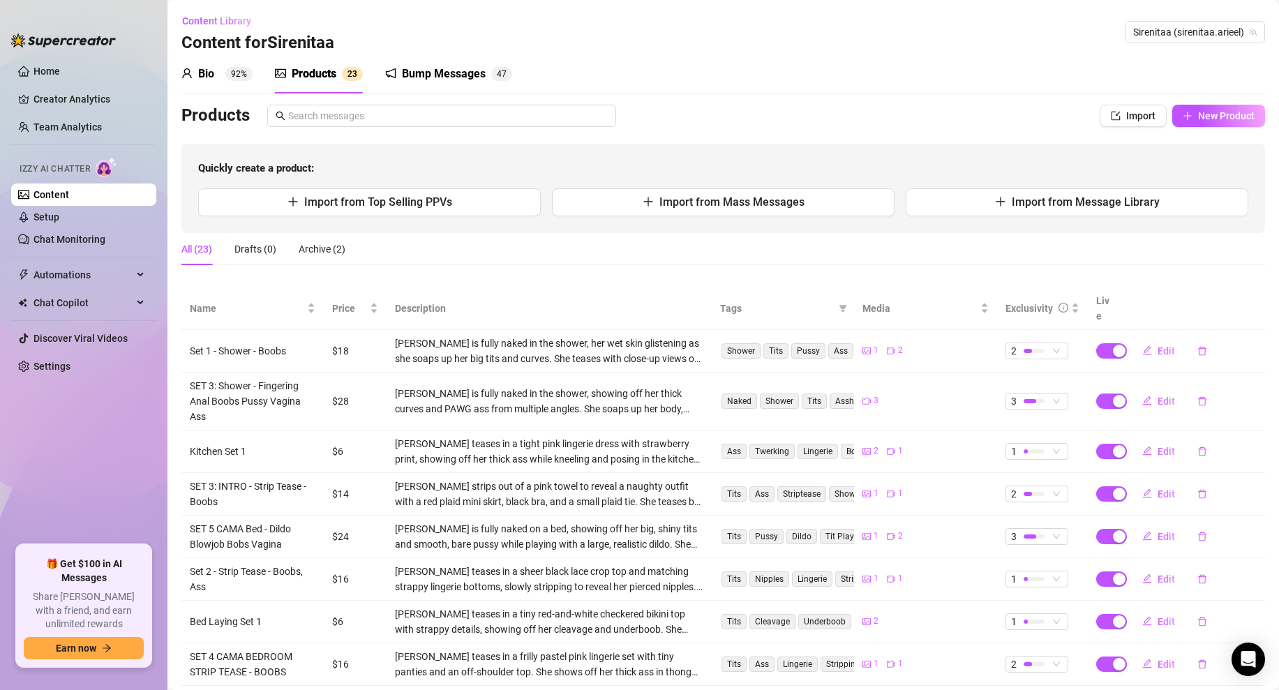
scroll to position [146, 0]
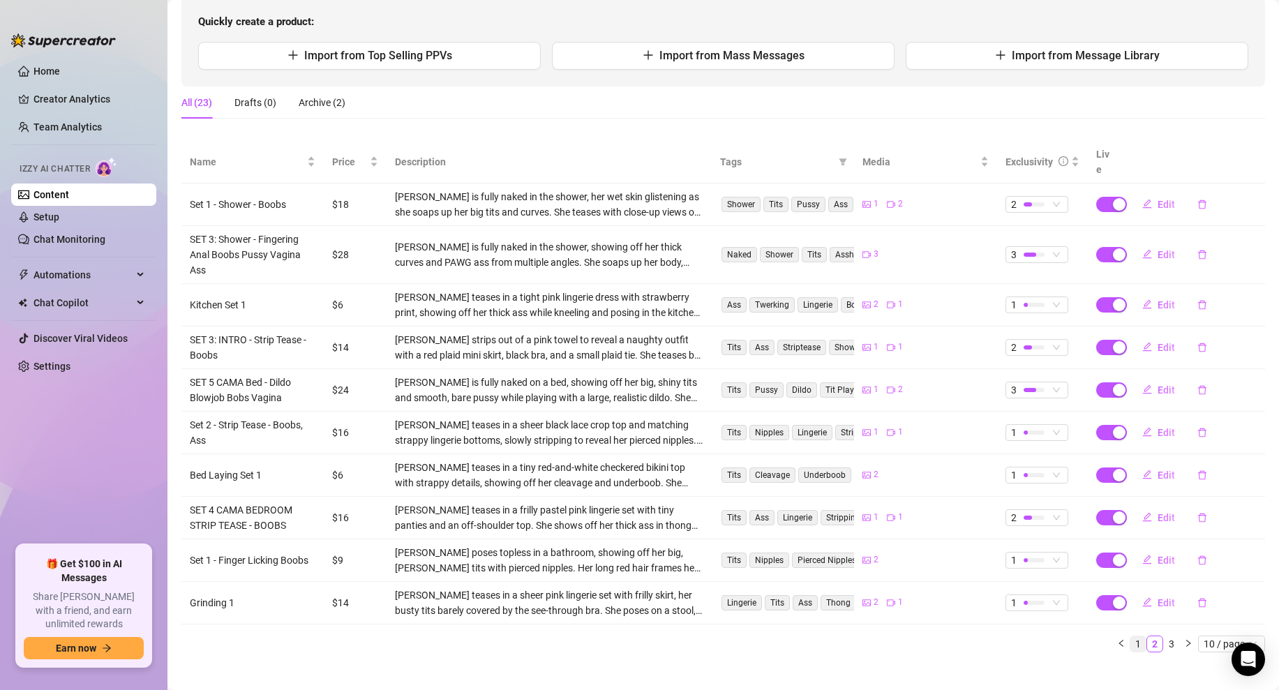
click at [1137, 636] on link "1" at bounding box center [1137, 643] width 15 height 15
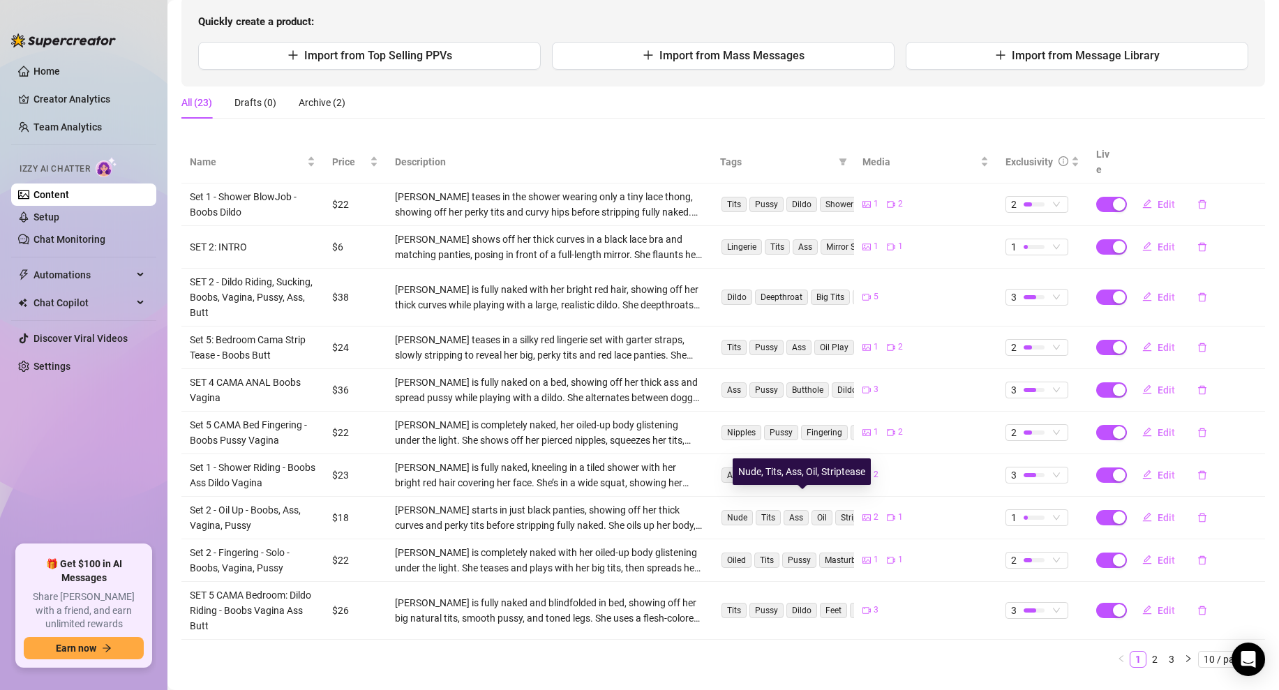
scroll to position [162, 0]
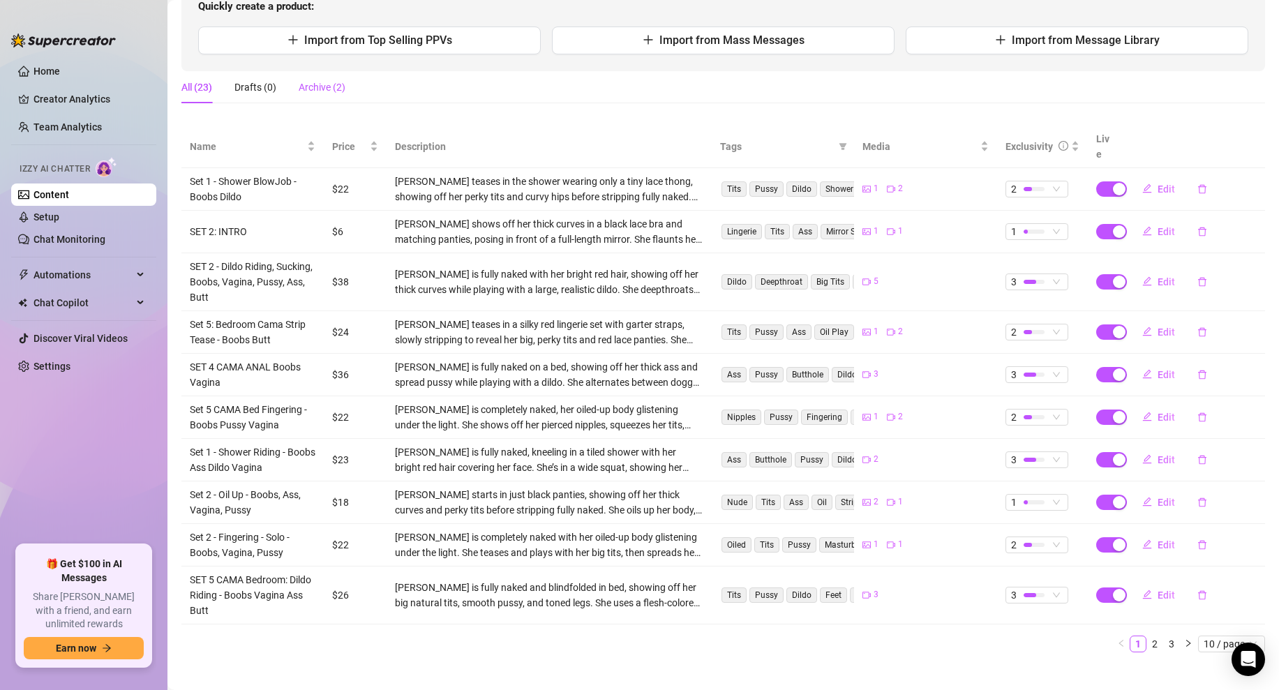
click at [327, 85] on div "Archive (2)" at bounding box center [322, 87] width 47 height 15
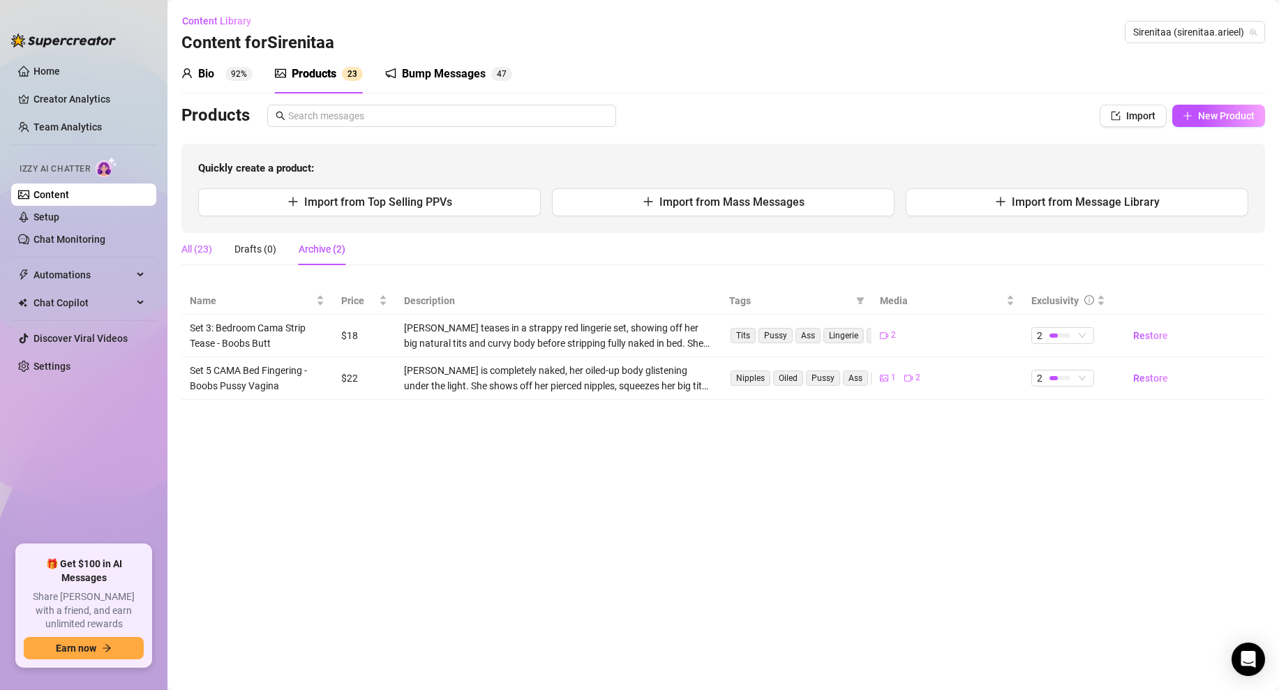
click at [202, 255] on div "All (23)" at bounding box center [196, 248] width 31 height 15
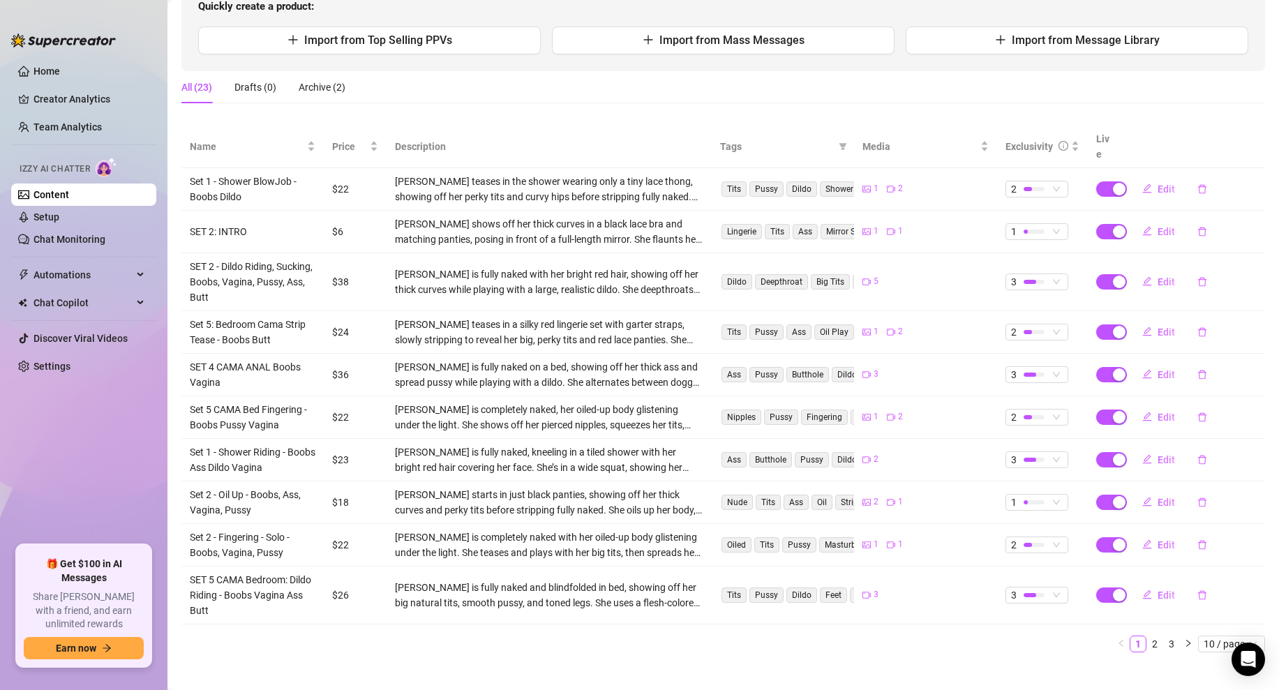
scroll to position [87, 0]
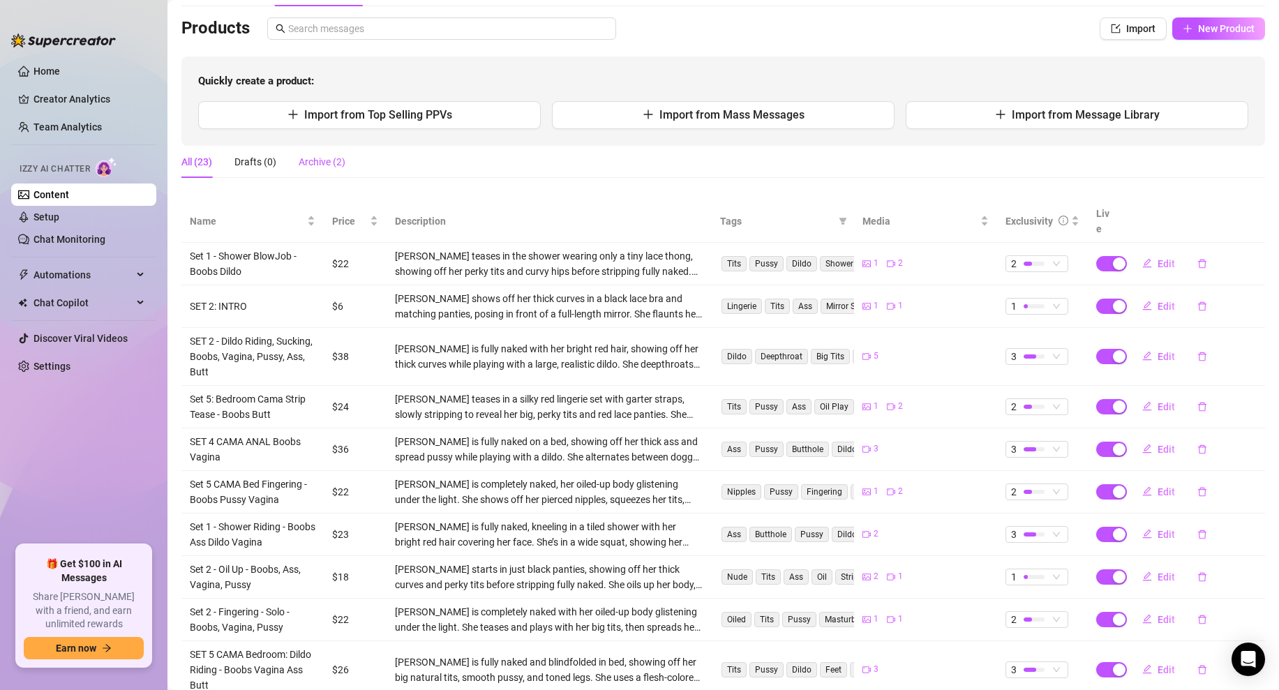
click at [312, 163] on div "Archive (2)" at bounding box center [322, 161] width 47 height 15
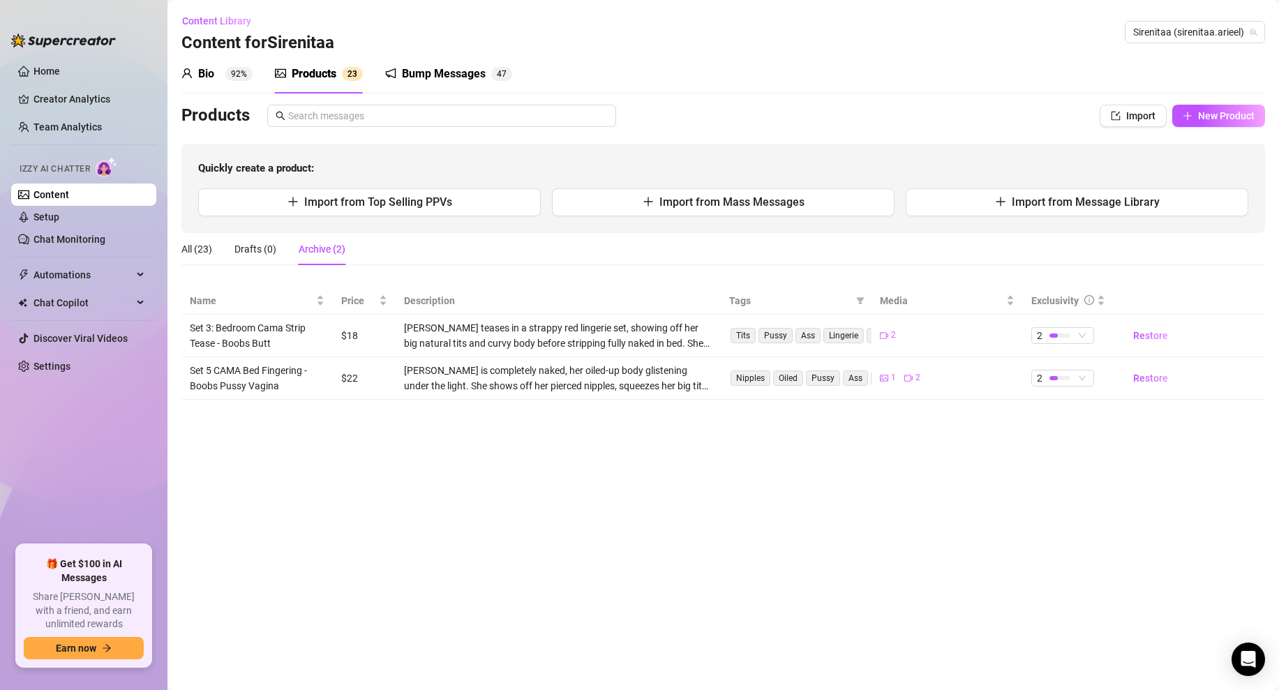
scroll to position [0, 0]
click at [1194, 343] on td "Restore" at bounding box center [1188, 336] width 151 height 43
click at [1152, 340] on span "Restore" at bounding box center [1150, 335] width 35 height 11
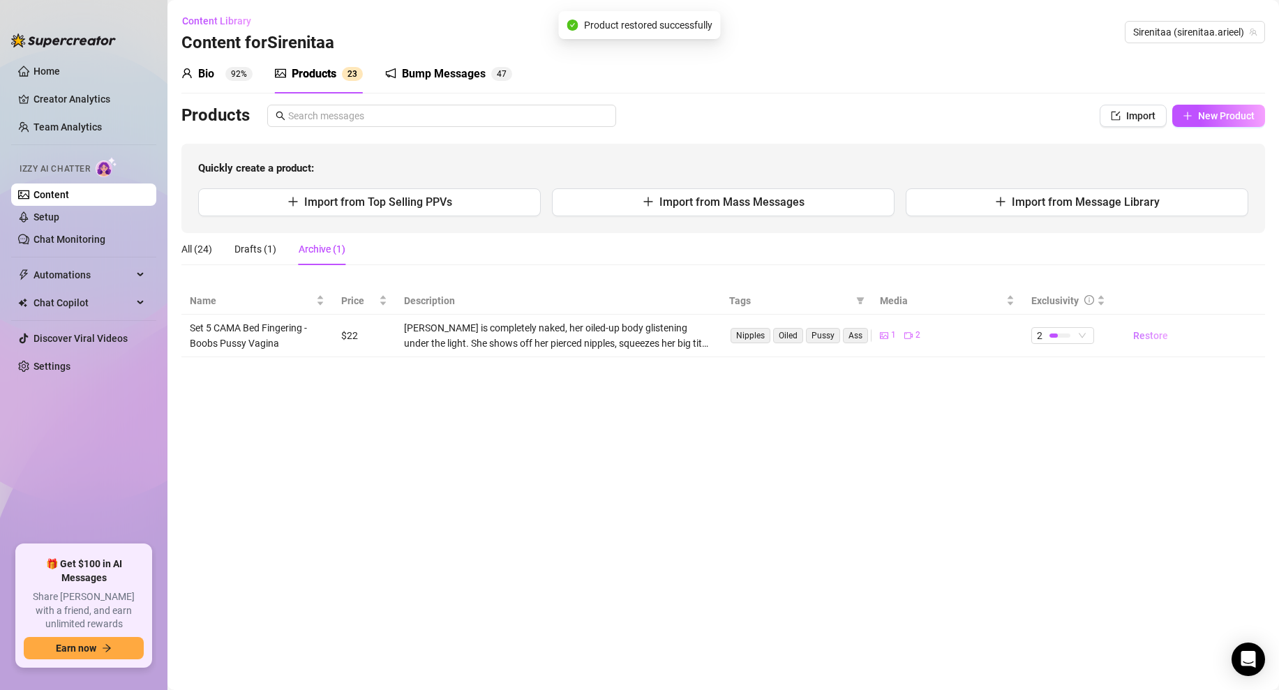
click at [1146, 338] on span "Restore" at bounding box center [1150, 335] width 35 height 11
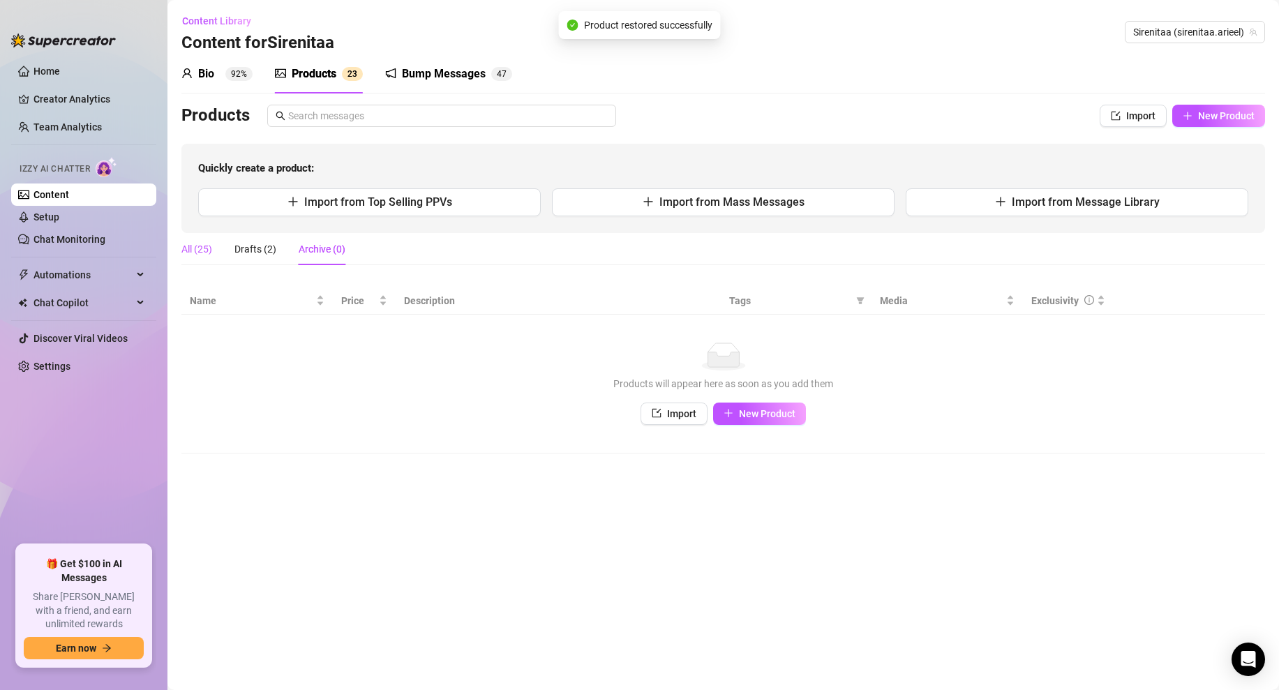
click at [206, 256] on div "All (25)" at bounding box center [196, 248] width 31 height 15
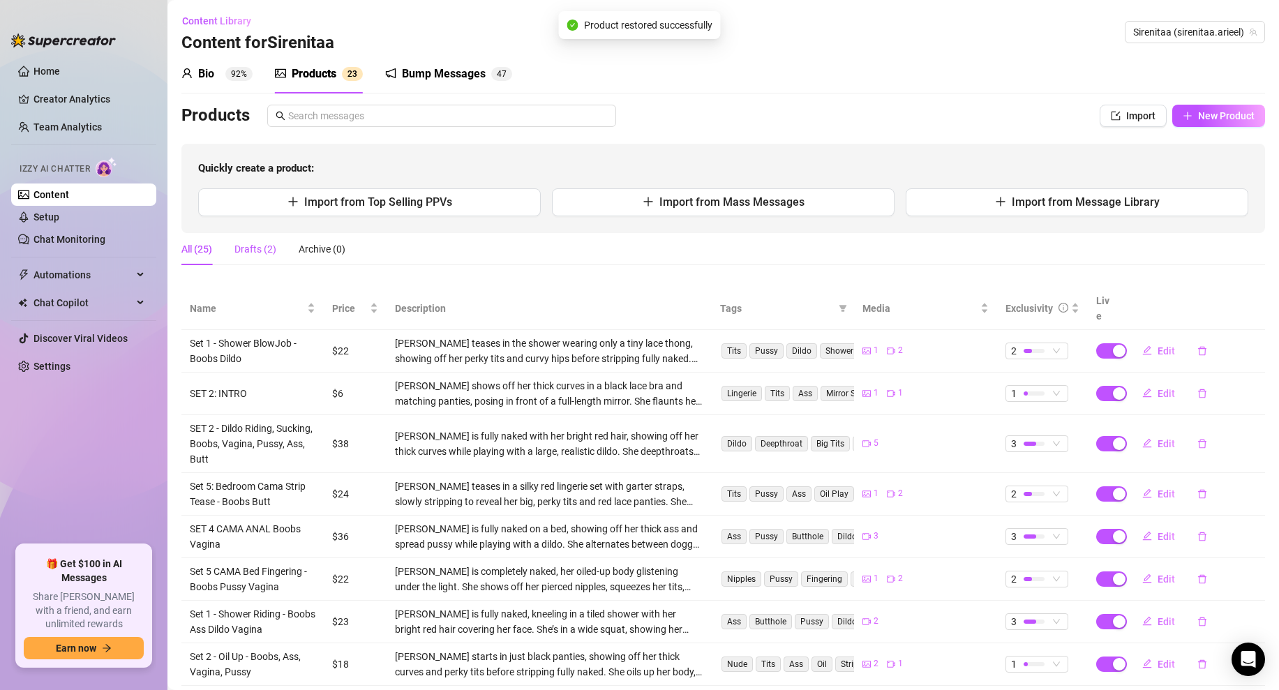
click at [276, 251] on div "Drafts (2)" at bounding box center [255, 248] width 42 height 15
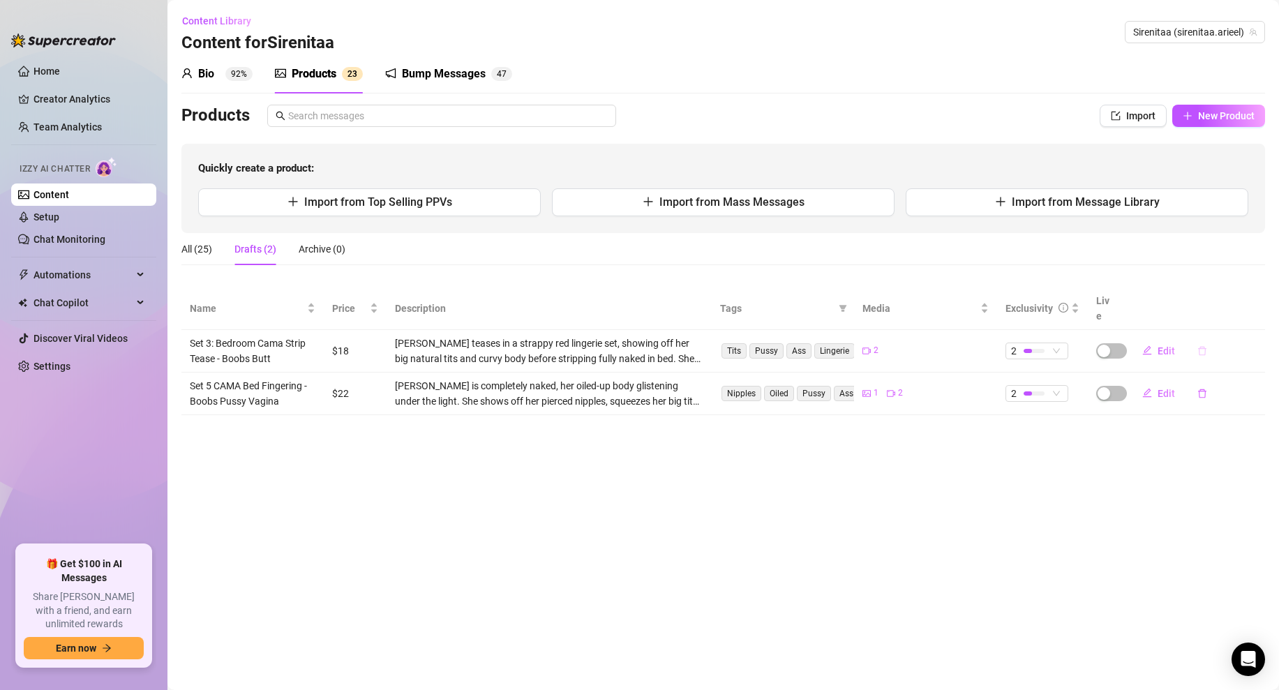
click at [1201, 346] on icon "delete" at bounding box center [1202, 350] width 8 height 9
click at [1250, 294] on span "Yes" at bounding box center [1256, 299] width 17 height 11
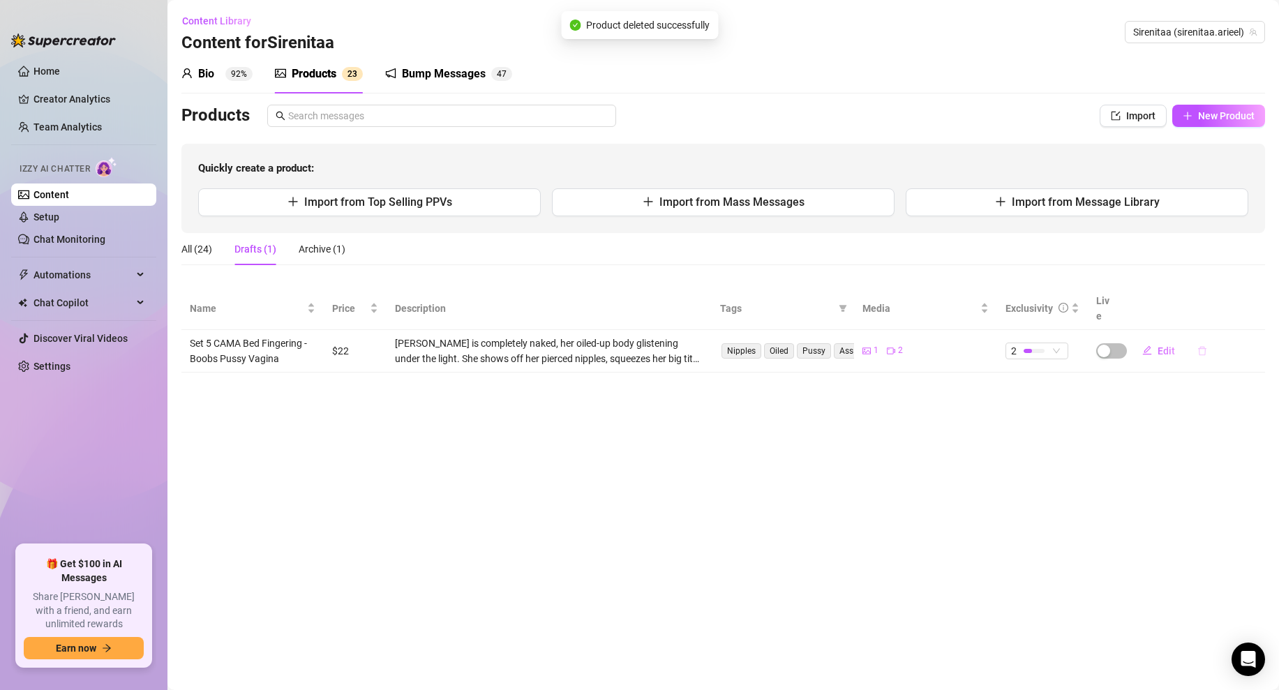
click at [1203, 346] on icon "delete" at bounding box center [1202, 351] width 10 height 10
click at [1260, 302] on span "Yes" at bounding box center [1256, 299] width 17 height 11
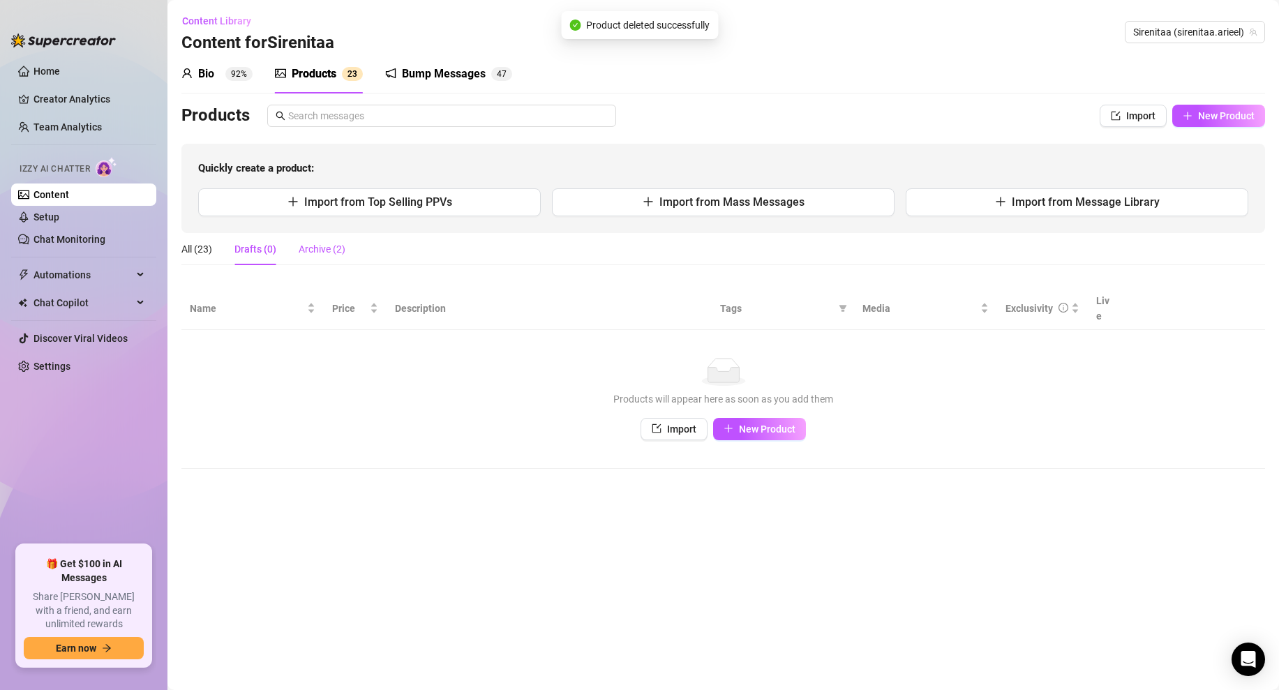
click at [320, 246] on div "Archive (2)" at bounding box center [322, 248] width 47 height 15
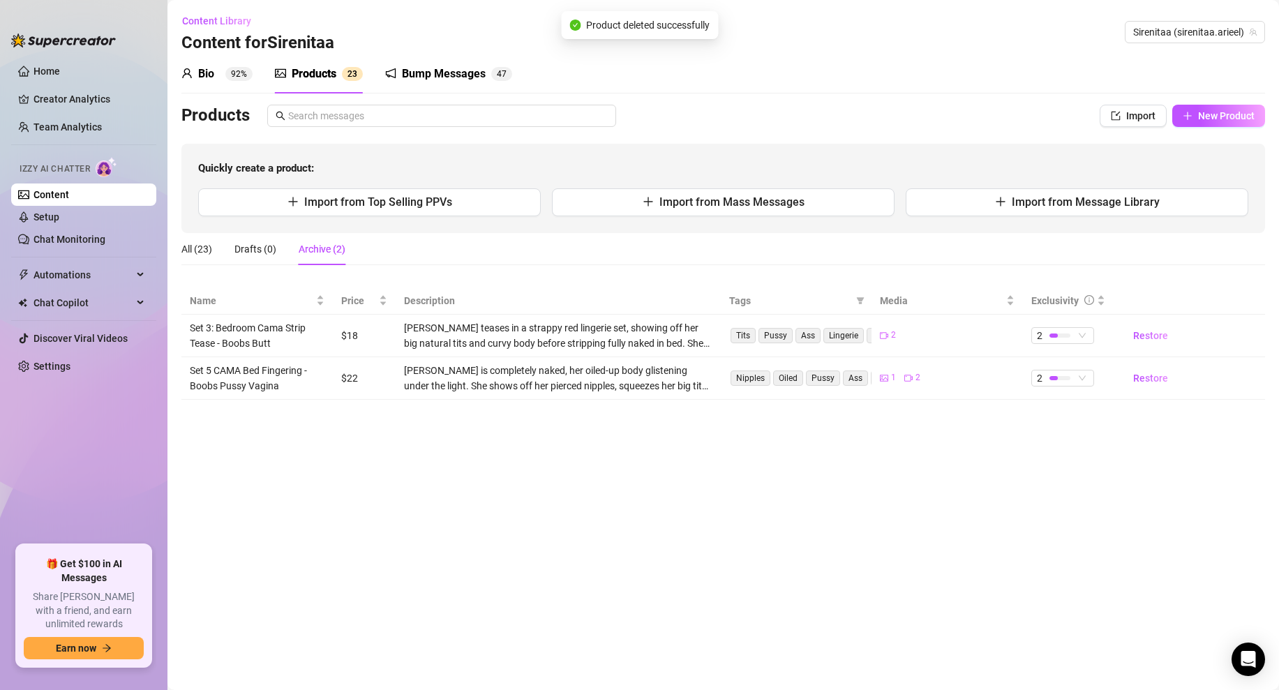
click at [1240, 340] on td "Restore" at bounding box center [1188, 336] width 151 height 43
click at [1235, 339] on td "Restore" at bounding box center [1188, 336] width 151 height 43
click at [1196, 330] on td "Restore" at bounding box center [1188, 336] width 151 height 43
click at [940, 315] on td "2" at bounding box center [946, 336] width 151 height 43
click at [189, 247] on div "All (23)" at bounding box center [196, 248] width 31 height 15
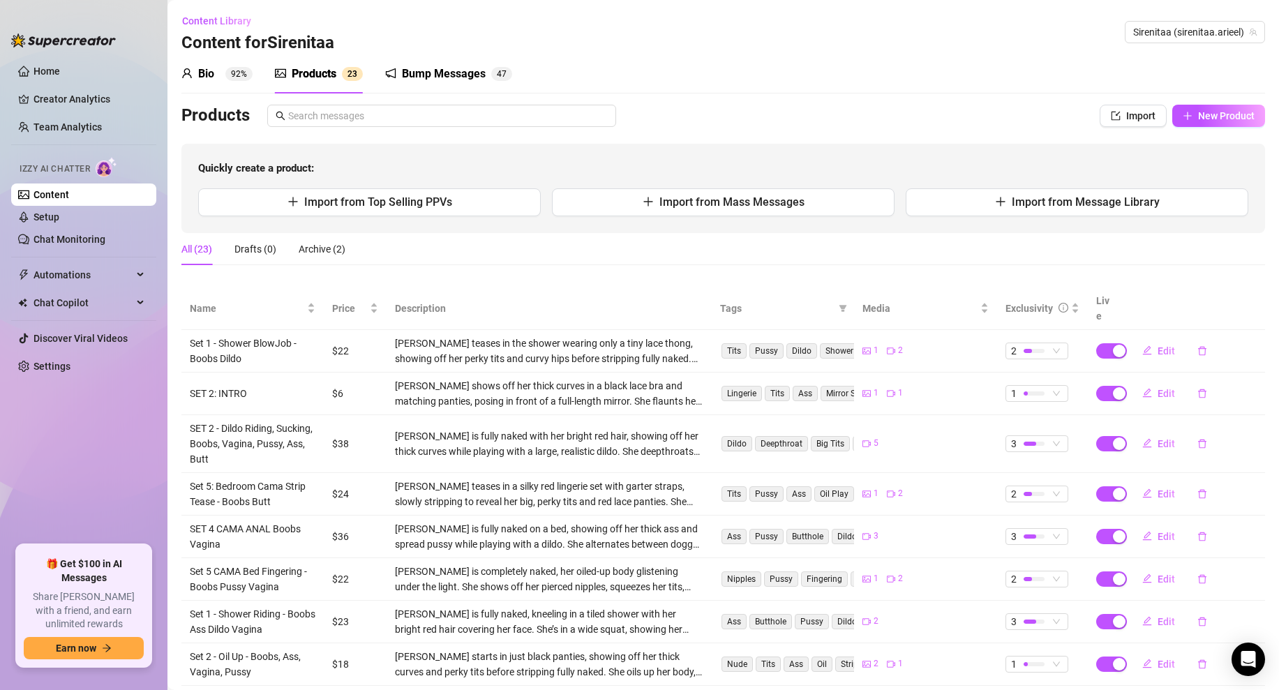
click at [439, 82] on div "Bump Messages 4 7" at bounding box center [448, 73] width 127 height 39
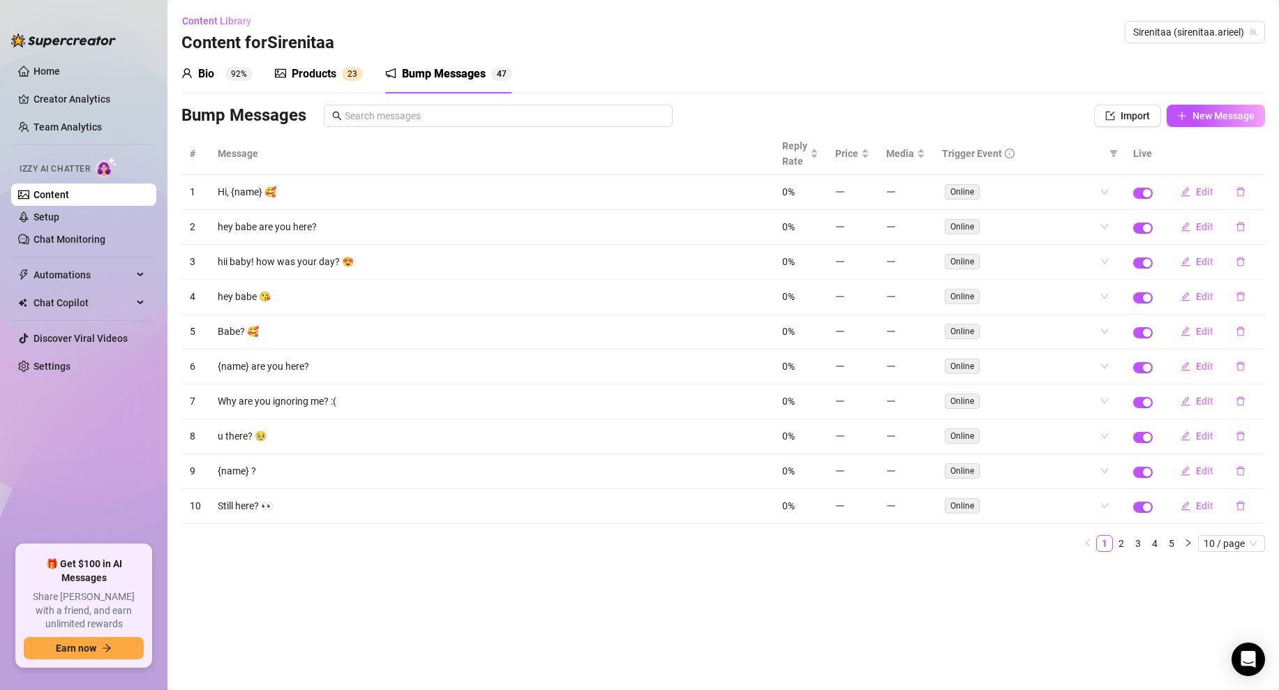
click at [211, 77] on div "Bio" at bounding box center [206, 74] width 16 height 17
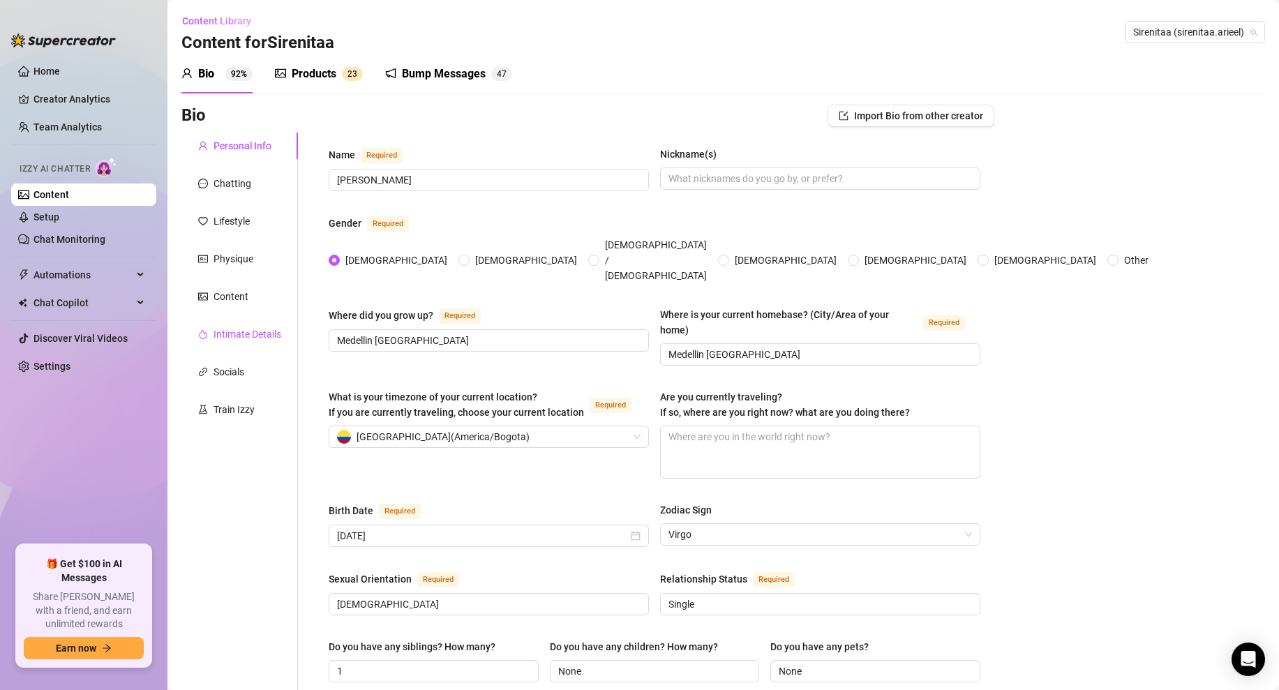
click at [246, 338] on div "Intimate Details" at bounding box center [247, 333] width 68 height 15
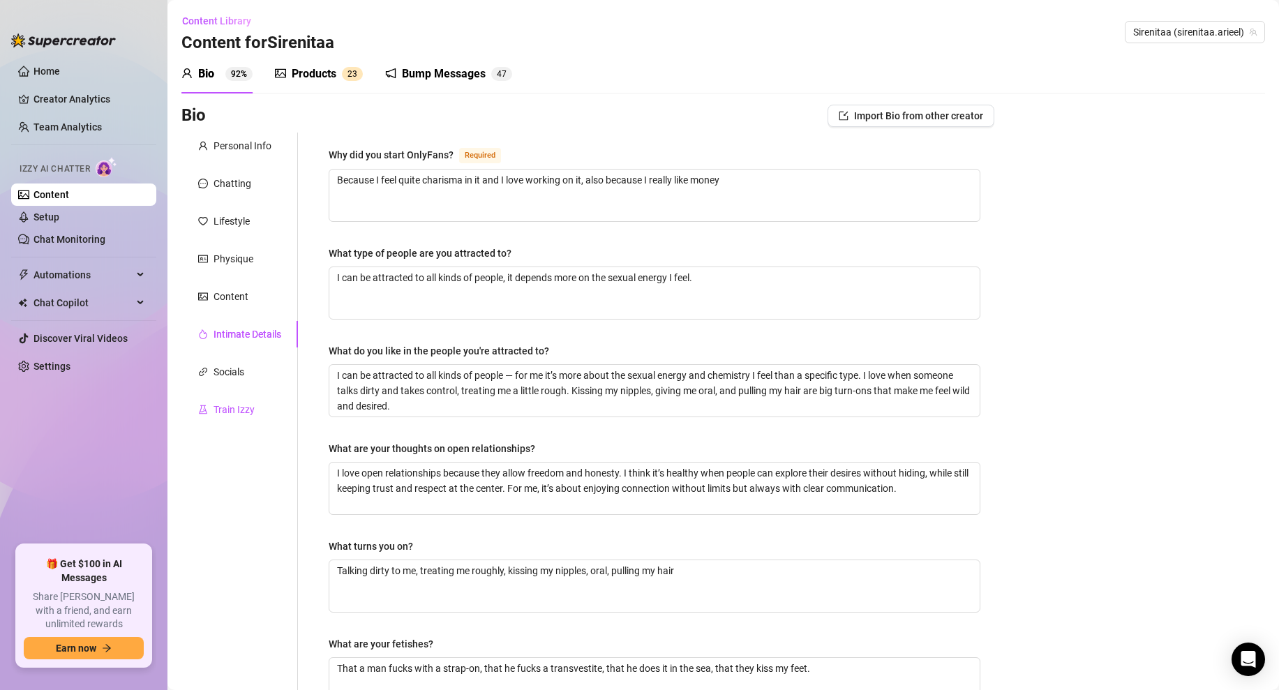
click at [221, 416] on div "Train Izzy" at bounding box center [233, 409] width 41 height 15
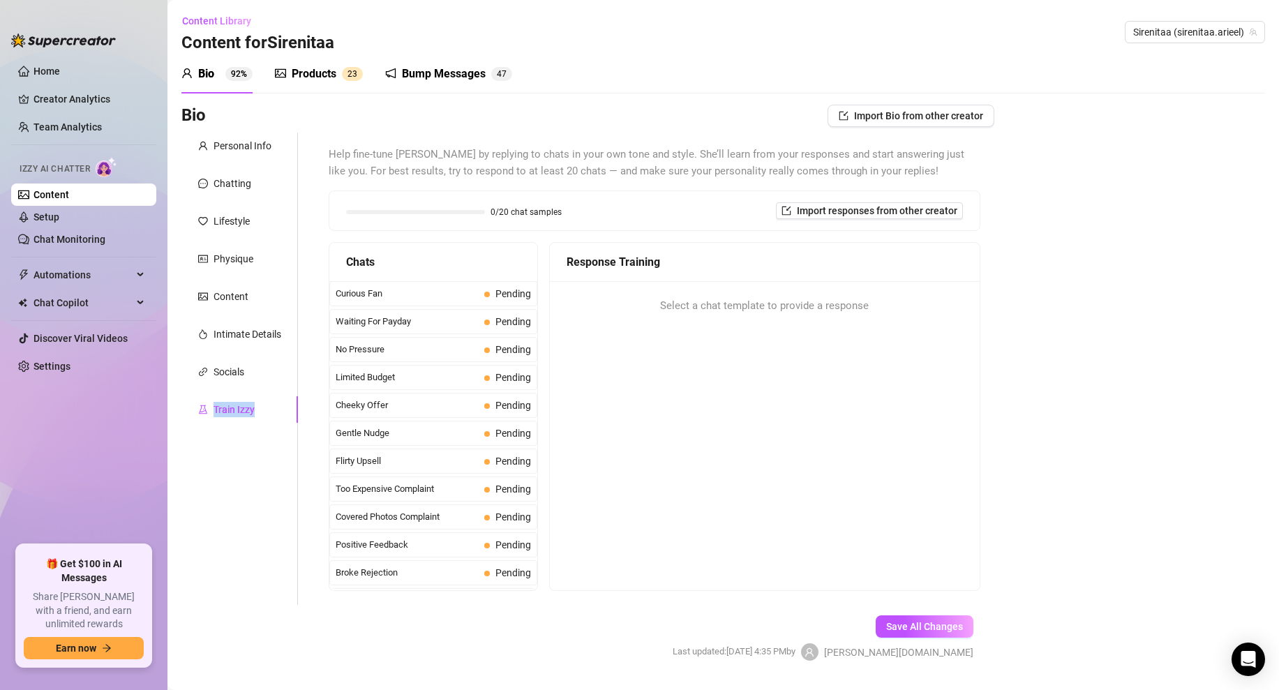
drag, startPoint x: 273, startPoint y: 405, endPoint x: 186, endPoint y: 410, distance: 88.1
click at [186, 410] on div "Train Izzy" at bounding box center [239, 409] width 116 height 27
copy div "Train Izzy"
